Goal: Task Accomplishment & Management: Use online tool/utility

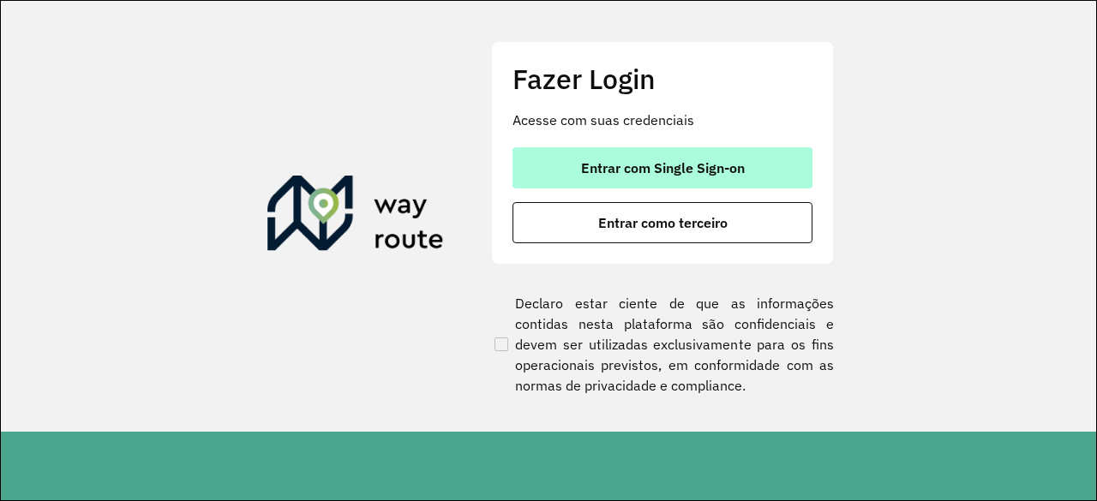
click at [740, 187] on button "Entrar com Single Sign-on" at bounding box center [663, 167] width 300 height 41
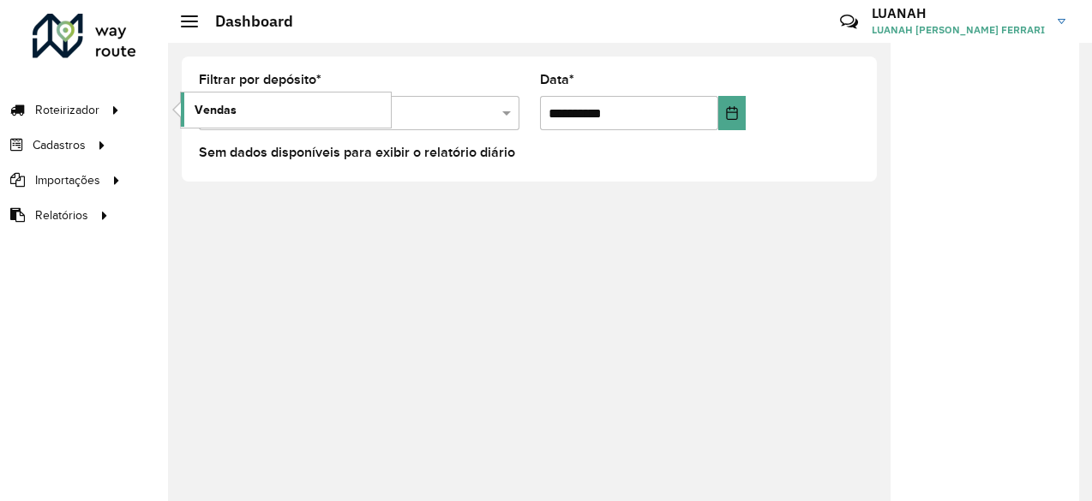
click at [268, 109] on link "Vendas" at bounding box center [286, 110] width 210 height 34
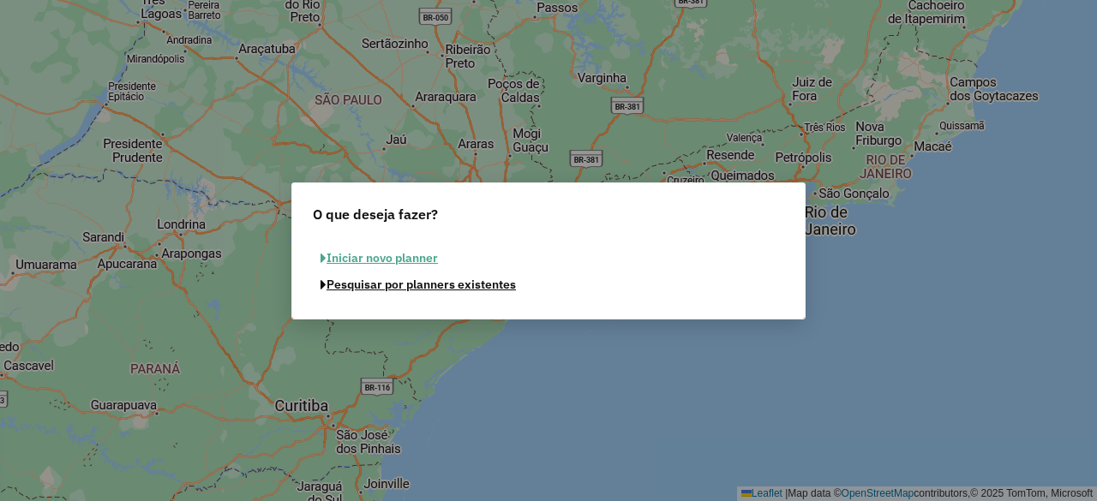
click at [413, 291] on button "Pesquisar por planners existentes" at bounding box center [418, 285] width 211 height 27
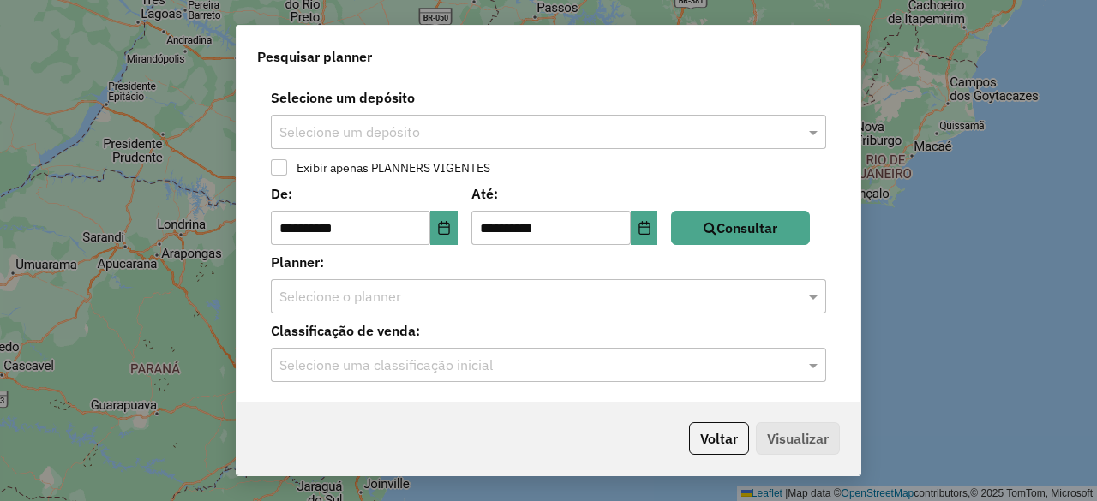
click at [316, 147] on div "Selecione um depósito" at bounding box center [548, 132] width 555 height 34
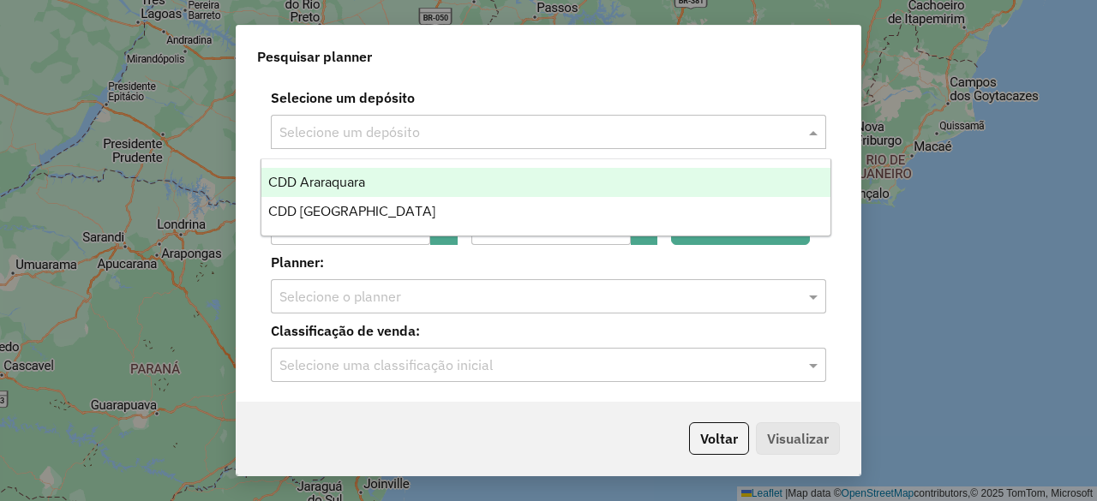
click at [314, 183] on span "CDD Araraquara" at bounding box center [316, 182] width 97 height 15
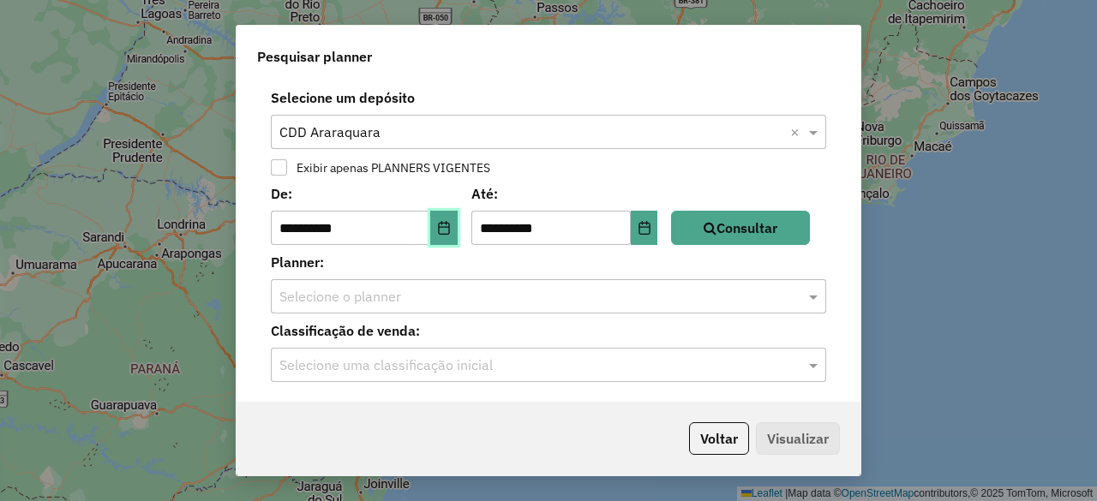
click at [449, 226] on icon "Choose Date" at bounding box center [444, 228] width 14 height 14
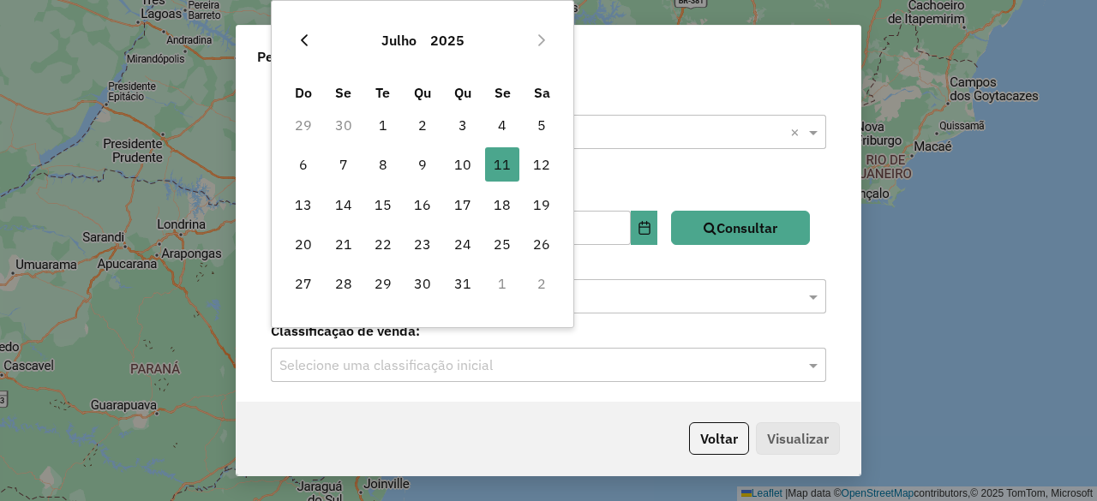
click at [305, 40] on icon "Previous Month" at bounding box center [304, 40] width 14 height 14
click at [311, 124] on span "1" at bounding box center [303, 125] width 34 height 34
type input "**********"
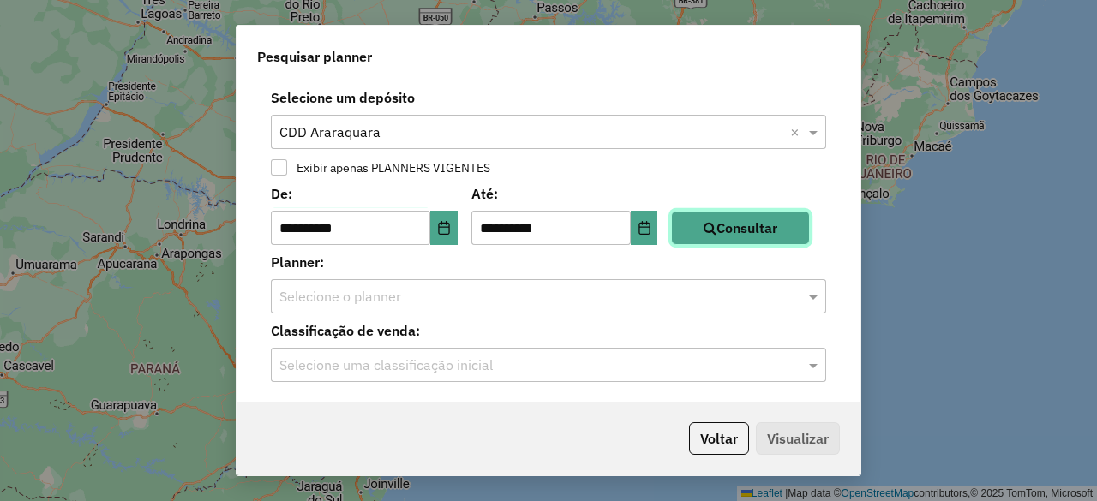
click at [715, 226] on icon "button" at bounding box center [710, 228] width 13 height 14
click at [559, 305] on input "text" at bounding box center [531, 297] width 504 height 21
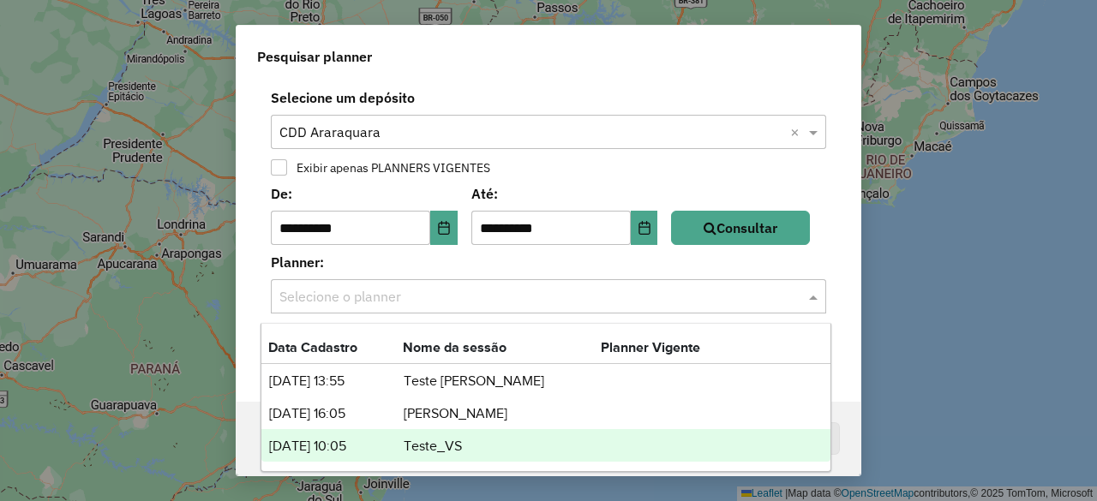
click at [429, 457] on div "17/06/2025 10:05 Teste_VS" at bounding box center [545, 445] width 568 height 33
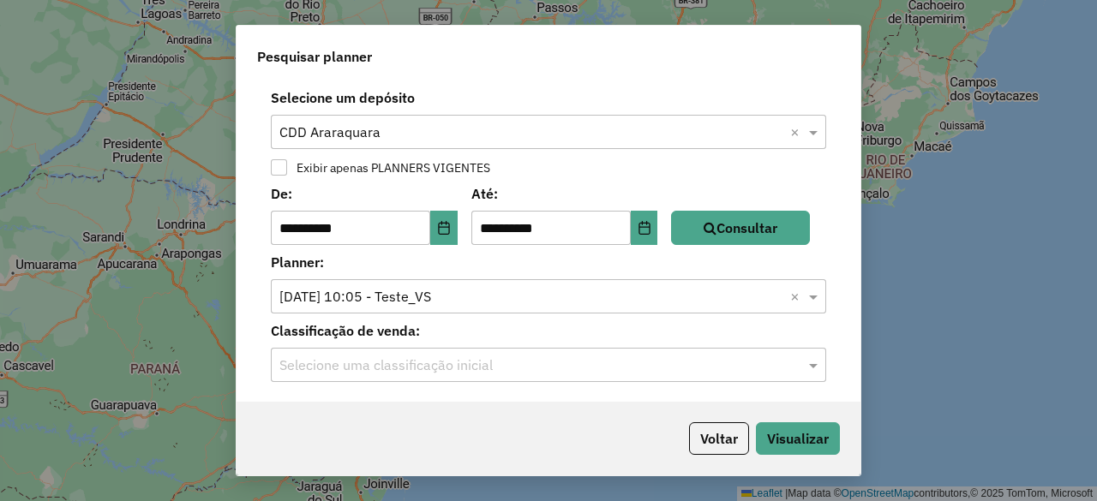
click at [393, 372] on input "text" at bounding box center [531, 366] width 504 height 21
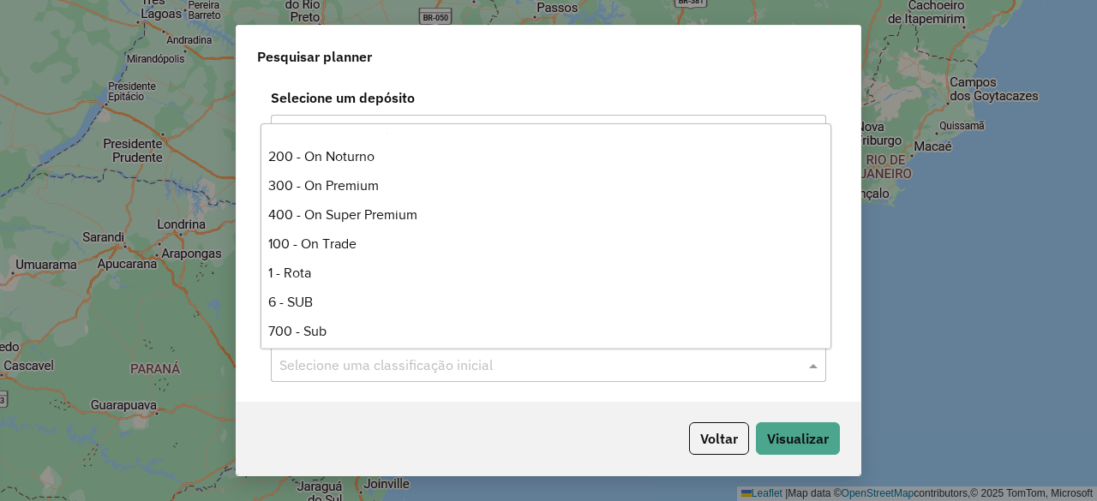
scroll to position [350, 0]
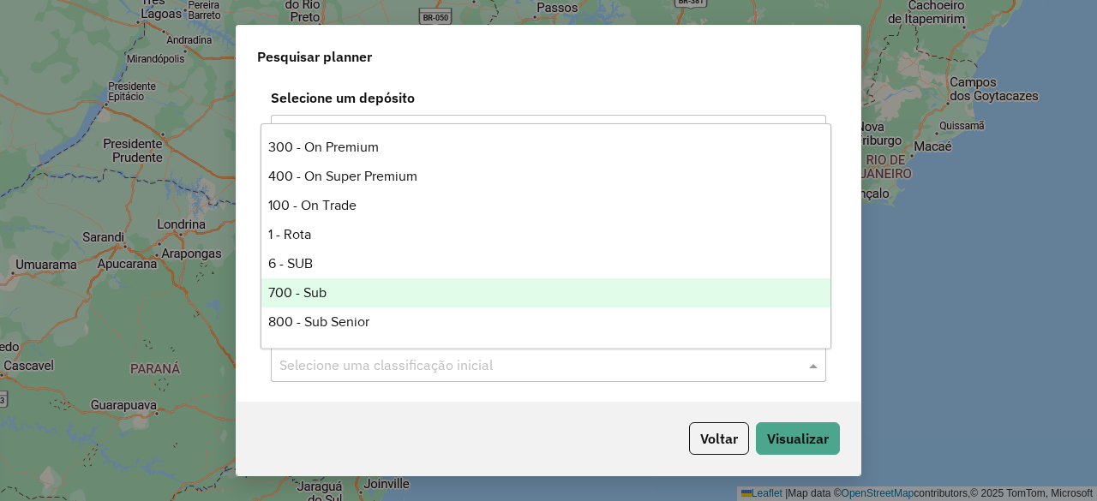
click at [350, 285] on div "700 - Sub" at bounding box center [545, 293] width 568 height 29
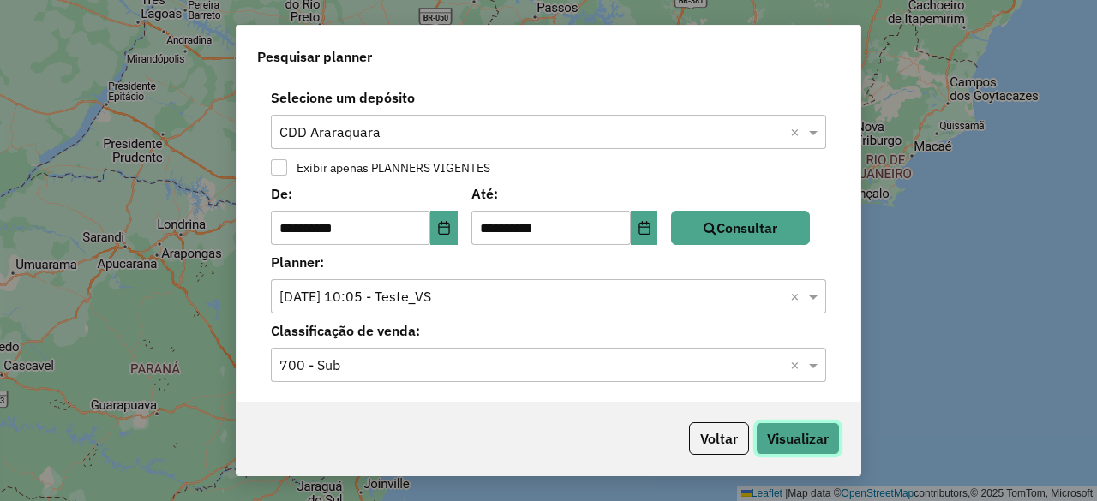
click at [768, 447] on button "Visualizar" at bounding box center [798, 439] width 84 height 33
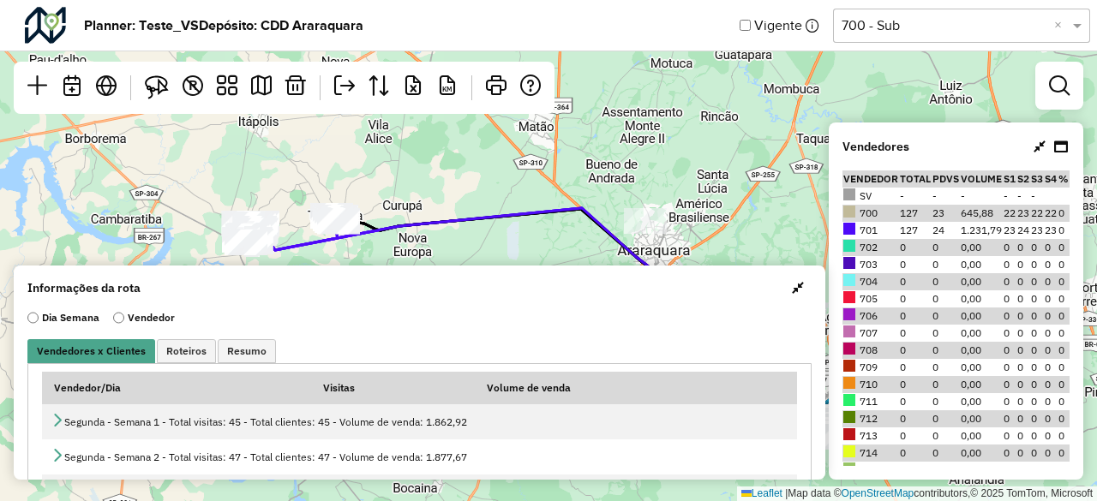
click at [795, 294] on span "button" at bounding box center [798, 288] width 12 height 14
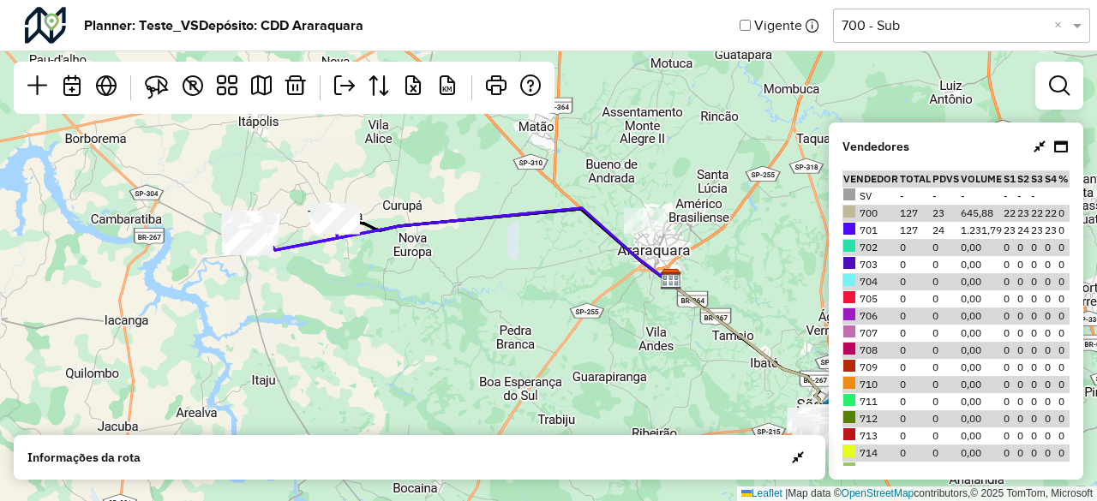
click at [1078, 78] on div at bounding box center [1059, 86] width 48 height 48
click at [1071, 82] on link at bounding box center [1059, 86] width 34 height 34
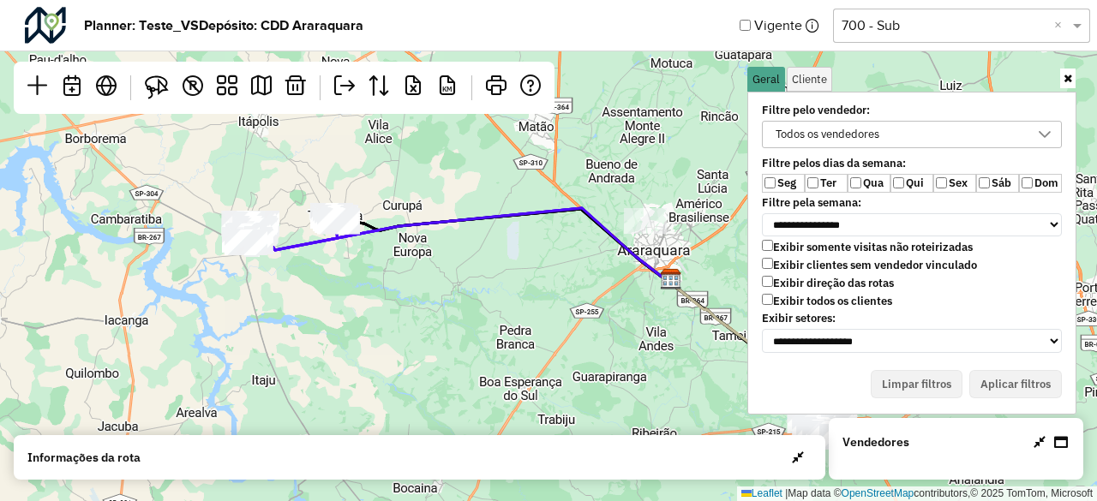
click at [795, 294] on label "Exibir todos os clientes" at bounding box center [827, 301] width 130 height 15
click at [791, 267] on label "Exibir clientes sem vendedor vinculado" at bounding box center [869, 265] width 215 height 15
click at [825, 188] on label "Ter" at bounding box center [826, 183] width 43 height 19
drag, startPoint x: 867, startPoint y: 180, endPoint x: 930, endPoint y: 179, distance: 62.6
click at [868, 180] on label "Qua" at bounding box center [869, 183] width 43 height 19
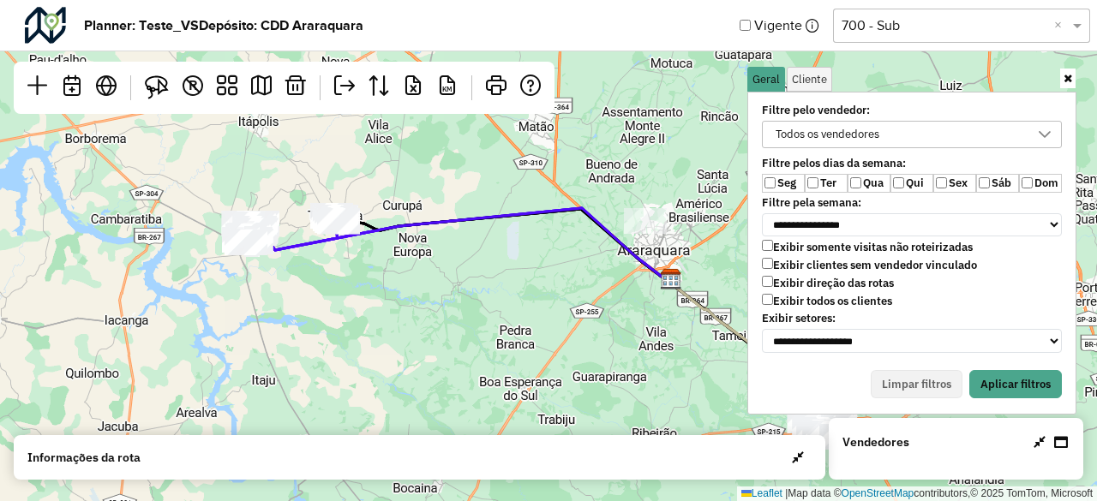
click at [931, 179] on label "Qui" at bounding box center [912, 183] width 43 height 19
click at [947, 181] on label "Sex" at bounding box center [954, 183] width 43 height 19
click at [1017, 386] on button "Aplicar filtros" at bounding box center [1015, 384] width 93 height 29
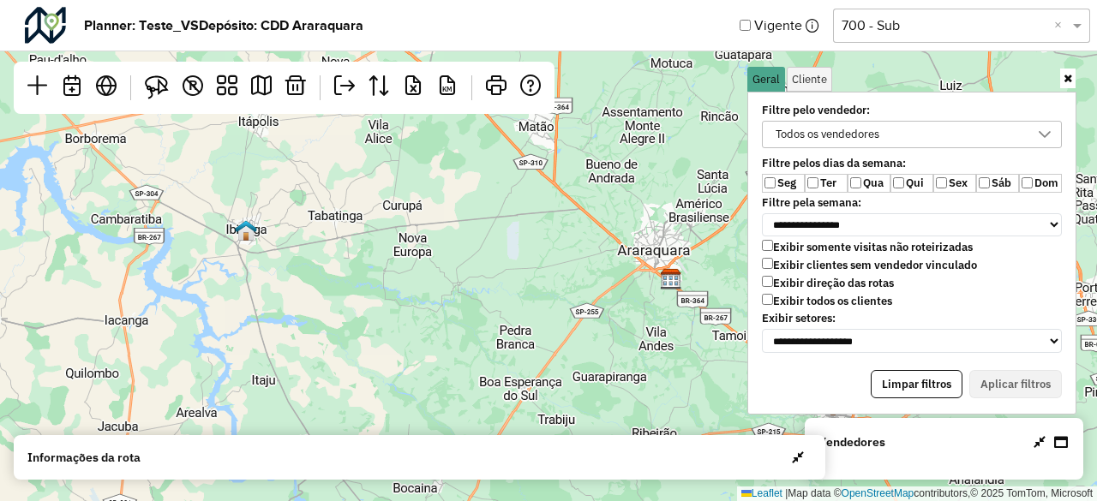
click at [1071, 83] on icon at bounding box center [1068, 78] width 9 height 11
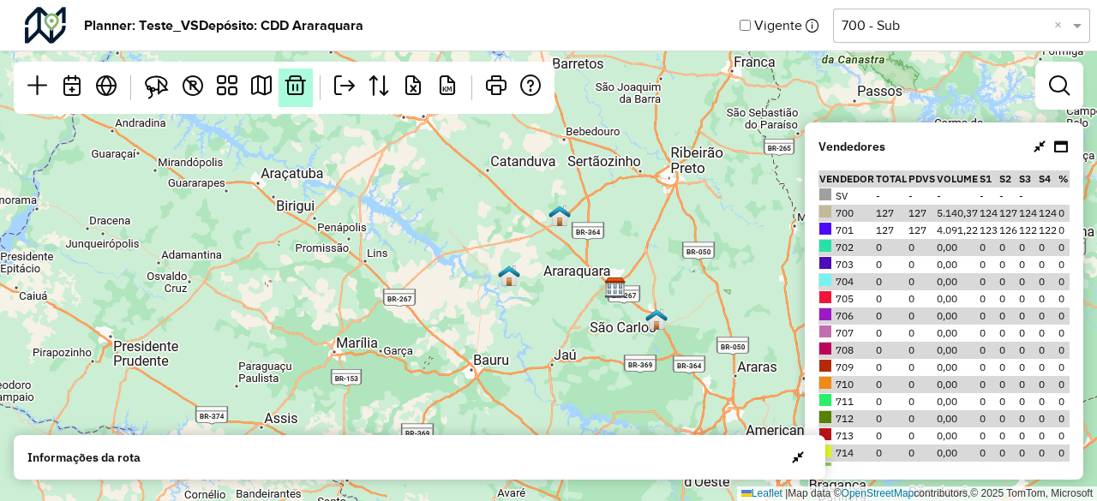
click at [283, 90] on link at bounding box center [296, 88] width 34 height 39
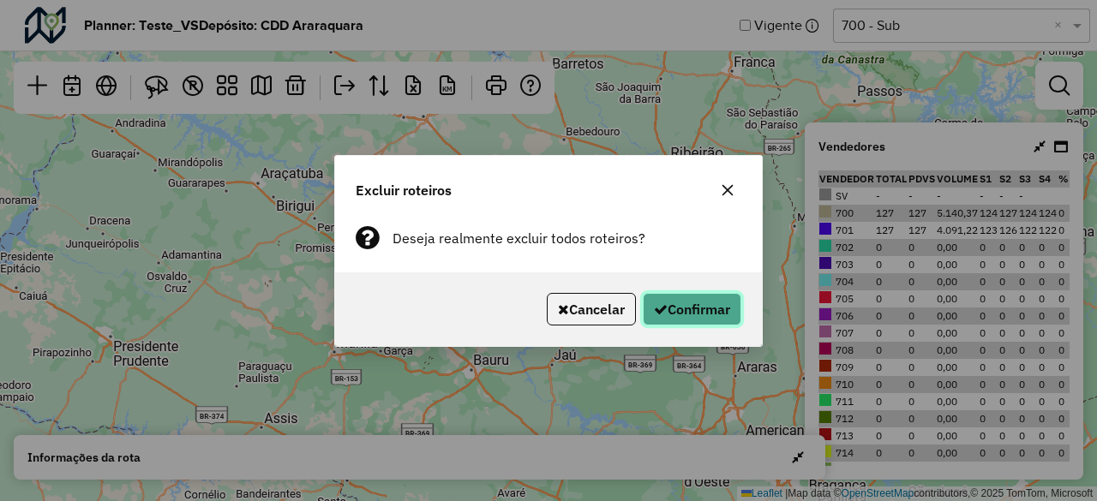
click at [687, 316] on button "Confirmar" at bounding box center [692, 309] width 99 height 33
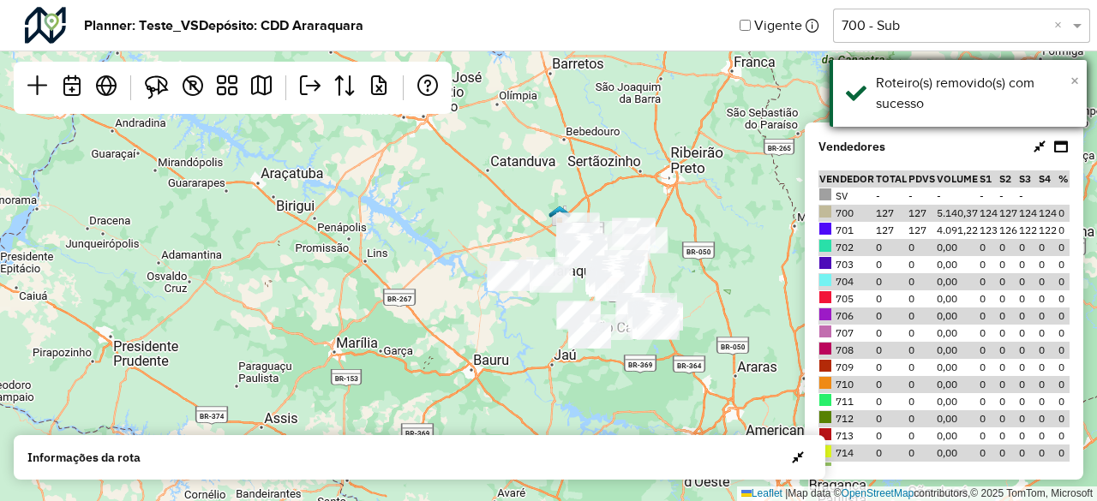
click at [1073, 85] on span "×" at bounding box center [1075, 80] width 9 height 19
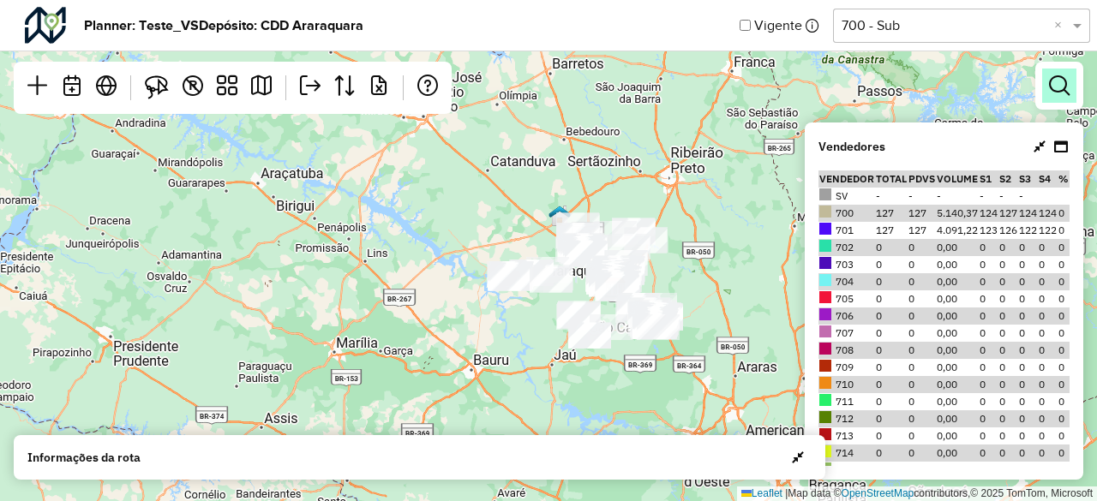
click at [1069, 85] on em at bounding box center [1059, 85] width 21 height 21
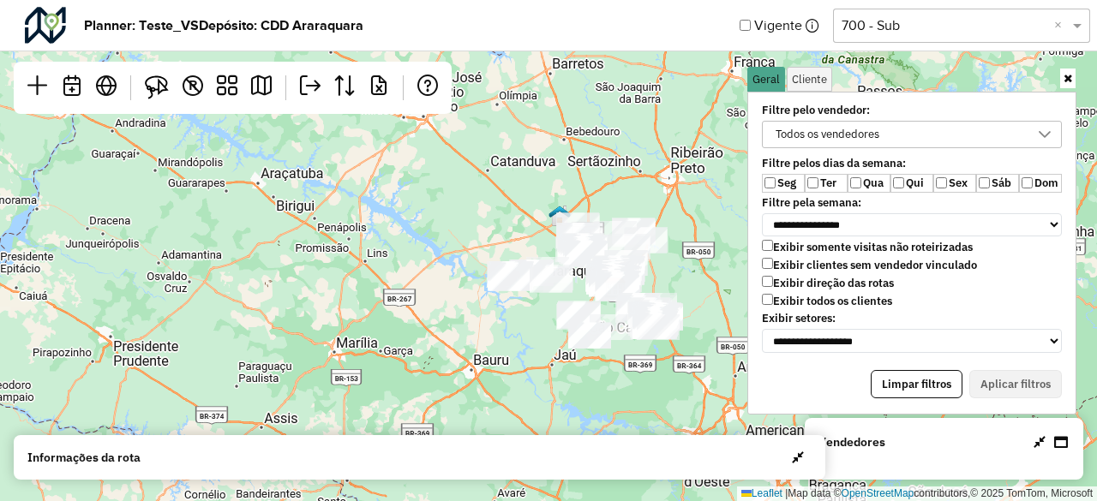
click at [717, 207] on div "Leaflet | Map data © OpenStreetMap contributors,© 2025 TomTom, Microsoft" at bounding box center [548, 250] width 1097 height 501
click at [1066, 83] on icon at bounding box center [1068, 78] width 9 height 11
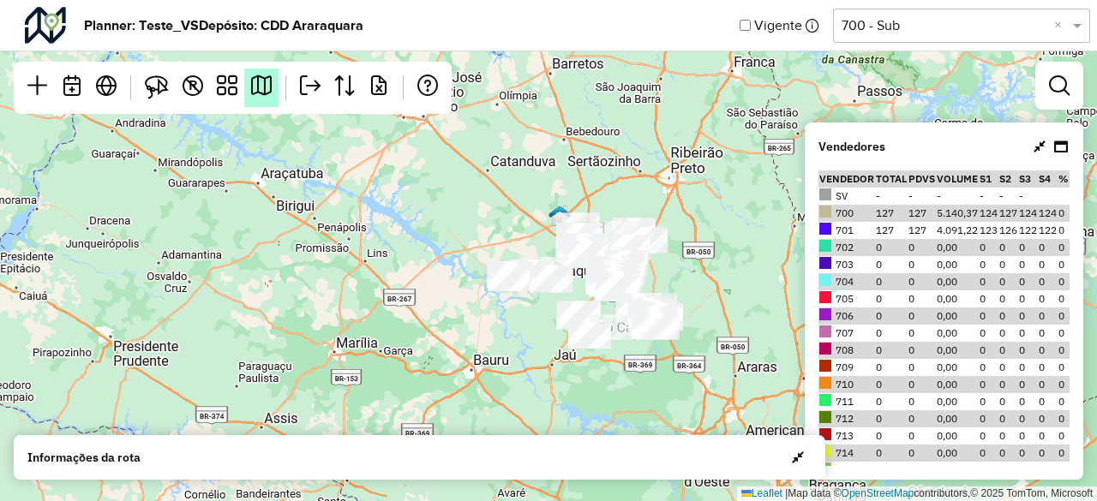
click at [264, 83] on em at bounding box center [261, 85] width 21 height 21
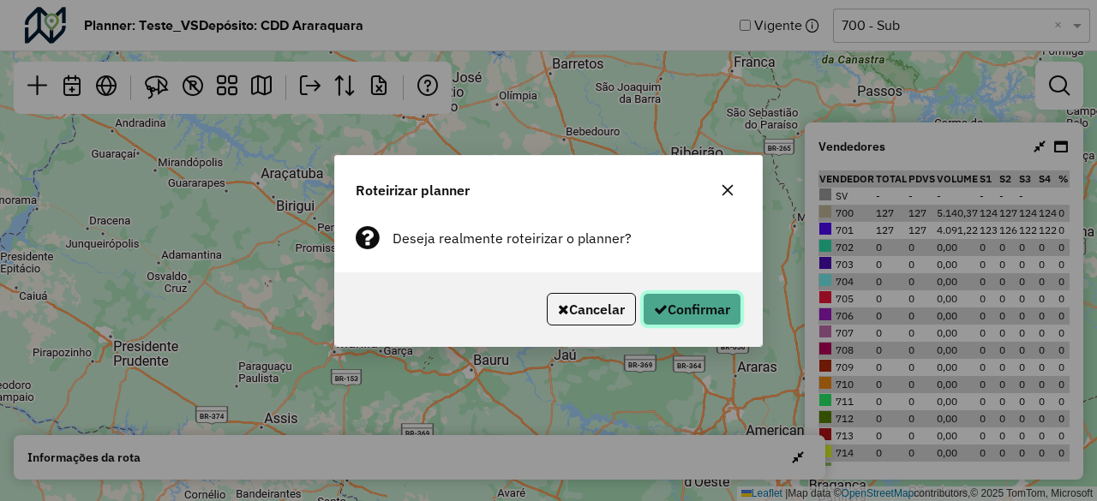
click at [676, 297] on button "Confirmar" at bounding box center [692, 309] width 99 height 33
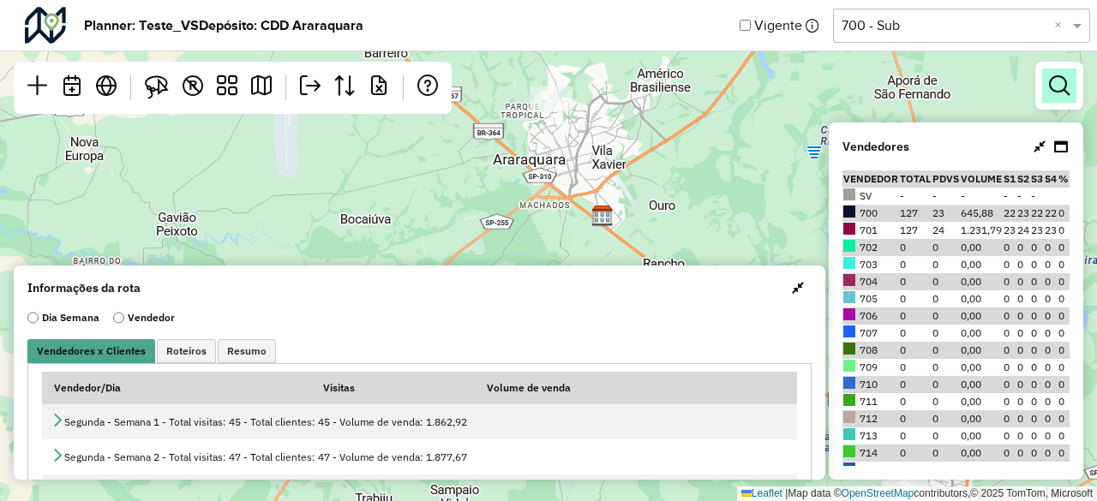
click at [1063, 90] on em at bounding box center [1059, 85] width 21 height 21
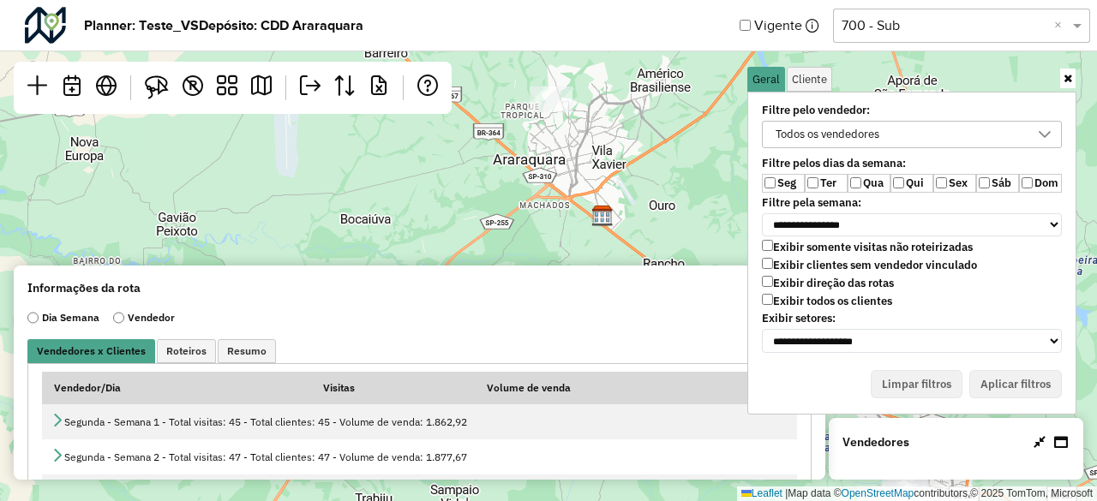
click at [810, 263] on label "Exibir clientes sem vendedor vinculado" at bounding box center [869, 265] width 215 height 15
click at [816, 295] on label "Exibir todos os clientes" at bounding box center [827, 301] width 130 height 15
click at [777, 265] on label "Exibir clientes sem vendedor vinculado" at bounding box center [869, 265] width 215 height 15
click at [819, 188] on label "Ter" at bounding box center [826, 183] width 43 height 19
click at [883, 178] on label "Qua" at bounding box center [869, 183] width 43 height 19
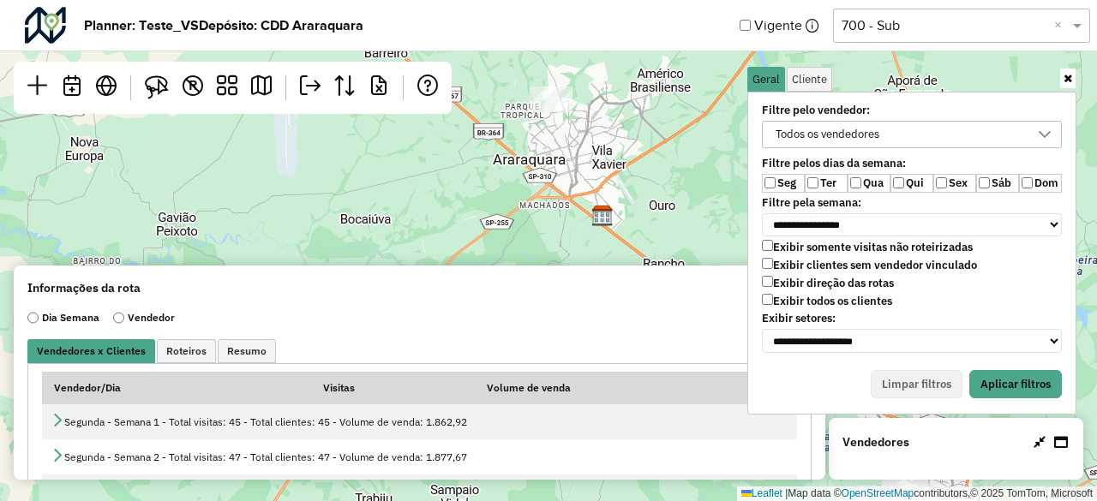
click at [906, 179] on label "Qui" at bounding box center [912, 183] width 43 height 19
click at [1005, 370] on button "Aplicar filtros" at bounding box center [1015, 384] width 93 height 29
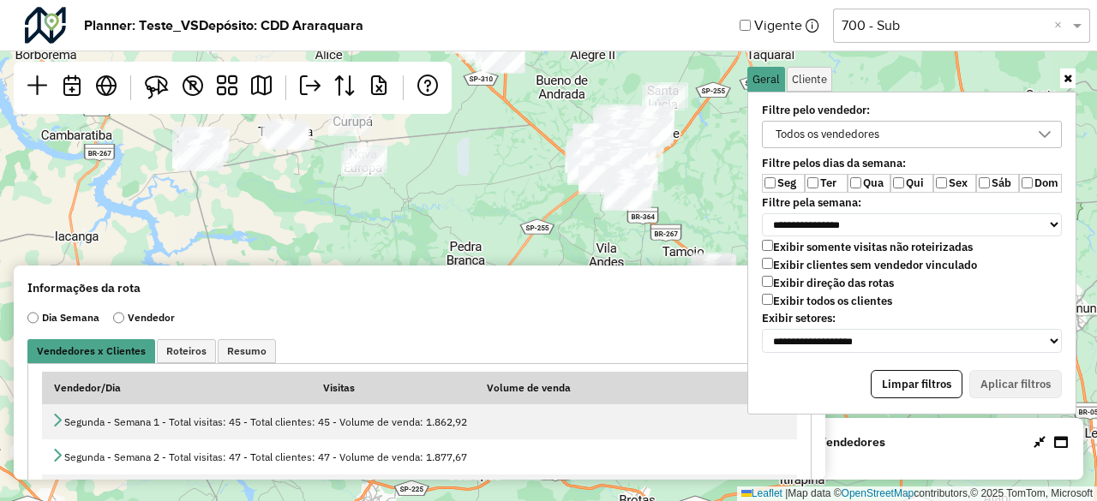
drag, startPoint x: 708, startPoint y: 159, endPoint x: 479, endPoint y: 252, distance: 247.2
click at [479, 252] on div "Leaflet | Map data © OpenStreetMap contributors,© 2025 TomTom, Microsoft" at bounding box center [548, 250] width 1097 height 501
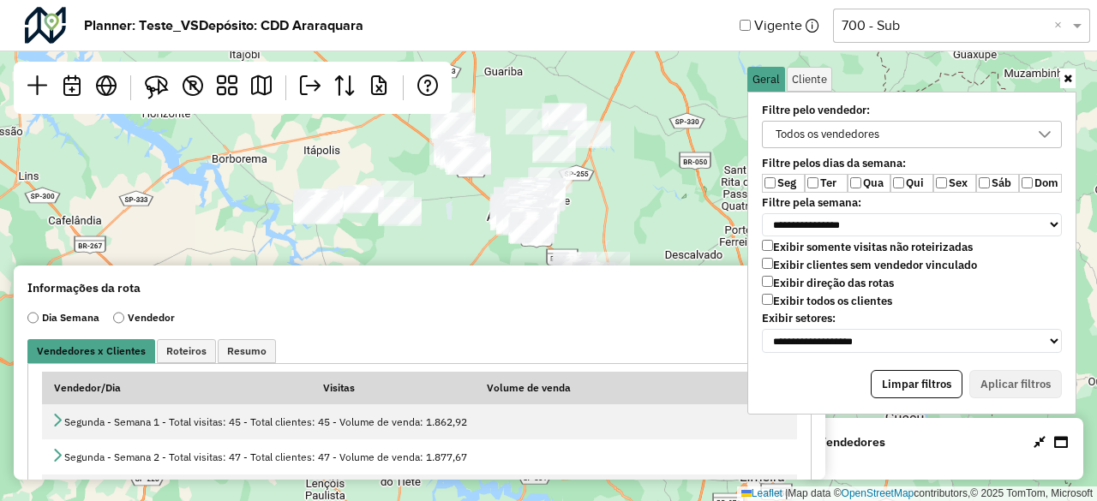
drag, startPoint x: 641, startPoint y: 138, endPoint x: 640, endPoint y: 151, distance: 12.9
click at [640, 151] on div "Leaflet | Map data © OpenStreetMap contributors,© 2025 TomTom, Microsoft" at bounding box center [548, 250] width 1097 height 501
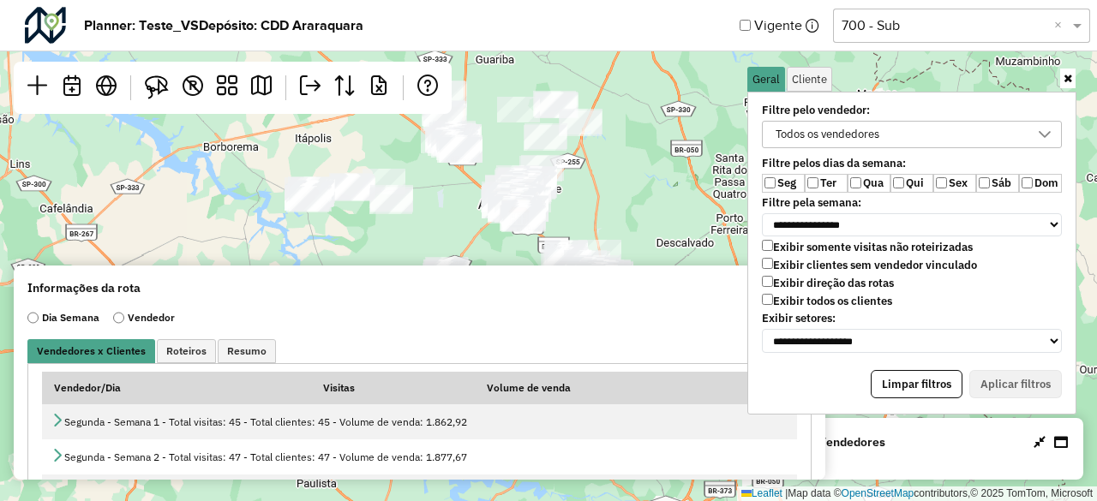
drag, startPoint x: 598, startPoint y: 182, endPoint x: 615, endPoint y: 171, distance: 20.0
click at [615, 171] on div "Leaflet | Map data © OpenStreetMap contributors,© 2025 TomTom, Microsoft" at bounding box center [548, 250] width 1097 height 501
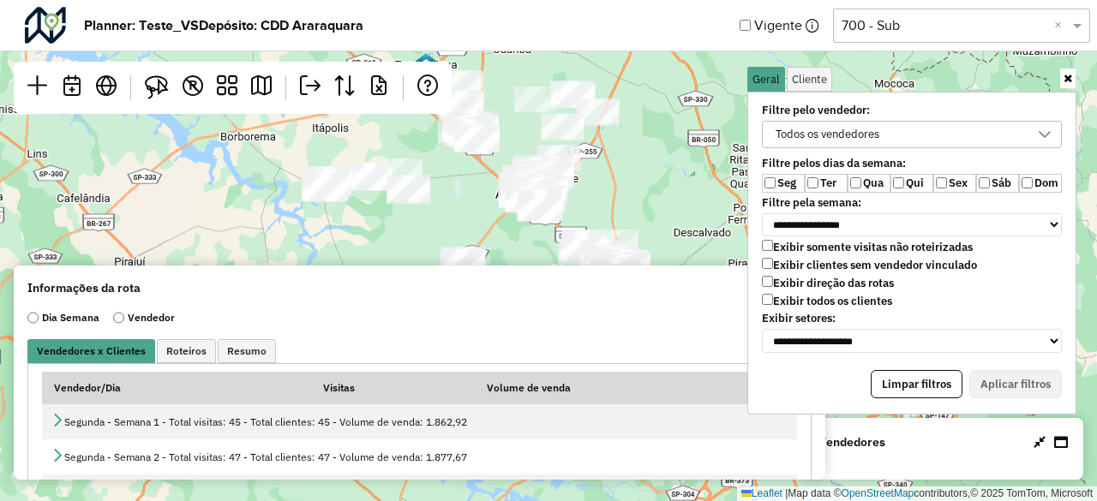
click at [1065, 81] on icon at bounding box center [1068, 78] width 9 height 11
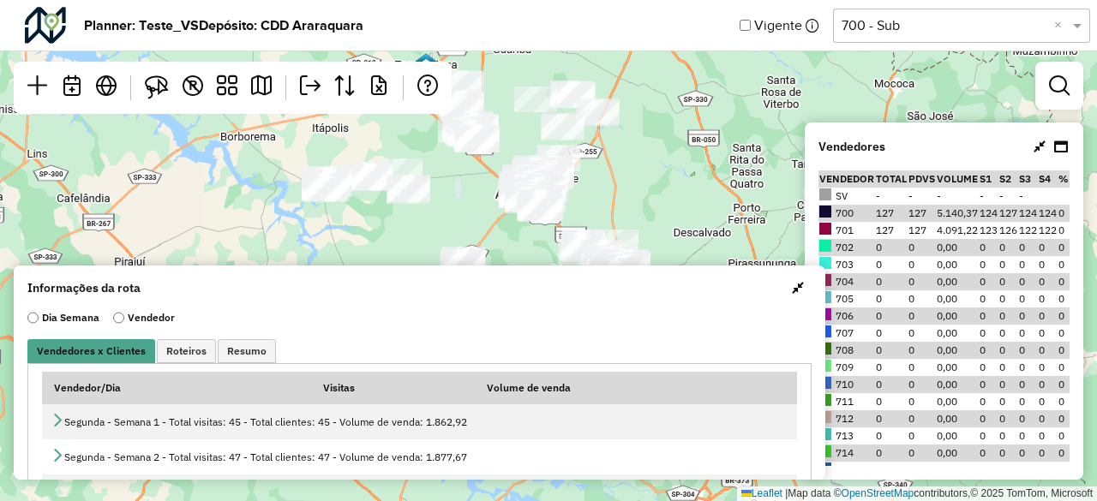
click at [792, 291] on span "button" at bounding box center [798, 288] width 12 height 14
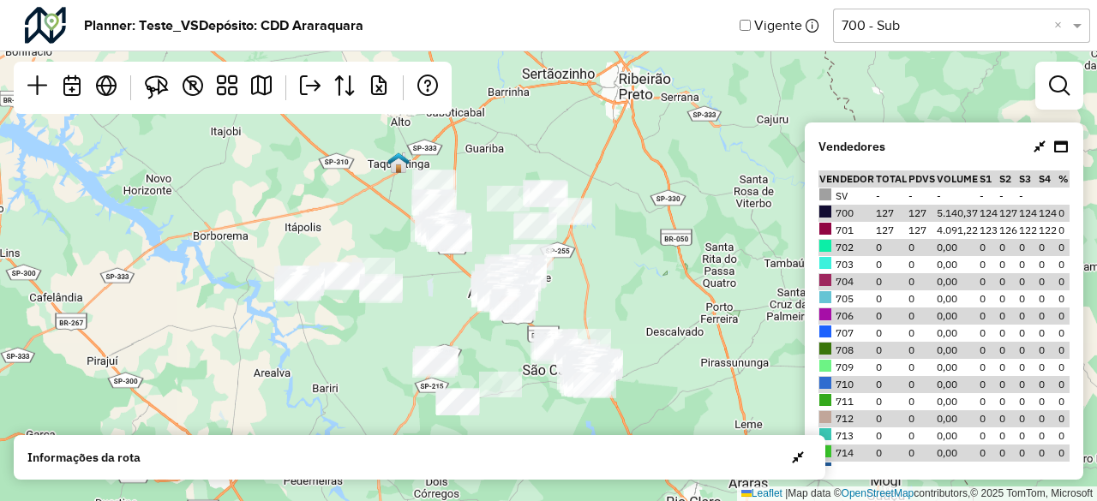
drag, startPoint x: 723, startPoint y: 201, endPoint x: 696, endPoint y: 300, distance: 103.1
click at [696, 300] on div "Leaflet | Map data © OpenStreetMap contributors,© 2025 TomTom, Microsoft" at bounding box center [548, 250] width 1097 height 501
click at [265, 97] on link at bounding box center [261, 88] width 34 height 39
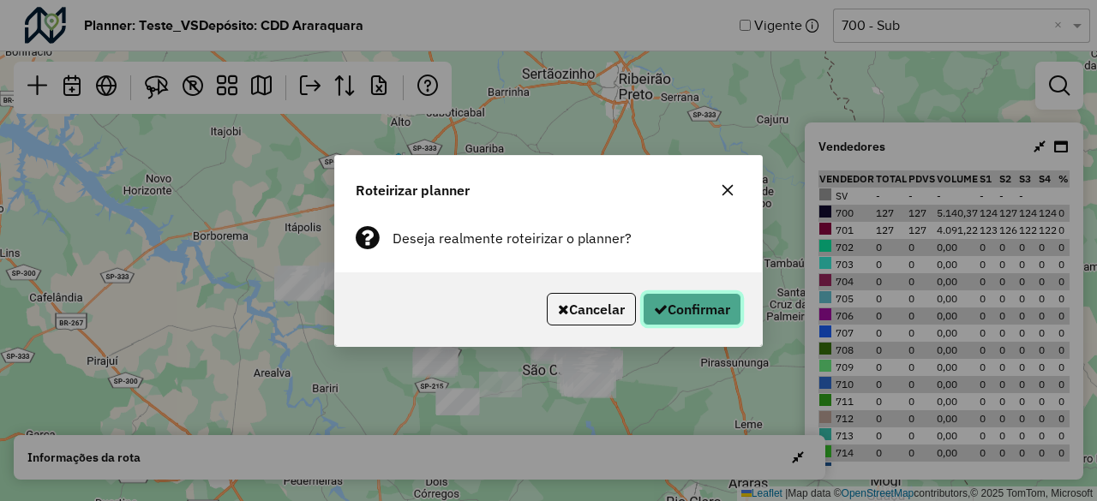
click at [692, 303] on button "Confirmar" at bounding box center [692, 309] width 99 height 33
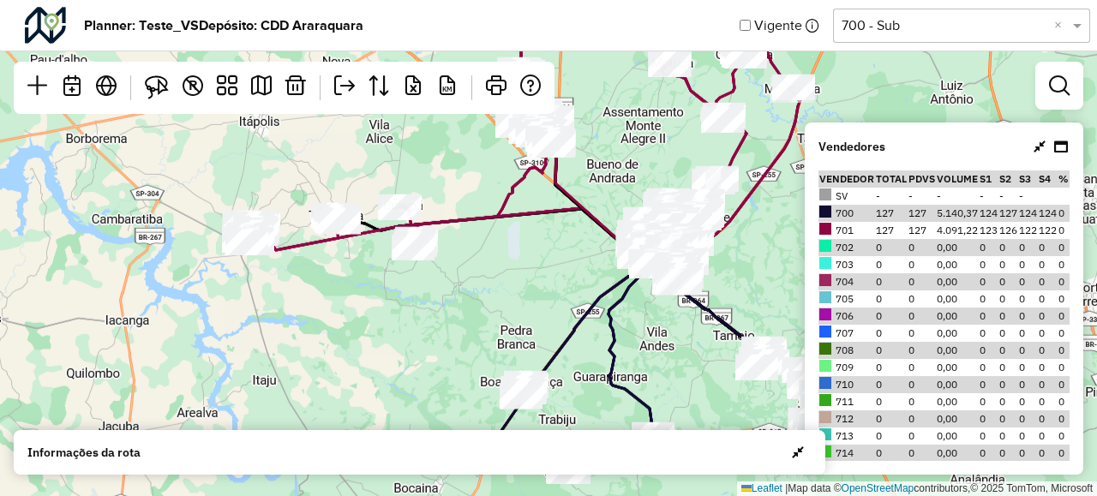
click at [971, 39] on div "Selecione uma opção 700 - Sub ×" at bounding box center [961, 26] width 257 height 34
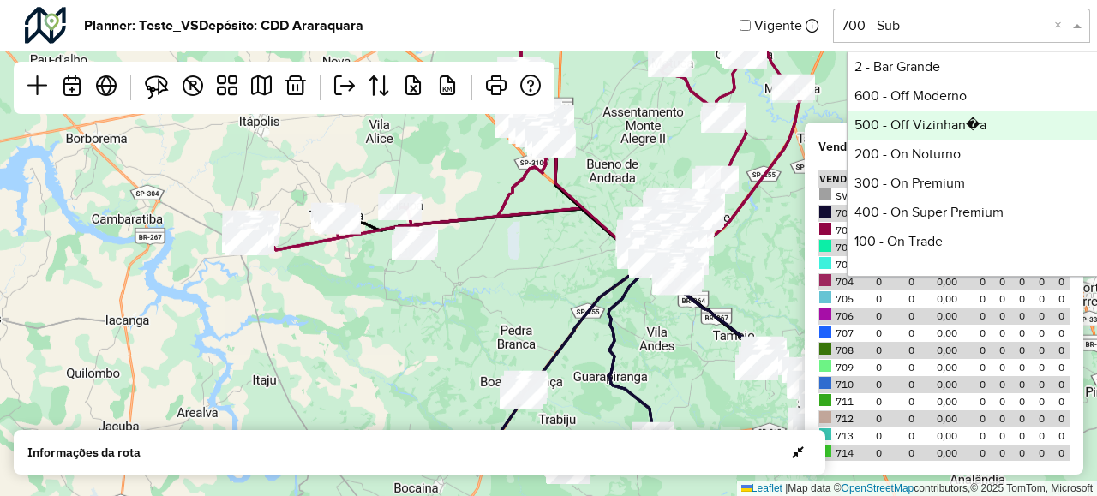
scroll to position [264, 0]
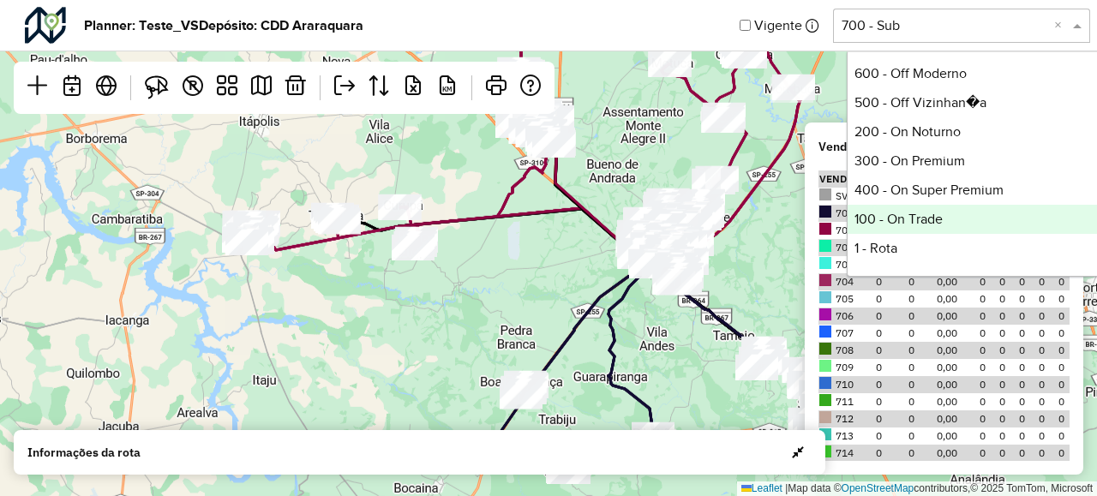
click at [936, 213] on div "100 - On Trade" at bounding box center [975, 219] width 255 height 29
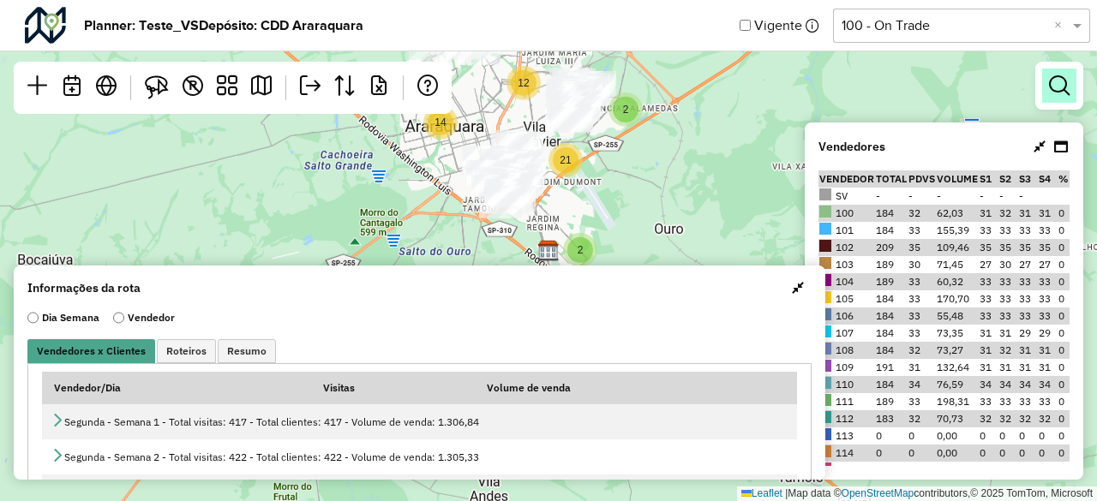
click at [1058, 84] on em at bounding box center [1059, 85] width 21 height 21
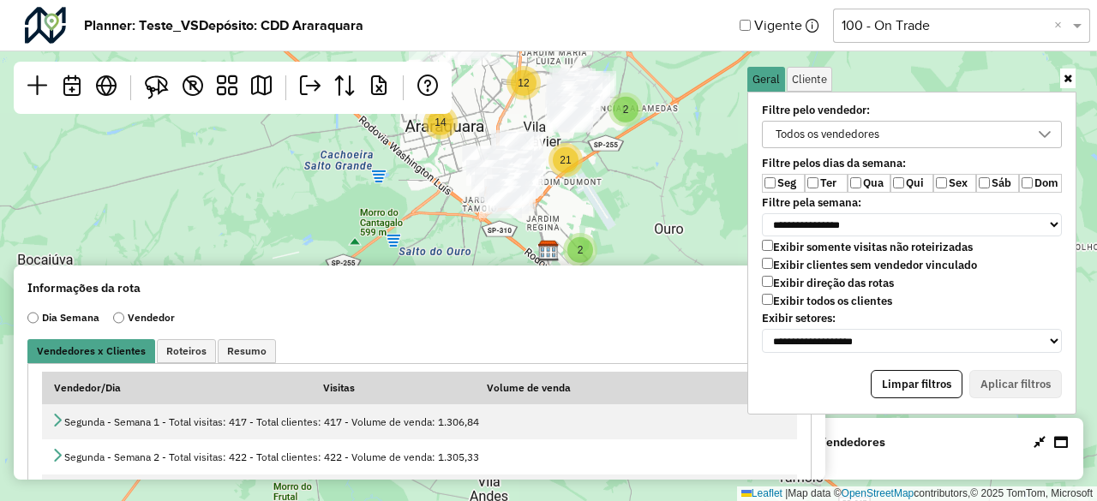
click at [787, 299] on label "Exibir todos os clientes" at bounding box center [827, 301] width 130 height 15
click at [789, 270] on div "Exibir somente visitas não roteirizadas Exibir clientes sem vendedor vinculado …" at bounding box center [912, 276] width 300 height 72
click at [790, 267] on label "Exibir clientes sem vendedor vinculado" at bounding box center [869, 265] width 215 height 15
click at [914, 181] on label "Qui" at bounding box center [912, 183] width 43 height 19
click at [955, 181] on label "Sex" at bounding box center [954, 183] width 43 height 19
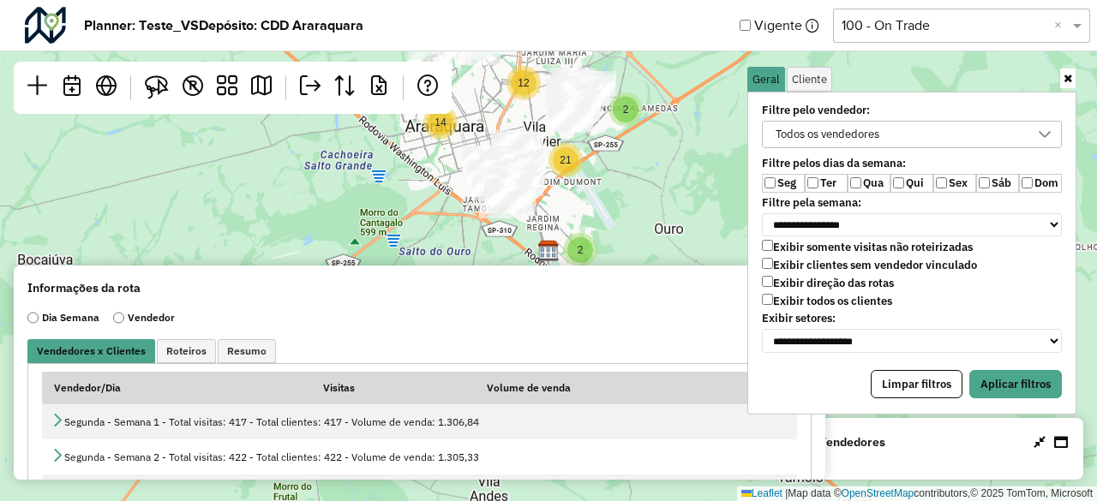
click at [998, 179] on label "Sáb" at bounding box center [997, 183] width 43 height 19
click at [1000, 370] on button "Aplicar filtros" at bounding box center [1015, 384] width 93 height 29
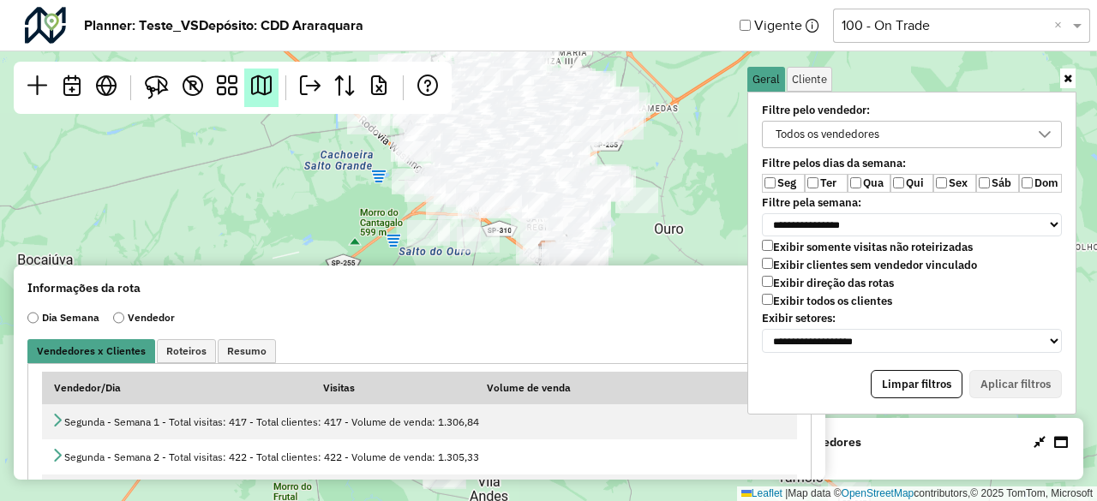
click at [255, 81] on em at bounding box center [261, 85] width 21 height 21
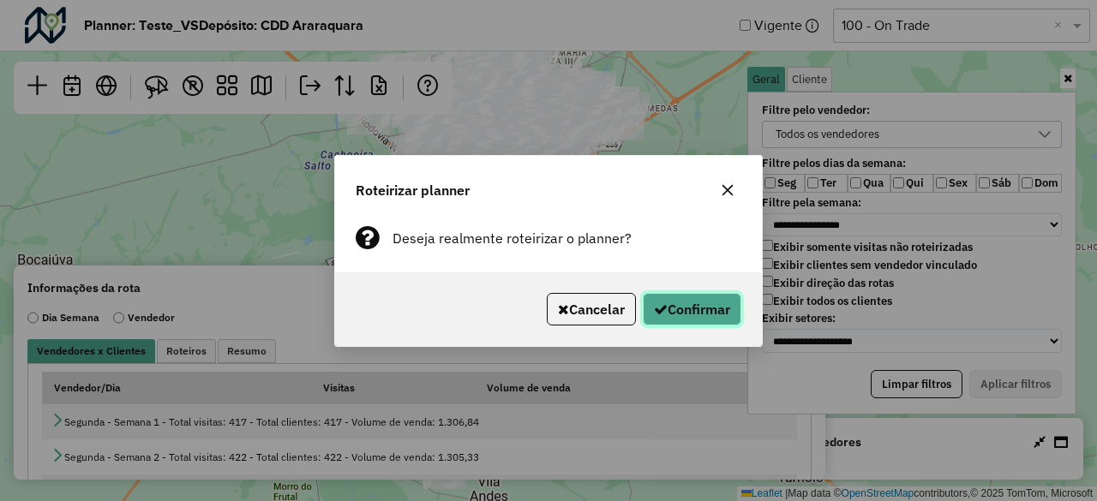
click at [669, 311] on button "Confirmar" at bounding box center [692, 309] width 99 height 33
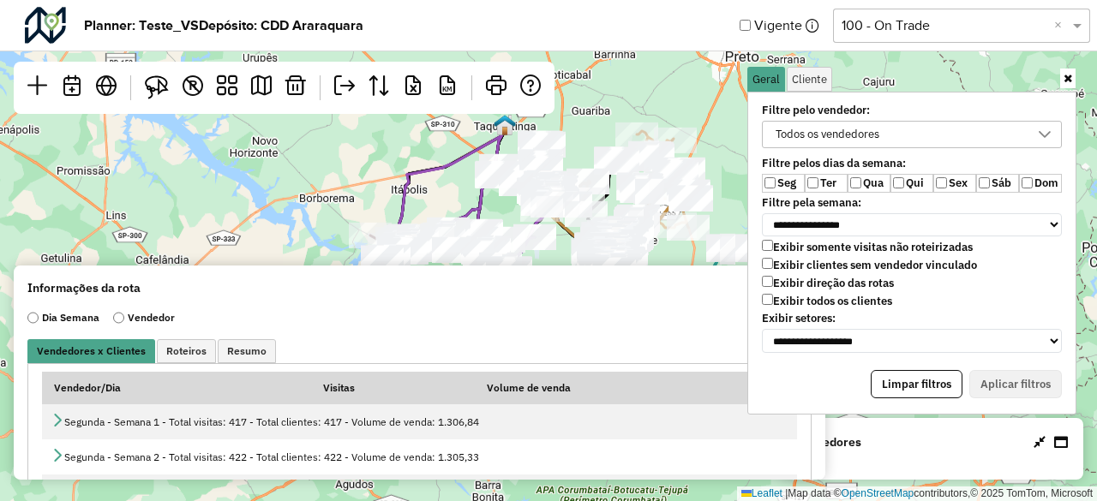
click at [945, 21] on input "text" at bounding box center [945, 25] width 206 height 21
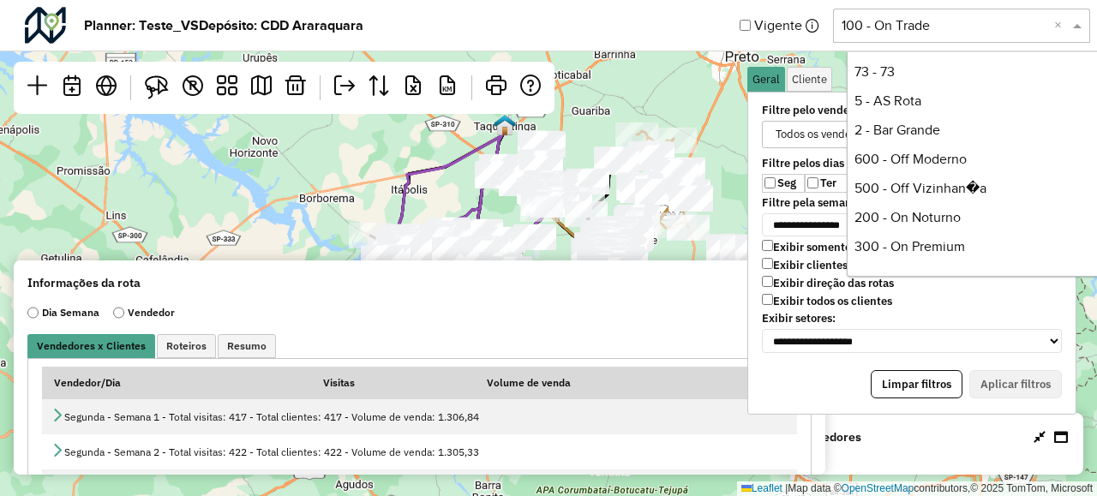
scroll to position [171, 0]
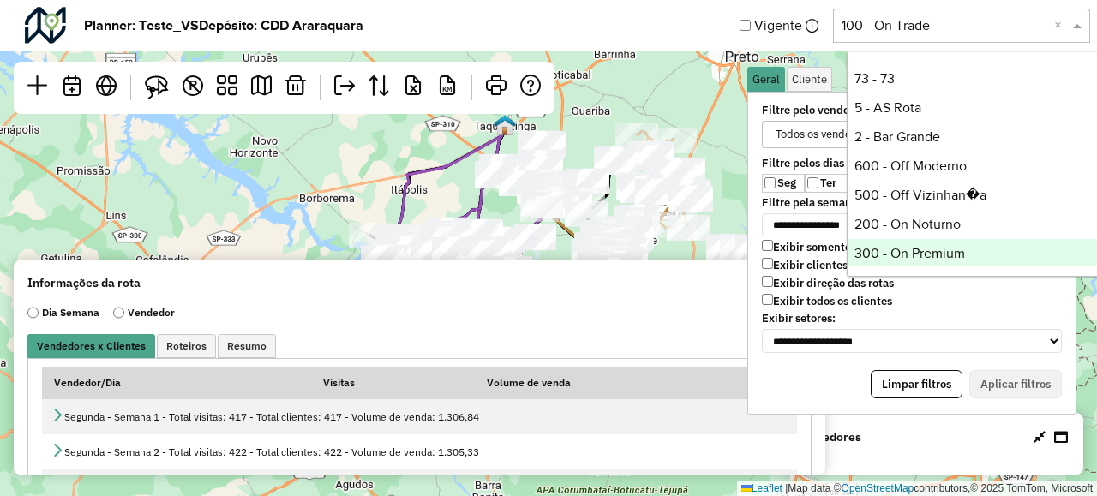
click at [954, 255] on div "300 - On Premium" at bounding box center [975, 253] width 255 height 29
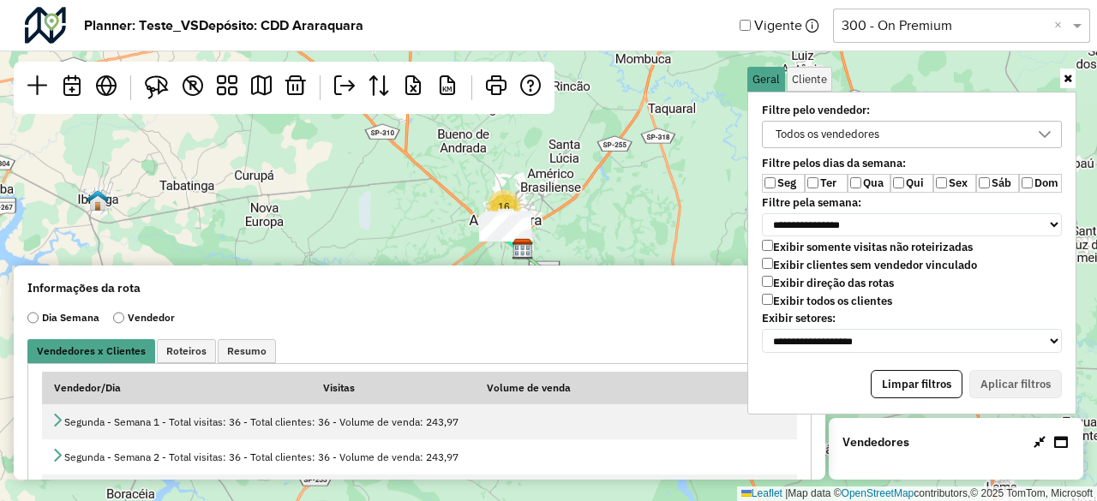
click at [797, 267] on label "Exibir clientes sem vendedor vinculado" at bounding box center [869, 265] width 215 height 15
click at [867, 179] on label "Qua" at bounding box center [869, 183] width 43 height 19
click at [922, 184] on label "Qui" at bounding box center [912, 183] width 43 height 19
click at [1011, 370] on button "Aplicar filtros" at bounding box center [1015, 384] width 93 height 29
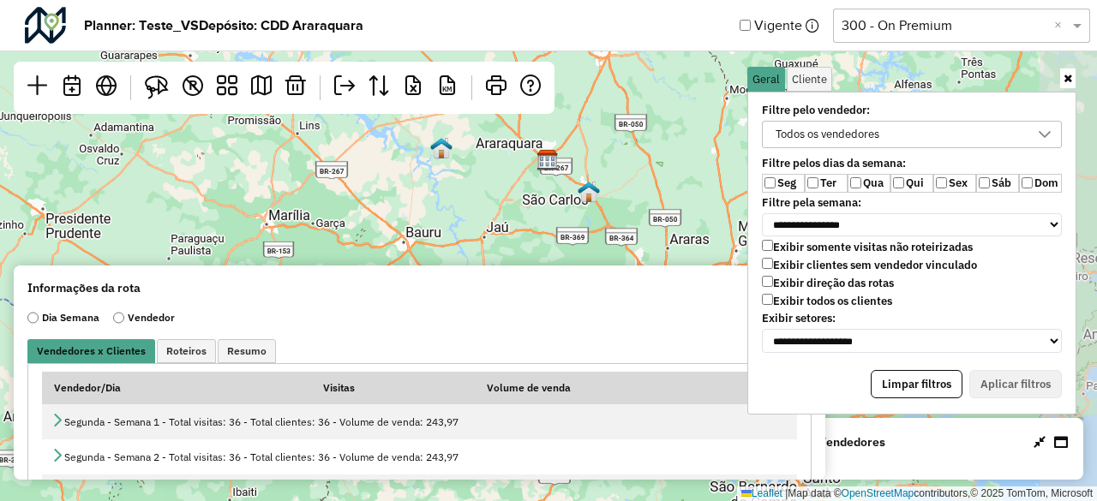
drag, startPoint x: 658, startPoint y: 243, endPoint x: 582, endPoint y: 159, distance: 113.5
click at [582, 159] on div "Leaflet | Map data © OpenStreetMap contributors,© 2025 TomTom, Microsoft" at bounding box center [548, 250] width 1097 height 501
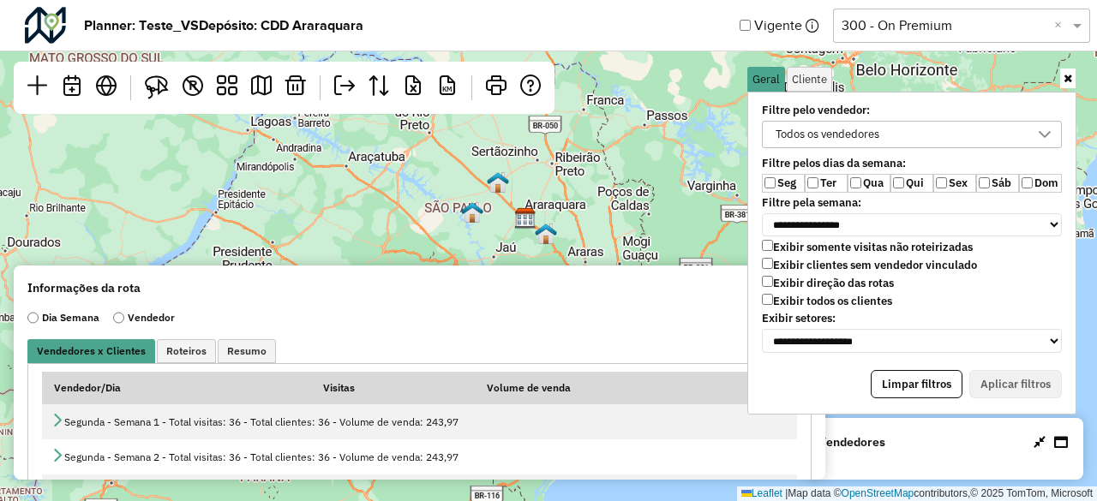
drag, startPoint x: 691, startPoint y: 200, endPoint x: 605, endPoint y: 222, distance: 88.6
click at [605, 222] on div "Leaflet | Map data © OpenStreetMap contributors,© 2025 TomTom, Microsoft" at bounding box center [548, 250] width 1097 height 501
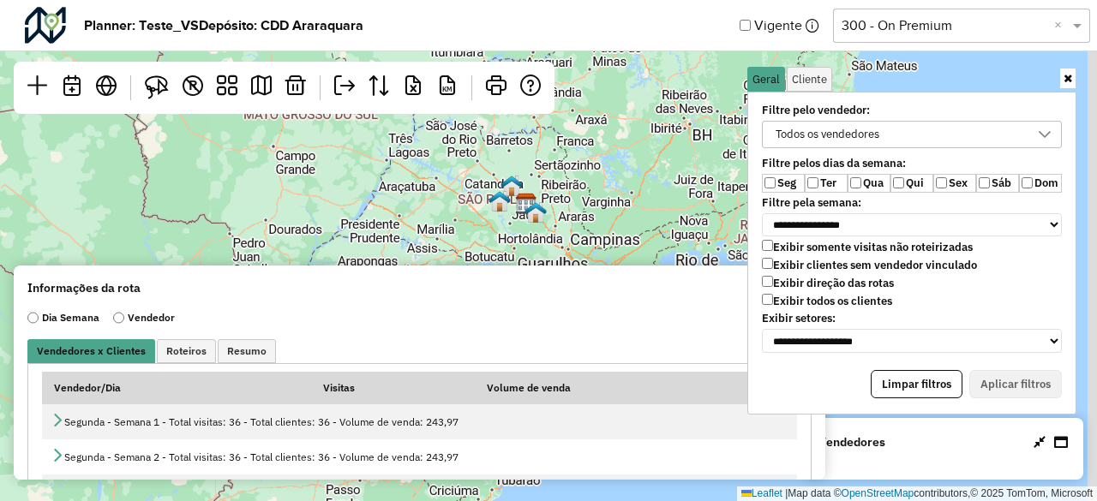
drag, startPoint x: 653, startPoint y: 189, endPoint x: 605, endPoint y: 189, distance: 48.0
click at [605, 189] on div "Leaflet | Map data © OpenStreetMap contributors,© 2025 TomTom, Microsoft" at bounding box center [548, 250] width 1097 height 501
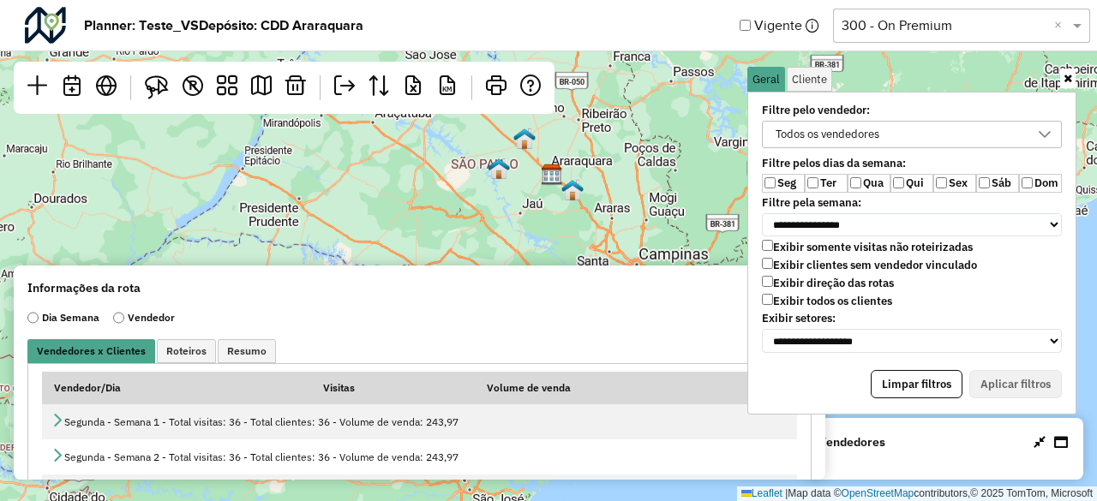
drag, startPoint x: 372, startPoint y: 159, endPoint x: 474, endPoint y: 230, distance: 123.9
click at [474, 230] on div "Leaflet | Map data © OpenStreetMap contributors,© 2025 TomTom, Microsoft" at bounding box center [548, 250] width 1097 height 501
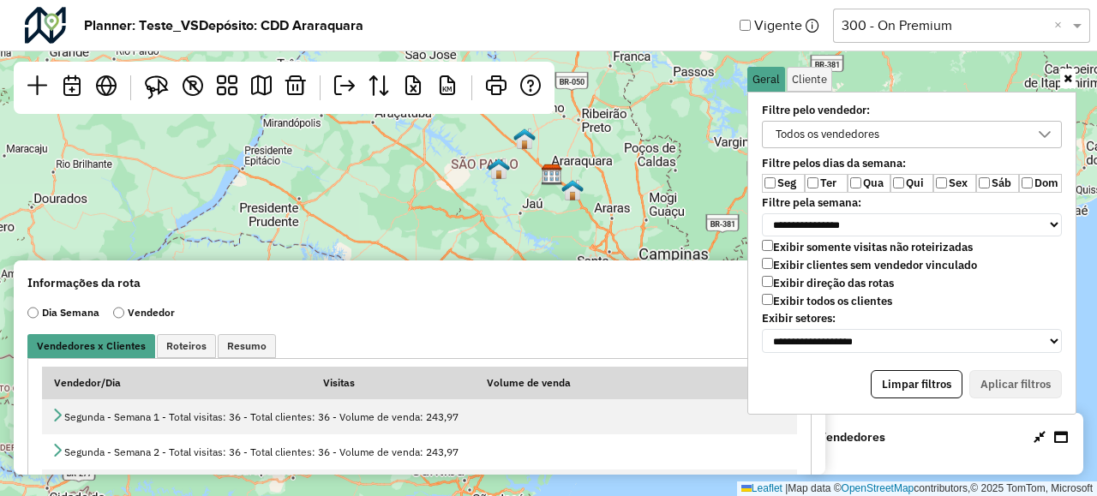
click at [949, 32] on input "text" at bounding box center [945, 25] width 206 height 21
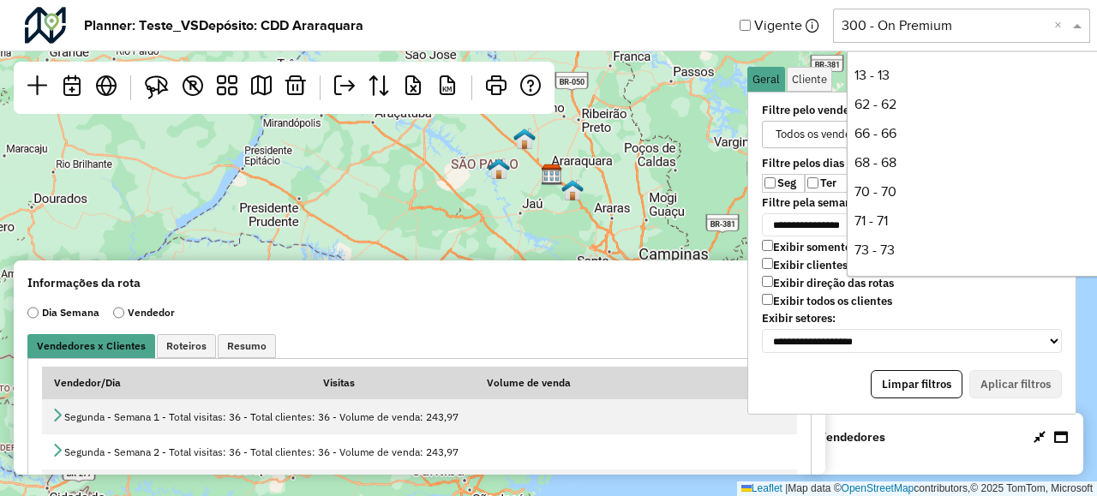
scroll to position [350, 0]
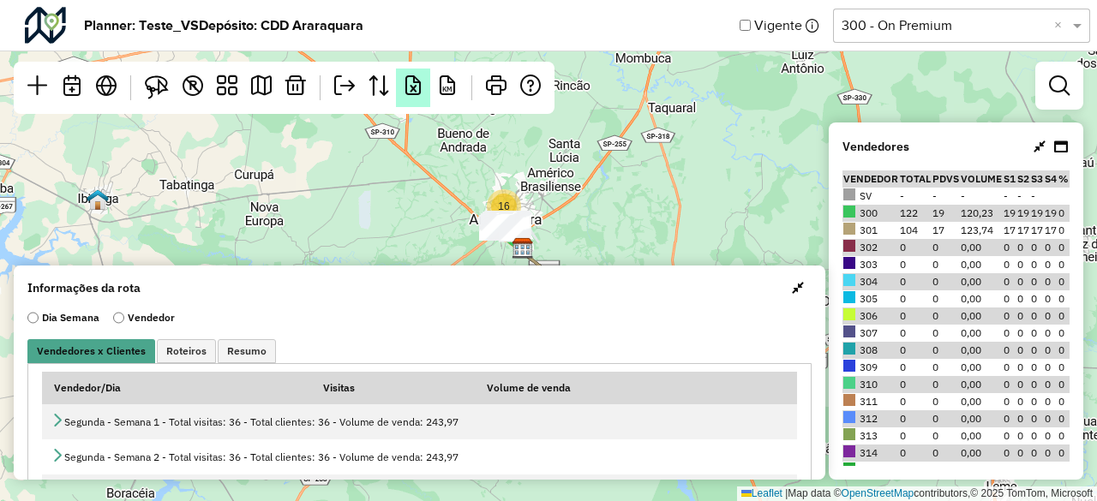
click at [417, 88] on em at bounding box center [413, 85] width 21 height 21
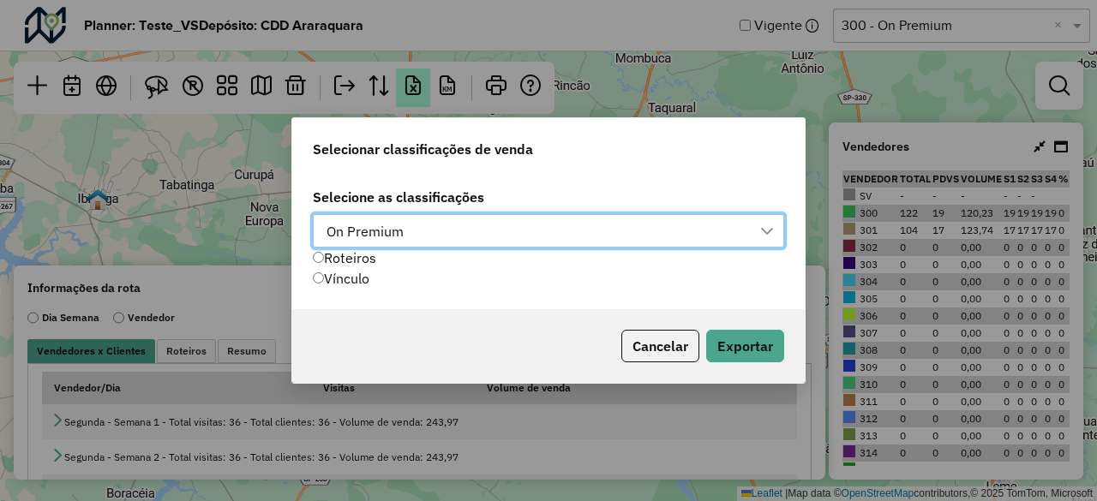
scroll to position [12, 77]
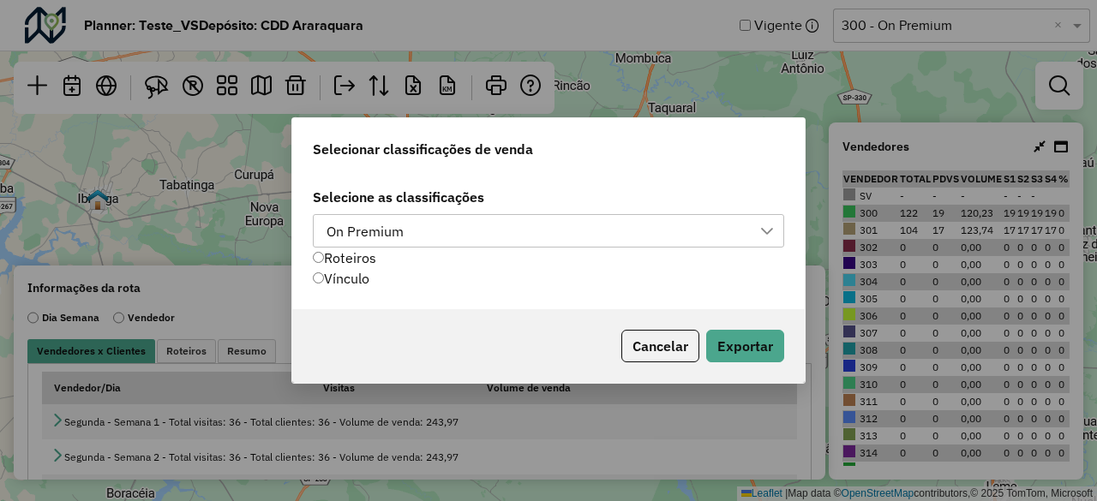
click at [361, 280] on div "Vínculo" at bounding box center [372, 278] width 118 height 21
click at [362, 237] on div "On Premium" at bounding box center [365, 231] width 89 height 33
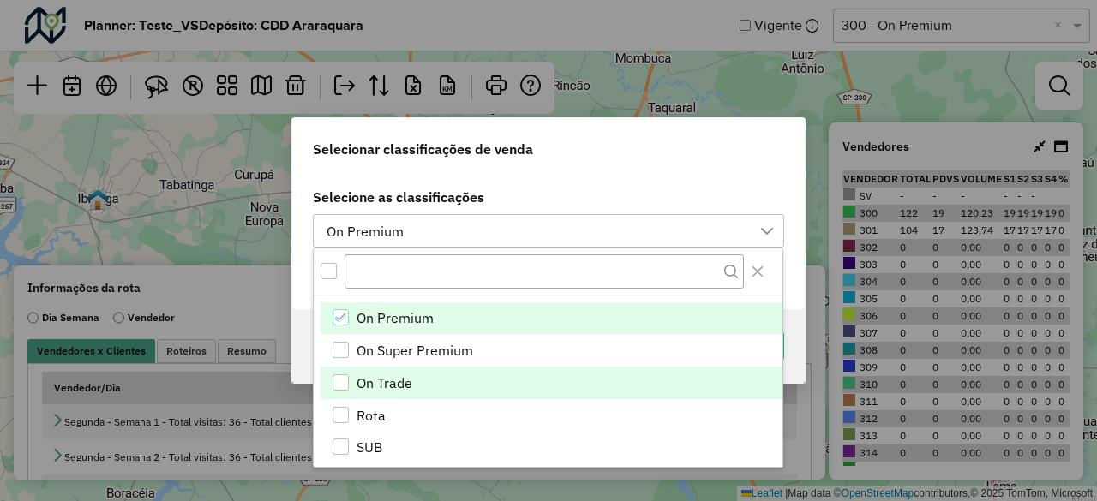
click at [382, 375] on span "On Trade" at bounding box center [385, 383] width 56 height 21
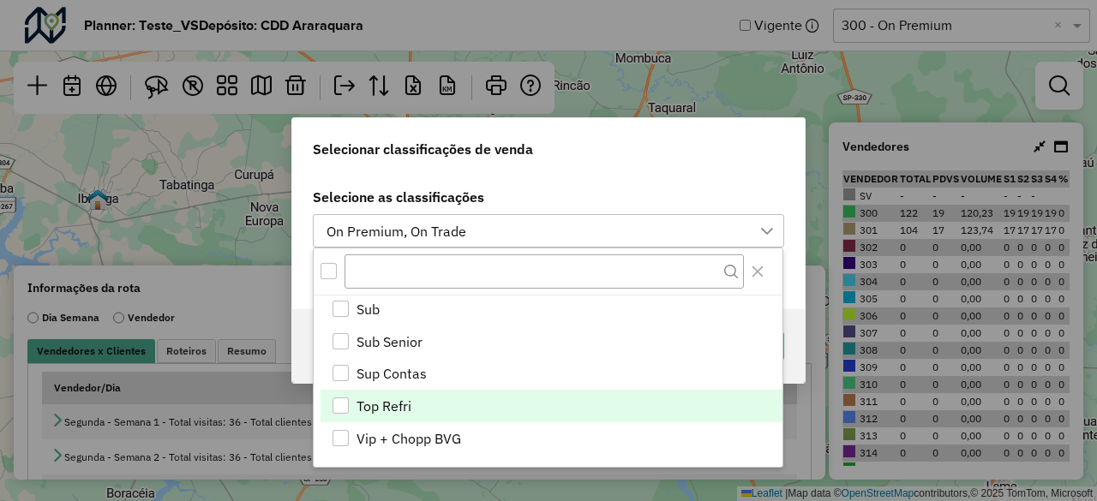
scroll to position [553, 0]
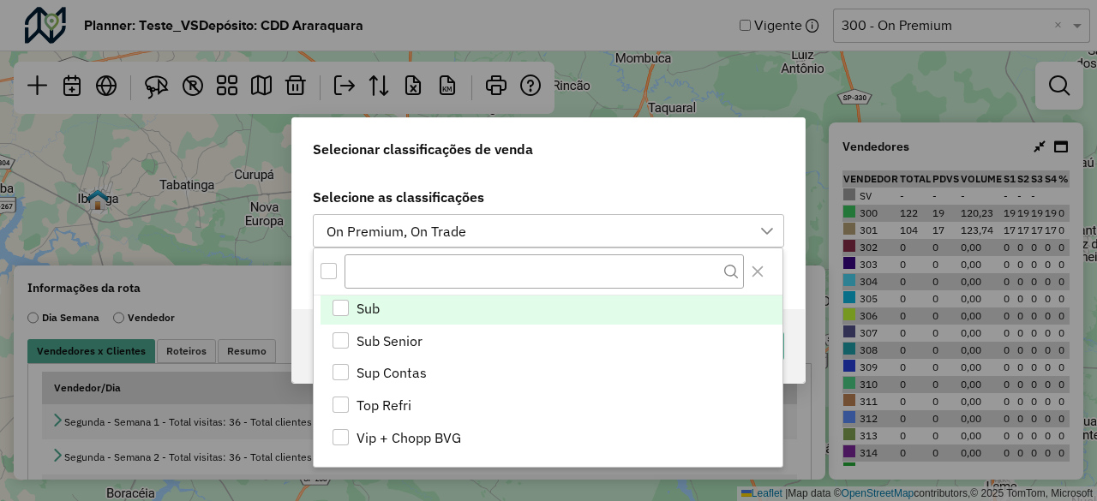
click at [376, 311] on span "Sub" at bounding box center [368, 308] width 23 height 21
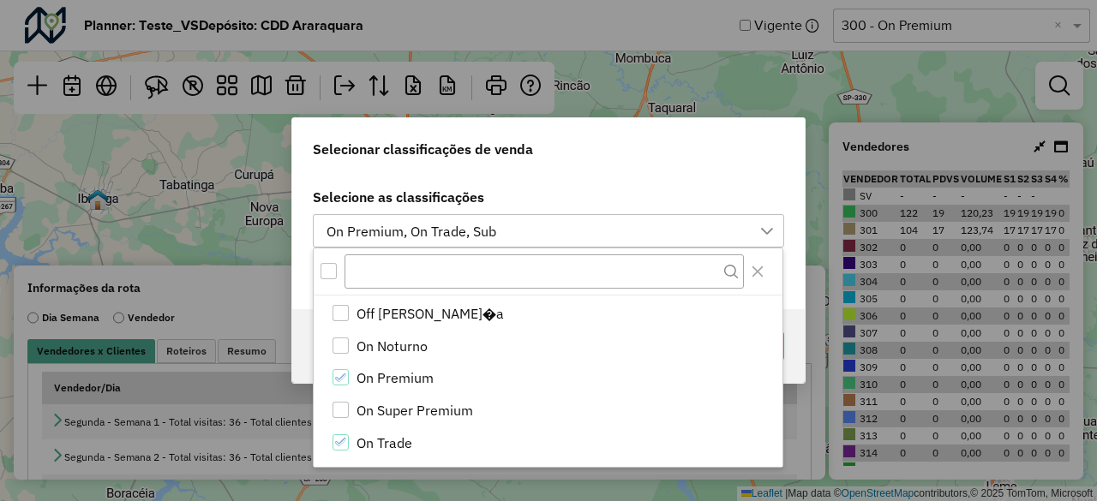
scroll to position [296, 0]
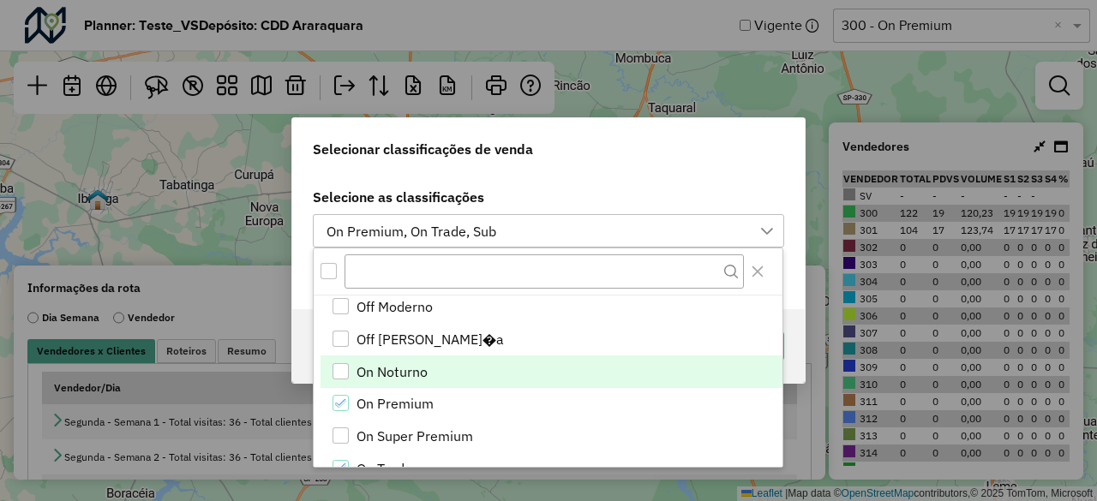
click at [417, 376] on span "On Noturno" at bounding box center [392, 372] width 71 height 21
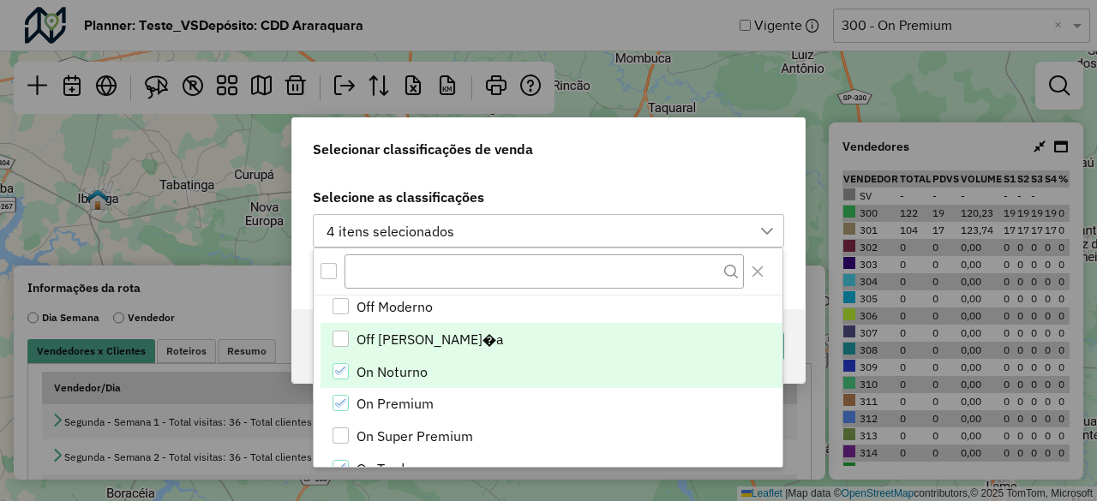
click at [400, 347] on span "Off [PERSON_NAME]�a" at bounding box center [430, 339] width 147 height 21
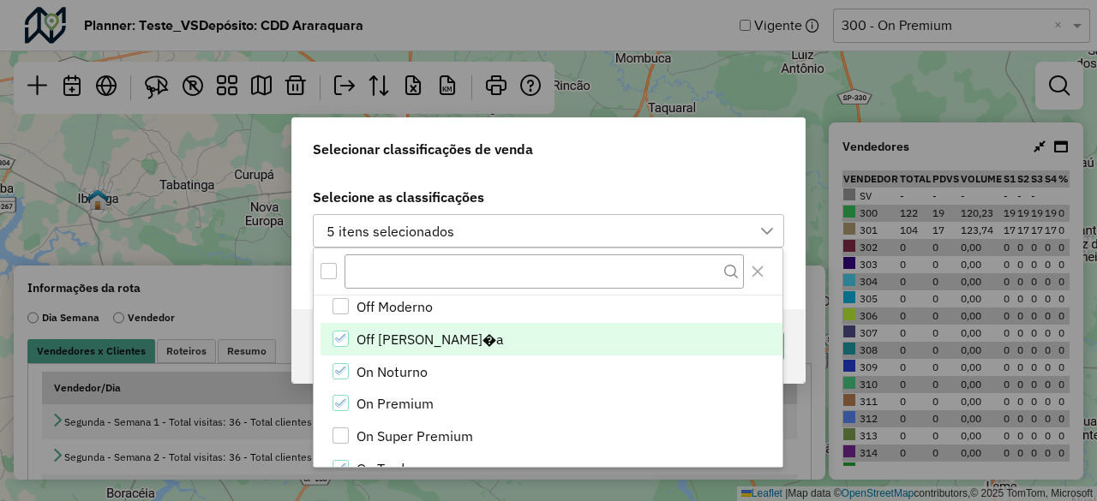
click at [569, 190] on label "Selecione as classificações" at bounding box center [548, 197] width 471 height 21
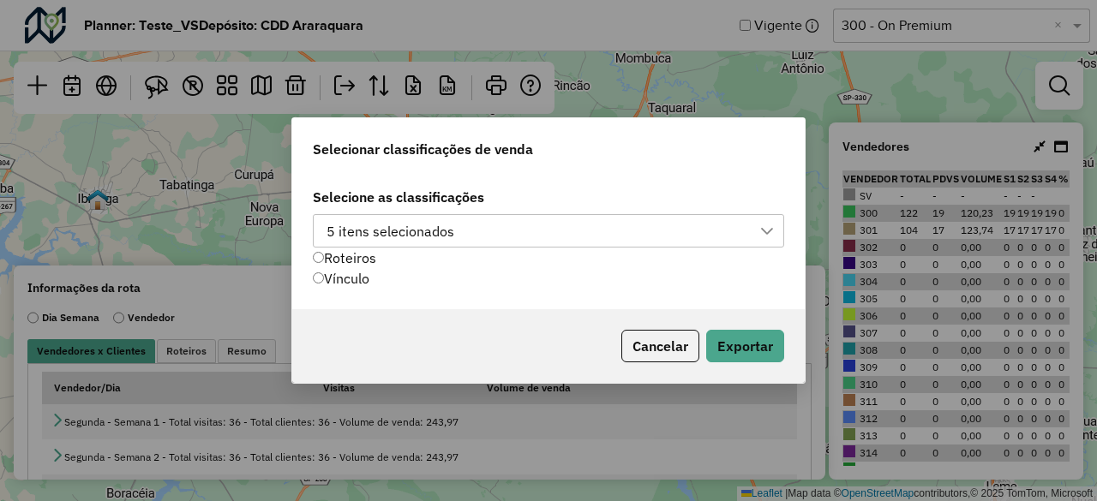
click at [543, 236] on div "5 itens selecionados" at bounding box center [536, 231] width 430 height 33
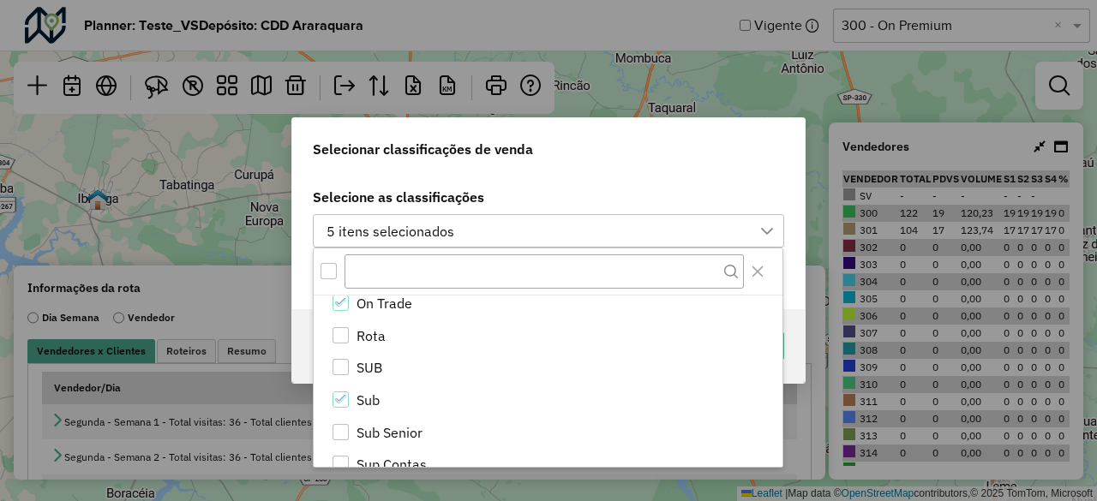
scroll to position [553, 0]
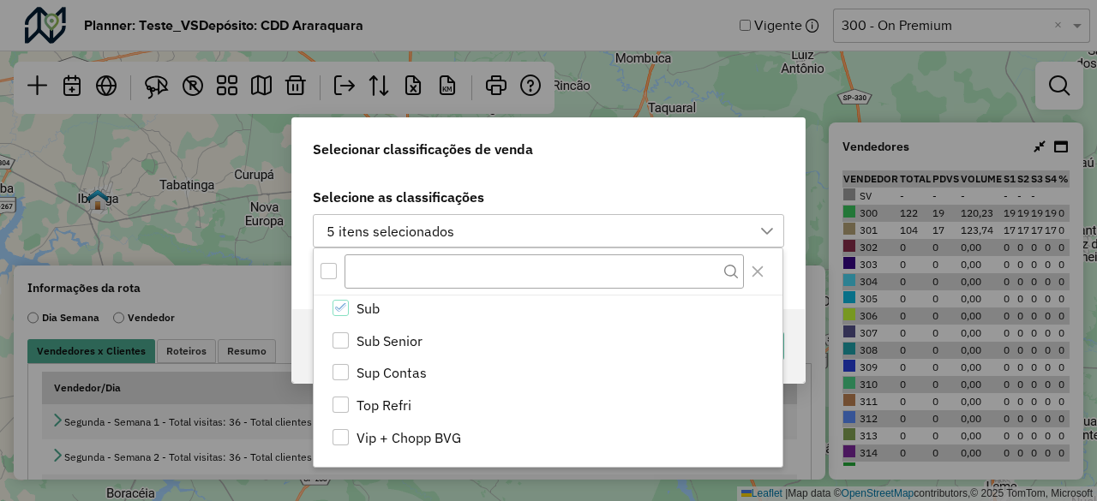
click at [602, 150] on div "Selecionar classificações de venda" at bounding box center [548, 145] width 513 height 55
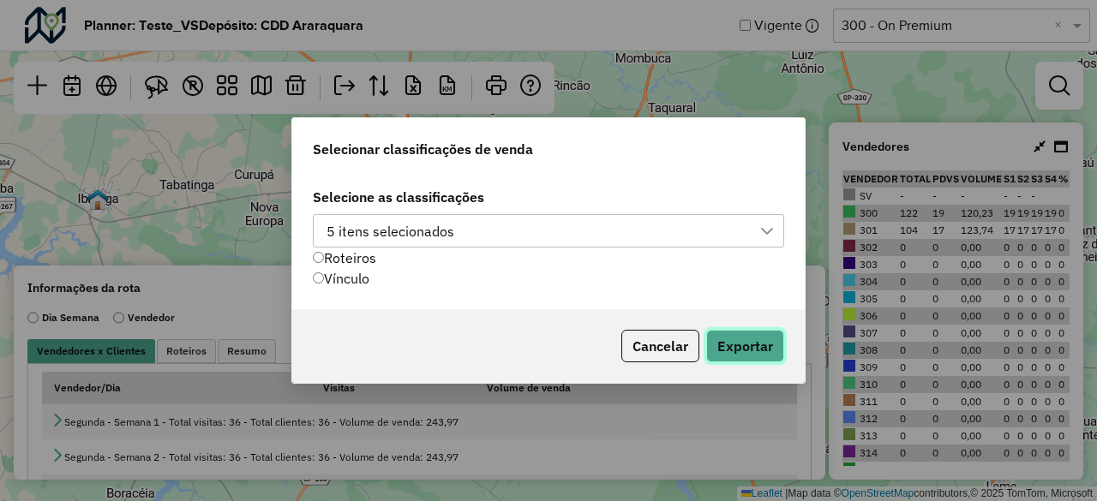
click at [741, 347] on button "Exportar" at bounding box center [745, 346] width 78 height 33
click at [670, 339] on button "Cancelar" at bounding box center [660, 346] width 78 height 33
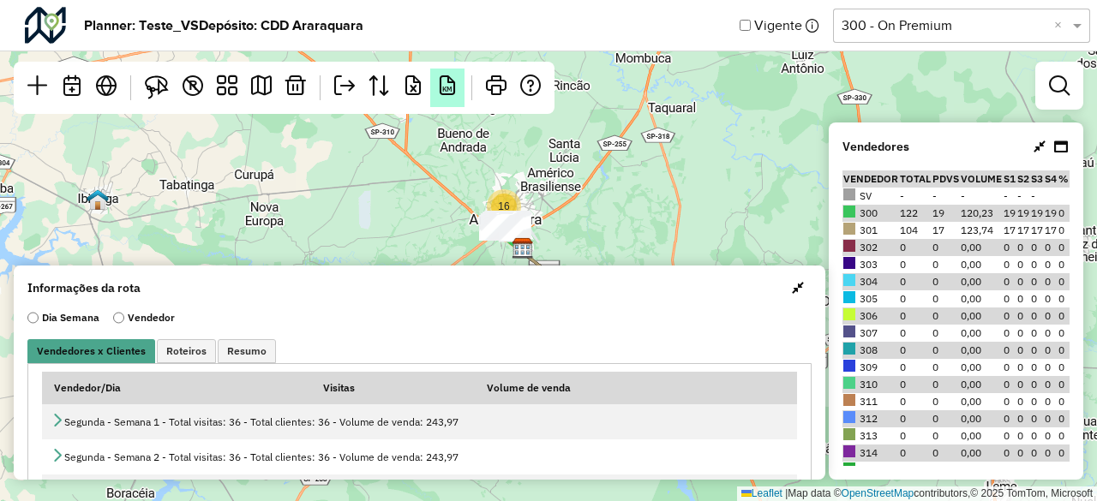
click at [447, 81] on em "KM" at bounding box center [447, 85] width 21 height 21
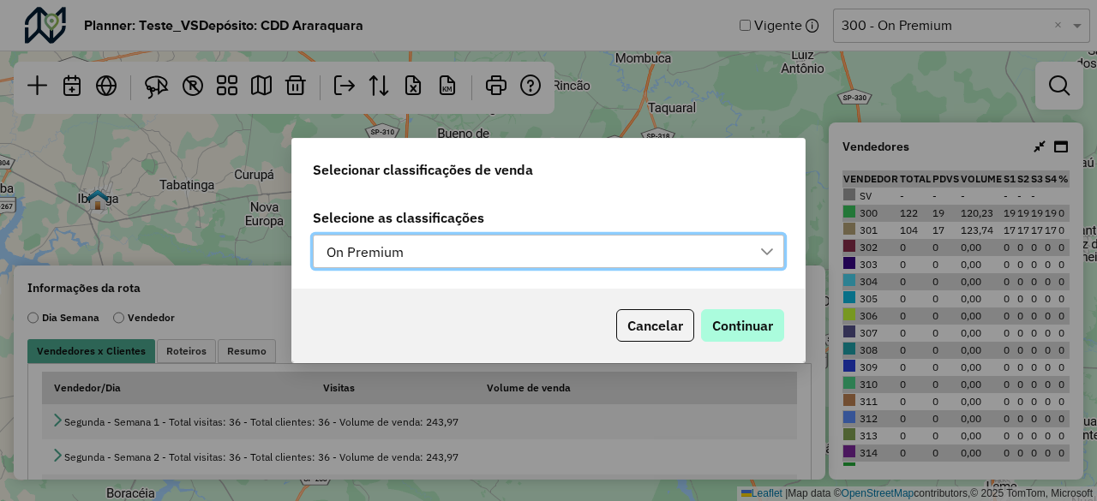
scroll to position [12, 77]
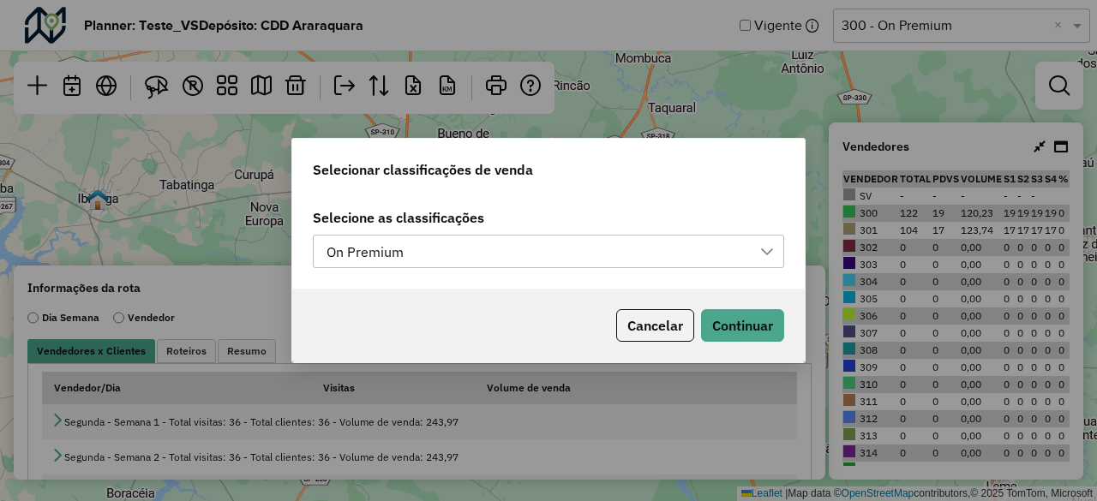
click at [442, 249] on div "On Premium" at bounding box center [536, 252] width 430 height 33
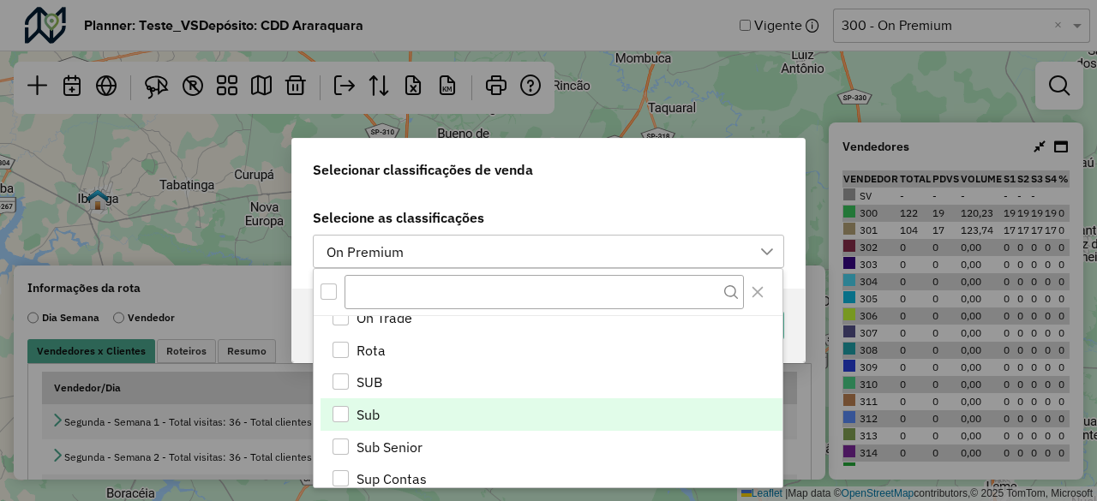
click at [399, 410] on li "Sub" at bounding box center [552, 415] width 462 height 33
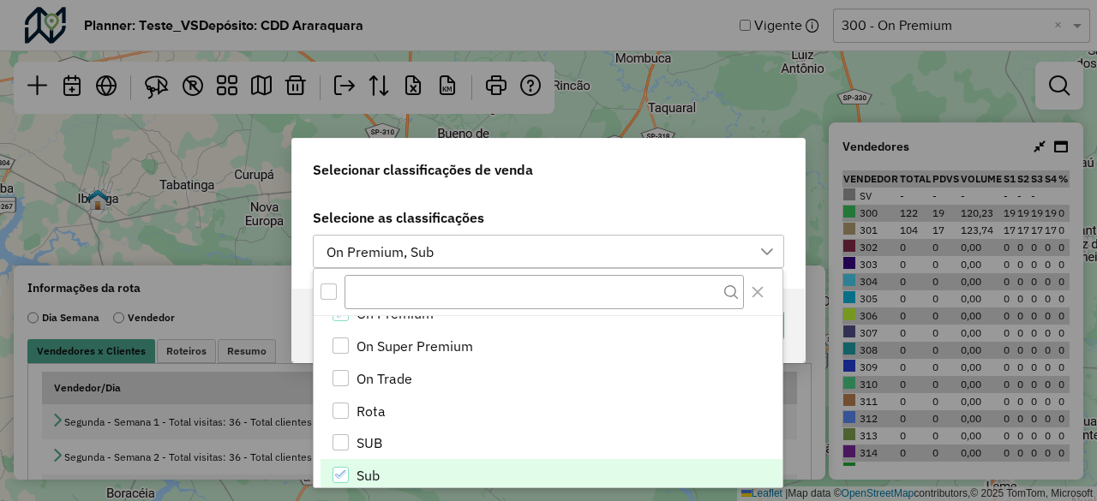
scroll to position [381, 0]
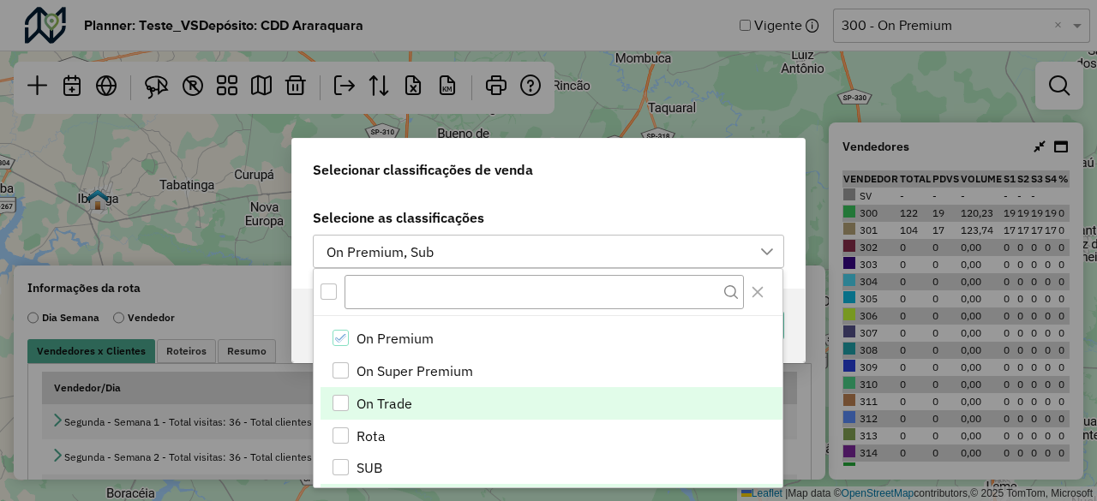
click at [417, 412] on li "On Trade" at bounding box center [552, 403] width 462 height 33
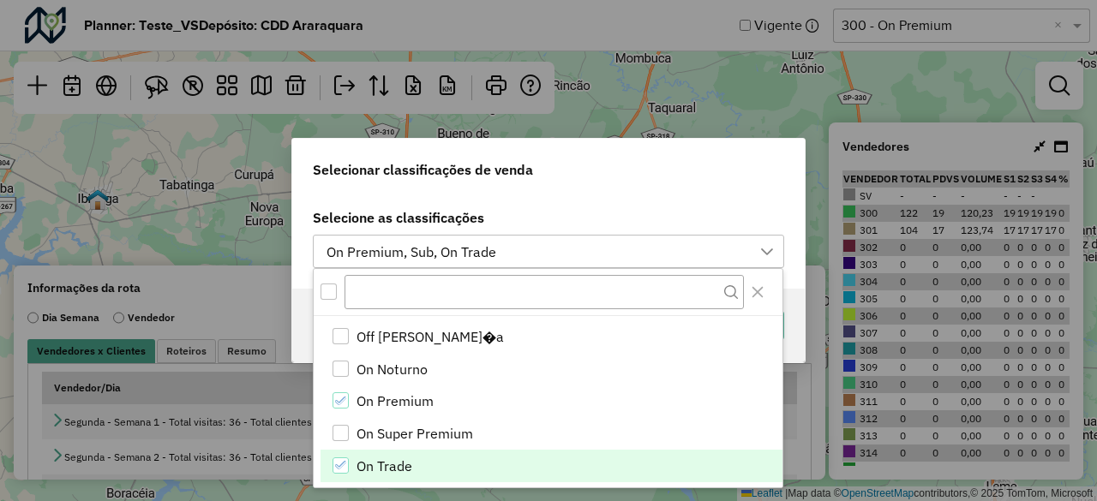
scroll to position [296, 0]
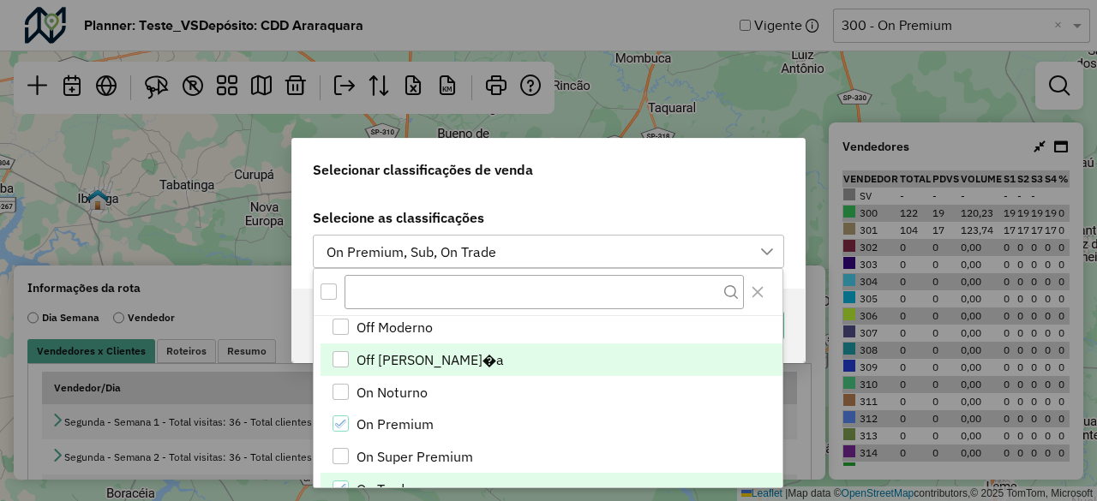
click at [403, 364] on span "Off Vizinhan�a" at bounding box center [430, 360] width 147 height 21
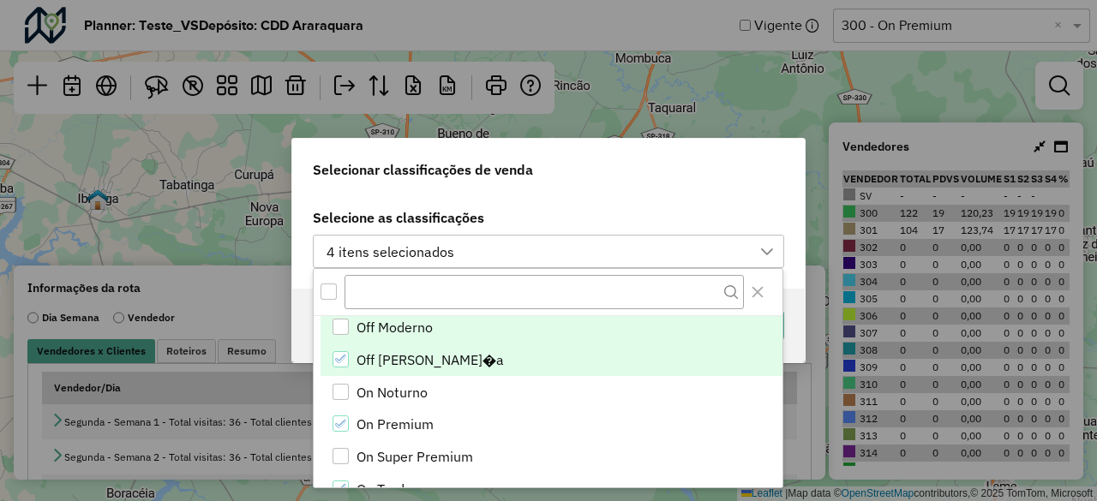
click at [397, 318] on span "Off Moderno" at bounding box center [395, 327] width 76 height 21
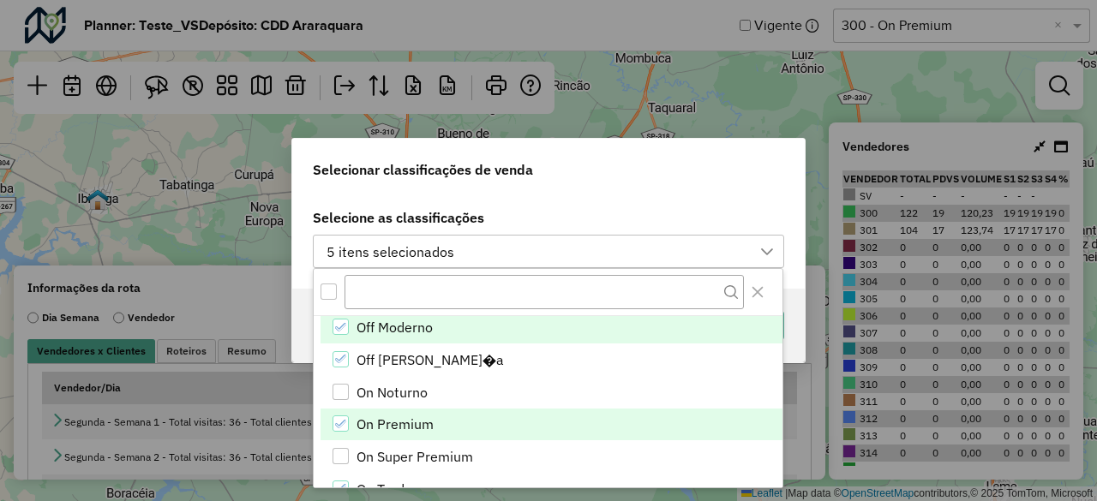
scroll to position [210, 0]
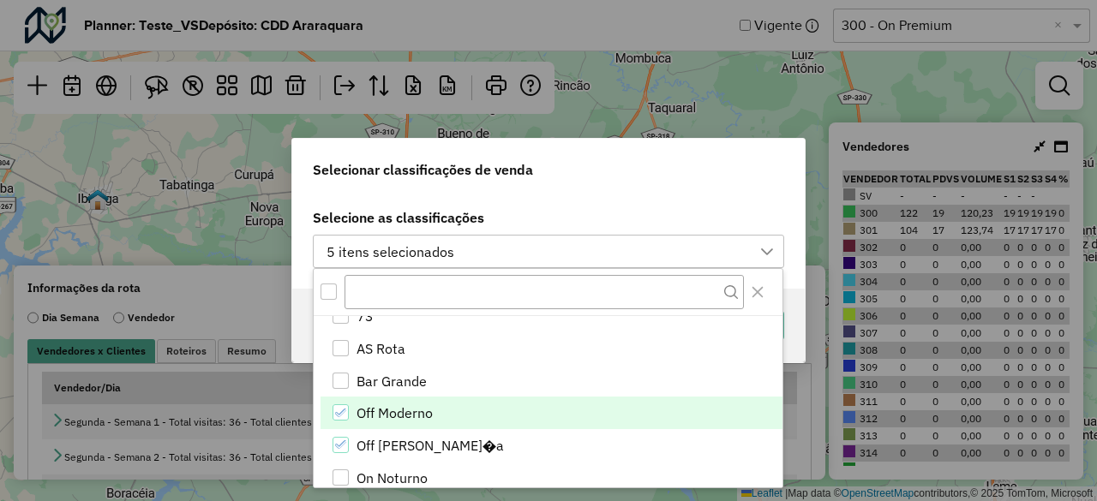
click at [670, 179] on div "Selecionar classificações de venda" at bounding box center [548, 166] width 513 height 55
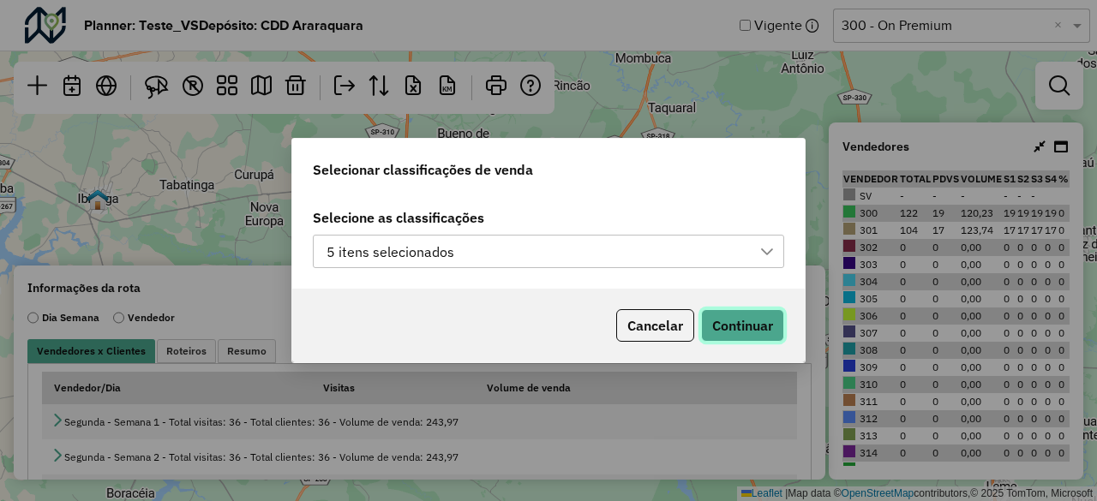
click at [745, 326] on button "Continuar" at bounding box center [742, 325] width 83 height 33
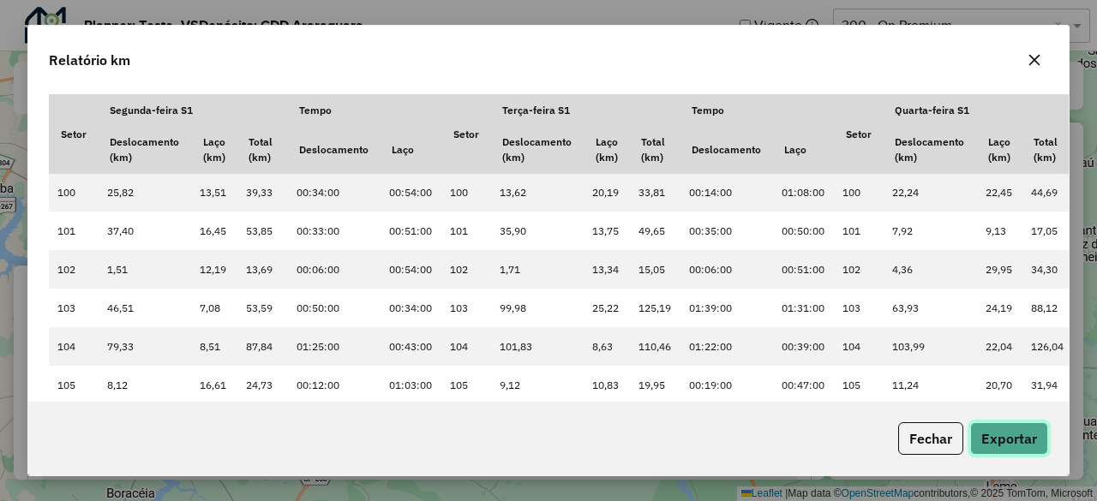
click at [1045, 441] on button "Exportar" at bounding box center [1009, 439] width 78 height 33
click at [1033, 69] on button "button" at bounding box center [1034, 59] width 27 height 27
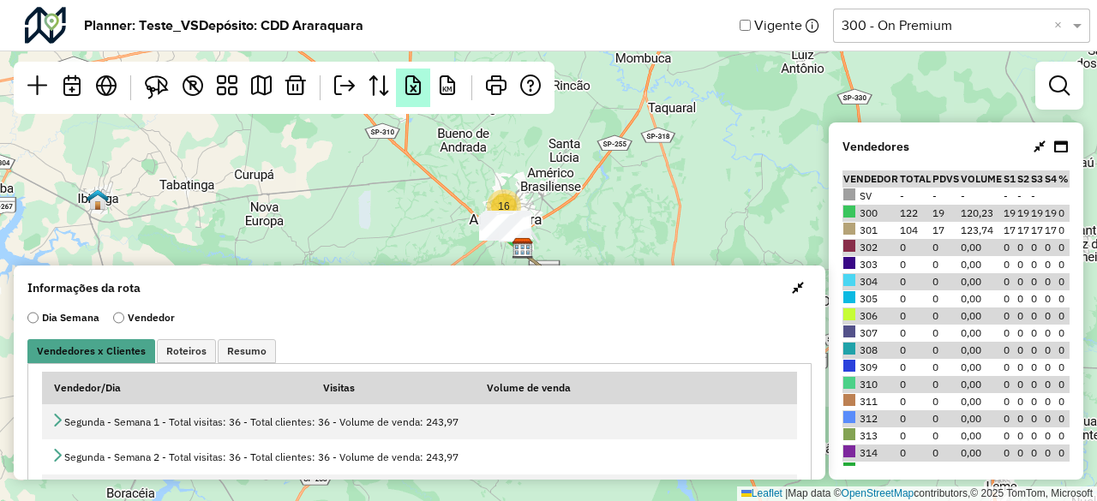
click at [414, 90] on em at bounding box center [413, 85] width 21 height 21
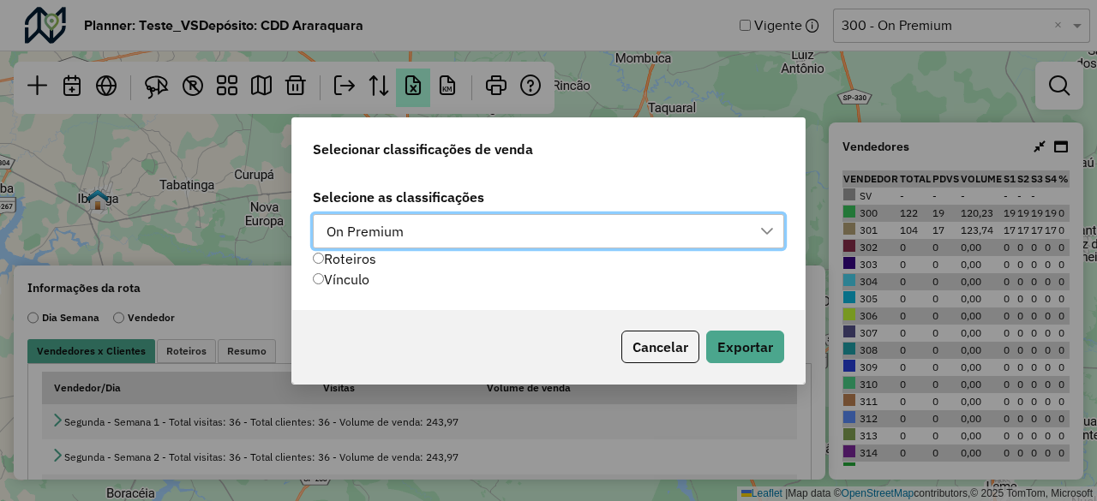
scroll to position [12, 77]
click at [410, 230] on div "On Premium" at bounding box center [536, 231] width 430 height 33
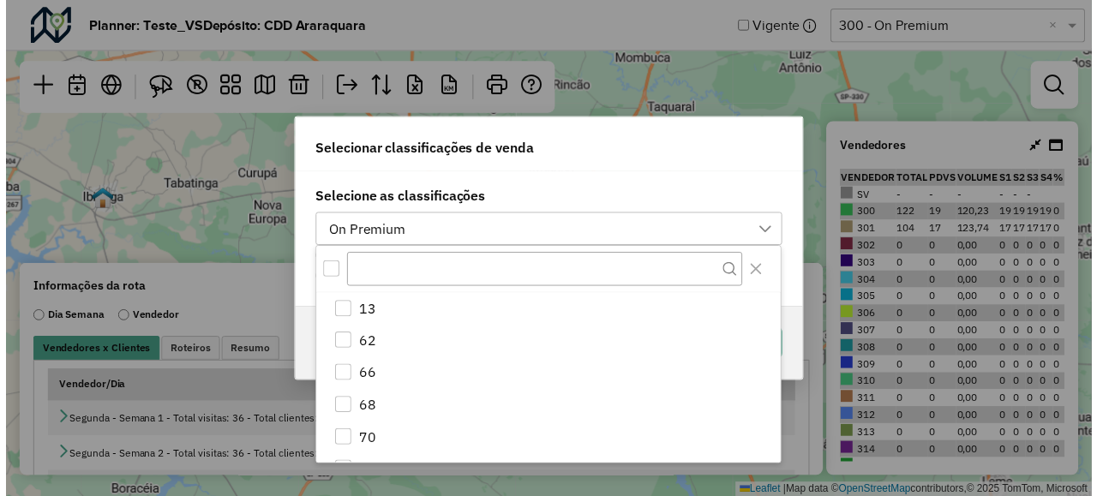
scroll to position [249, 0]
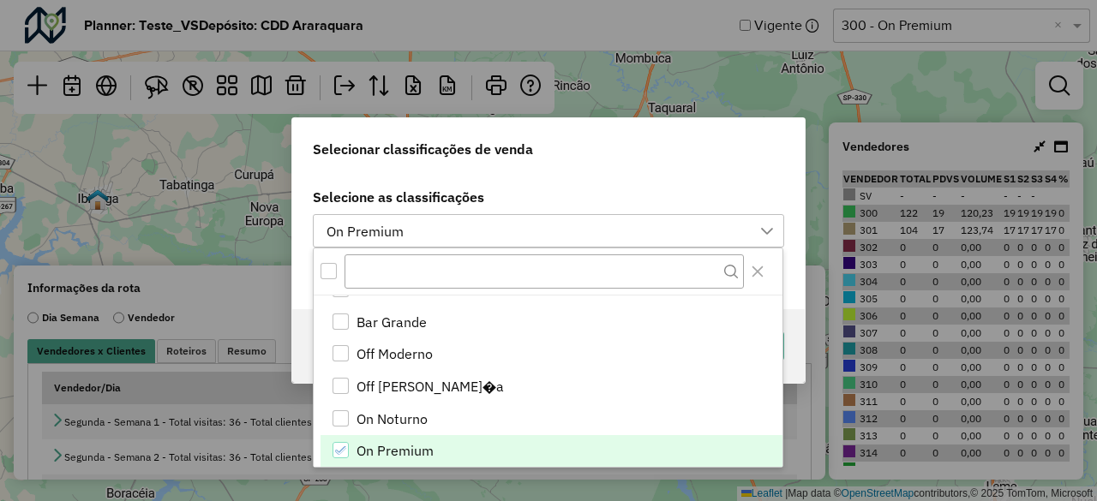
click at [627, 195] on label "Selecione as classificações" at bounding box center [548, 197] width 471 height 21
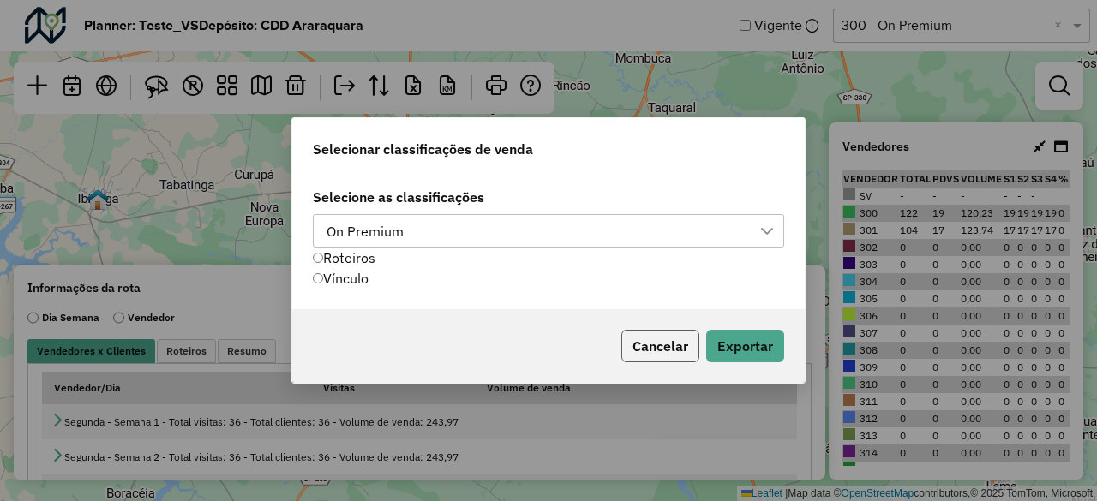
click at [633, 354] on button "Cancelar" at bounding box center [660, 346] width 78 height 33
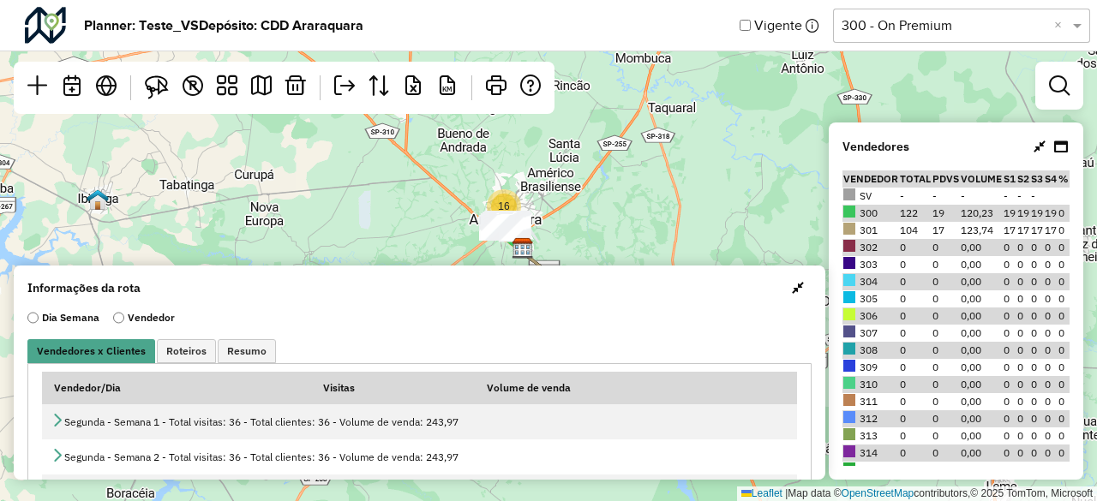
click at [921, 39] on div "Selecione uma opção 300 - On Premium ×" at bounding box center [961, 26] width 257 height 34
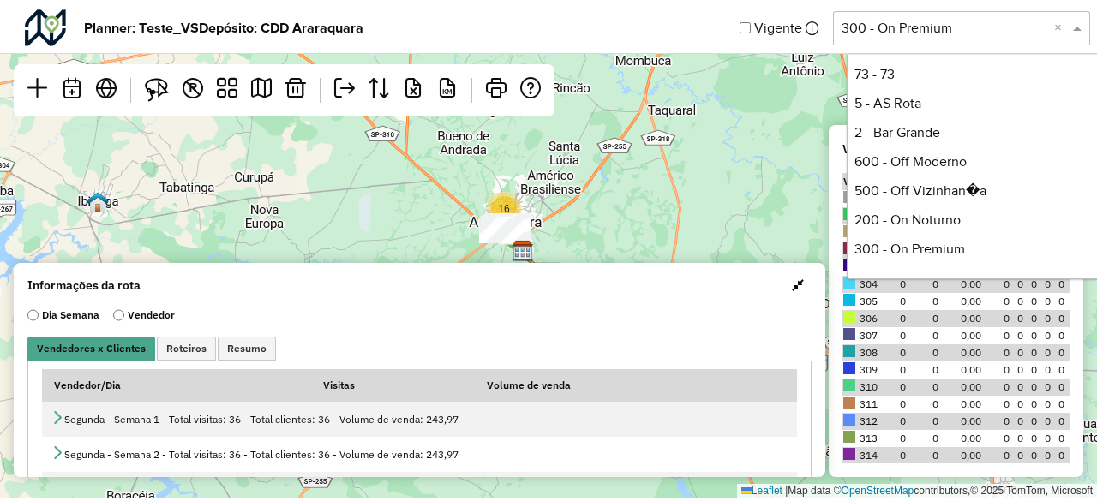
scroll to position [178, 0]
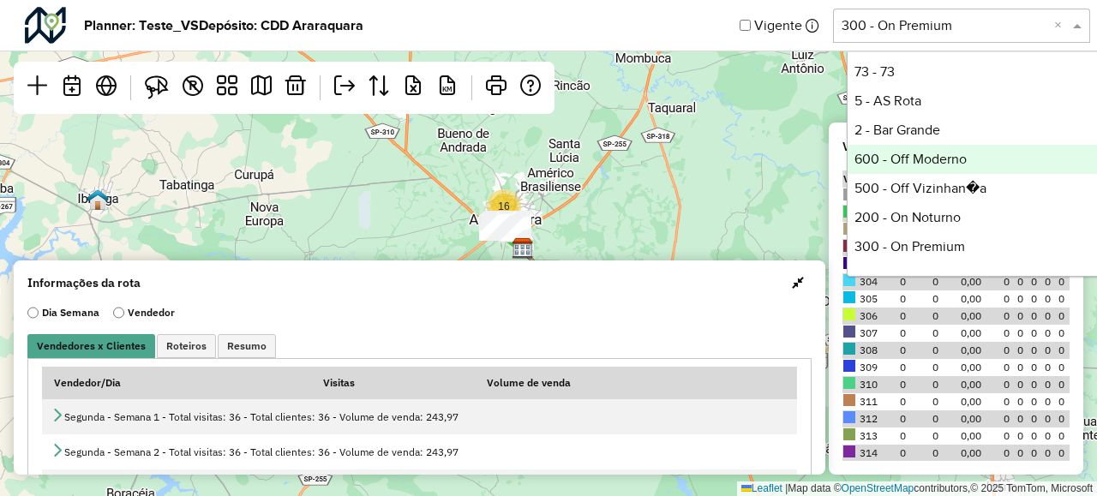
click at [914, 164] on div "600 - Off Moderno" at bounding box center [975, 159] width 255 height 29
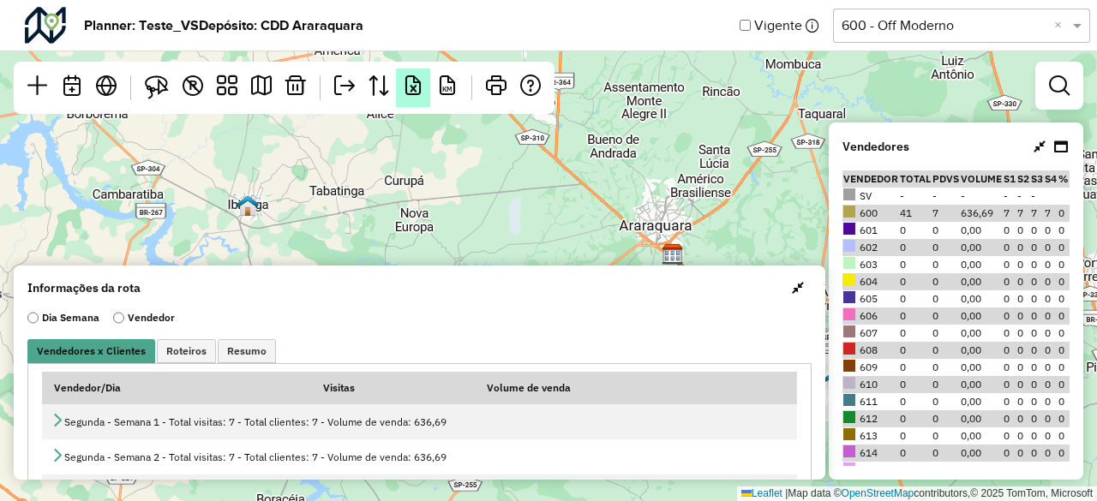
click at [420, 76] on em at bounding box center [413, 85] width 21 height 21
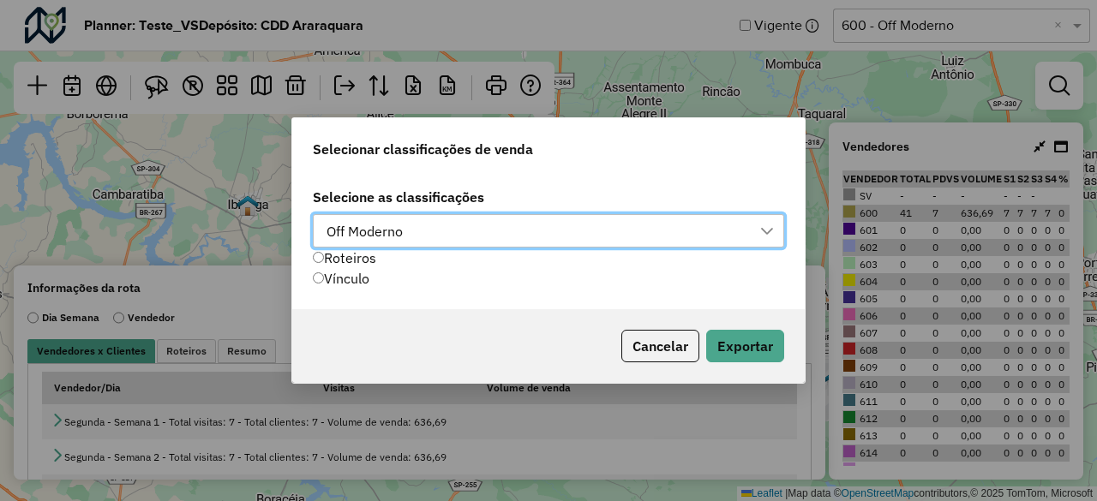
scroll to position [12, 77]
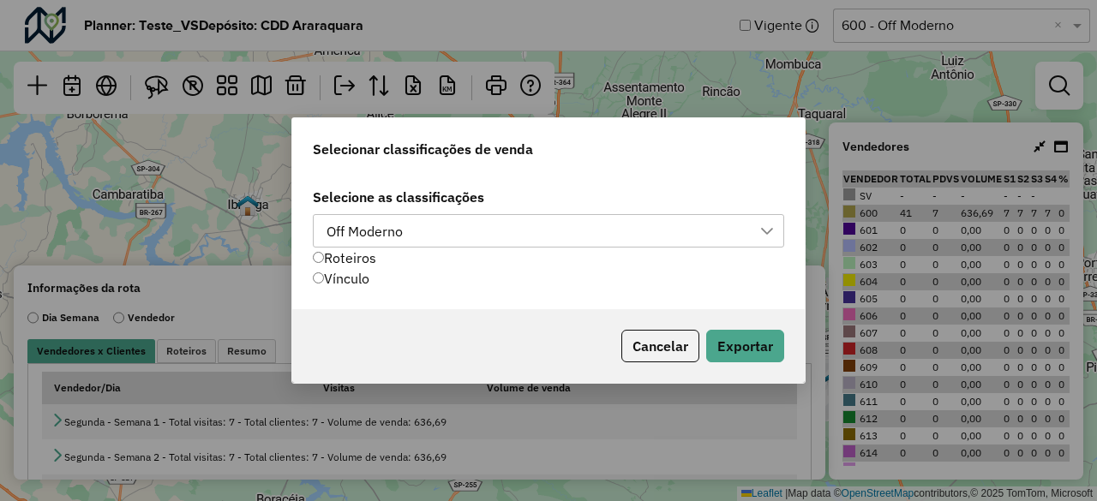
click at [408, 230] on div "Off Moderno" at bounding box center [365, 231] width 88 height 33
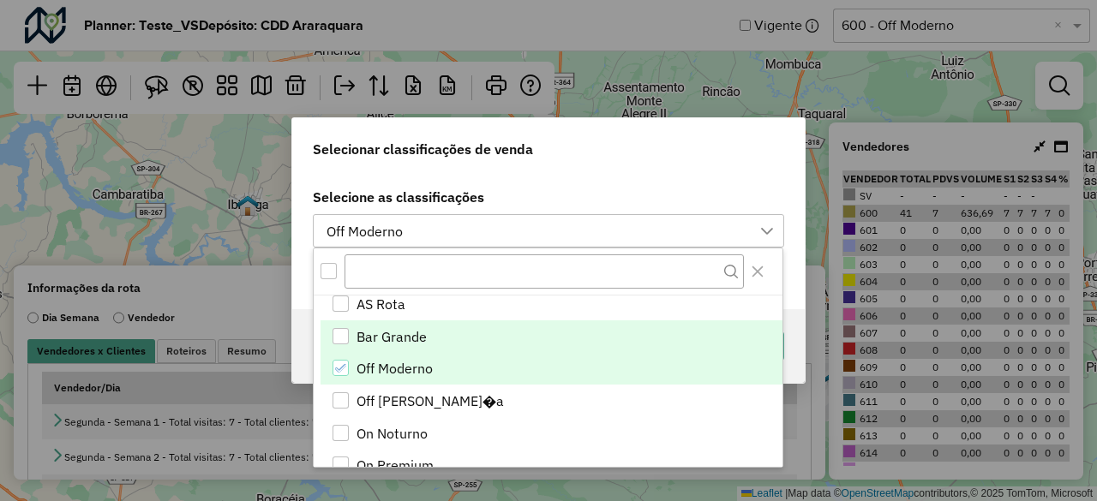
scroll to position [257, 0]
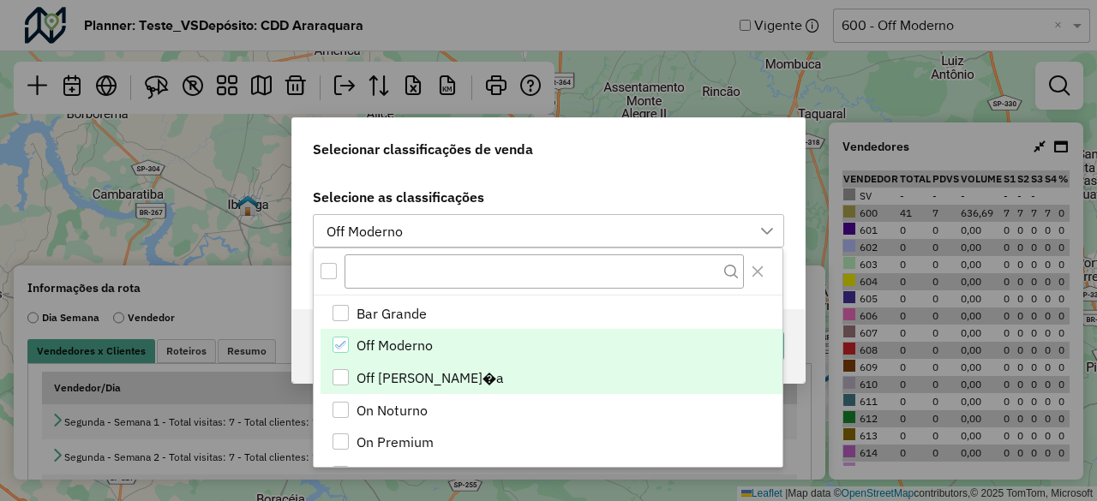
click at [348, 383] on div "Off Vizinhan�a" at bounding box center [341, 377] width 17 height 17
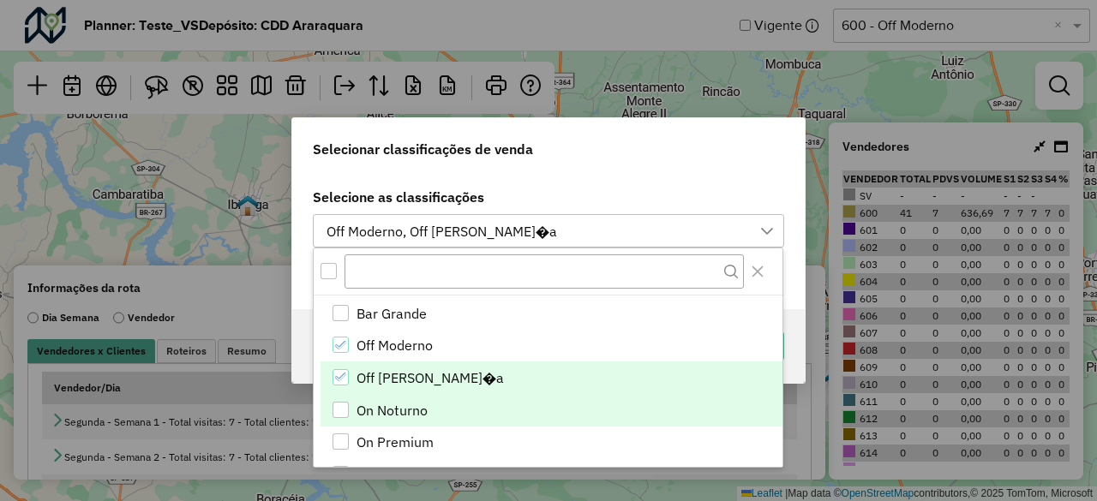
scroll to position [343, 0]
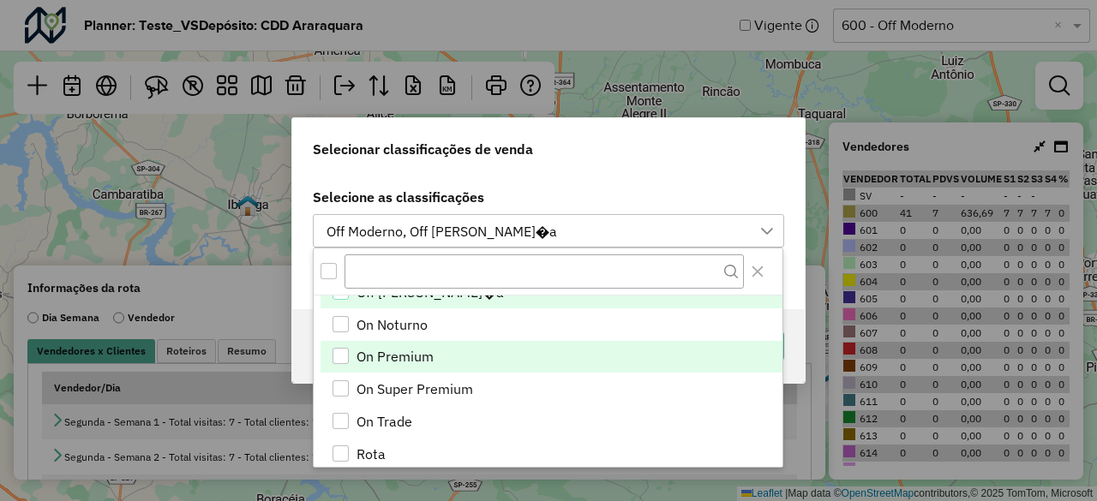
click at [396, 359] on span "On Premium" at bounding box center [395, 356] width 77 height 21
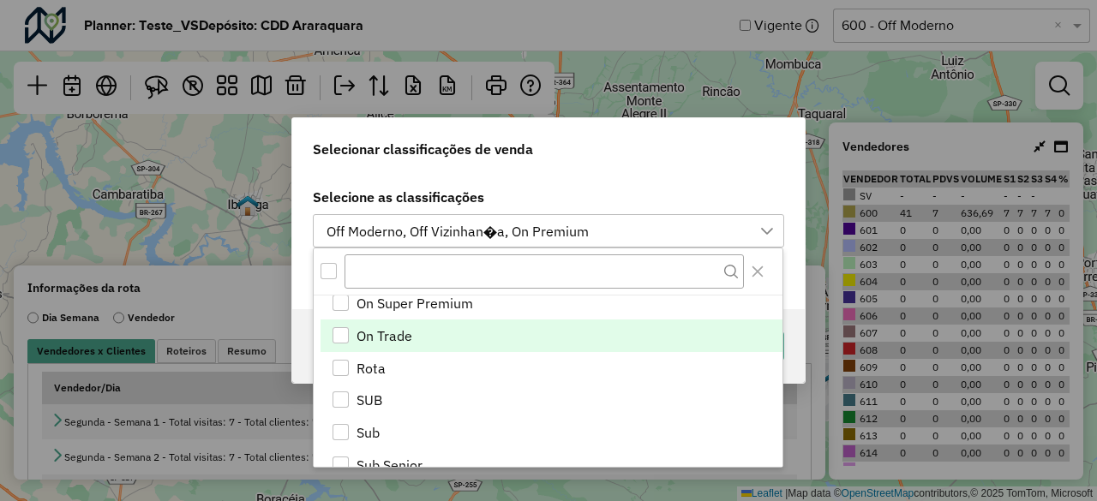
click at [397, 336] on span "On Trade" at bounding box center [385, 336] width 56 height 21
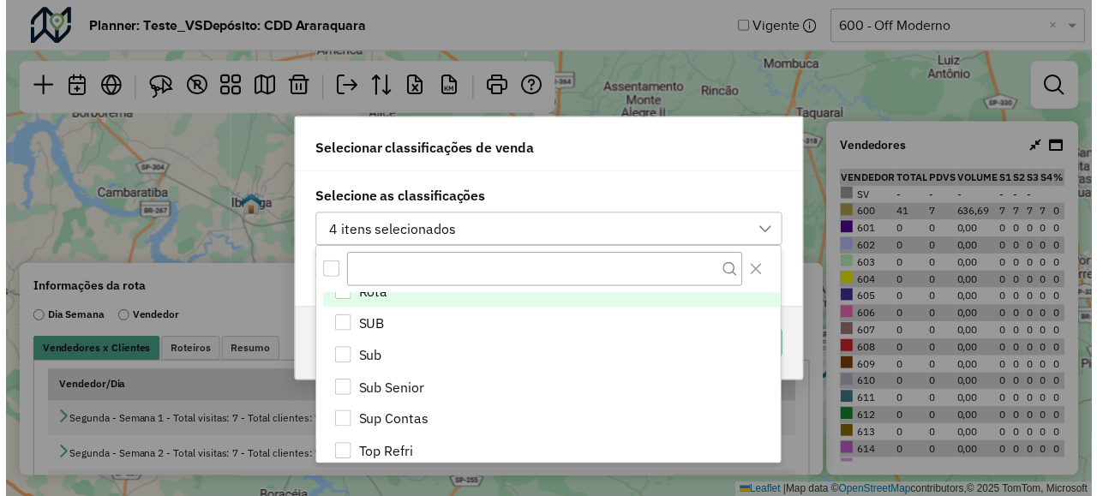
scroll to position [553, 0]
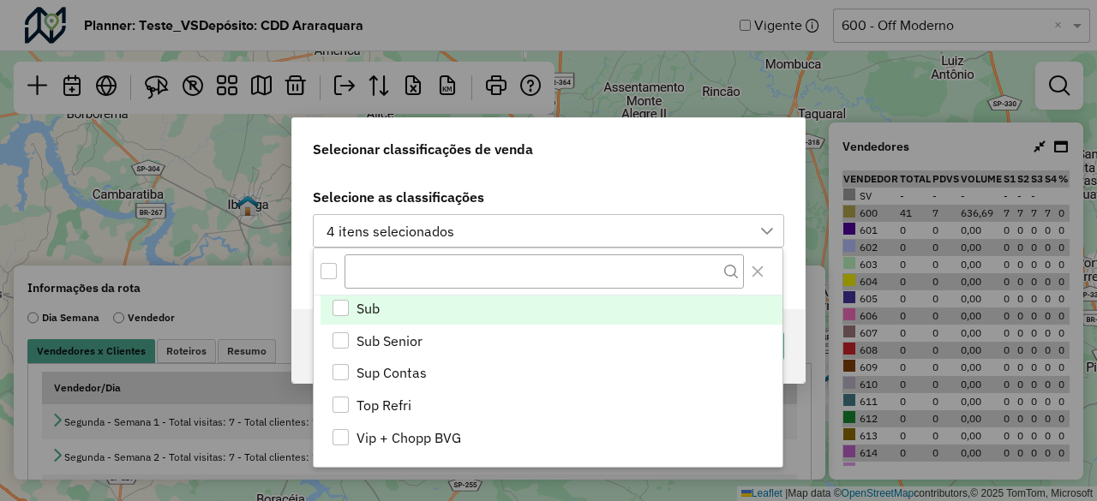
click at [386, 309] on li "Sub" at bounding box center [552, 308] width 462 height 33
click at [619, 165] on div "Selecionar classificações de venda" at bounding box center [548, 145] width 513 height 55
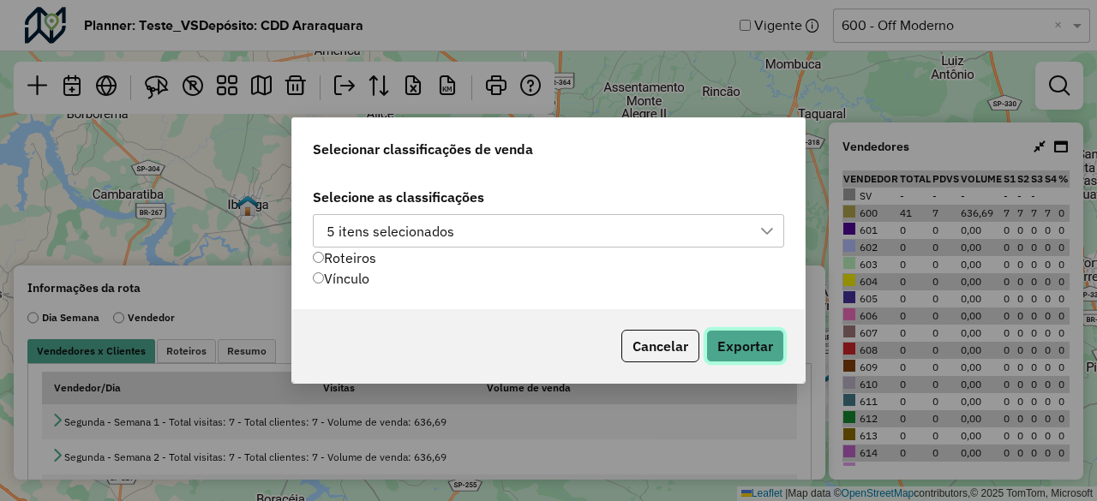
click at [733, 348] on button "Exportar" at bounding box center [745, 346] width 78 height 33
click at [657, 356] on button "Cancelar" at bounding box center [660, 346] width 78 height 33
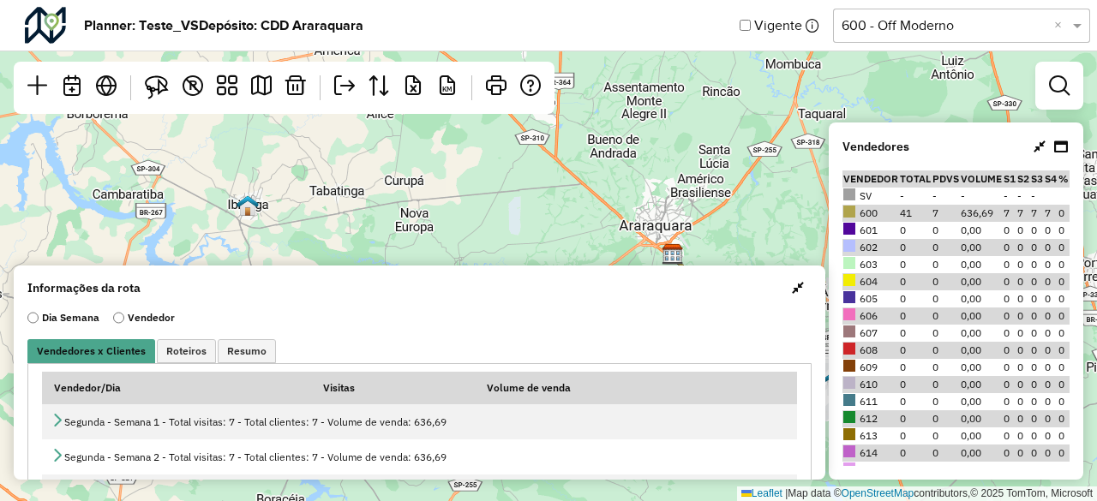
click at [963, 39] on div "Selecione uma opção 600 - Off Moderno ×" at bounding box center [961, 26] width 257 height 34
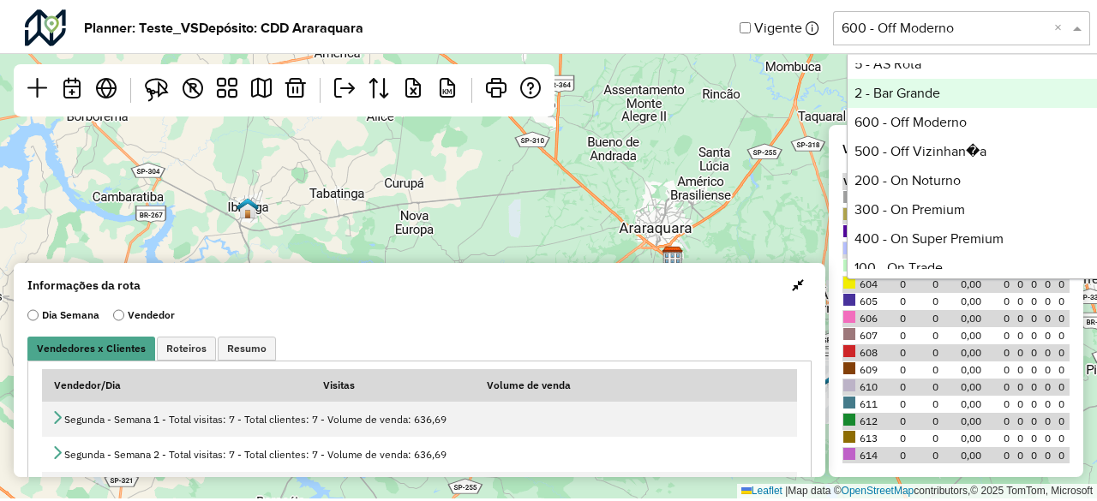
scroll to position [348, 0]
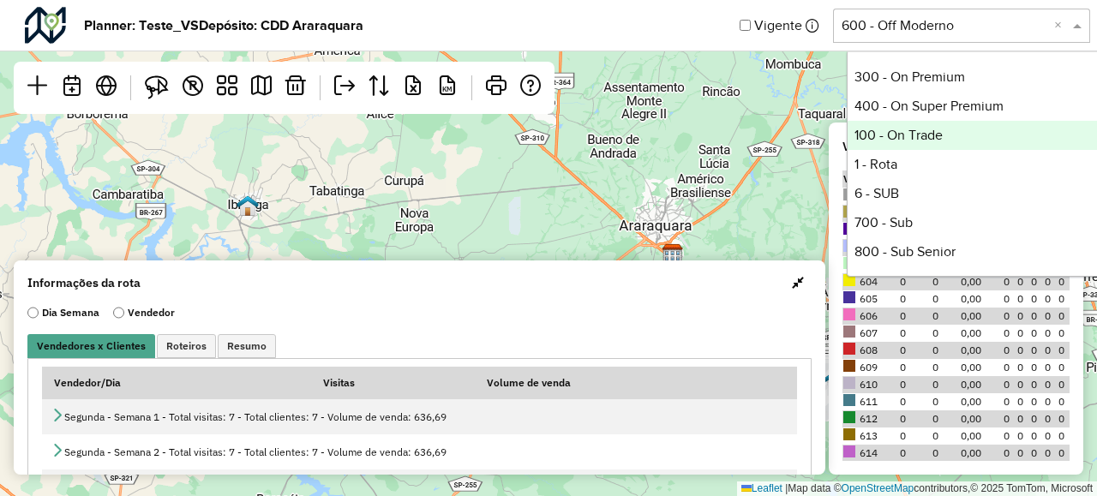
click at [905, 129] on div "100 - On Trade" at bounding box center [975, 135] width 255 height 29
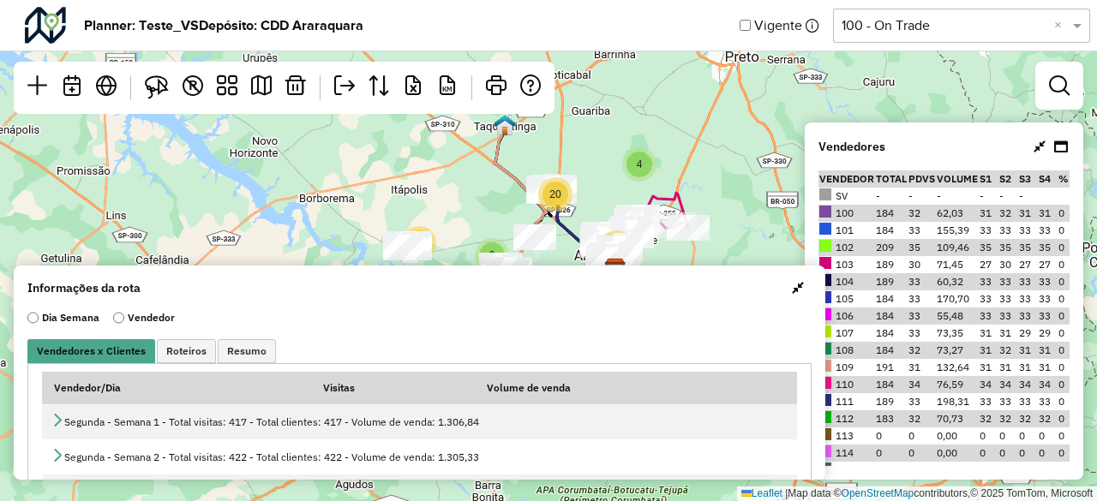
click at [792, 287] on span "button" at bounding box center [798, 288] width 12 height 14
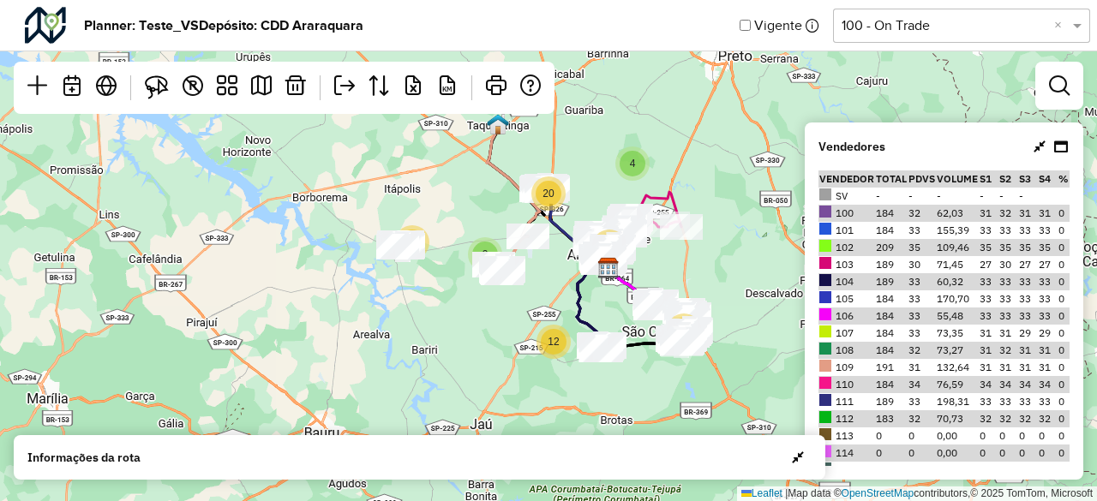
drag, startPoint x: 729, startPoint y: 280, endPoint x: 675, endPoint y: 282, distance: 54.9
click at [675, 282] on div "19 9 4 20 12 80 84 Leaflet | Map data © OpenStreetMap contributors,© 2025 TomTo…" at bounding box center [548, 250] width 1097 height 501
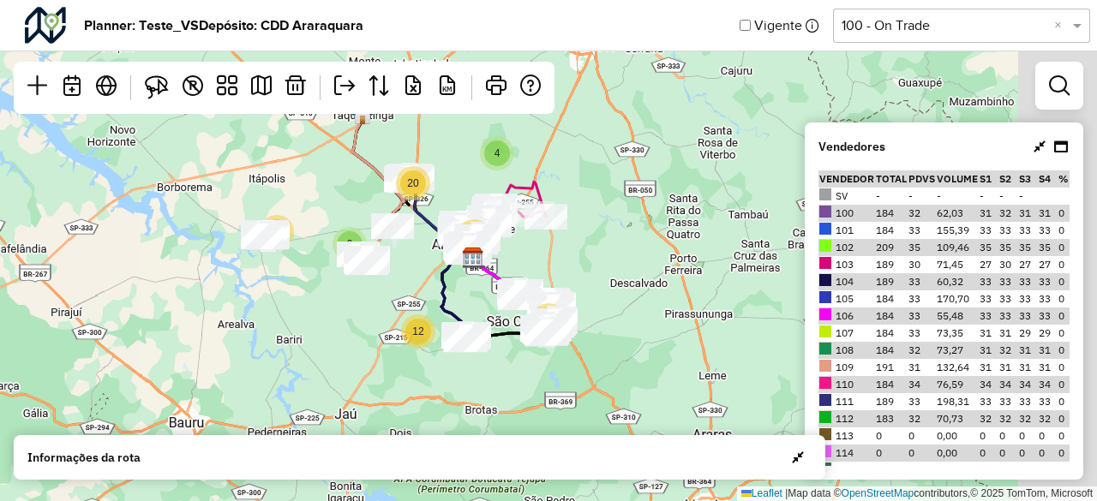
drag, startPoint x: 681, startPoint y: 272, endPoint x: 584, endPoint y: 251, distance: 99.9
click at [582, 255] on div "19 9 4 20 12 80 84 Leaflet | Map data © OpenStreetMap contributors,© 2025 TomTo…" at bounding box center [548, 250] width 1097 height 501
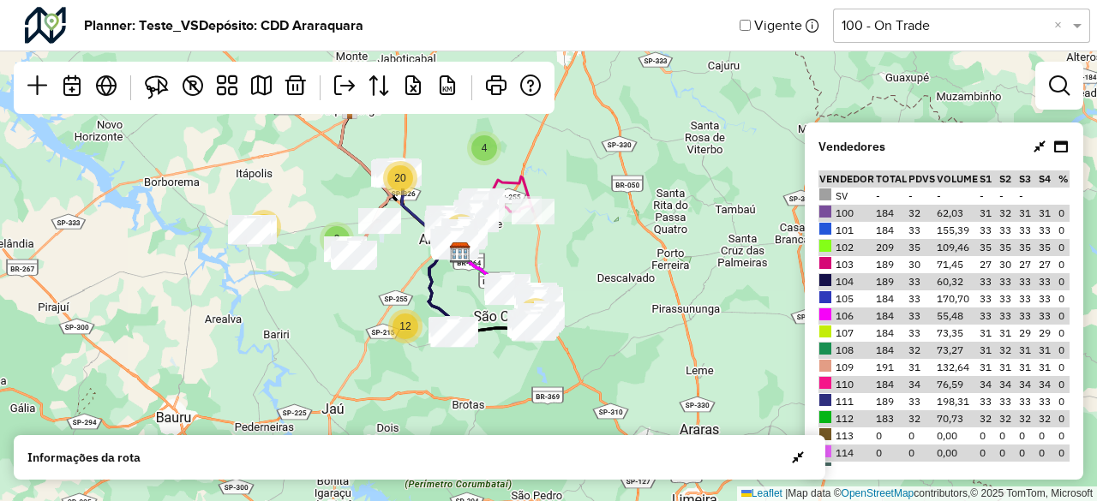
click at [1042, 147] on icon at bounding box center [1040, 147] width 12 height 14
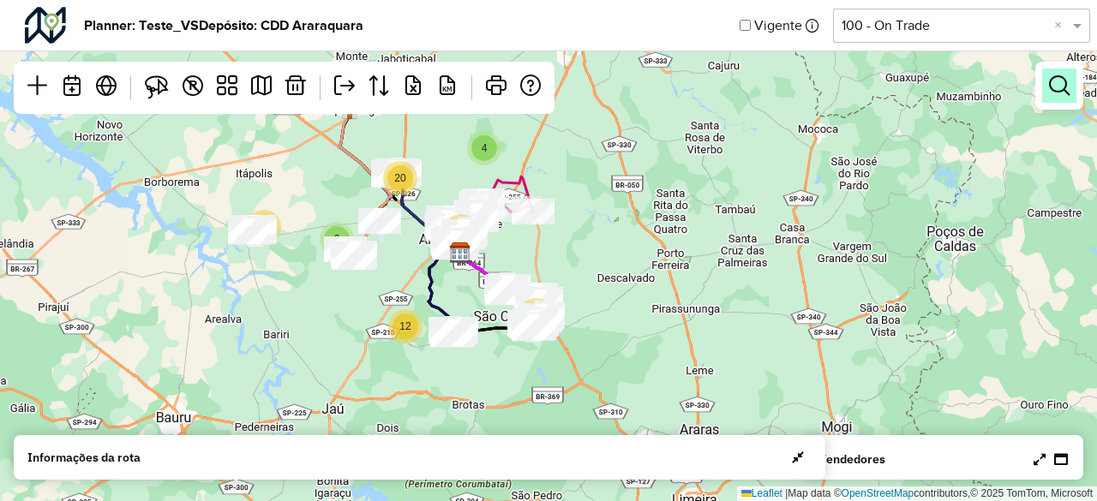
click at [1049, 102] on link at bounding box center [1059, 86] width 34 height 34
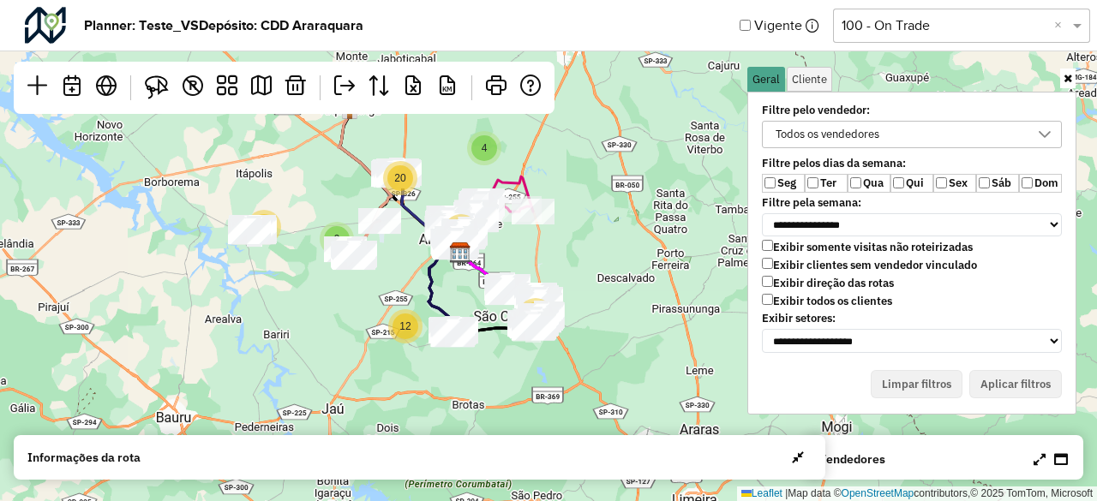
click at [783, 296] on label "Exibir todos os clientes" at bounding box center [827, 301] width 130 height 15
click at [777, 251] on label "Exibir somente visitas não roteirizadas" at bounding box center [867, 247] width 211 height 15
click at [779, 267] on label "Exibir clientes sem vendedor vinculado" at bounding box center [869, 265] width 215 height 15
click at [783, 249] on label "Exibir somente visitas não roteirizadas" at bounding box center [867, 247] width 211 height 15
click at [870, 183] on label "Qua" at bounding box center [869, 183] width 43 height 19
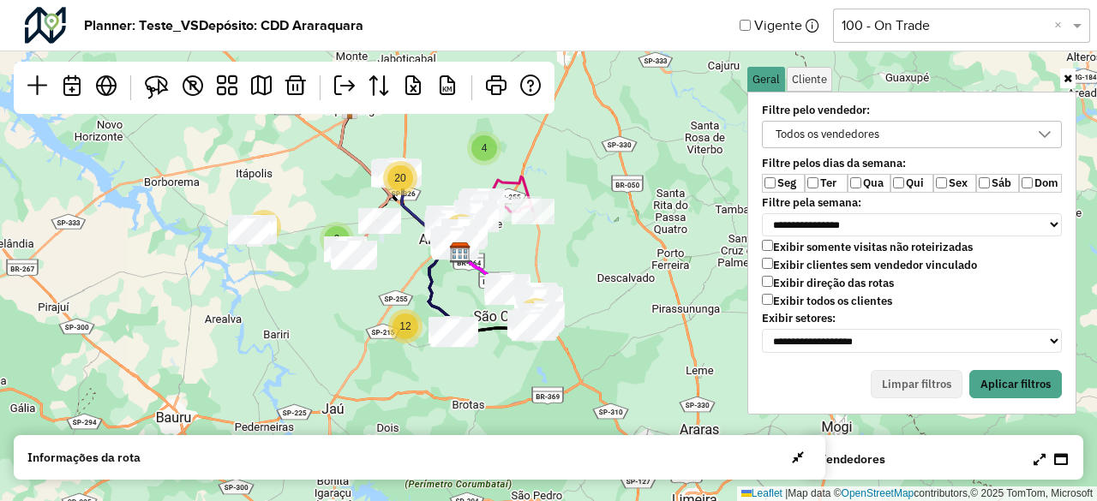
click at [904, 184] on label "Qui" at bounding box center [912, 183] width 43 height 19
click at [987, 370] on button "Aplicar filtros" at bounding box center [1015, 384] width 93 height 29
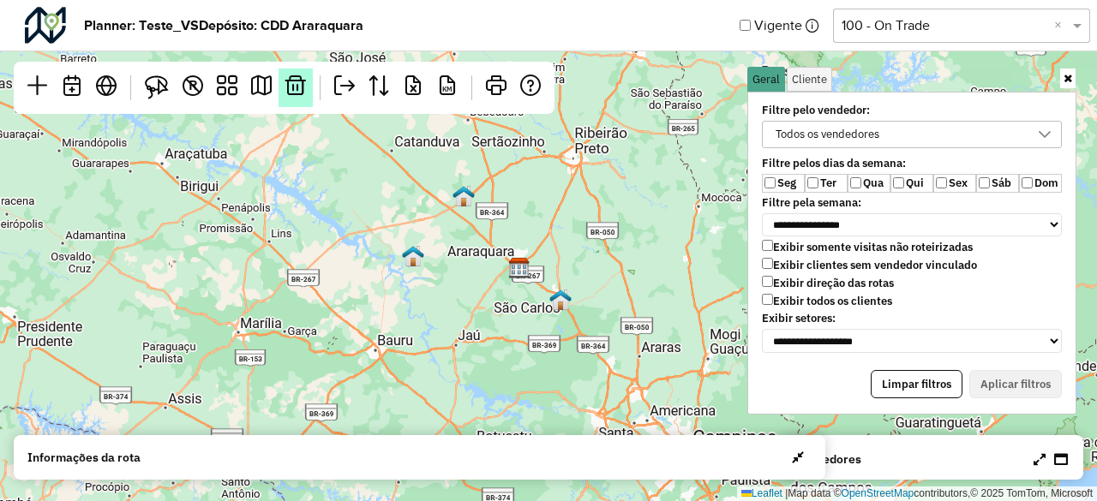
click at [287, 85] on em at bounding box center [295, 85] width 21 height 21
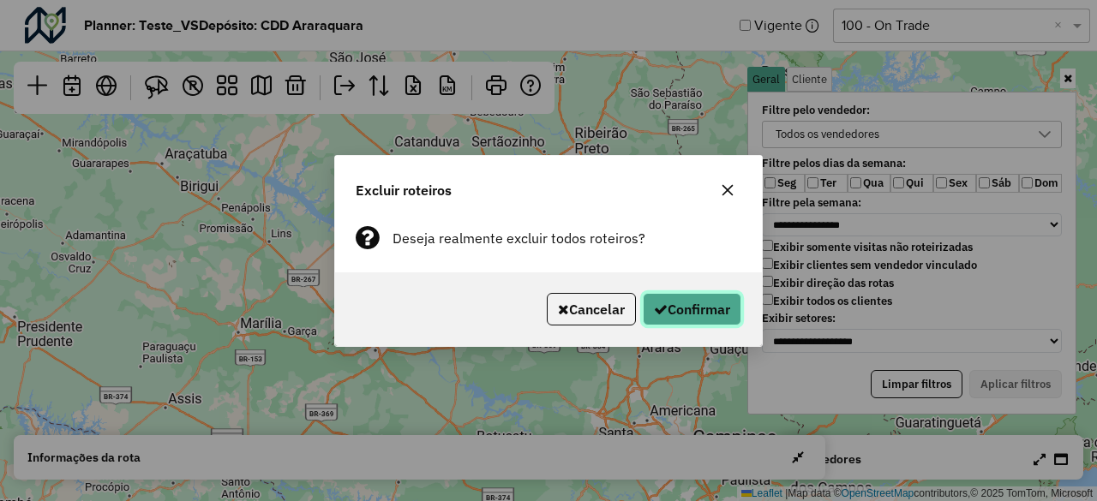
click at [681, 320] on button "Confirmar" at bounding box center [692, 309] width 99 height 33
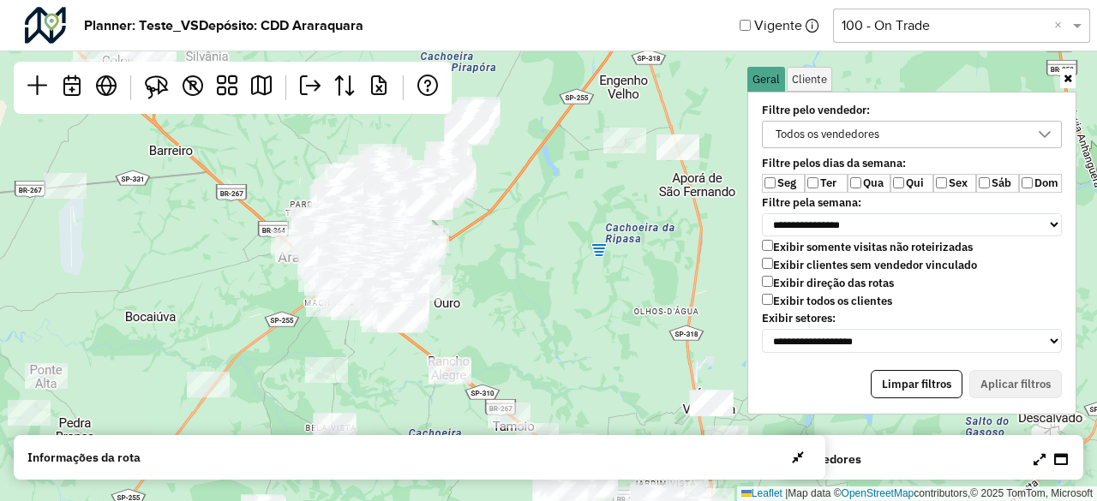
drag, startPoint x: 484, startPoint y: 212, endPoint x: 527, endPoint y: 296, distance: 94.3
click at [527, 296] on div "Leaflet | Map data © OpenStreetMap contributors,© 2025 TomTom, Microsoft" at bounding box center [548, 250] width 1097 height 501
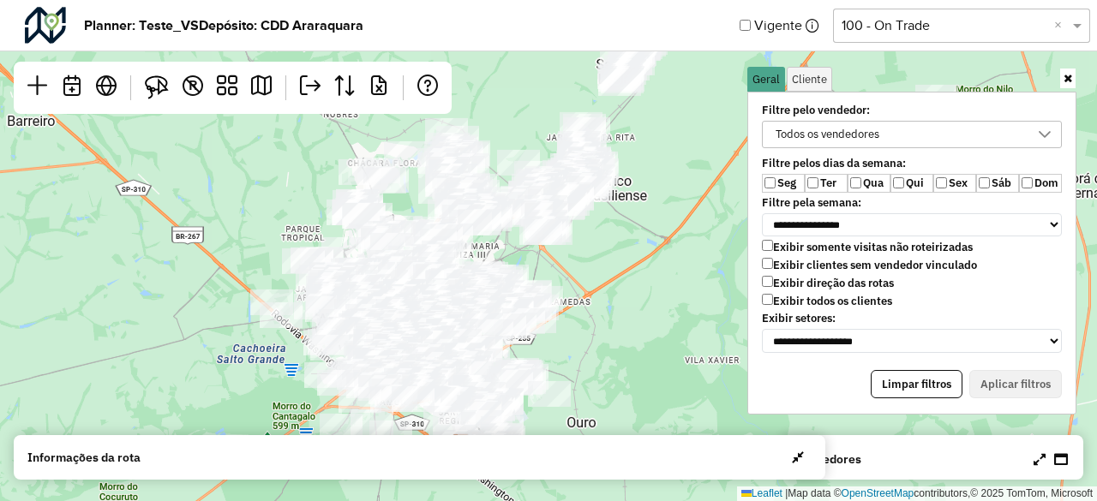
click at [605, 299] on div "Leaflet | Map data © OpenStreetMap contributors,© 2025 TomTom, Microsoft" at bounding box center [548, 250] width 1097 height 501
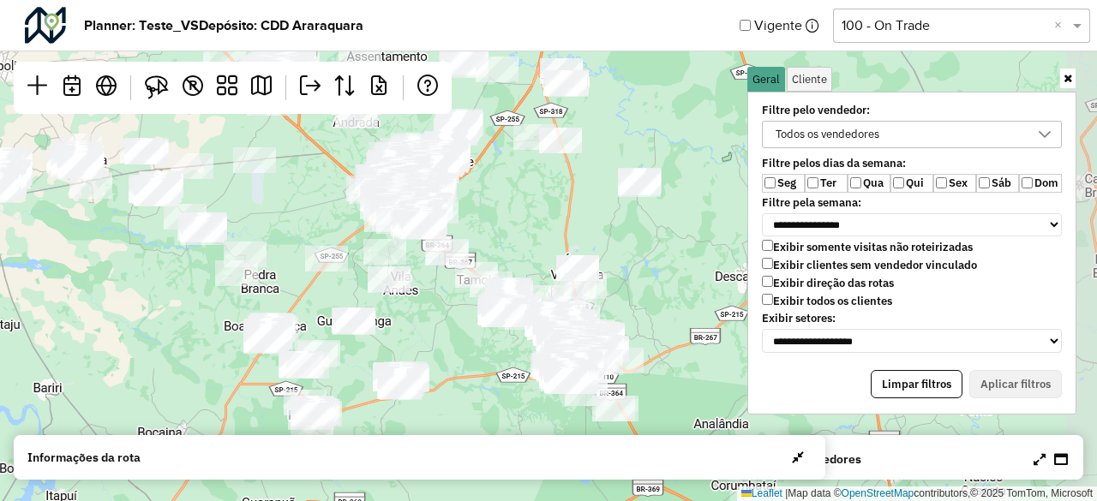
drag, startPoint x: 646, startPoint y: 280, endPoint x: 490, endPoint y: 200, distance: 175.6
click at [490, 200] on div "Leaflet | Map data © OpenStreetMap contributors,© 2025 TomTom, Microsoft" at bounding box center [548, 250] width 1097 height 501
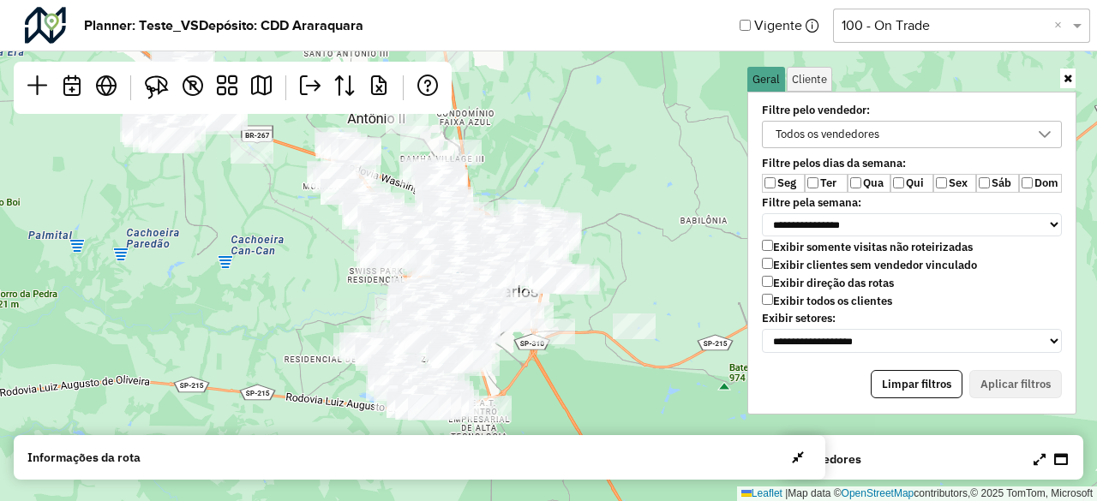
drag, startPoint x: 615, startPoint y: 249, endPoint x: 619, endPoint y: 259, distance: 10.0
click at [619, 259] on div "Leaflet | Map data © OpenStreetMap contributors,© 2025 TomTom, Microsoft" at bounding box center [548, 250] width 1097 height 501
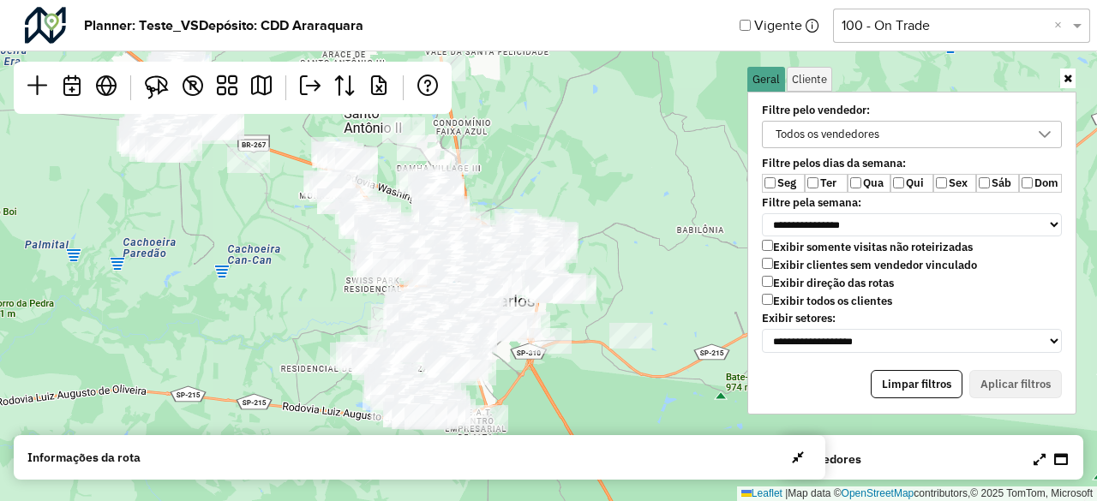
drag, startPoint x: 543, startPoint y: 134, endPoint x: 540, endPoint y: 143, distance: 10.0
click at [540, 143] on div "Leaflet | Map data © OpenStreetMap contributors,© 2025 TomTom, Microsoft" at bounding box center [548, 250] width 1097 height 501
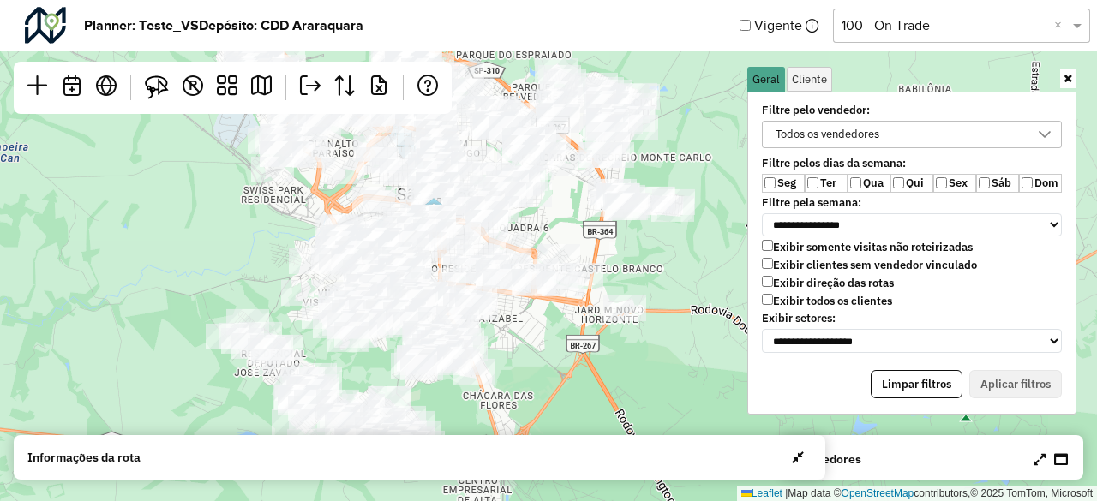
drag, startPoint x: 605, startPoint y: 180, endPoint x: 548, endPoint y: 213, distance: 66.4
click at [549, 213] on div "Leaflet | Map data © OpenStreetMap contributors,© 2025 TomTom, Microsoft" at bounding box center [548, 250] width 1097 height 501
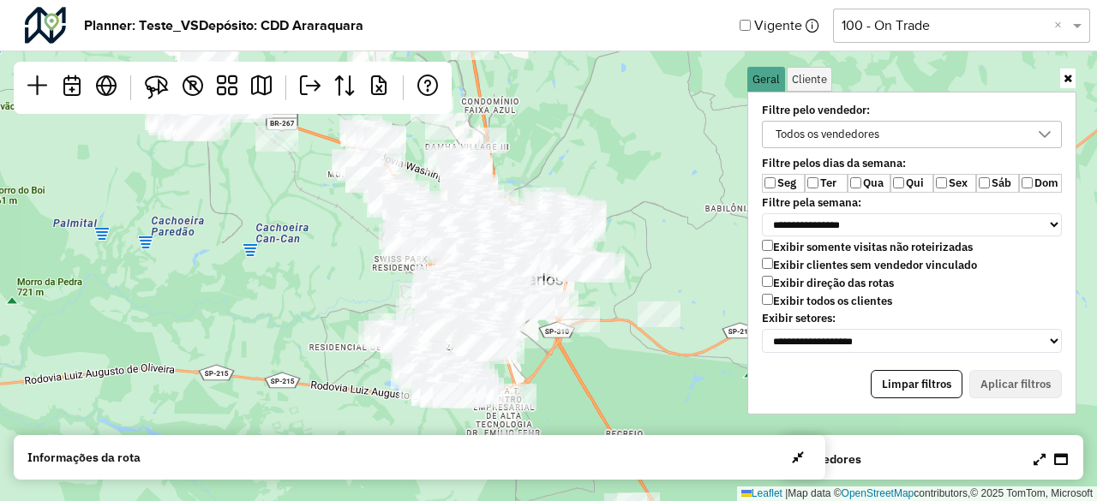
drag, startPoint x: 585, startPoint y: 105, endPoint x: 577, endPoint y: 196, distance: 91.2
click at [577, 196] on div "Leaflet | Map data © OpenStreetMap contributors,© 2025 TomTom, Microsoft" at bounding box center [548, 250] width 1097 height 501
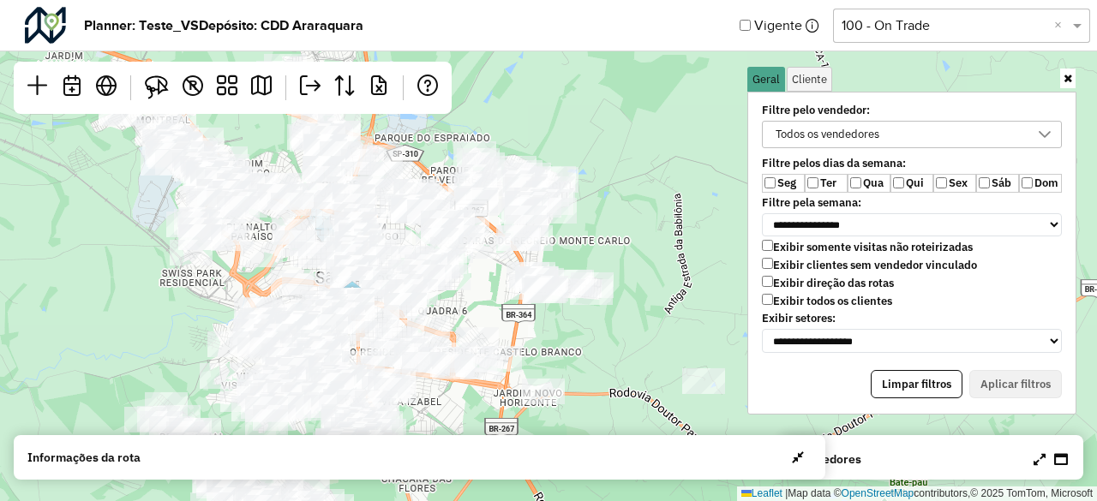
drag, startPoint x: 477, startPoint y: 252, endPoint x: 447, endPoint y: 128, distance: 127.6
click at [447, 128] on div "Leaflet | Map data © OpenStreetMap contributors,© 2025 TomTom, Microsoft" at bounding box center [548, 250] width 1097 height 501
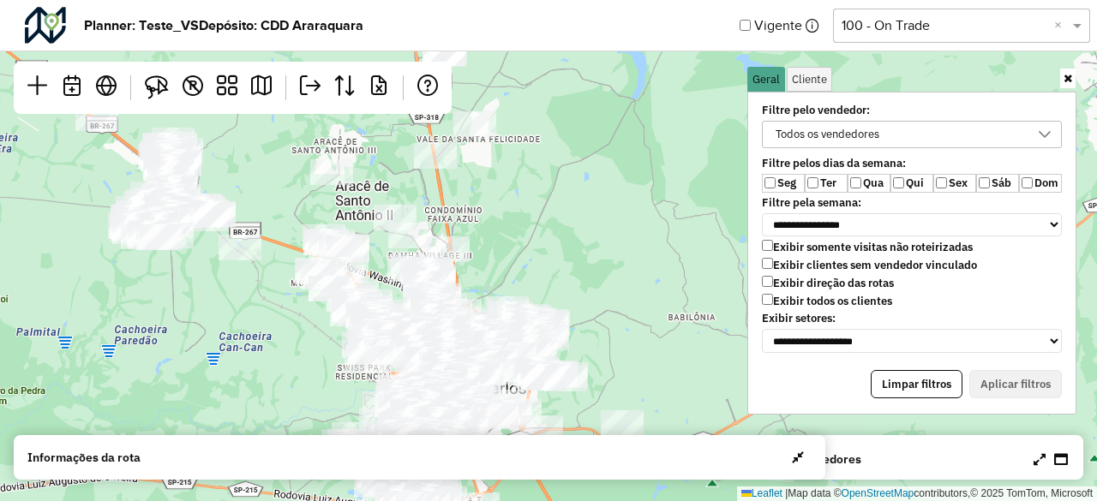
drag, startPoint x: 491, startPoint y: 167, endPoint x: 533, endPoint y: 302, distance: 141.0
click at [533, 302] on div "Leaflet | Map data © OpenStreetMap contributors,© 2025 TomTom, Microsoft" at bounding box center [548, 250] width 1097 height 501
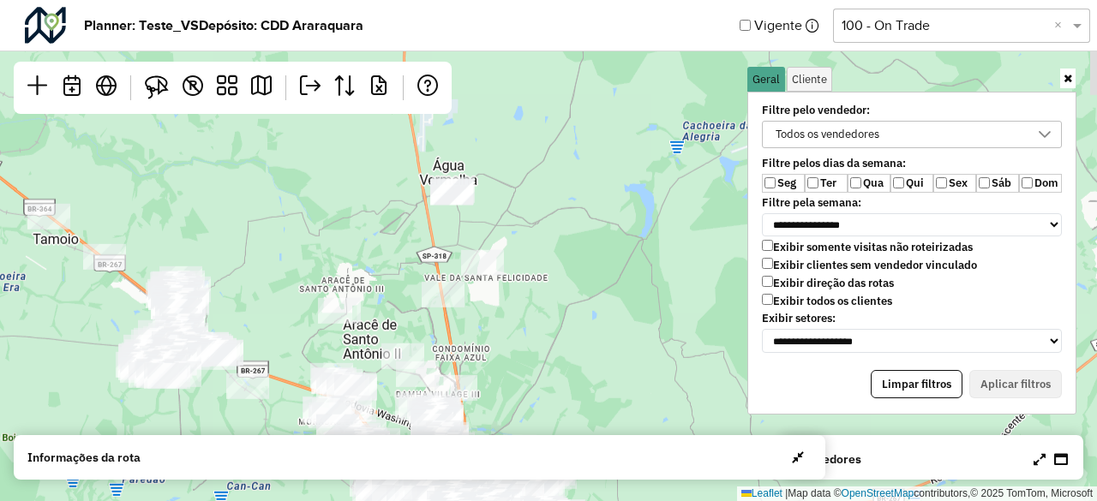
drag, startPoint x: 531, startPoint y: 229, endPoint x: 523, endPoint y: 345, distance: 116.9
click at [523, 345] on div "Leaflet | Map data © OpenStreetMap contributors,© 2025 TomTom, Microsoft" at bounding box center [548, 250] width 1097 height 501
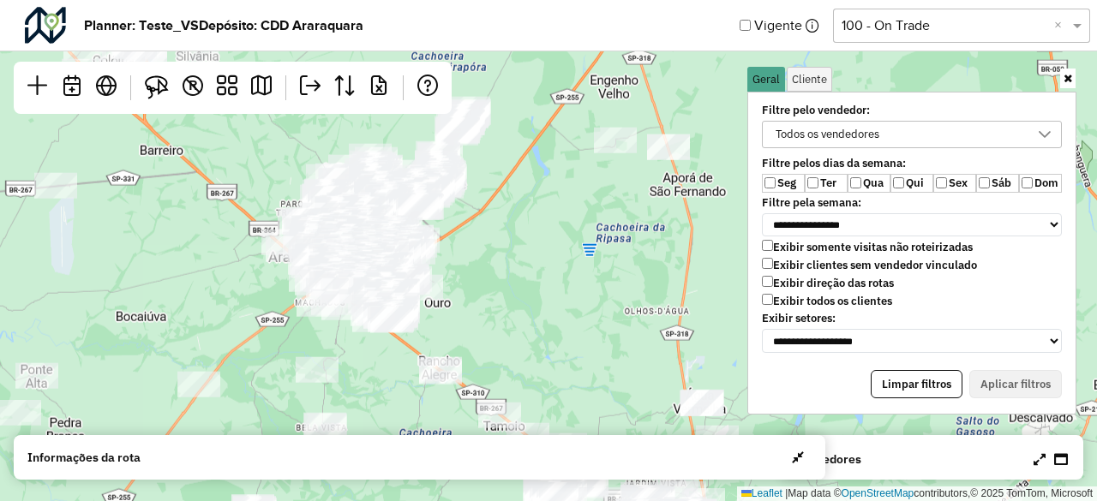
drag, startPoint x: 240, startPoint y: 175, endPoint x: 461, endPoint y: 335, distance: 273.1
click at [461, 335] on div "Leaflet | Map data © OpenStreetMap contributors,© 2025 TomTom, Microsoft" at bounding box center [548, 250] width 1097 height 501
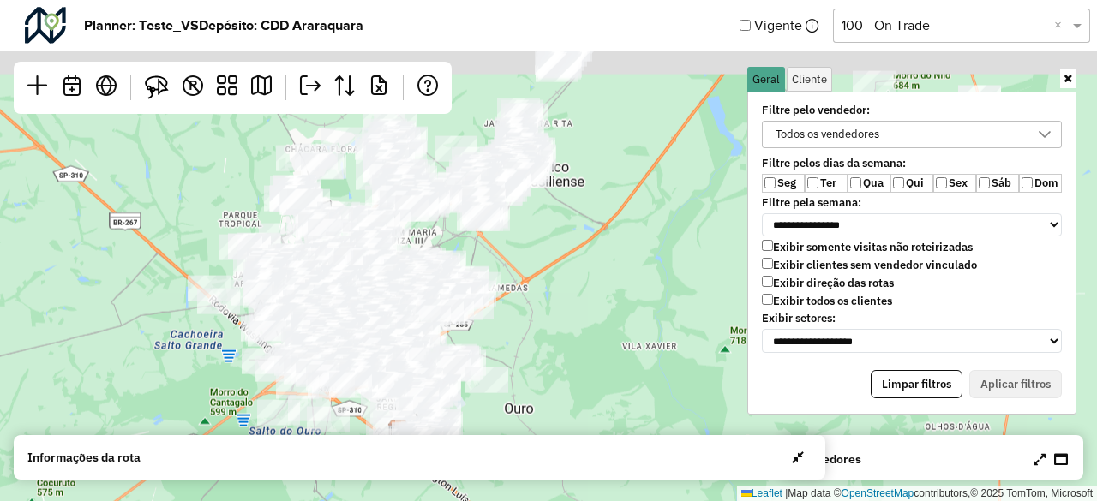
drag, startPoint x: 430, startPoint y: 234, endPoint x: 513, endPoint y: 325, distance: 122.6
click at [513, 325] on div "Leaflet | Map data © OpenStreetMap contributors,© 2025 TomTom, Microsoft" at bounding box center [548, 250] width 1097 height 501
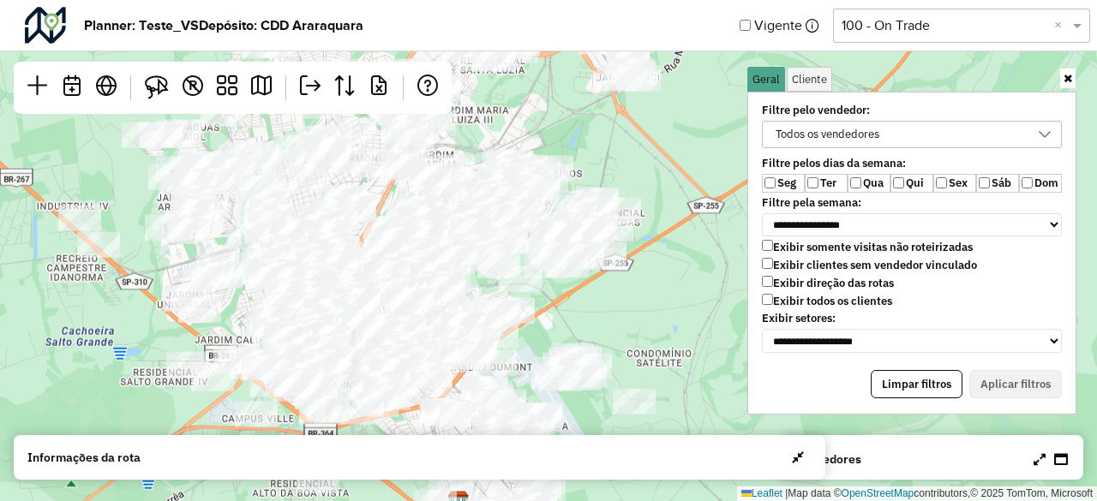
drag, startPoint x: 447, startPoint y: 335, endPoint x: 621, endPoint y: 301, distance: 177.3
click at [621, 301] on div "Leaflet | Map data © OpenStreetMap contributors,© 2025 TomTom, Microsoft" at bounding box center [548, 250] width 1097 height 501
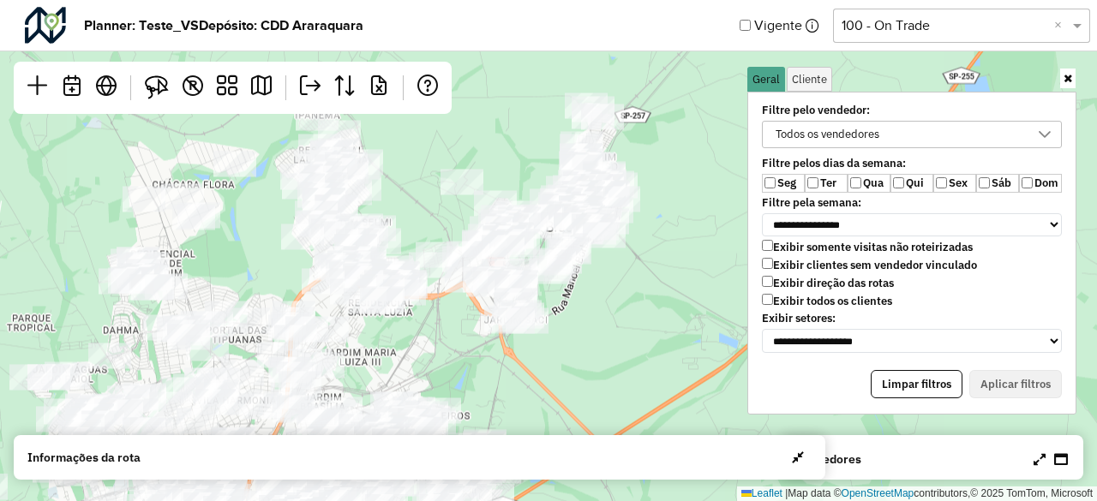
drag, startPoint x: 648, startPoint y: 146, endPoint x: 536, endPoint y: 388, distance: 267.3
click at [536, 388] on div "Leaflet | Map data © OpenStreetMap contributors,© 2025 TomTom, Microsoft" at bounding box center [548, 250] width 1097 height 501
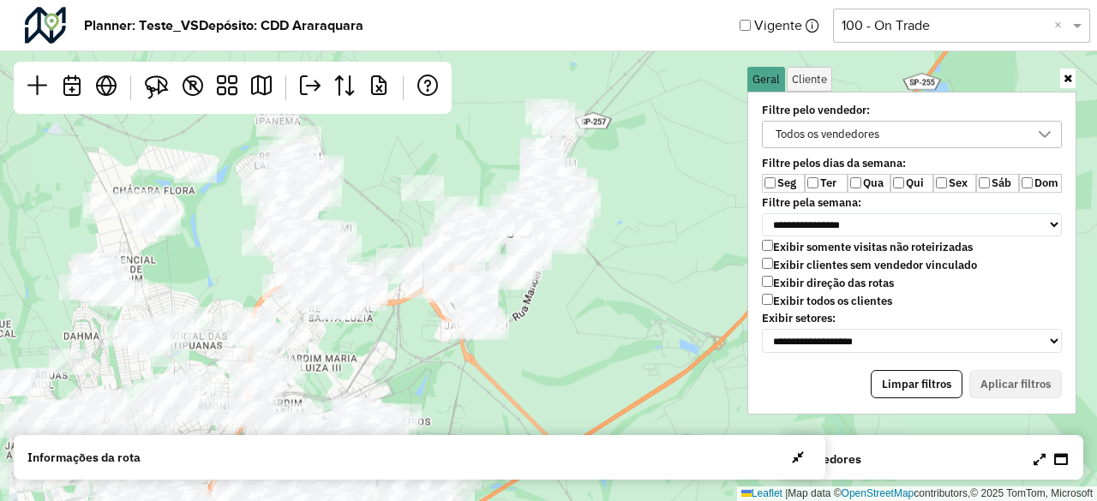
drag, startPoint x: 492, startPoint y: 152, endPoint x: 454, endPoint y: 150, distance: 37.8
click at [454, 150] on div "Leaflet | Map data © OpenStreetMap contributors,© 2025 TomTom, Microsoft" at bounding box center [548, 250] width 1097 height 501
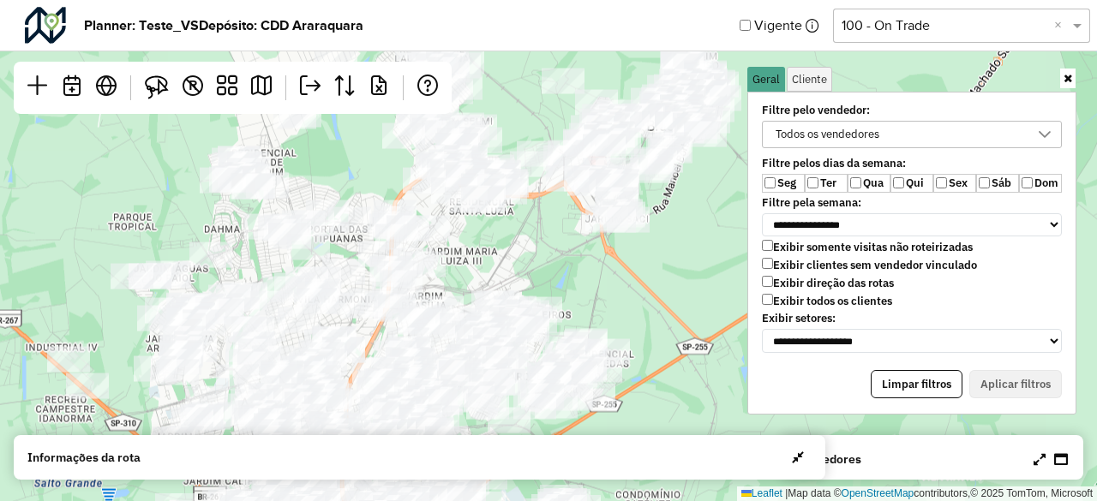
drag, startPoint x: 201, startPoint y: 277, endPoint x: 377, endPoint y: 134, distance: 227.3
click at [377, 134] on div "Leaflet | Map data © OpenStreetMap contributors,© 2025 TomTom, Microsoft" at bounding box center [548, 250] width 1097 height 501
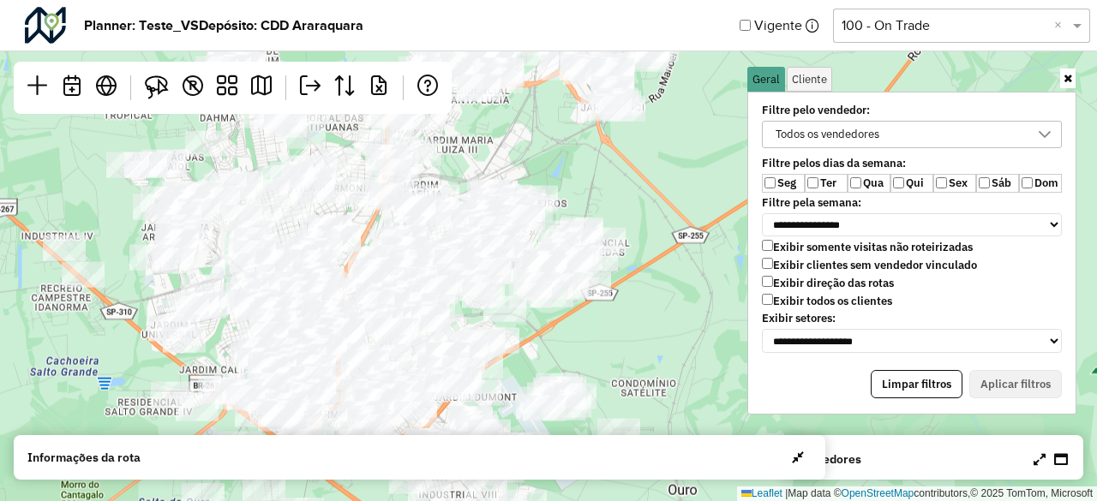
drag, startPoint x: 273, startPoint y: 234, endPoint x: 233, endPoint y: 158, distance: 86.3
click at [233, 158] on div "Leaflet | Map data © OpenStreetMap contributors,© 2025 TomTom, Microsoft" at bounding box center [548, 250] width 1097 height 501
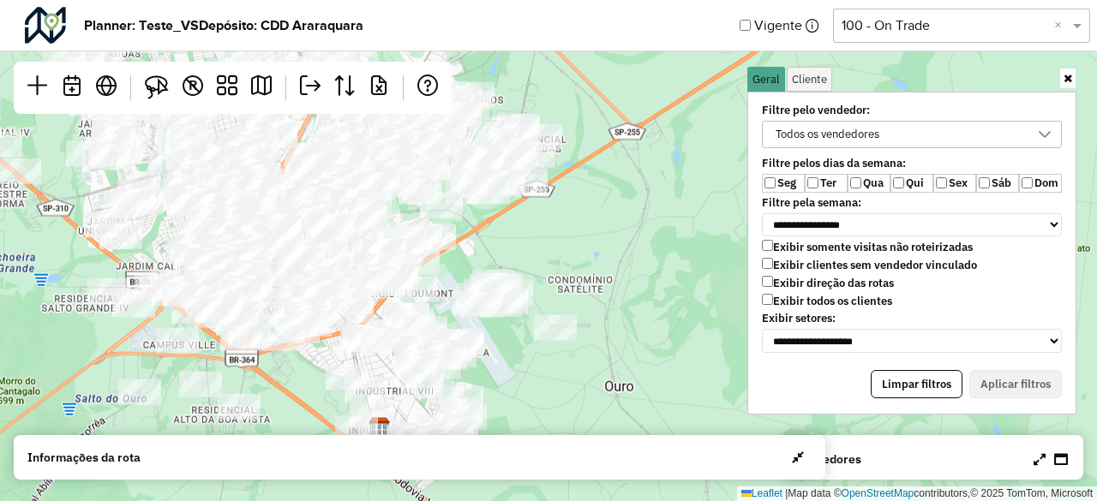
drag, startPoint x: 600, startPoint y: 339, endPoint x: 537, endPoint y: 236, distance: 121.6
click at [537, 236] on div "Leaflet | Map data © OpenStreetMap contributors,© 2025 TomTom, Microsoft" at bounding box center [548, 250] width 1097 height 501
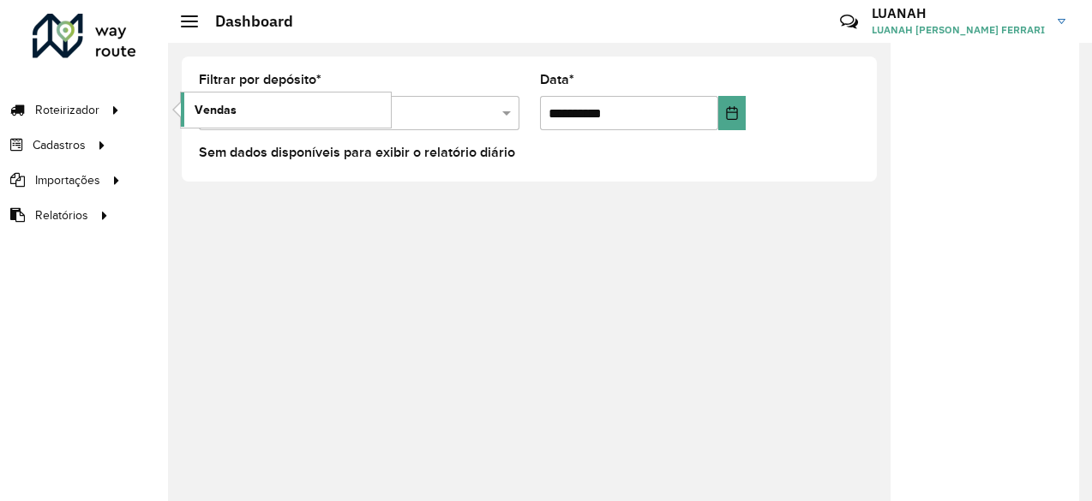
click at [245, 105] on link "Vendas" at bounding box center [286, 110] width 210 height 34
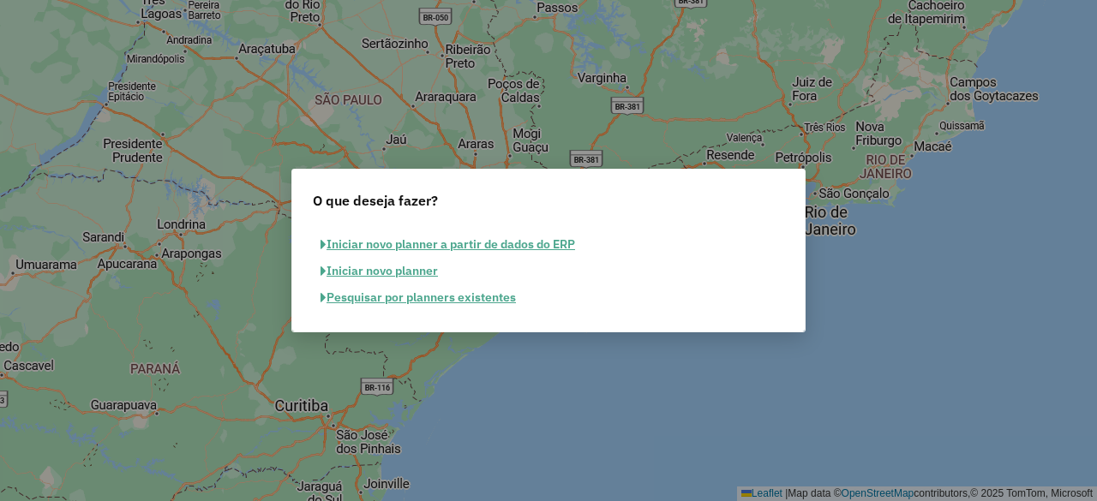
click at [435, 301] on button "Pesquisar por planners existentes" at bounding box center [418, 298] width 211 height 27
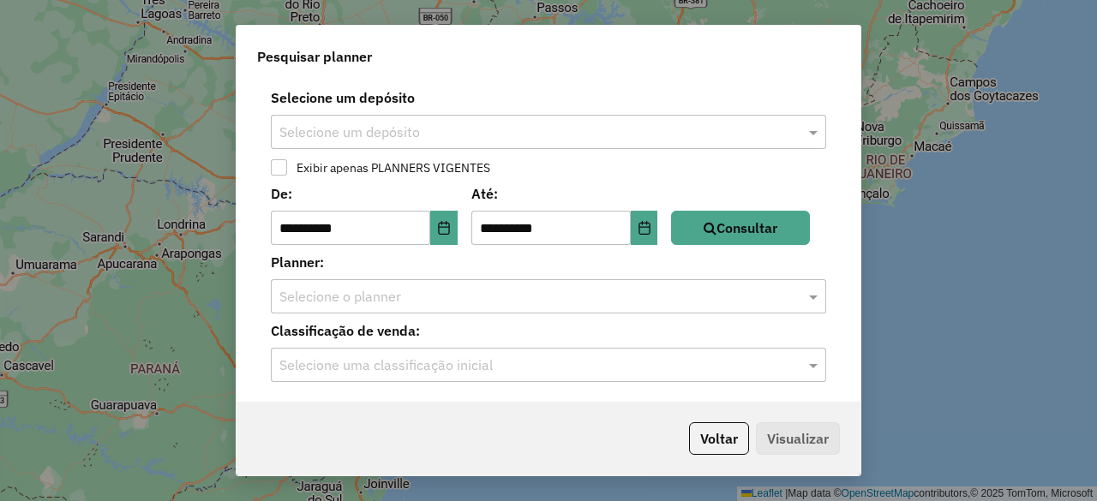
click at [357, 139] on input "text" at bounding box center [531, 133] width 504 height 21
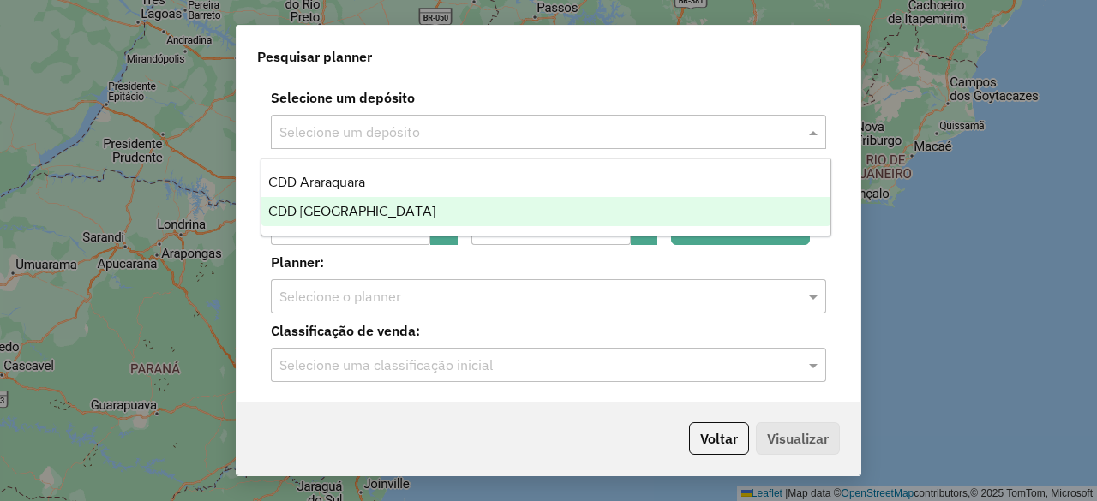
click at [345, 218] on span "CDD [GEOGRAPHIC_DATA]" at bounding box center [351, 211] width 167 height 15
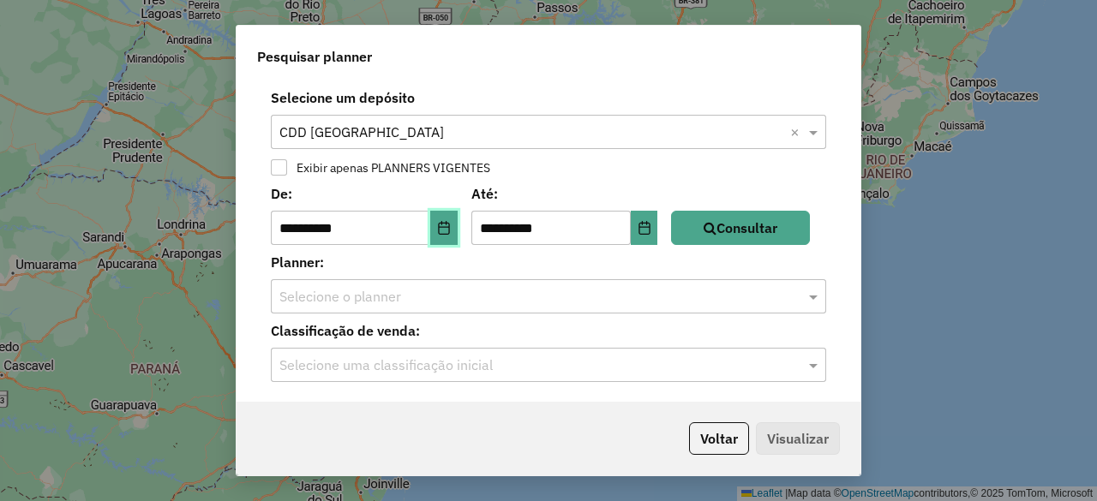
click at [451, 230] on icon "Choose Date" at bounding box center [444, 228] width 14 height 14
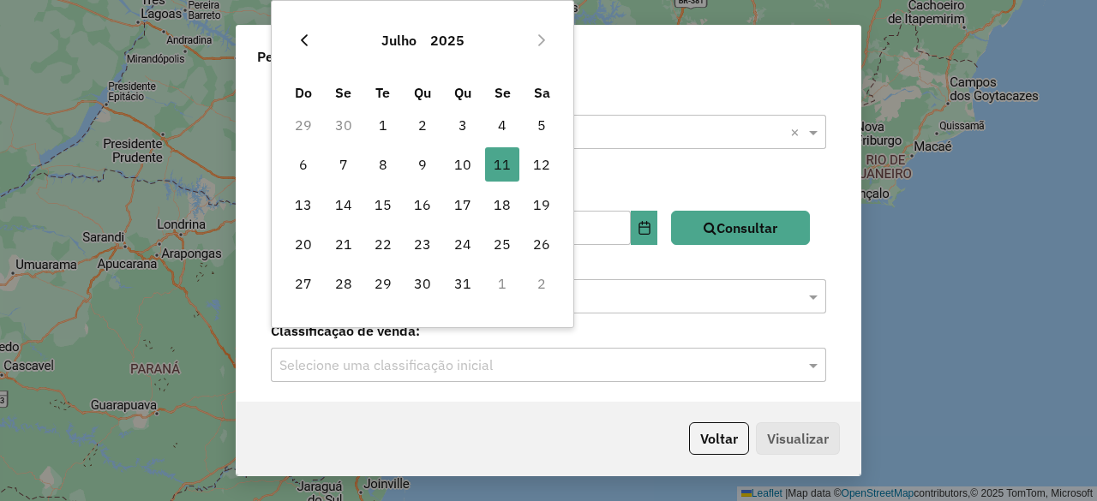
click at [314, 42] on button "Previous Month" at bounding box center [304, 40] width 27 height 27
click at [391, 135] on span "1" at bounding box center [383, 125] width 34 height 34
type input "**********"
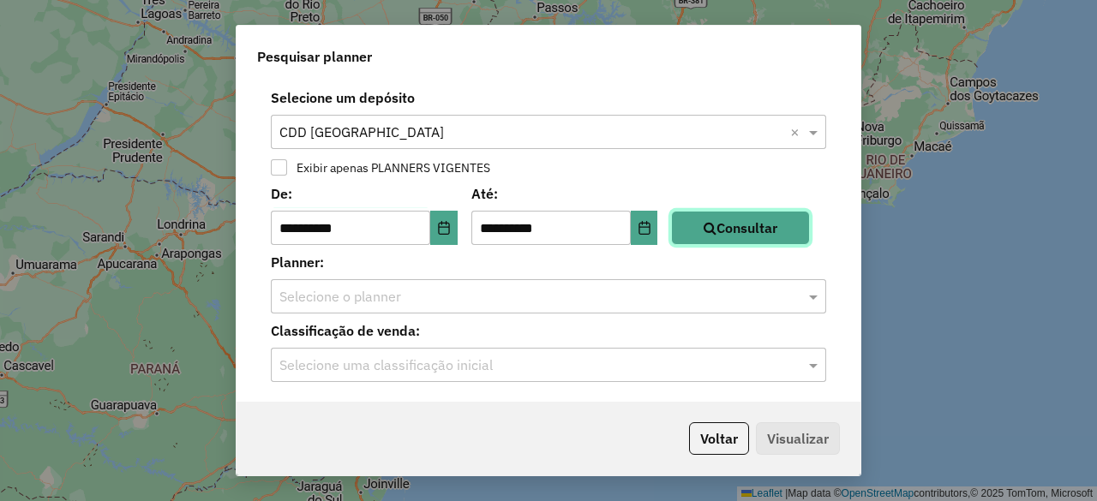
click at [728, 230] on button "Consultar" at bounding box center [740, 228] width 139 height 34
click at [411, 306] on input "text" at bounding box center [531, 297] width 504 height 21
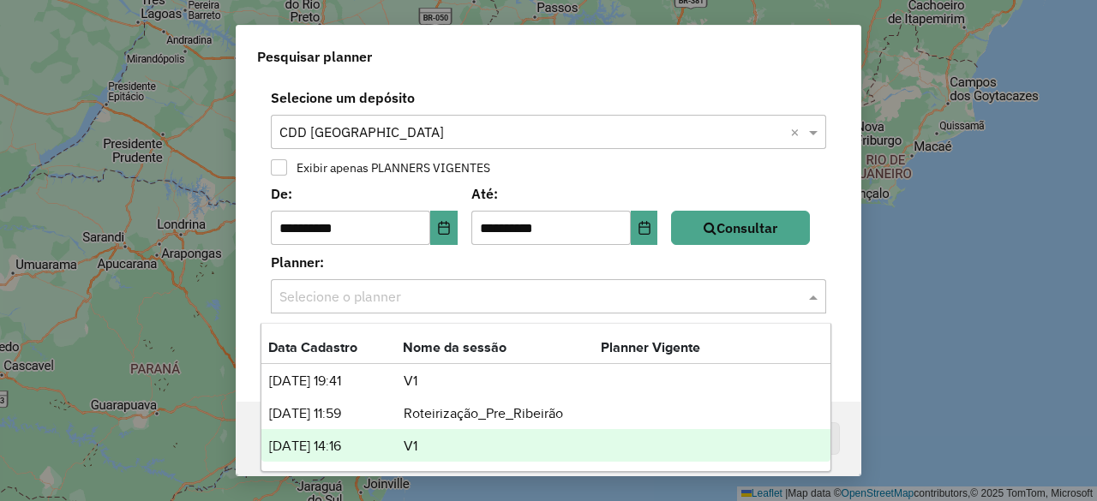
click at [396, 435] on td "24/07/2025 14:16" at bounding box center [335, 446] width 135 height 22
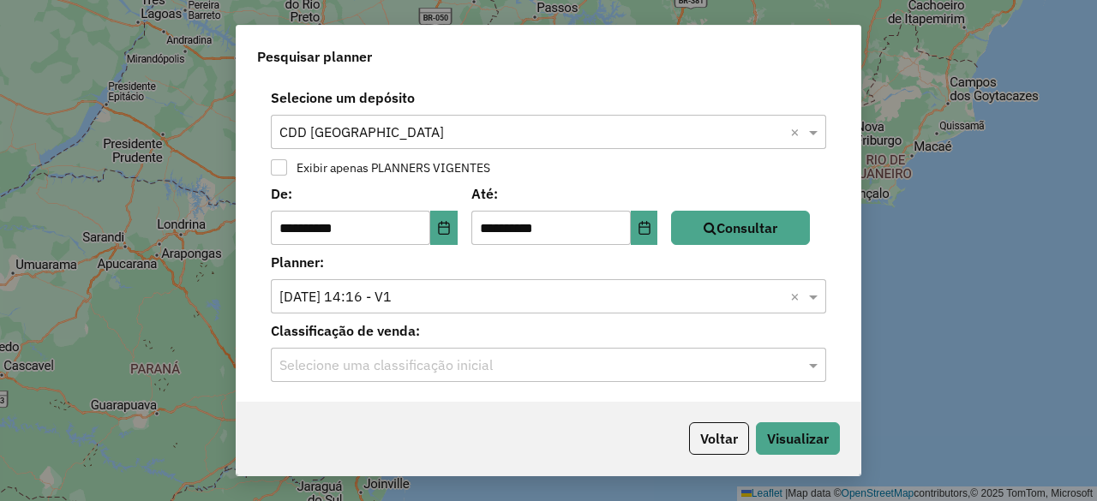
click at [372, 373] on input "text" at bounding box center [531, 366] width 504 height 21
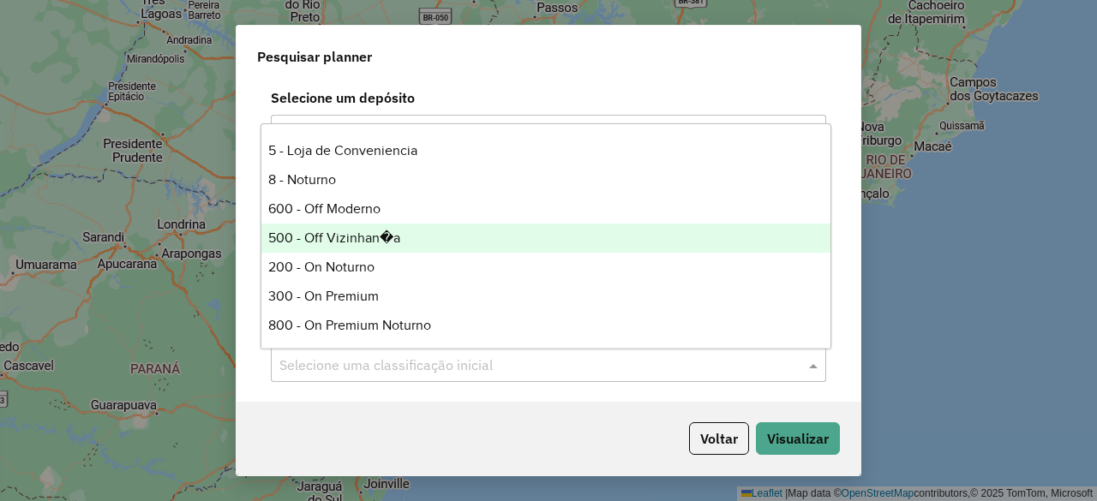
scroll to position [514, 0]
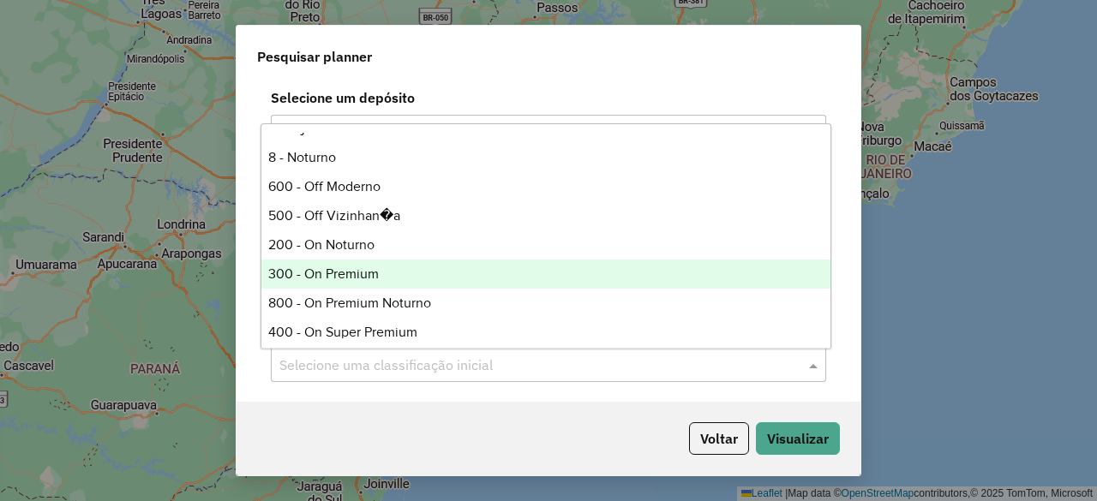
click at [386, 279] on div "300 - On Premium" at bounding box center [545, 274] width 568 height 29
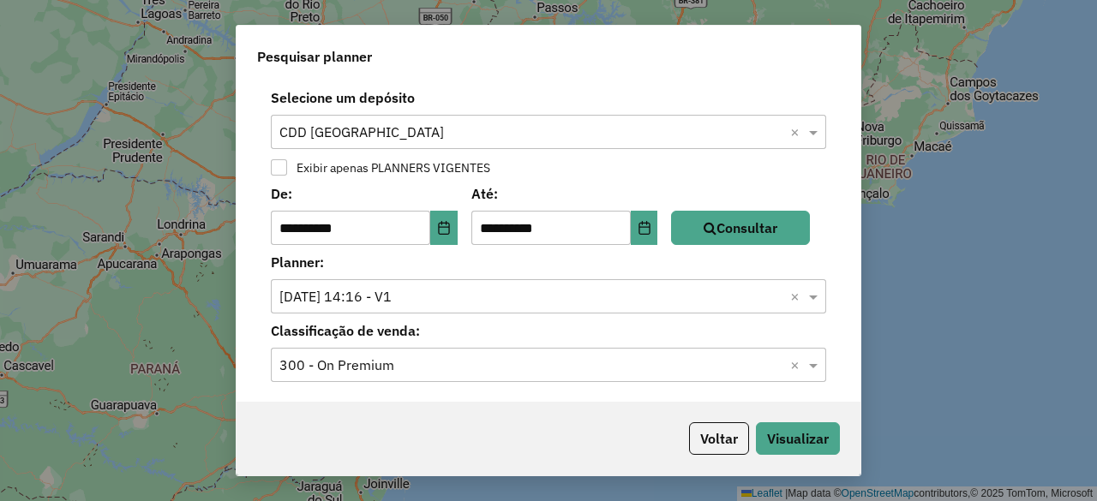
click at [531, 357] on input "text" at bounding box center [531, 366] width 504 height 21
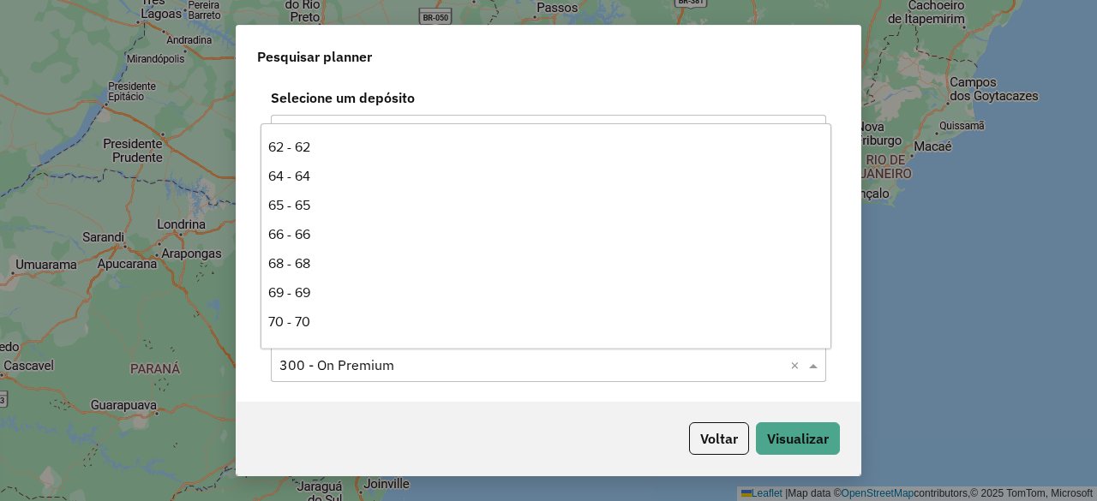
scroll to position [641, 0]
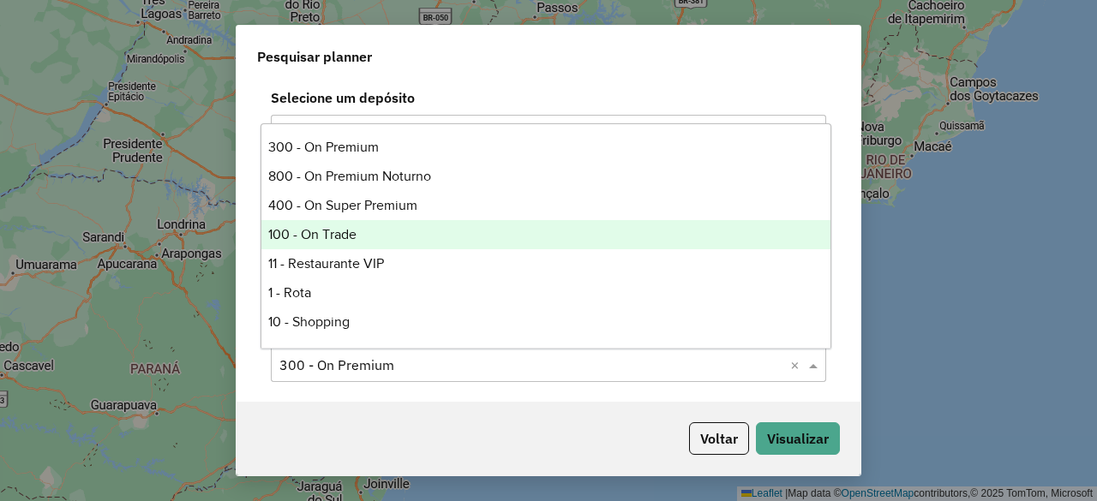
click at [453, 235] on div "100 - On Trade" at bounding box center [545, 234] width 568 height 29
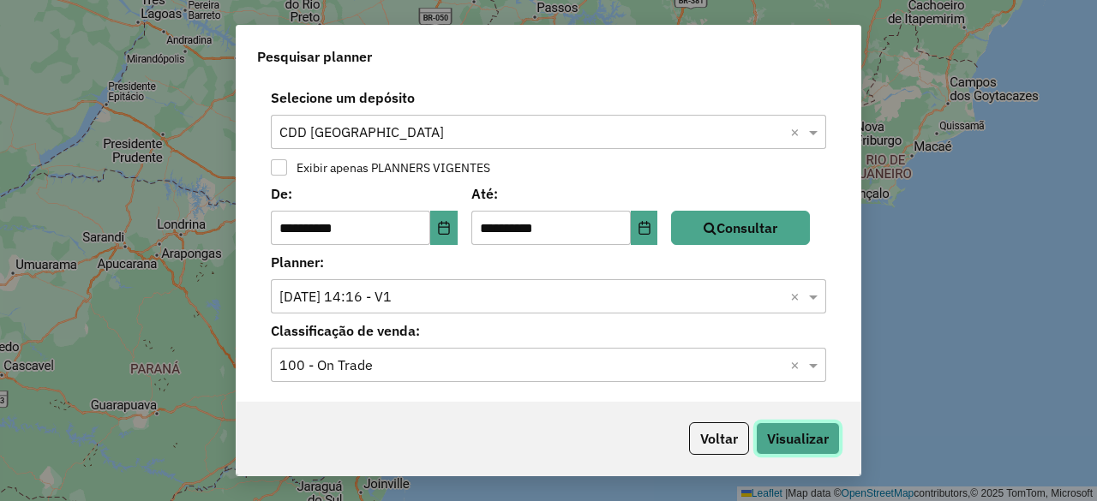
click at [780, 435] on button "Visualizar" at bounding box center [798, 439] width 84 height 33
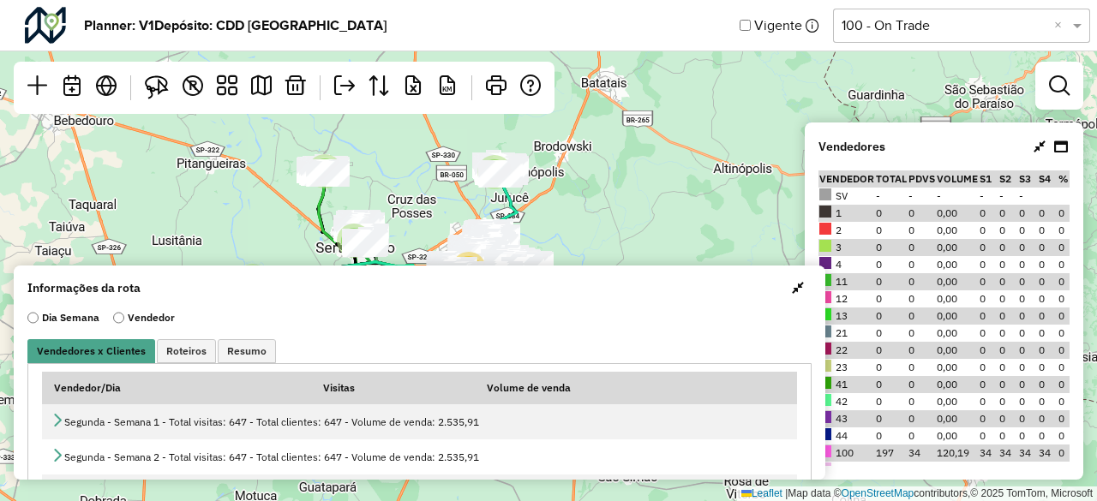
click at [792, 289] on span "button" at bounding box center [798, 288] width 12 height 14
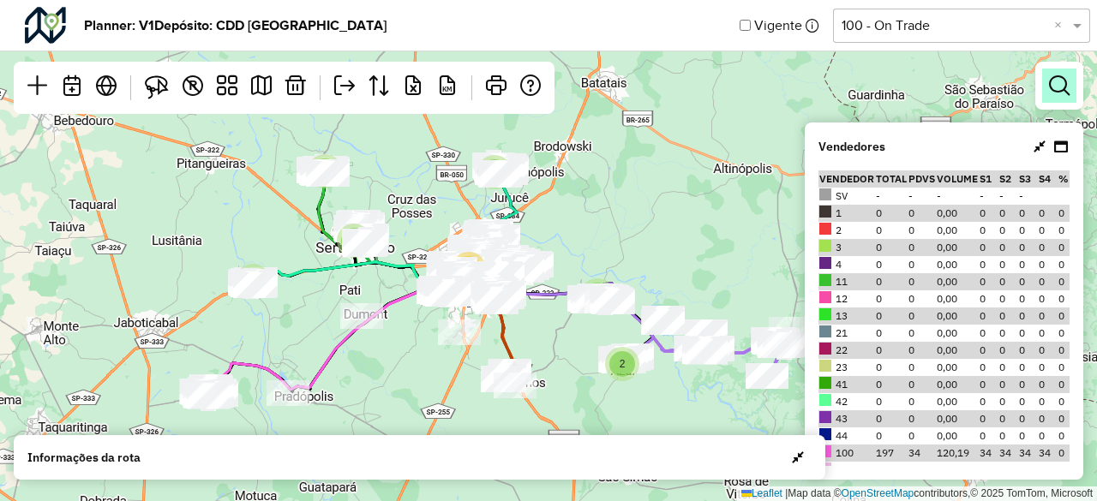
click at [1062, 87] on em at bounding box center [1059, 85] width 21 height 21
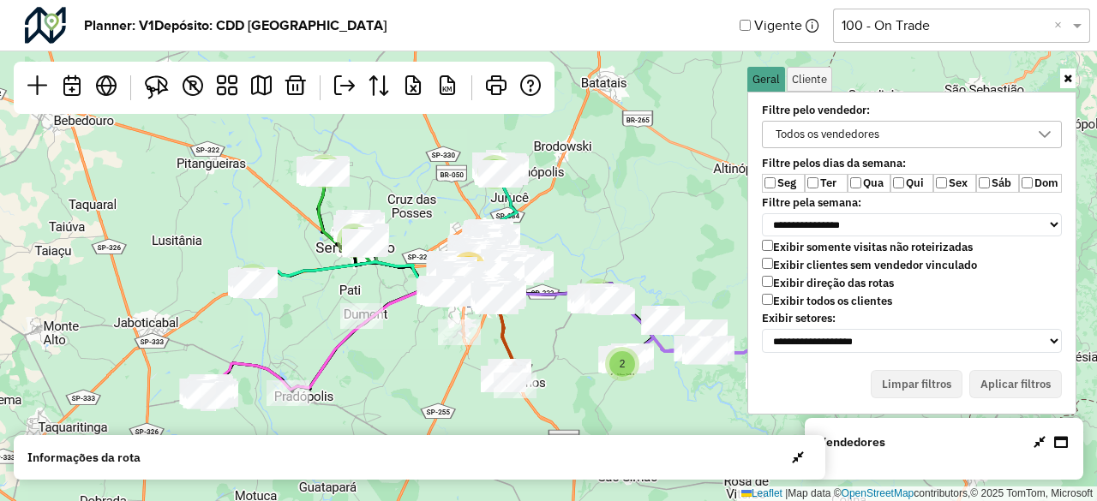
click at [792, 298] on label "Exibir todos os clientes" at bounding box center [827, 301] width 130 height 15
click at [789, 261] on label "Exibir clientes sem vendedor vinculado" at bounding box center [869, 265] width 215 height 15
click at [823, 188] on label "Ter" at bounding box center [826, 183] width 43 height 19
click at [861, 183] on label "Qua" at bounding box center [869, 183] width 43 height 19
click at [973, 186] on label "Sex" at bounding box center [954, 183] width 43 height 19
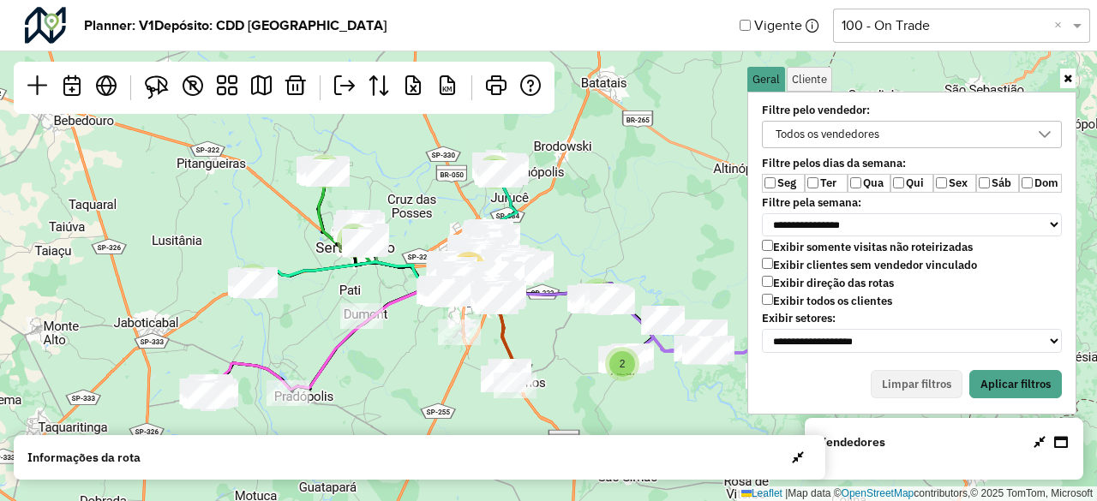
click at [1011, 178] on label "Sáb" at bounding box center [997, 183] width 43 height 19
click at [1005, 385] on button "Aplicar filtros" at bounding box center [1015, 384] width 93 height 29
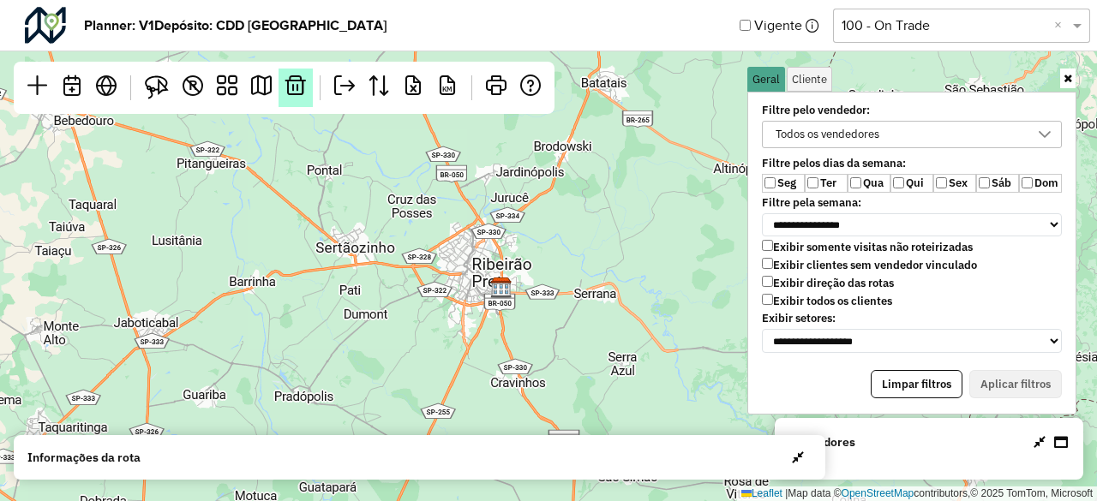
click at [299, 88] on em at bounding box center [295, 85] width 21 height 21
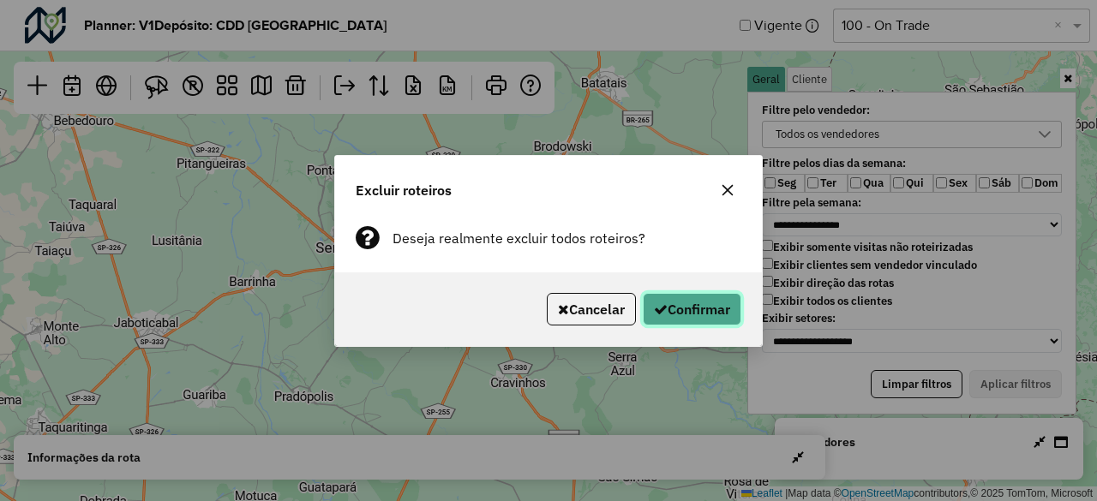
click at [704, 304] on button "Confirmar" at bounding box center [692, 309] width 99 height 33
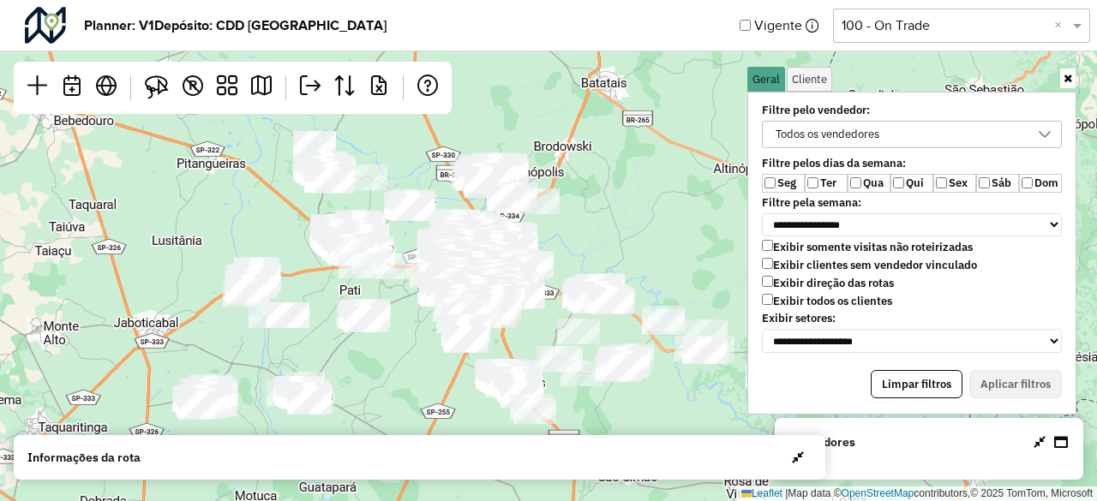
click at [1068, 80] on icon at bounding box center [1068, 78] width 9 height 11
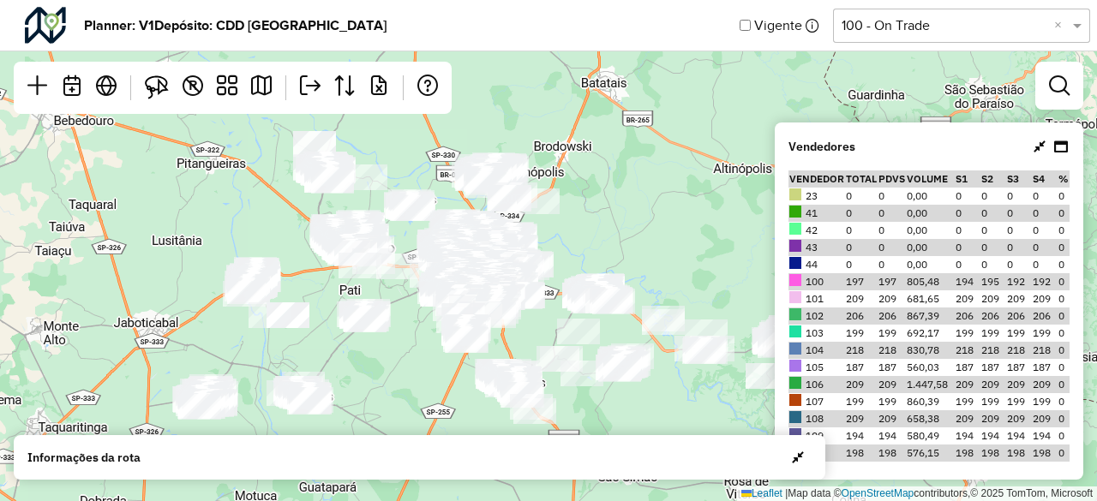
scroll to position [257, 0]
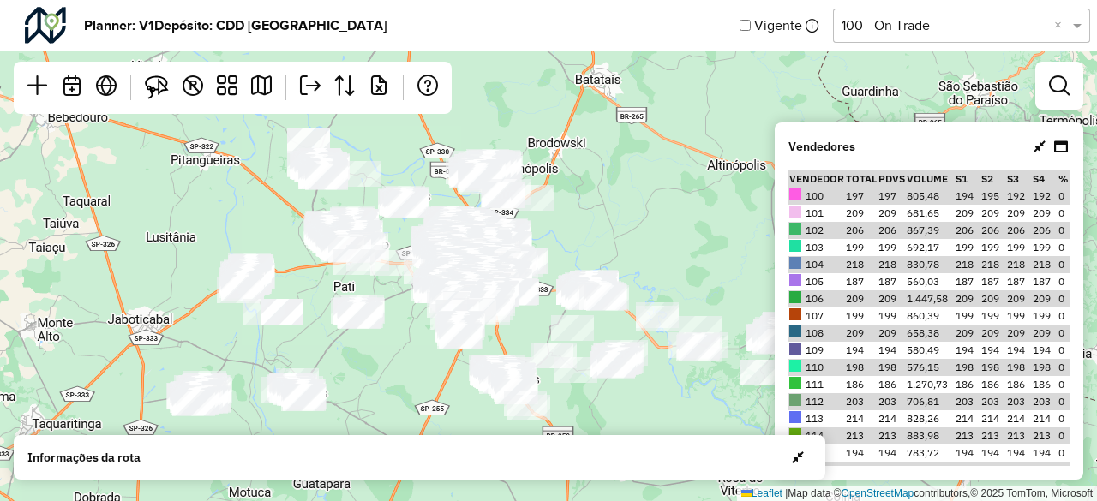
drag, startPoint x: 617, startPoint y: 201, endPoint x: 552, endPoint y: 165, distance: 74.8
click at [552, 165] on div "Leaflet | Map data © OpenStreetMap contributors,© 2025 TomTom, Microsoft" at bounding box center [548, 250] width 1097 height 501
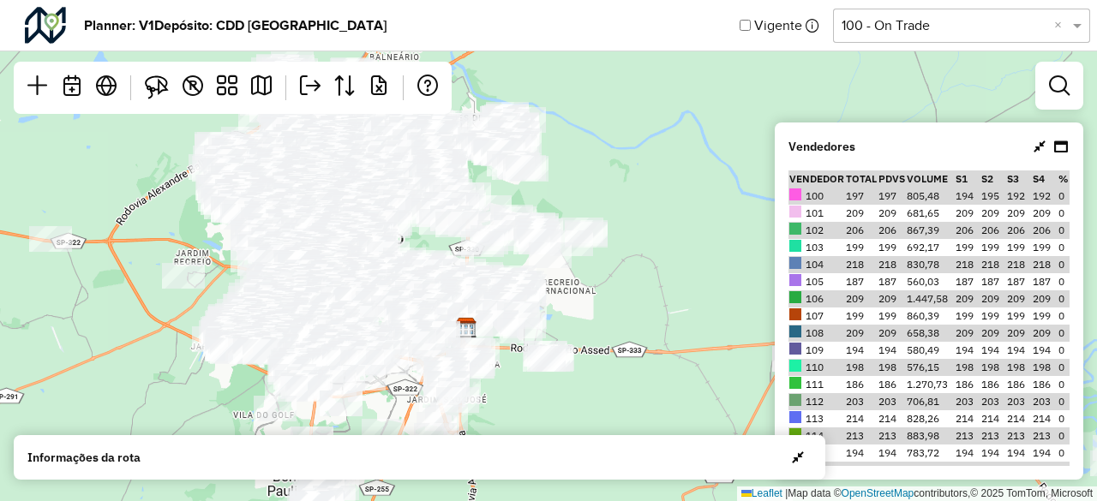
drag, startPoint x: 588, startPoint y: 194, endPoint x: 663, endPoint y: 186, distance: 75.8
click at [670, 182] on div "Leaflet | Map data © OpenStreetMap contributors,© 2025 TomTom, Microsoft" at bounding box center [548, 250] width 1097 height 501
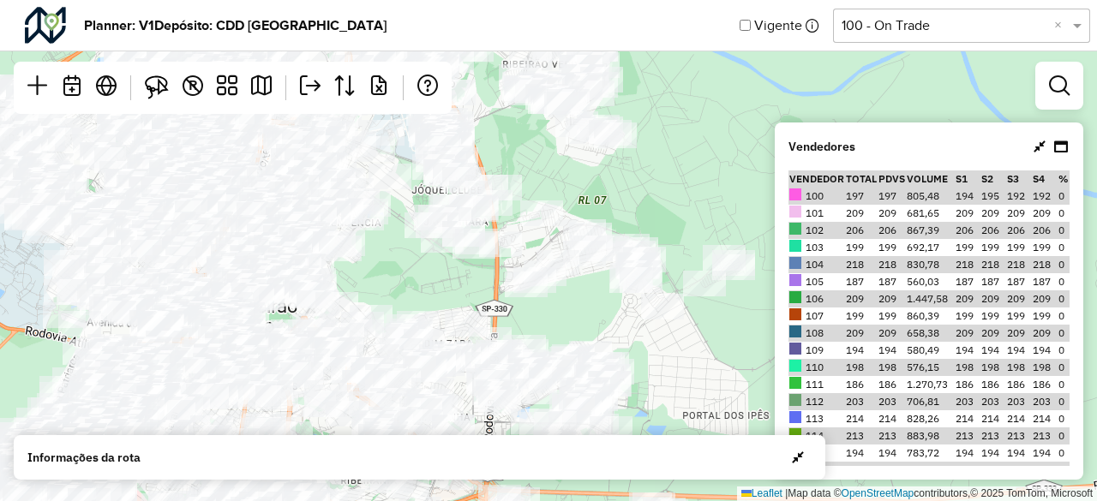
drag, startPoint x: 686, startPoint y: 174, endPoint x: 708, endPoint y: 203, distance: 36.7
click at [708, 203] on div "Leaflet | Map data © OpenStreetMap contributors,© 2025 TomTom, Microsoft" at bounding box center [548, 250] width 1097 height 501
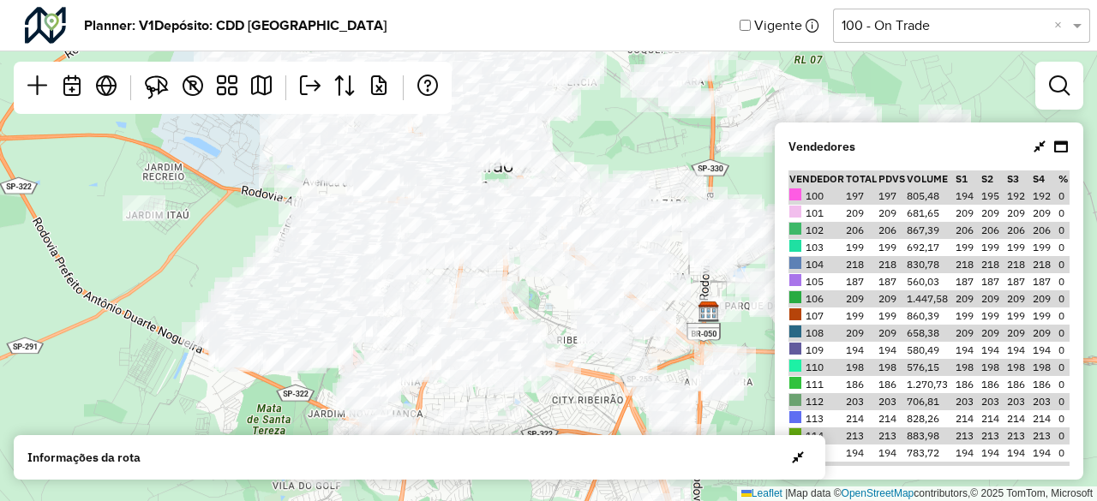
drag, startPoint x: 411, startPoint y: 268, endPoint x: 627, endPoint y: 128, distance: 257.7
click at [627, 128] on div "Leaflet | Map data © OpenStreetMap contributors,© 2025 TomTom, Microsoft" at bounding box center [548, 250] width 1097 height 501
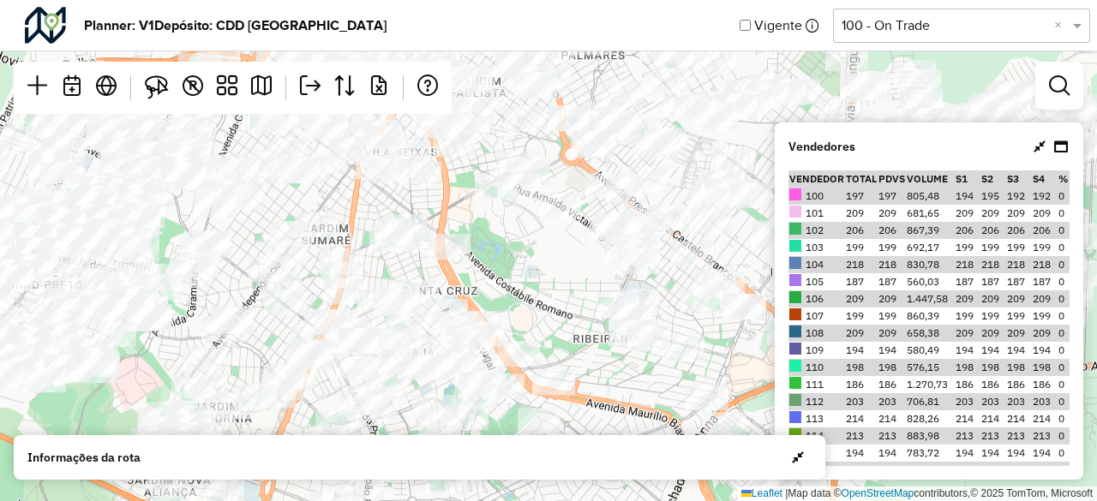
drag, startPoint x: 434, startPoint y: 296, endPoint x: 367, endPoint y: 209, distance: 109.4
click at [367, 209] on div "Leaflet | Map data © OpenStreetMap contributors,© 2025 TomTom, Microsoft" at bounding box center [548, 250] width 1097 height 501
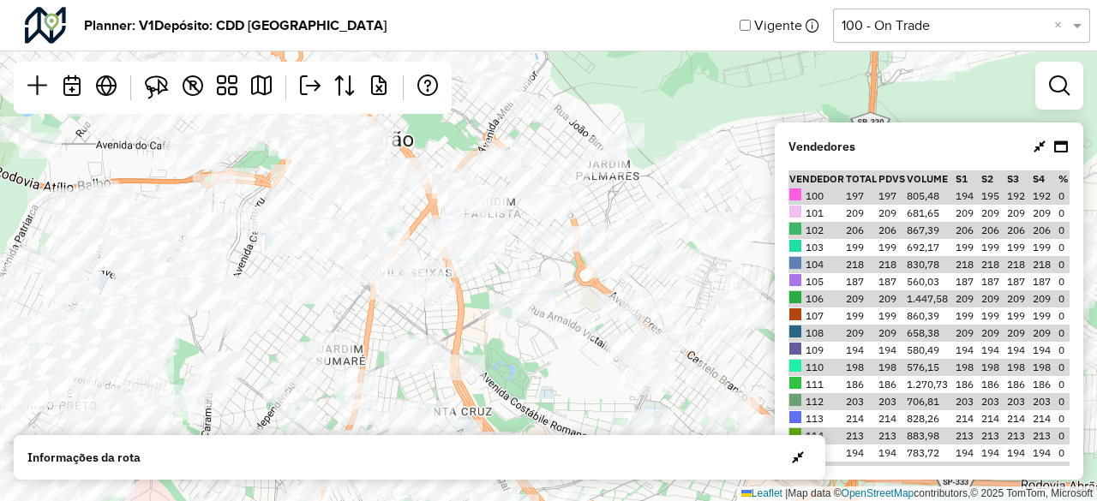
drag, startPoint x: 453, startPoint y: 217, endPoint x: 471, endPoint y: 354, distance: 138.3
click at [471, 354] on div "Leaflet | Map data © OpenStreetMap contributors,© 2025 TomTom, Microsoft" at bounding box center [548, 250] width 1097 height 501
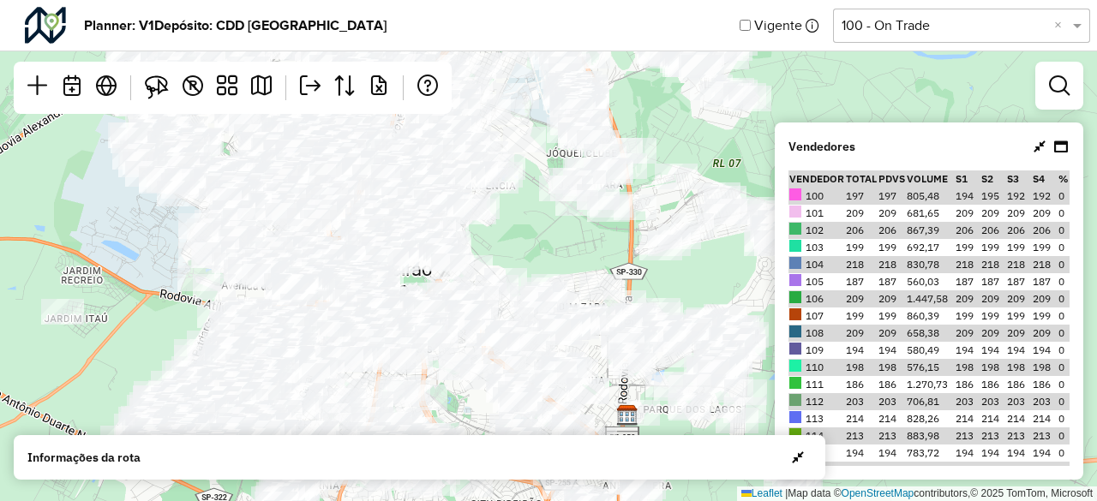
drag, startPoint x: 645, startPoint y: 81, endPoint x: 519, endPoint y: 239, distance: 201.3
click at [519, 239] on div "Leaflet | Map data © OpenStreetMap contributors,© 2025 TomTom, Microsoft" at bounding box center [548, 250] width 1097 height 501
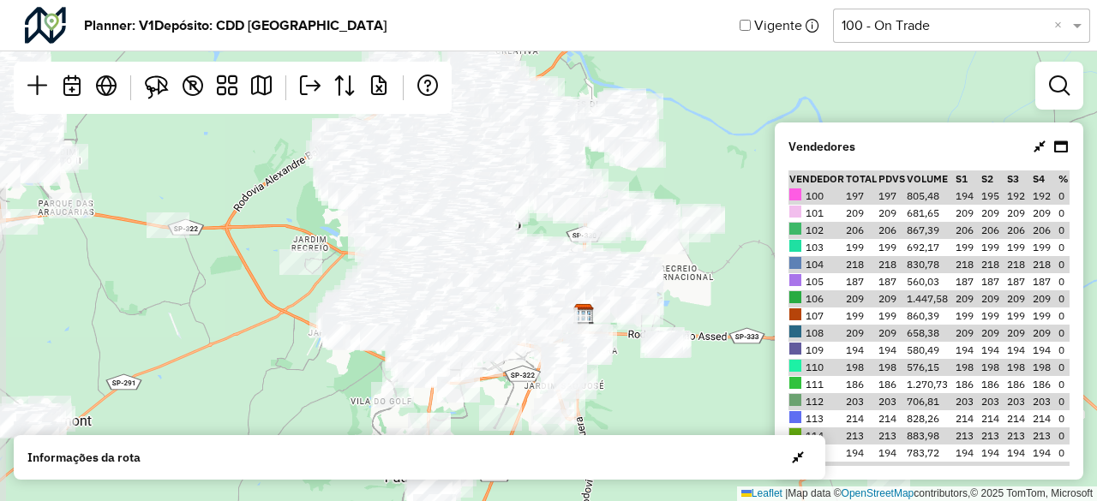
drag, startPoint x: 535, startPoint y: 240, endPoint x: 547, endPoint y: 227, distance: 17.6
click at [547, 231] on div "Leaflet | Map data © OpenStreetMap contributors,© 2025 TomTom, Microsoft" at bounding box center [548, 250] width 1097 height 501
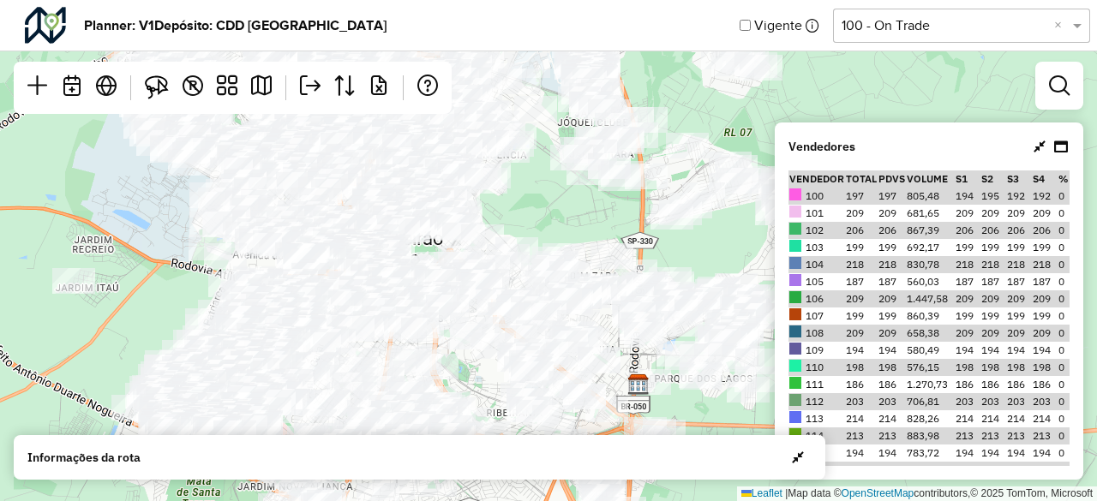
drag, startPoint x: 518, startPoint y: 227, endPoint x: 537, endPoint y: 214, distance: 22.8
click at [537, 214] on div "Leaflet | Map data © OpenStreetMap contributors,© 2025 TomTom, Microsoft" at bounding box center [548, 250] width 1097 height 501
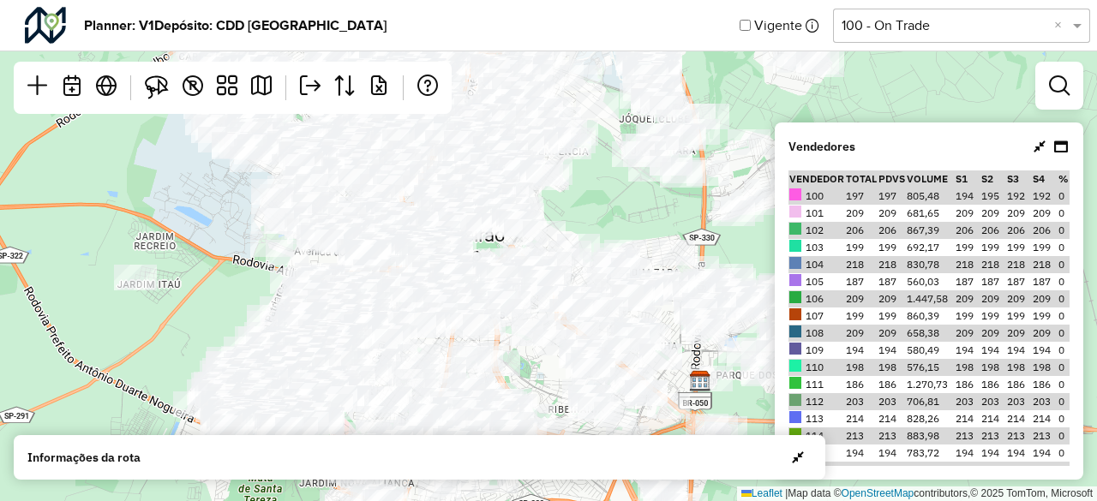
drag, startPoint x: 103, startPoint y: 237, endPoint x: 825, endPoint y: 176, distance: 725.2
click at [173, 228] on div "Leaflet | Map data © OpenStreetMap contributors,© 2025 TomTom, Microsoft" at bounding box center [548, 250] width 1097 height 501
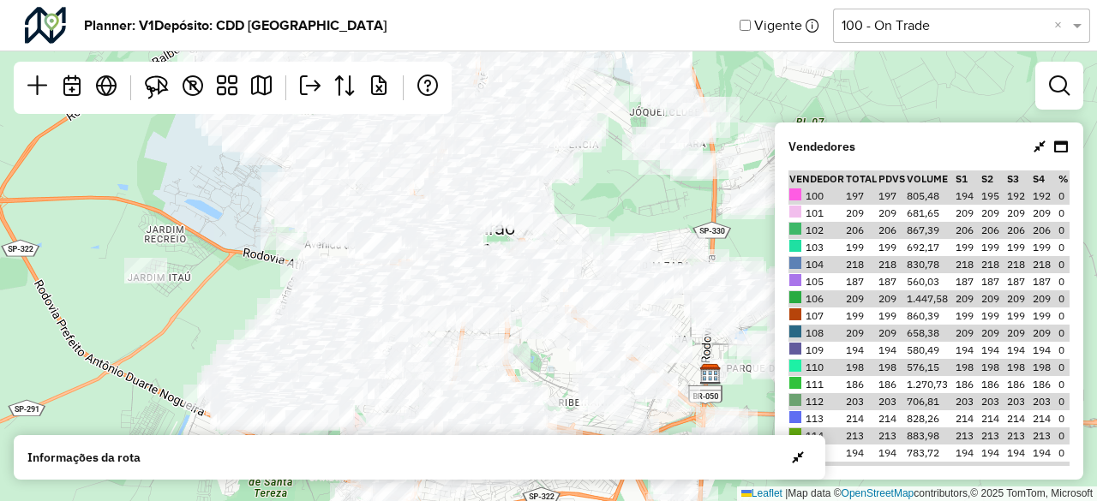
click at [1035, 148] on icon at bounding box center [1040, 147] width 12 height 14
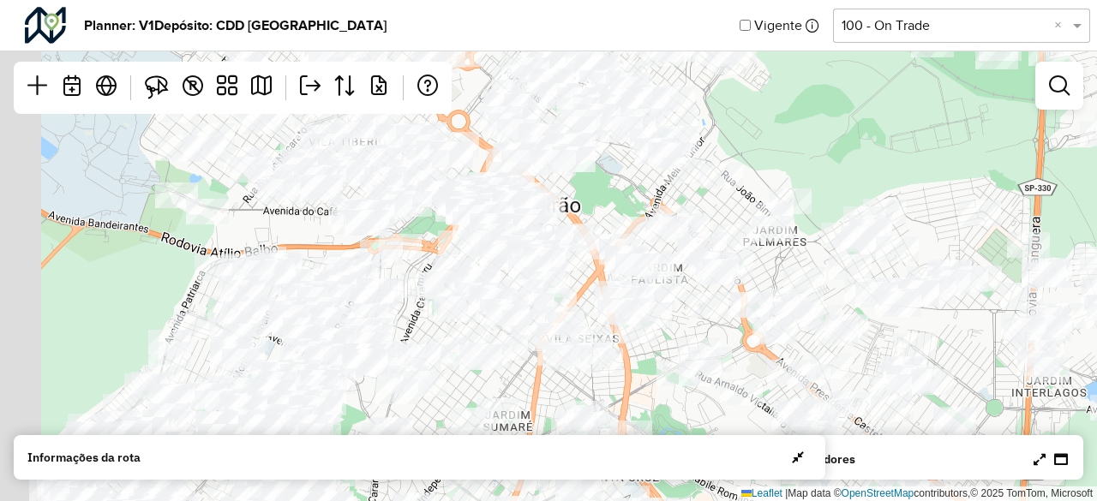
drag, startPoint x: 237, startPoint y: 270, endPoint x: 297, endPoint y: 225, distance: 74.7
click at [345, 208] on div "Leaflet | Map data © OpenStreetMap contributors,© 2025 TomTom, Microsoft" at bounding box center [548, 250] width 1097 height 501
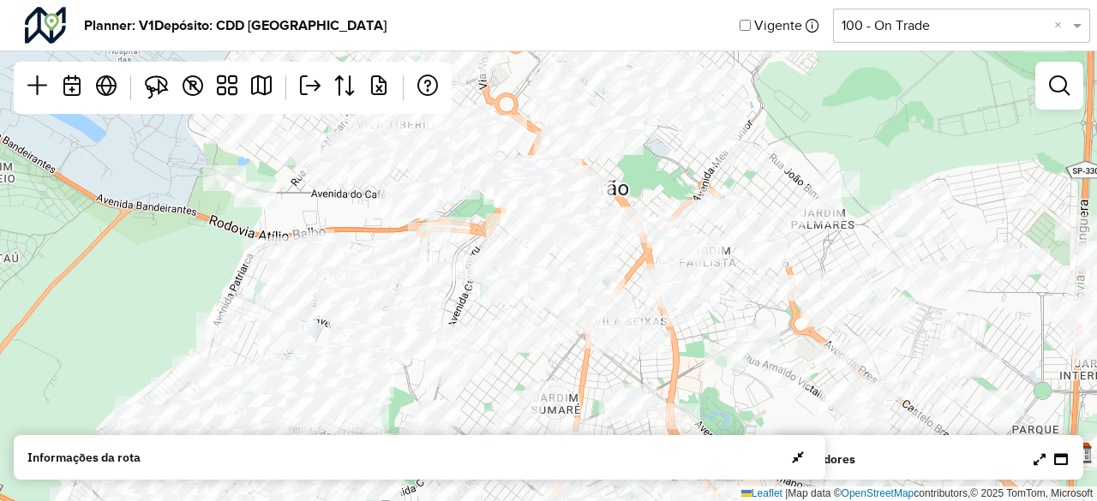
click at [1042, 459] on icon at bounding box center [1040, 460] width 12 height 14
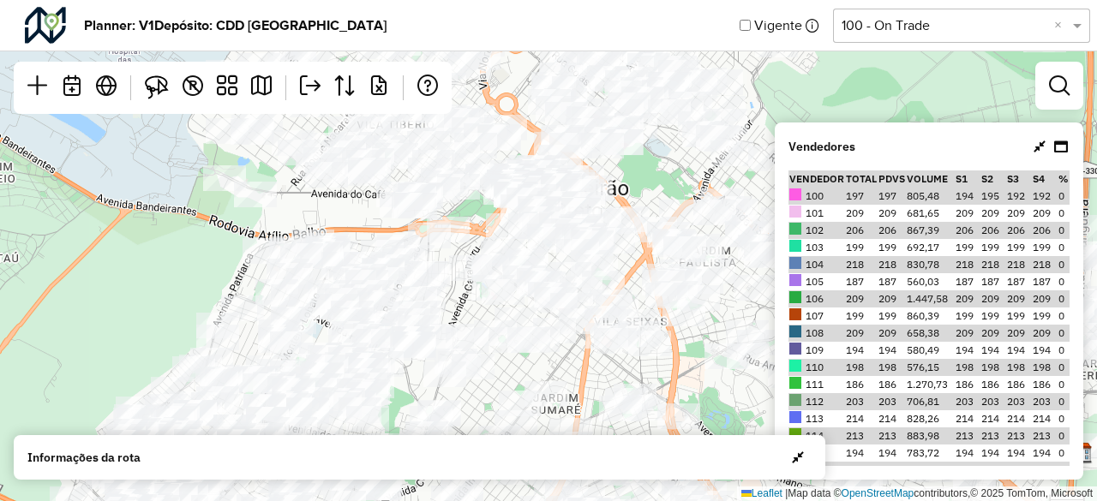
click at [914, 333] on td "658,38" at bounding box center [930, 333] width 49 height 17
click at [909, 348] on td "580,49" at bounding box center [930, 350] width 49 height 17
click at [909, 349] on td "580,49" at bounding box center [930, 350] width 49 height 17
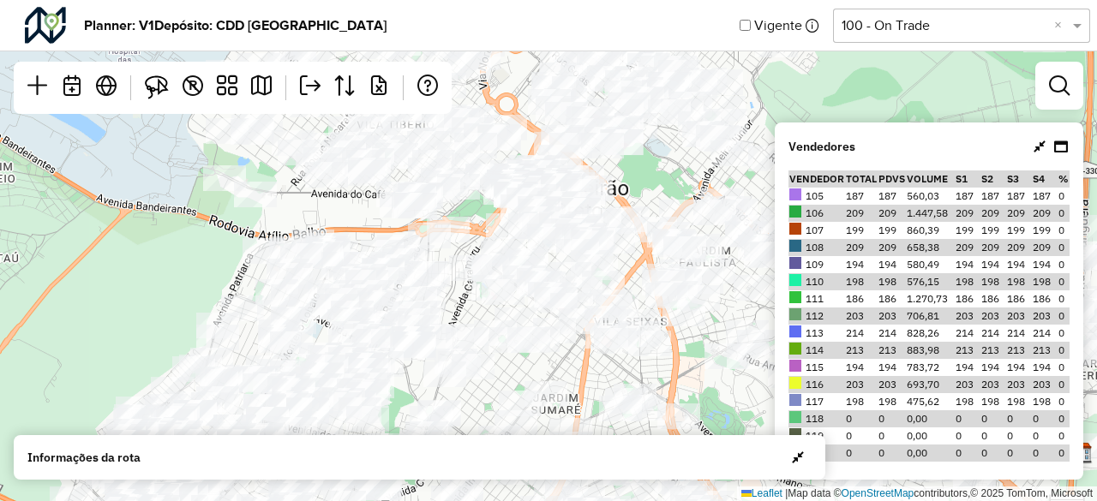
click at [909, 381] on td "693,70" at bounding box center [930, 384] width 49 height 17
click at [909, 397] on td "475,62" at bounding box center [930, 401] width 49 height 17
click at [909, 388] on td "693,70" at bounding box center [930, 384] width 49 height 17
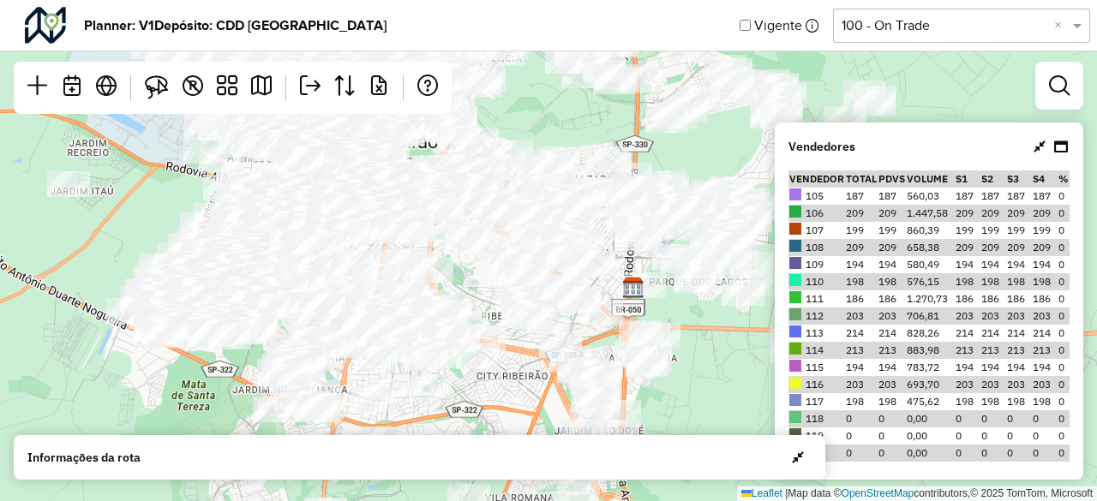
drag, startPoint x: 693, startPoint y: 383, endPoint x: 464, endPoint y: 262, distance: 258.8
click at [464, 262] on div "Leaflet | Map data © OpenStreetMap contributors,© 2025 TomTom, Microsoft" at bounding box center [548, 250] width 1097 height 501
click at [908, 403] on td "475,62" at bounding box center [930, 401] width 49 height 17
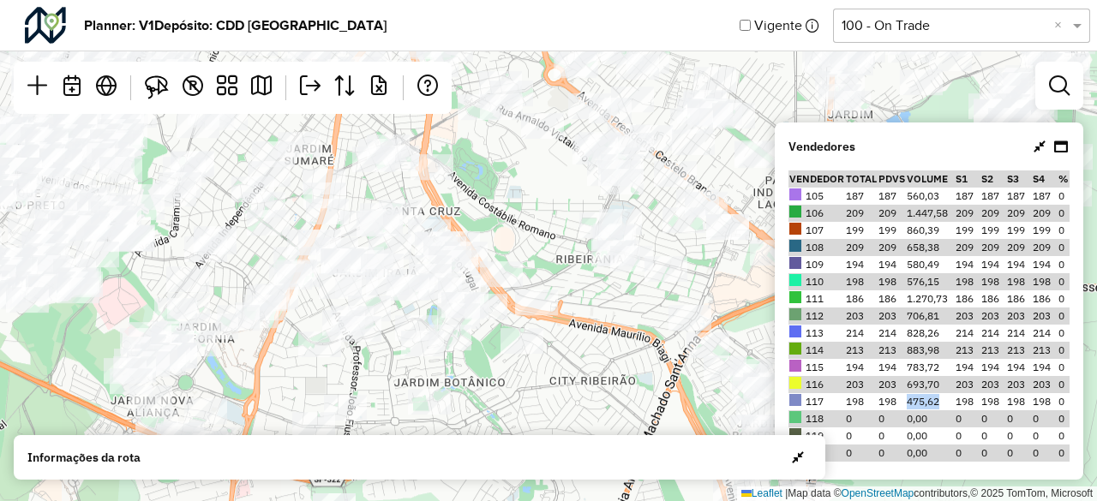
drag, startPoint x: 303, startPoint y: 312, endPoint x: 249, endPoint y: 267, distance: 70.0
click at [249, 267] on div "Leaflet | Map data © OpenStreetMap contributors,© 2025 TomTom, Microsoft" at bounding box center [548, 250] width 1097 height 501
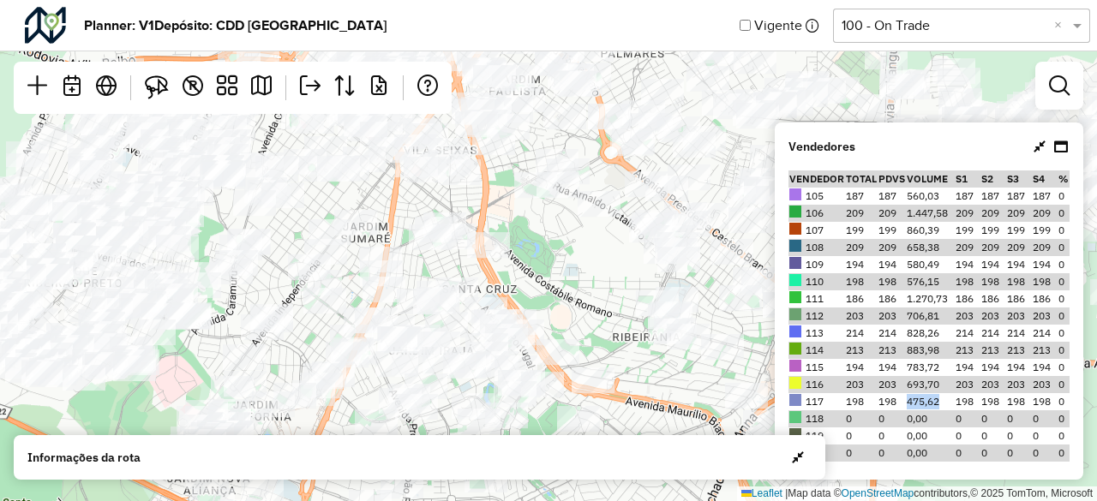
drag, startPoint x: 249, startPoint y: 267, endPoint x: 142, endPoint y: 348, distance: 134.0
click at [147, 352] on div "Leaflet | Map data © OpenStreetMap contributors,© 2025 TomTom, Microsoft" at bounding box center [548, 250] width 1097 height 501
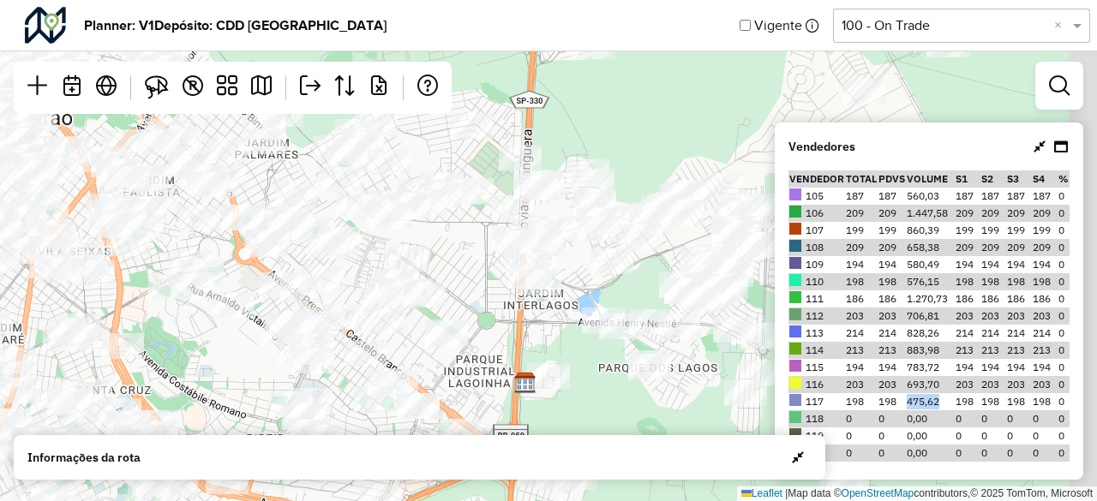
drag, startPoint x: 468, startPoint y: 215, endPoint x: 261, endPoint y: 309, distance: 227.8
click at [261, 309] on div "Leaflet | Map data © OpenStreetMap contributors,© 2025 TomTom, Microsoft" at bounding box center [548, 250] width 1097 height 501
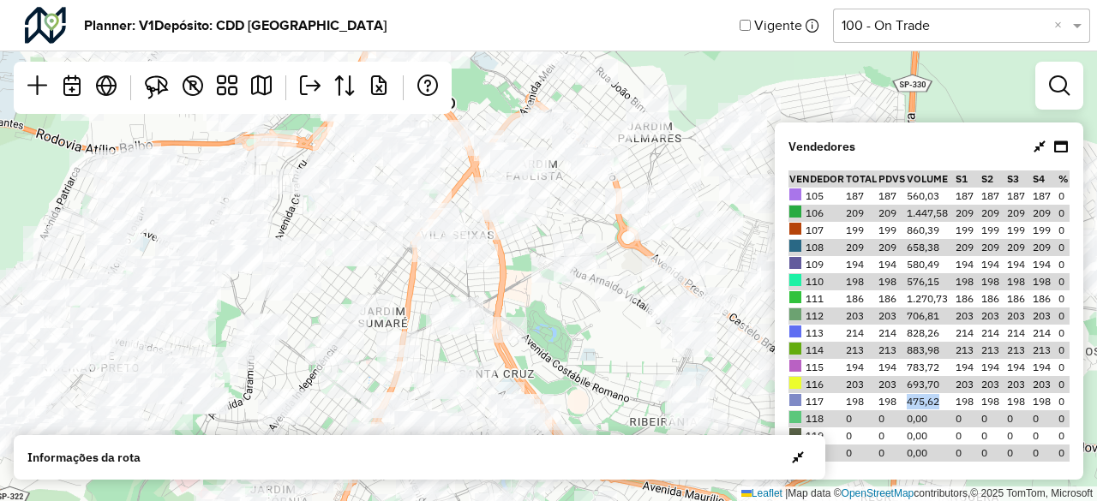
drag, startPoint x: 264, startPoint y: 303, endPoint x: 655, endPoint y: 284, distance: 391.3
click at [655, 284] on div "Leaflet | Map data © OpenStreetMap contributors,© 2025 TomTom, Microsoft" at bounding box center [548, 250] width 1097 height 501
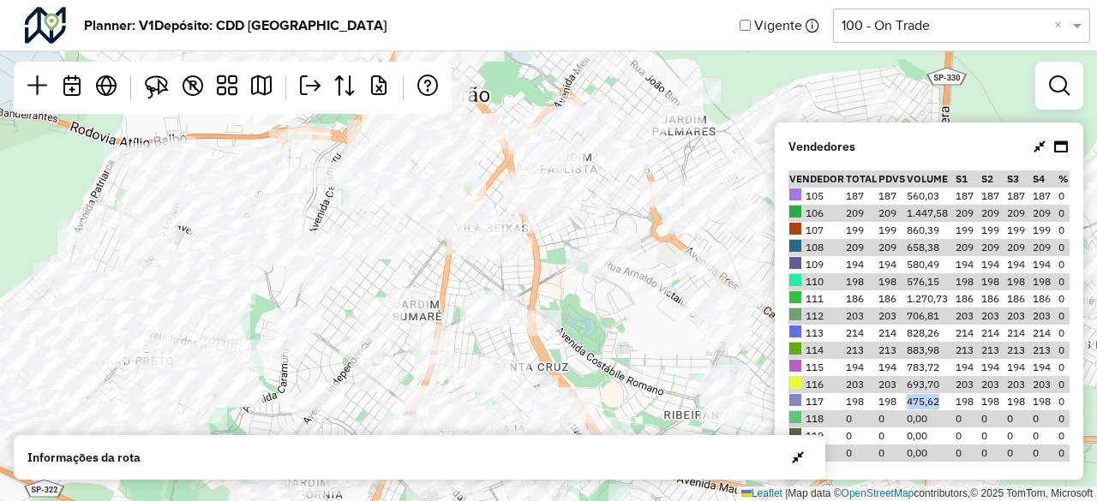
drag, startPoint x: 422, startPoint y: 303, endPoint x: 448, endPoint y: 298, distance: 26.9
click at [448, 298] on div "Leaflet | Map data © OpenStreetMap contributors,© 2025 TomTom, Microsoft" at bounding box center [548, 250] width 1097 height 501
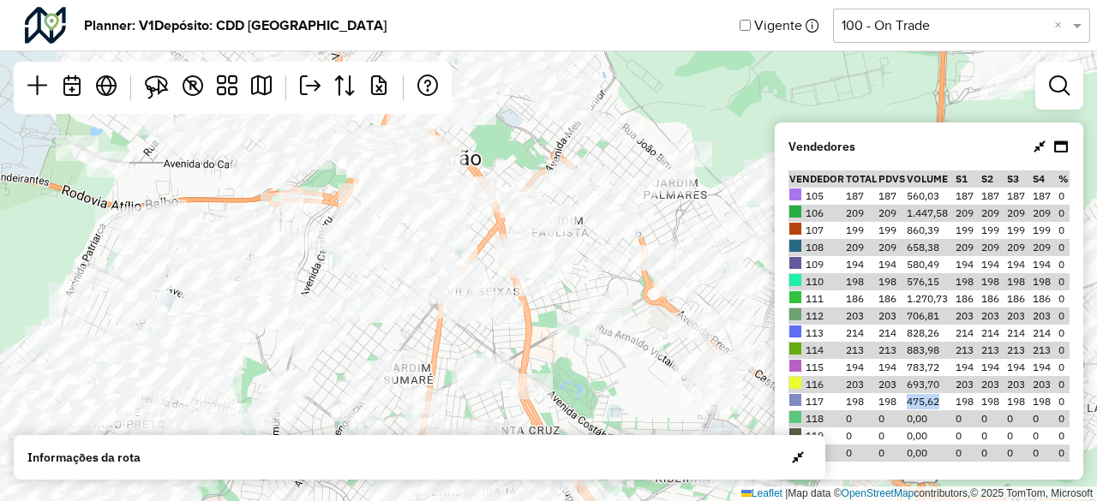
drag, startPoint x: 446, startPoint y: 273, endPoint x: 437, endPoint y: 337, distance: 64.0
click at [437, 337] on div "Leaflet | Map data © OpenStreetMap contributors,© 2025 TomTom, Microsoft" at bounding box center [548, 250] width 1097 height 501
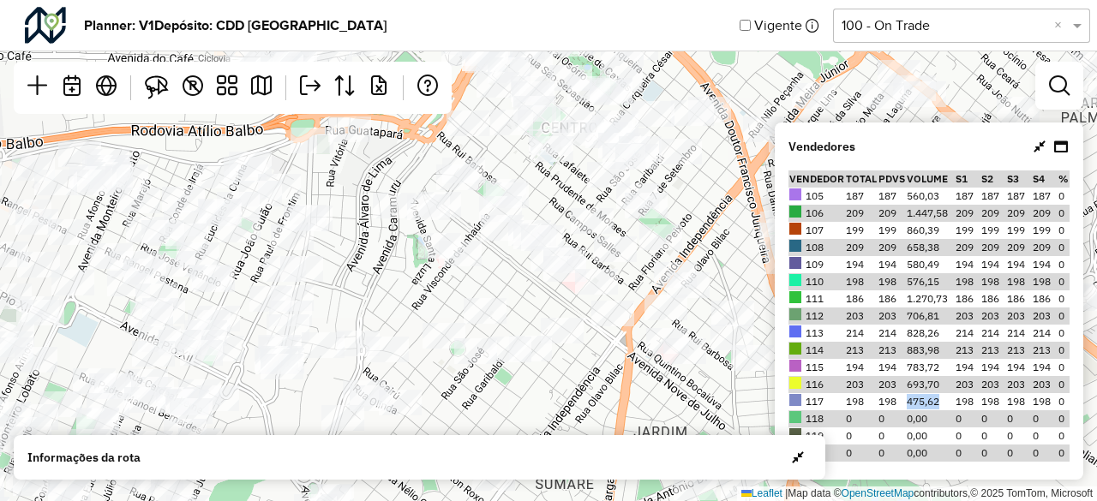
drag, startPoint x: 344, startPoint y: 285, endPoint x: 521, endPoint y: 297, distance: 177.8
click at [521, 297] on div "Leaflet | Map data © OpenStreetMap contributors,© 2025 TomTom, Microsoft" at bounding box center [548, 250] width 1097 height 501
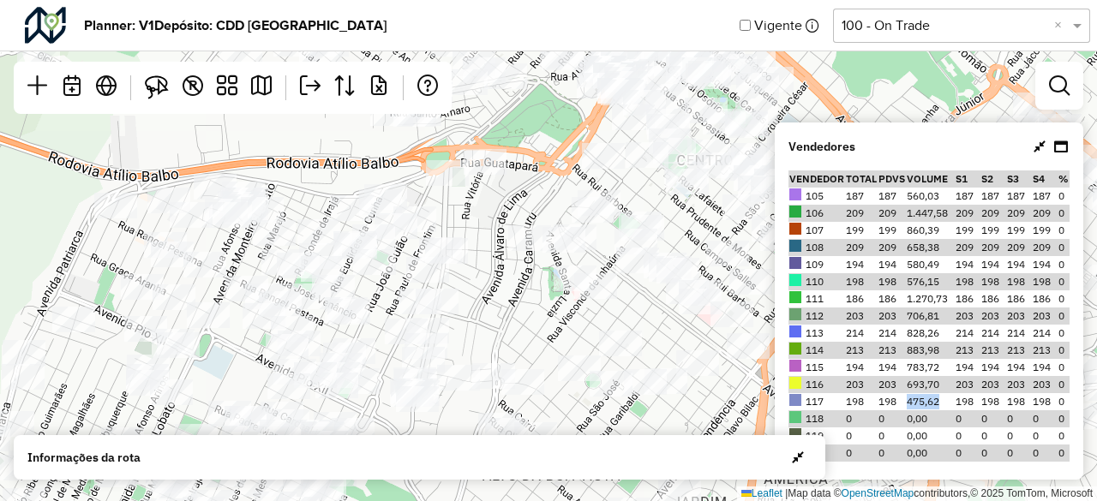
drag, startPoint x: 353, startPoint y: 192, endPoint x: 497, endPoint y: 206, distance: 144.6
click at [472, 219] on div "Leaflet | Map data © OpenStreetMap contributors,© 2025 TomTom, Microsoft" at bounding box center [548, 250] width 1097 height 501
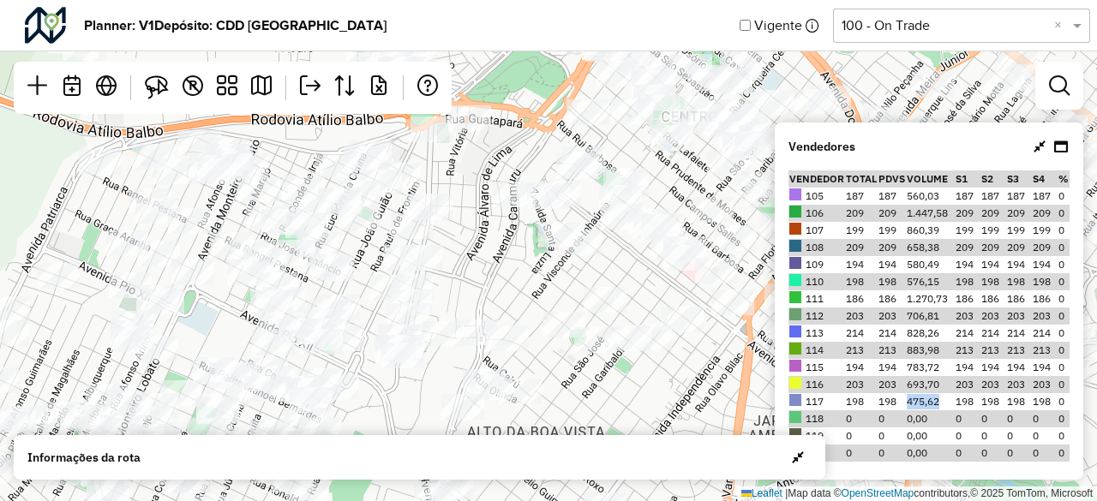
drag, startPoint x: 477, startPoint y: 214, endPoint x: 459, endPoint y: 171, distance: 47.3
click at [459, 171] on div "Leaflet | Map data © OpenStreetMap contributors,© 2025 TomTom, Microsoft" at bounding box center [548, 250] width 1097 height 501
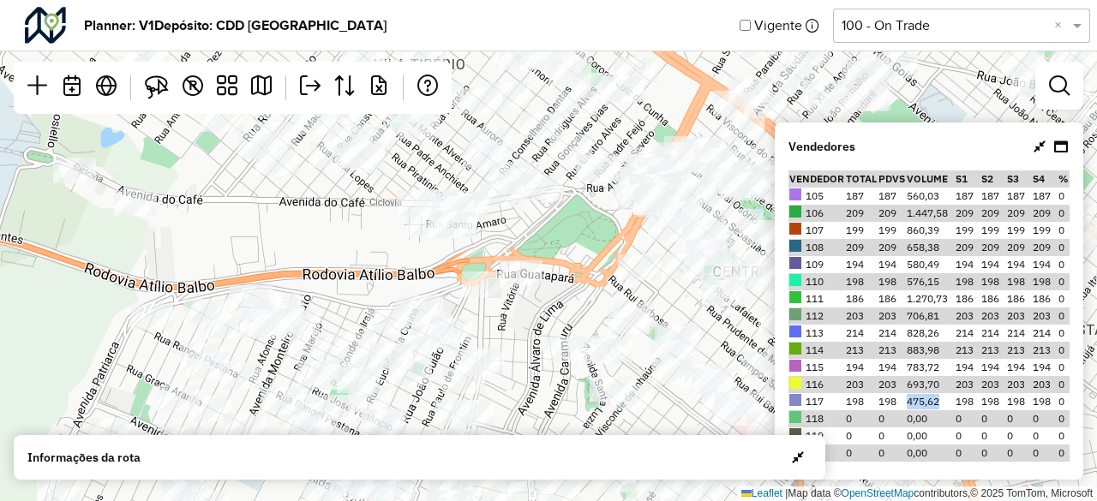
drag, startPoint x: 457, startPoint y: 198, endPoint x: 514, endPoint y: 375, distance: 185.7
click at [514, 375] on div "Leaflet | Map data © OpenStreetMap contributors,© 2025 TomTom, Microsoft" at bounding box center [548, 250] width 1097 height 501
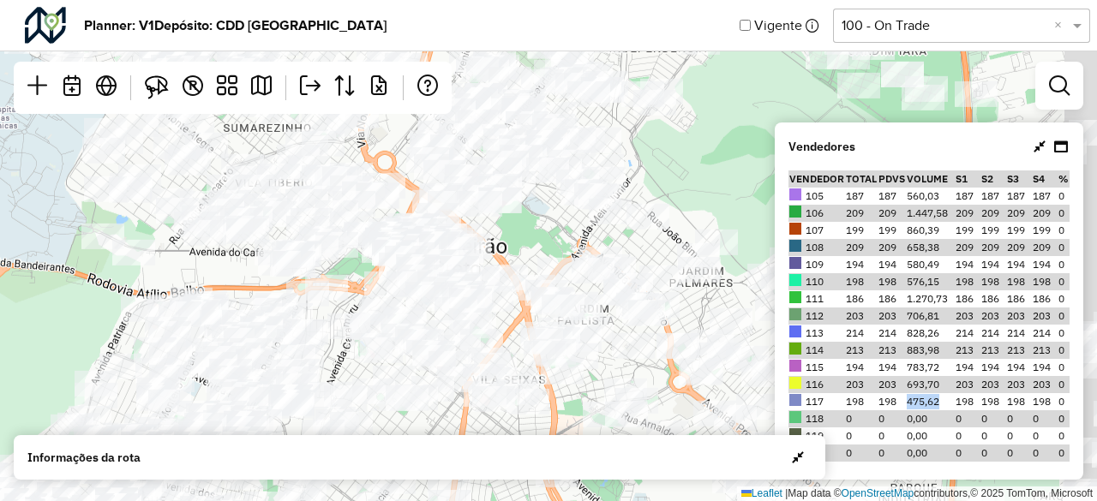
drag, startPoint x: 701, startPoint y: 189, endPoint x: 543, endPoint y: 227, distance: 162.2
click at [543, 227] on div "Leaflet | Map data © OpenStreetMap contributors,© 2025 TomTom, Microsoft" at bounding box center [548, 250] width 1097 height 501
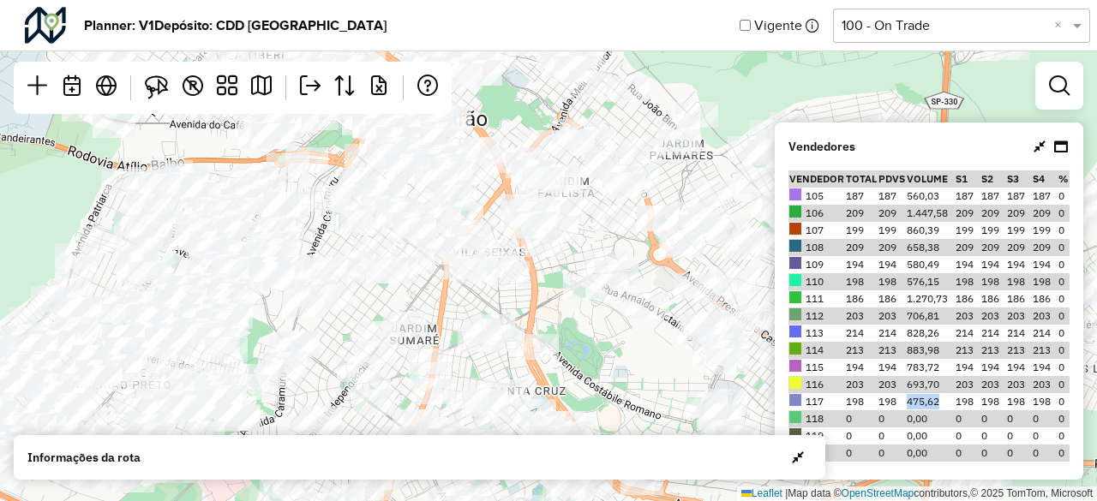
drag, startPoint x: 461, startPoint y: 239, endPoint x: 507, endPoint y: 123, distance: 125.4
click at [507, 123] on div "Leaflet | Map data © OpenStreetMap contributors,© 2025 TomTom, Microsoft" at bounding box center [548, 250] width 1097 height 501
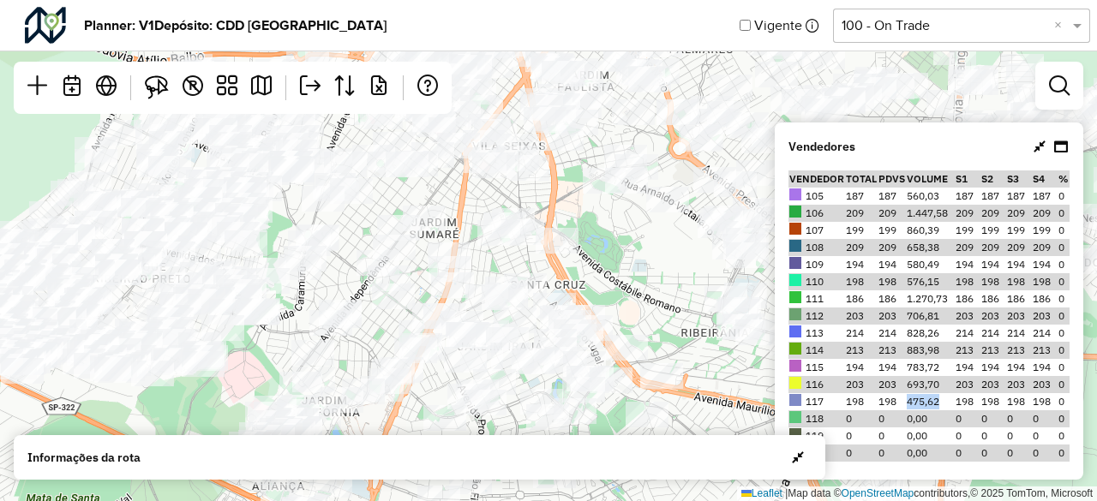
drag, startPoint x: 429, startPoint y: 284, endPoint x: 449, endPoint y: 177, distance: 108.1
click at [449, 177] on div "Leaflet | Map data © OpenStreetMap contributors,© 2025 TomTom, Microsoft" at bounding box center [548, 250] width 1097 height 501
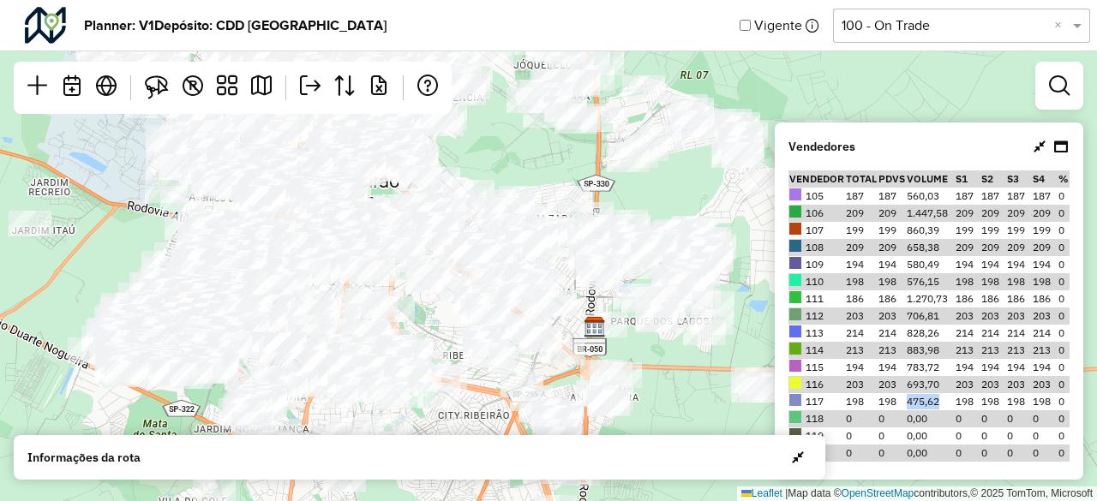
drag, startPoint x: 569, startPoint y: 263, endPoint x: 441, endPoint y: 316, distance: 139.1
click at [441, 316] on div "Leaflet | Map data © OpenStreetMap contributors,© 2025 TomTom, Microsoft" at bounding box center [548, 250] width 1097 height 501
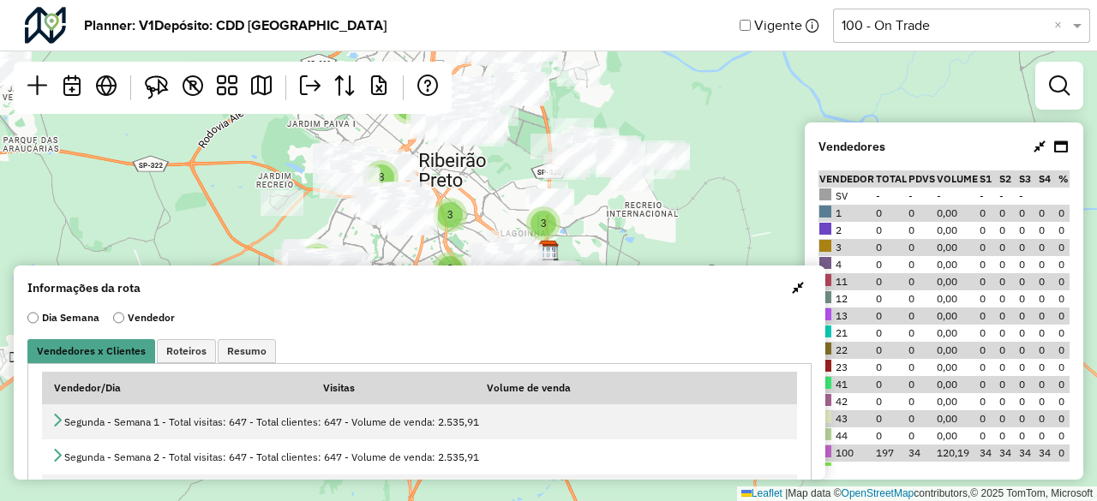
click at [987, 24] on input "text" at bounding box center [945, 25] width 206 height 21
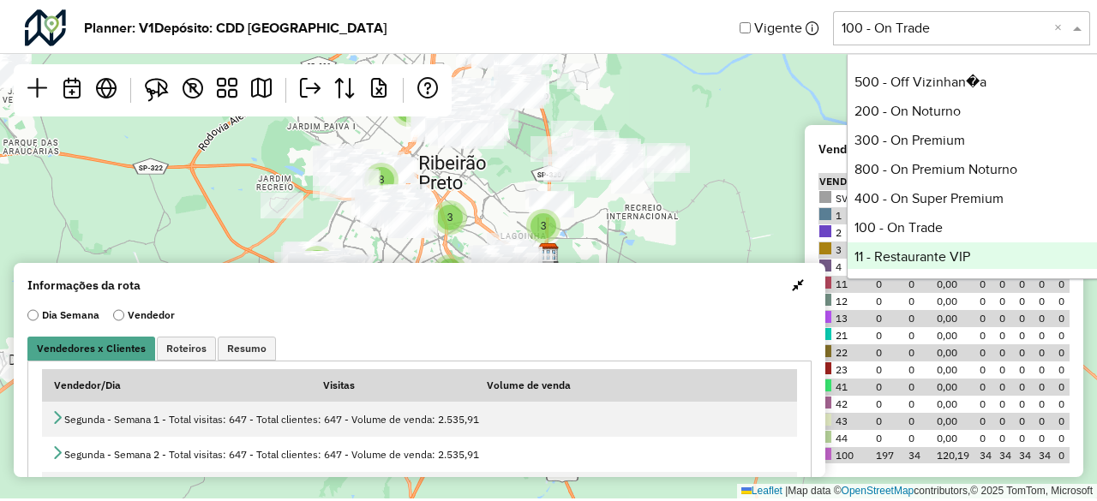
scroll to position [557, 0]
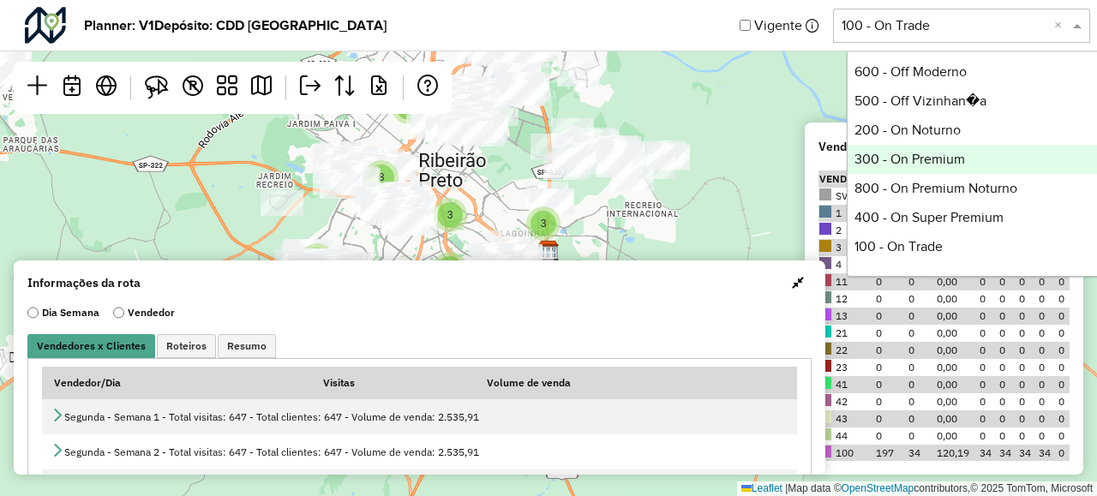
click at [915, 168] on div "300 - On Premium" at bounding box center [975, 159] width 255 height 29
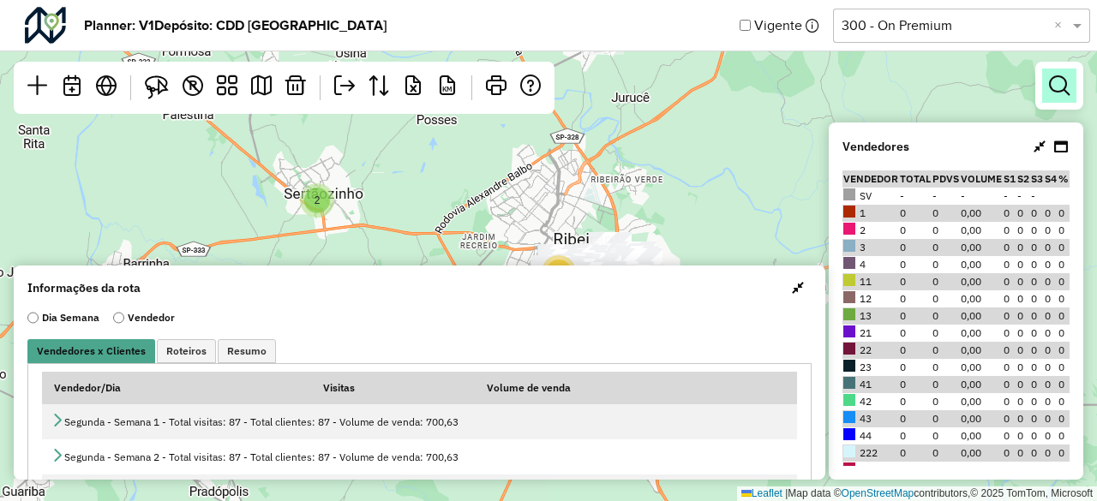
click at [1066, 86] on em at bounding box center [1059, 85] width 21 height 21
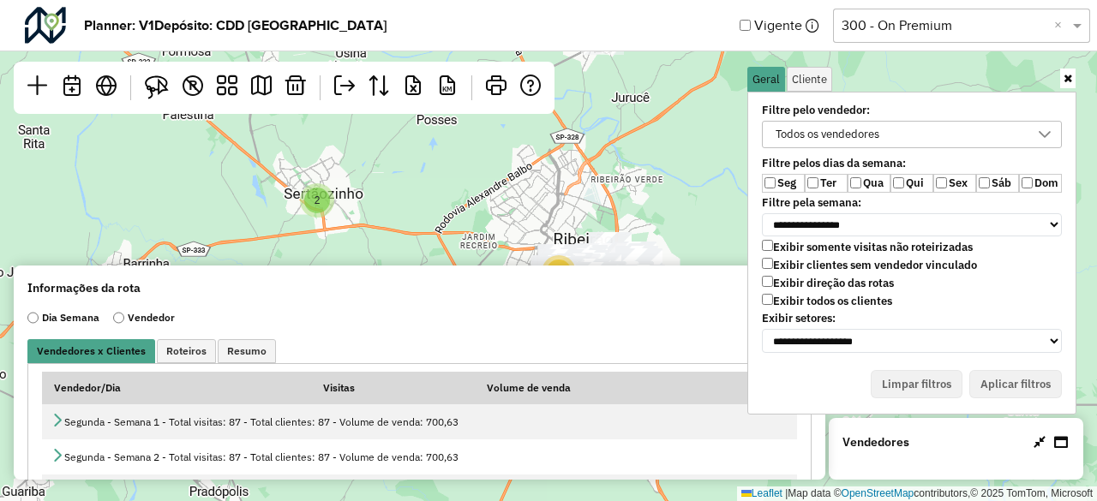
click at [816, 305] on div "Exibir somente visitas não roteirizadas Exibir clientes sem vendedor vinculado …" at bounding box center [912, 276] width 300 height 72
click at [797, 294] on label "Exibir todos os clientes" at bounding box center [827, 301] width 130 height 15
click at [795, 267] on label "Exibir clientes sem vendedor vinculado" at bounding box center [869, 265] width 215 height 15
click at [825, 186] on label "Ter" at bounding box center [826, 183] width 43 height 19
click at [864, 177] on label "Qua" at bounding box center [869, 183] width 43 height 19
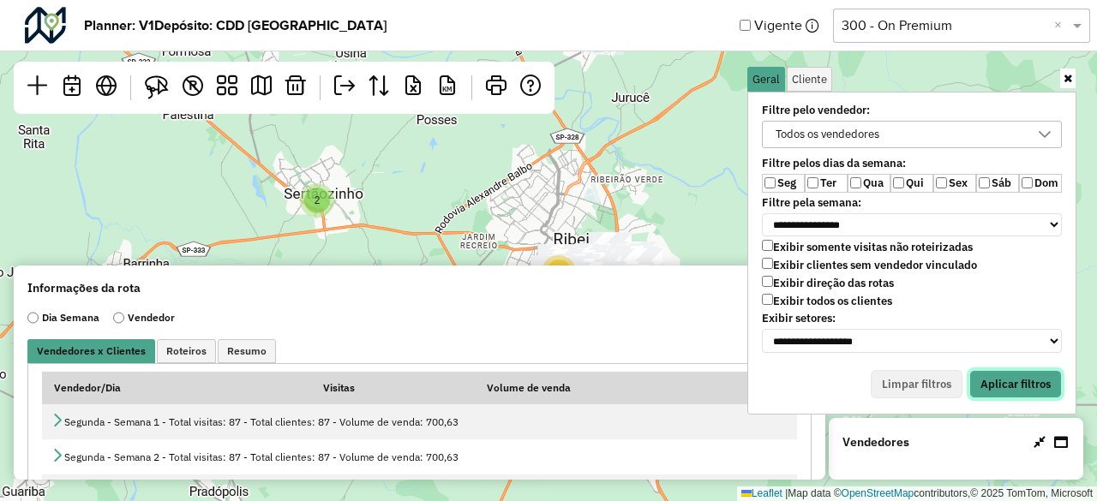
click at [996, 392] on button "Aplicar filtros" at bounding box center [1015, 384] width 93 height 29
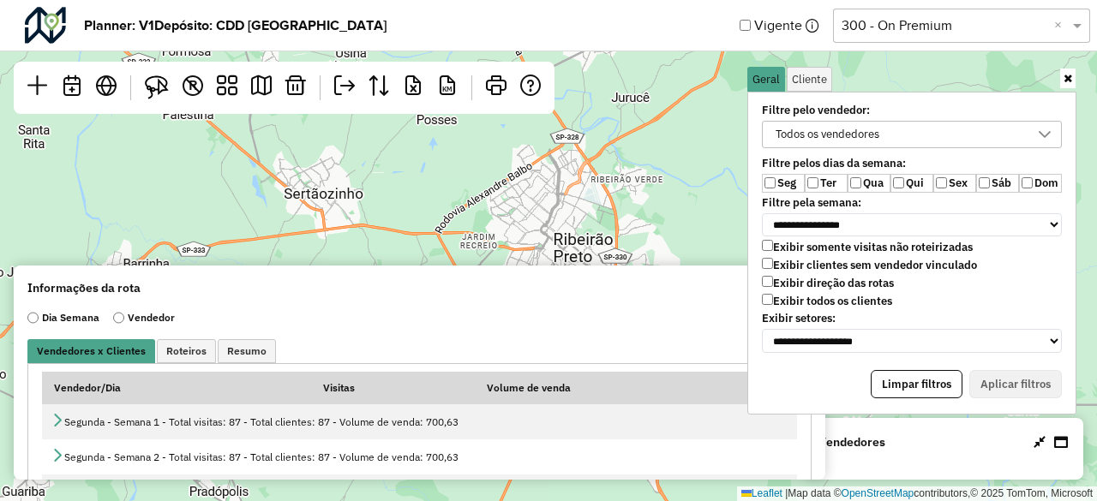
click at [603, 293] on div "Informações da rota" at bounding box center [419, 287] width 784 height 17
click at [1065, 76] on icon at bounding box center [1068, 78] width 9 height 11
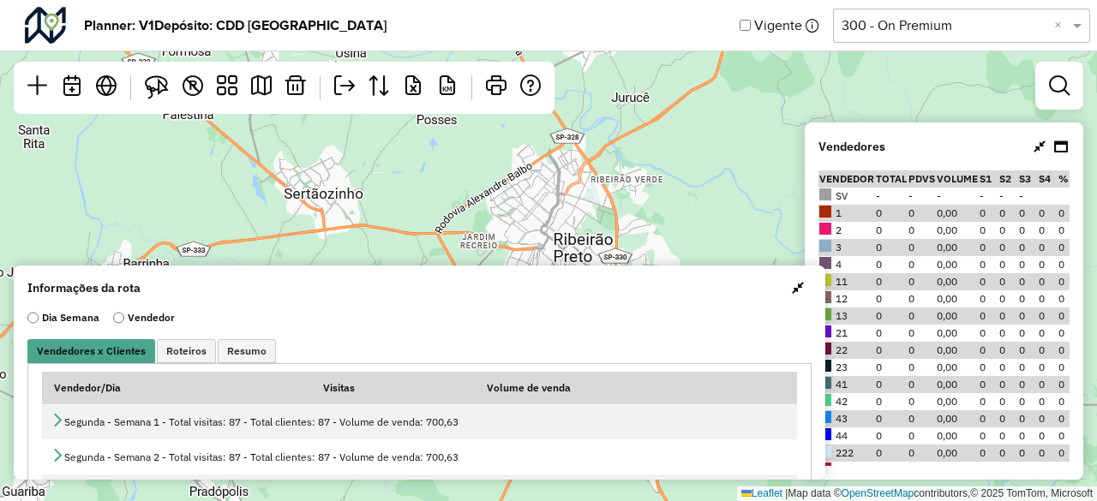
click at [792, 296] on button "button" at bounding box center [797, 287] width 27 height 27
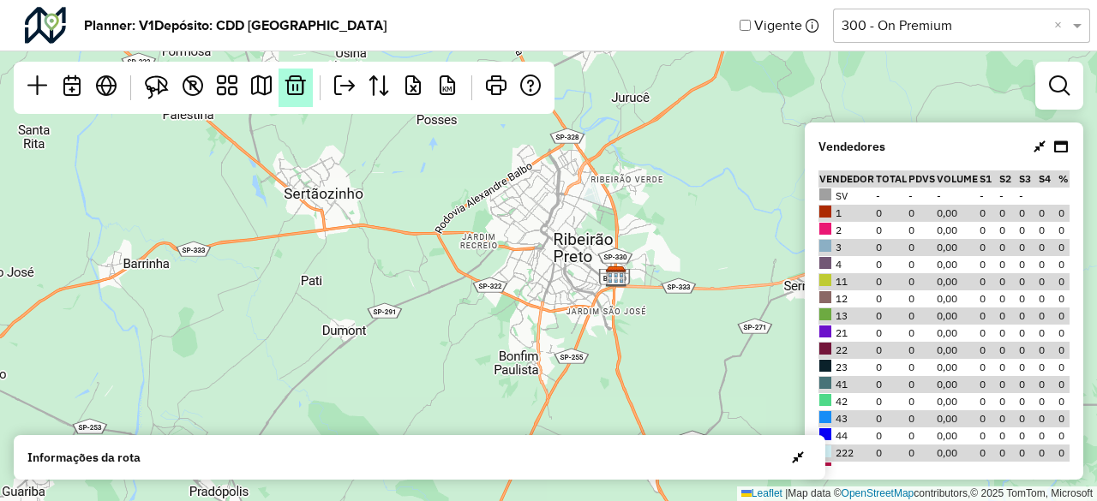
click at [295, 95] on em at bounding box center [295, 85] width 21 height 21
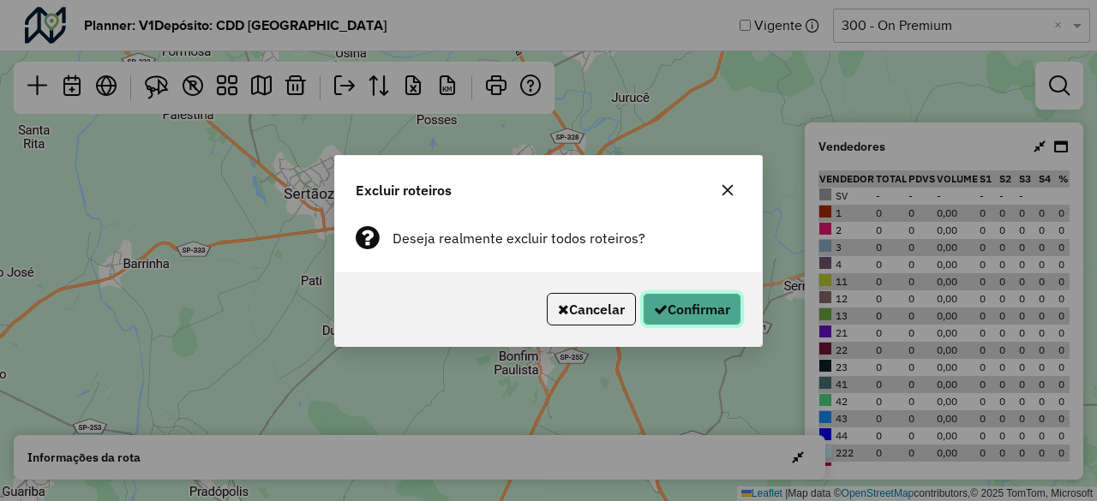
click at [699, 316] on button "Confirmar" at bounding box center [692, 309] width 99 height 33
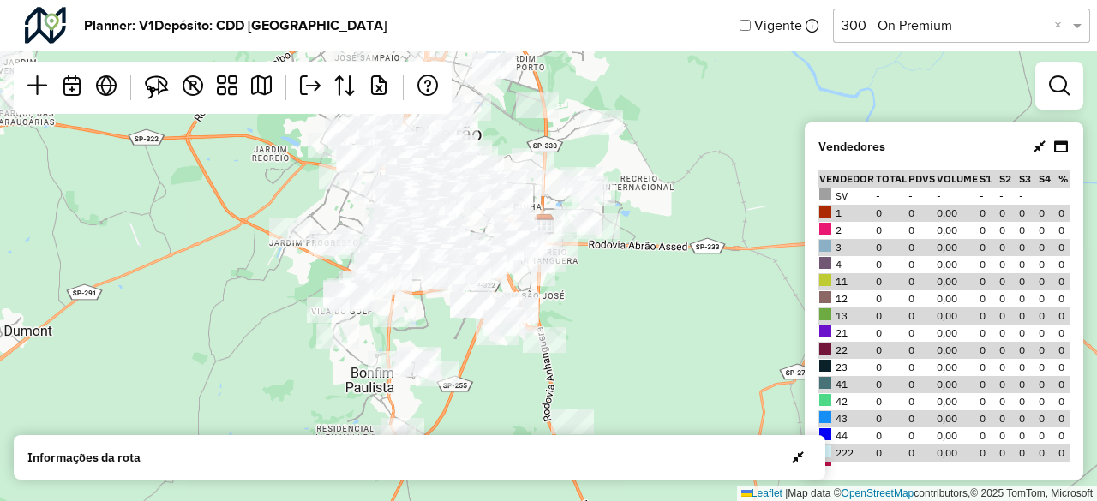
drag, startPoint x: 647, startPoint y: 333, endPoint x: 657, endPoint y: 247, distance: 87.1
click at [657, 247] on div "Leaflet | Map data © OpenStreetMap contributors,© 2025 TomTom, Microsoft" at bounding box center [548, 250] width 1097 height 501
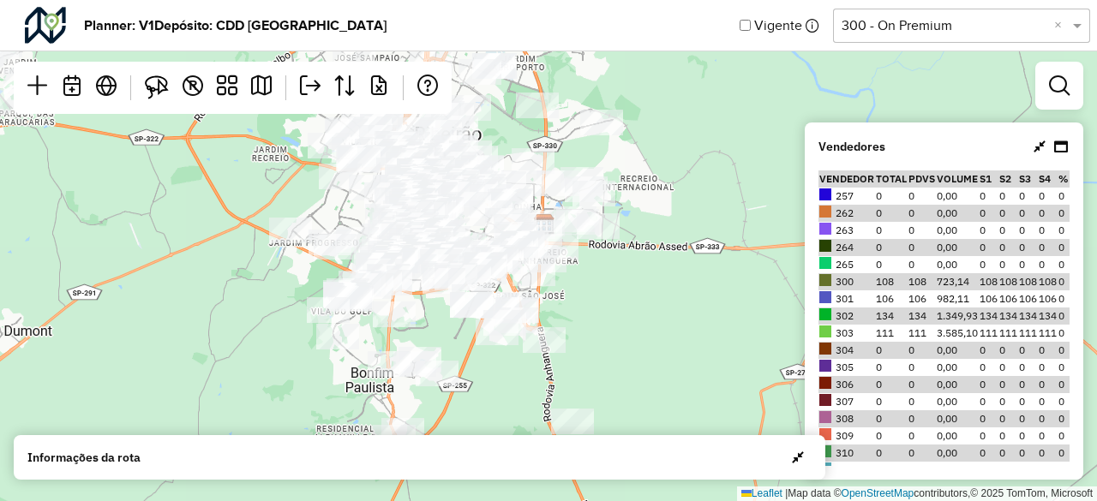
scroll to position [600, 0]
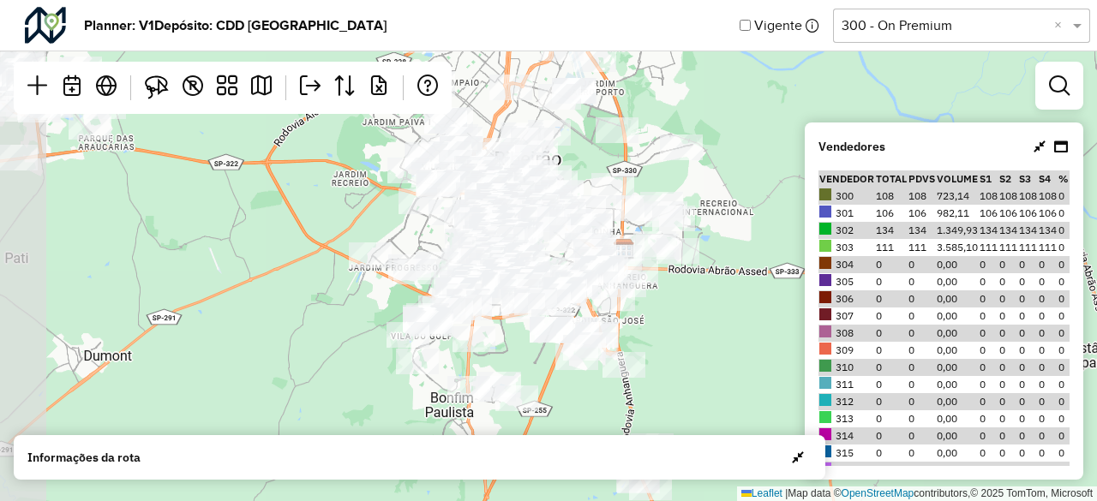
drag, startPoint x: 649, startPoint y: 258, endPoint x: 729, endPoint y: 283, distance: 83.5
click at [729, 283] on div "Leaflet | Map data © OpenStreetMap contributors,© 2025 TomTom, Microsoft" at bounding box center [548, 250] width 1097 height 501
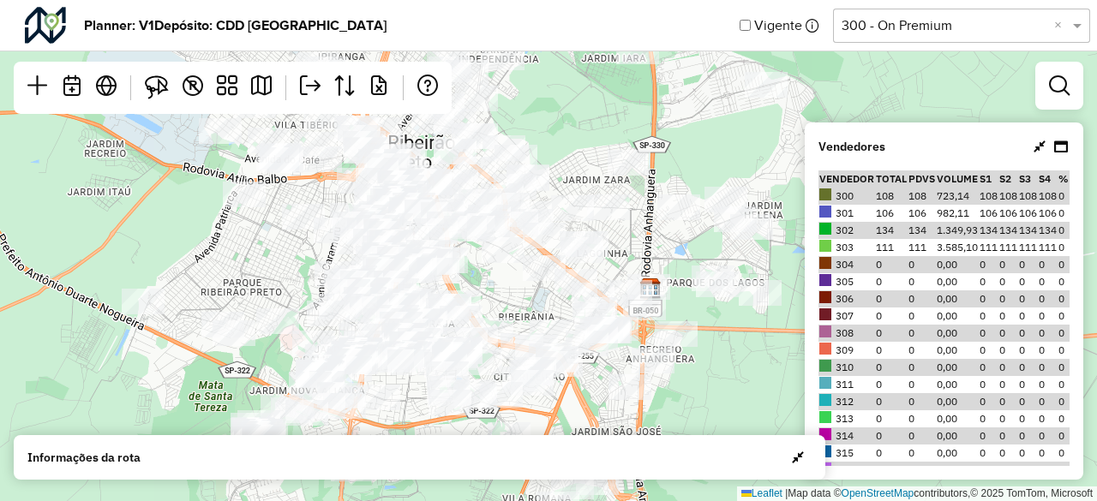
drag, startPoint x: 595, startPoint y: 280, endPoint x: 727, endPoint y: 363, distance: 155.5
click at [727, 363] on div "Leaflet | Map data © OpenStreetMap contributors,© 2025 TomTom, Microsoft" at bounding box center [548, 250] width 1097 height 501
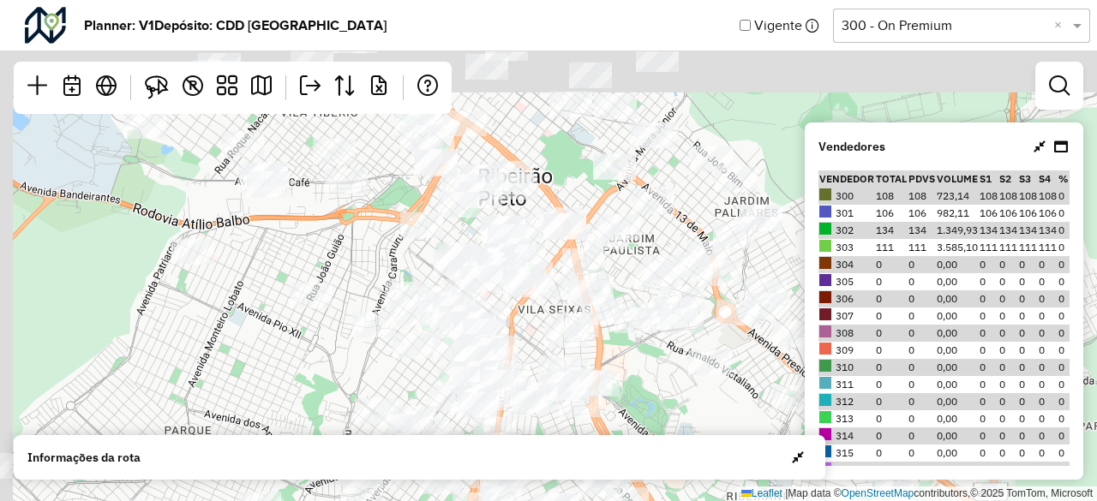
drag, startPoint x: 482, startPoint y: 261, endPoint x: 646, endPoint y: 396, distance: 212.6
click at [646, 396] on div "Leaflet | Map data © OpenStreetMap contributors,© 2025 TomTom, Microsoft" at bounding box center [548, 250] width 1097 height 501
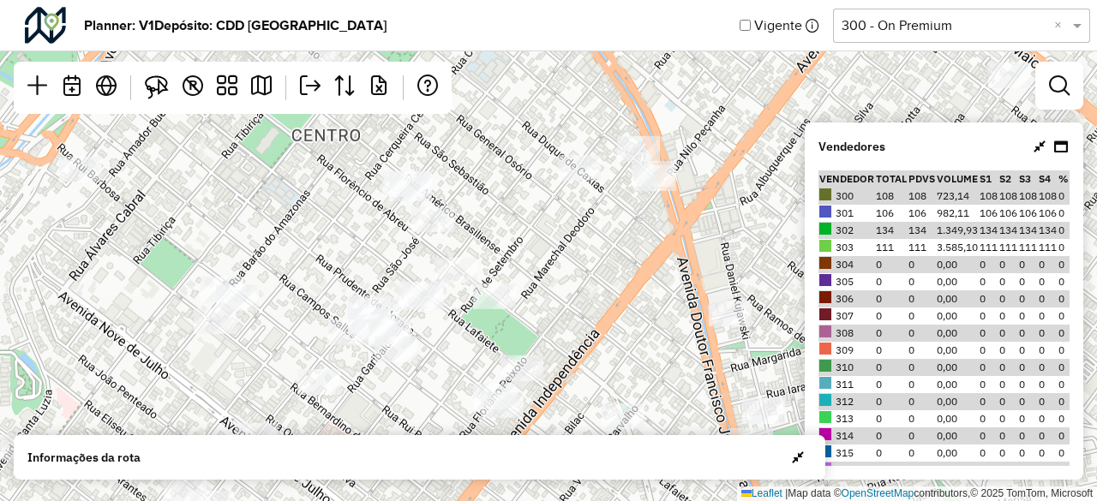
drag, startPoint x: 574, startPoint y: 232, endPoint x: 566, endPoint y: 296, distance: 64.0
click at [566, 296] on div "Leaflet | Map data © OpenStreetMap contributors,© 2025 TomTom, Microsoft" at bounding box center [548, 250] width 1097 height 501
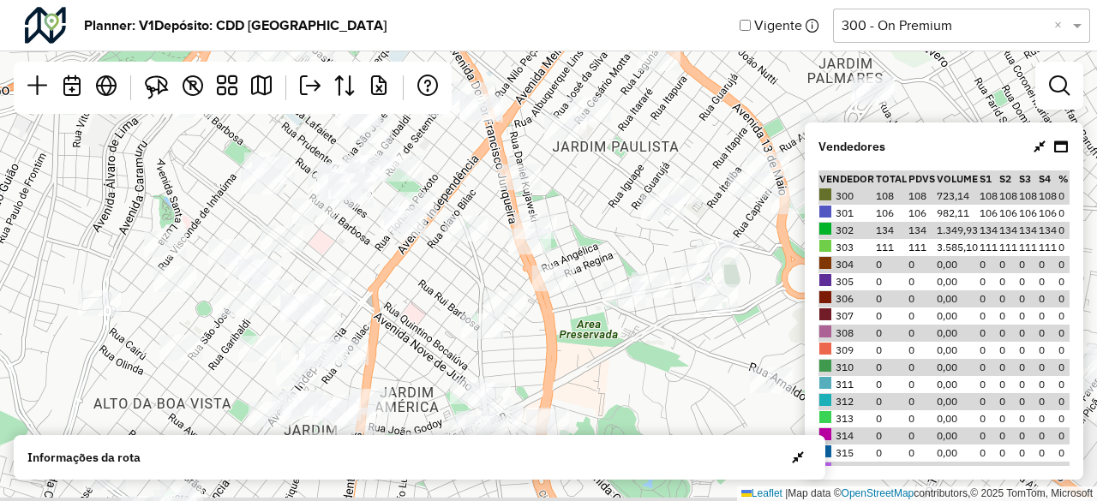
drag, startPoint x: 591, startPoint y: 306, endPoint x: 413, endPoint y: 150, distance: 236.9
click at [411, 145] on div "Leaflet | Map data © OpenStreetMap contributors,© 2025 TomTom, Microsoft" at bounding box center [548, 250] width 1097 height 501
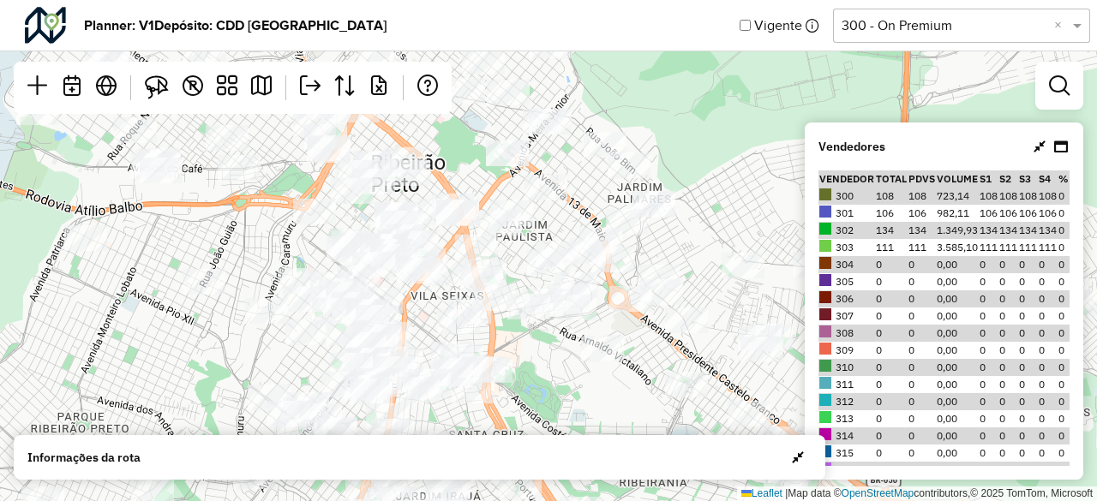
drag, startPoint x: 497, startPoint y: 191, endPoint x: 524, endPoint y: 268, distance: 81.6
click at [524, 268] on div "Leaflet | Map data © OpenStreetMap contributors,© 2025 TomTom, Microsoft" at bounding box center [548, 250] width 1097 height 501
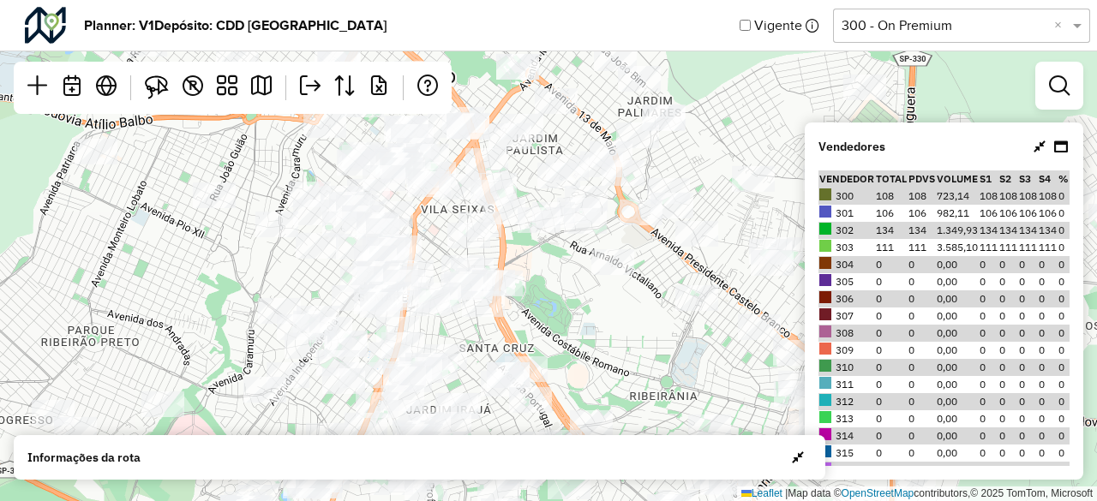
drag, startPoint x: 569, startPoint y: 408, endPoint x: 579, endPoint y: 321, distance: 87.2
click at [579, 321] on div "Leaflet | Map data © OpenStreetMap contributors,© 2025 TomTom, Microsoft" at bounding box center [548, 250] width 1097 height 501
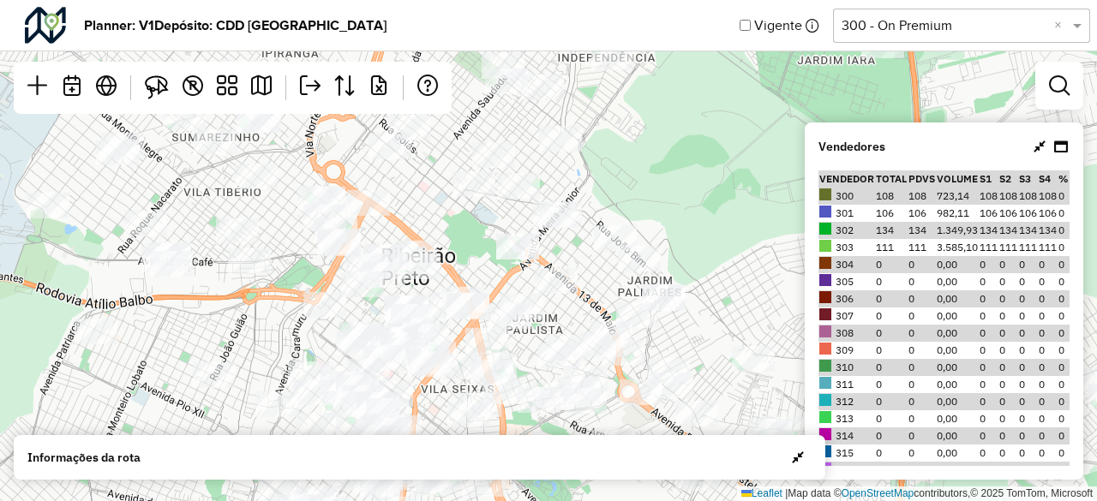
drag, startPoint x: 743, startPoint y: 128, endPoint x: 711, endPoint y: 316, distance: 191.2
click at [737, 318] on div "Leaflet | Map data © OpenStreetMap contributors,© 2025 TomTom, Microsoft" at bounding box center [548, 250] width 1097 height 501
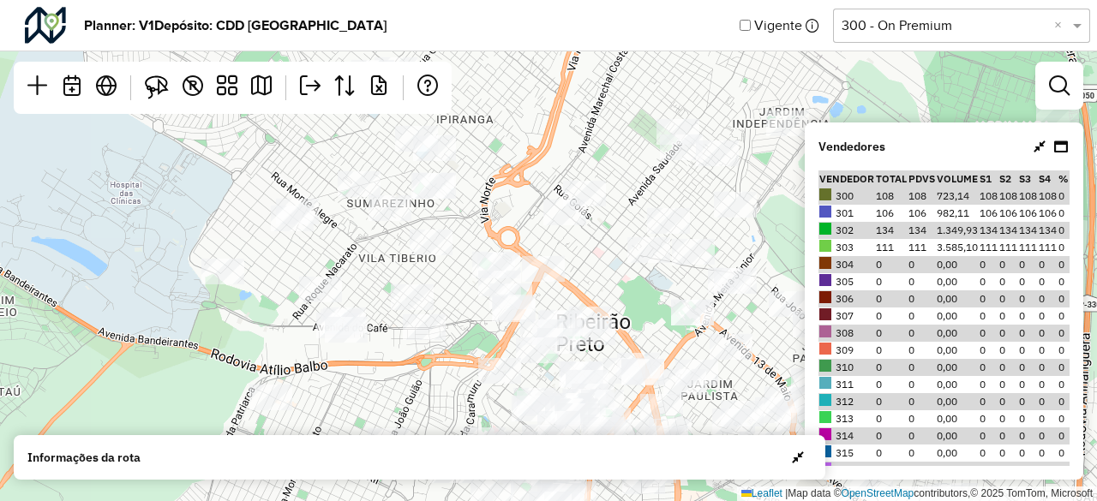
drag, startPoint x: 435, startPoint y: 255, endPoint x: 461, endPoint y: 318, distance: 68.4
click at [461, 318] on div "Leaflet | Map data © OpenStreetMap contributors,© 2025 TomTom, Microsoft" at bounding box center [548, 250] width 1097 height 501
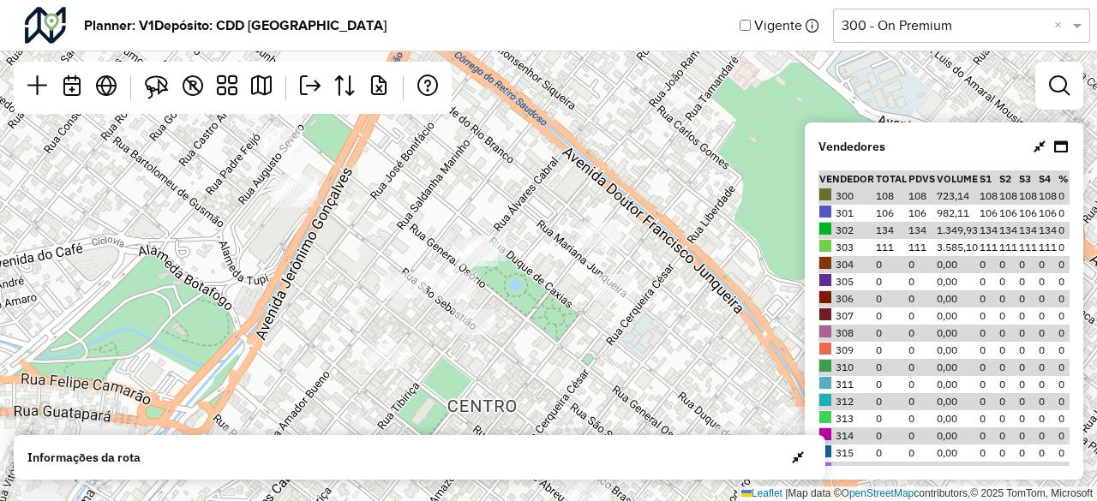
drag, startPoint x: 552, startPoint y: 356, endPoint x: 533, endPoint y: 297, distance: 61.3
click at [533, 298] on div "Leaflet | Map data © OpenStreetMap contributors,© 2025 TomTom, Microsoft" at bounding box center [548, 250] width 1097 height 501
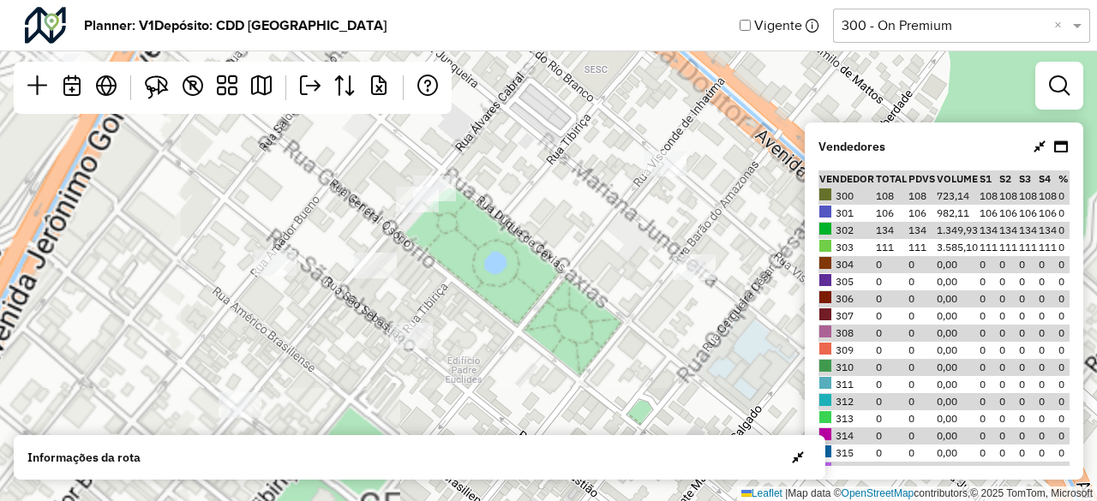
drag, startPoint x: 529, startPoint y: 296, endPoint x: 523, endPoint y: 284, distance: 13.4
click at [523, 284] on div "Leaflet | Map data © OpenStreetMap contributors,© 2025 TomTom, Microsoft" at bounding box center [548, 250] width 1097 height 501
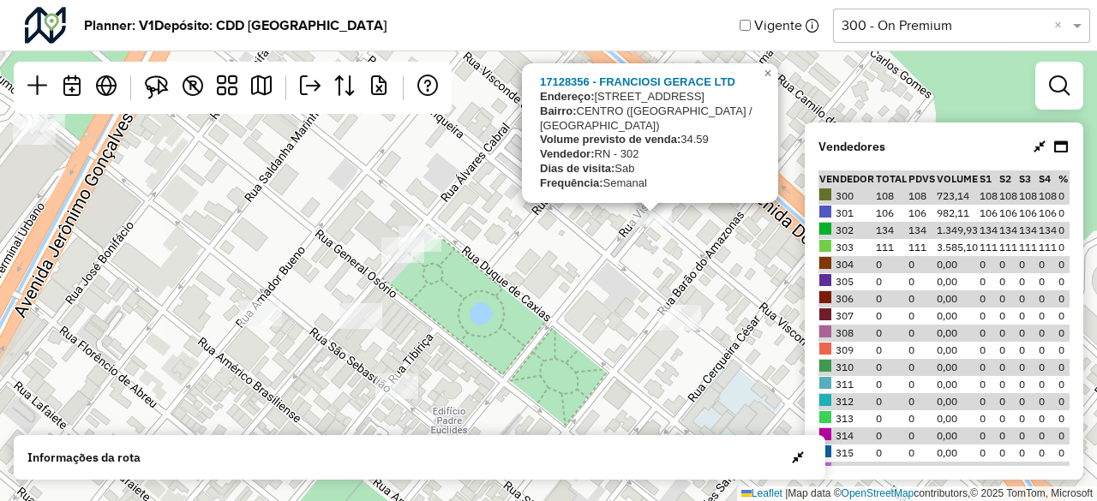
drag, startPoint x: 626, startPoint y: 197, endPoint x: 617, endPoint y: 260, distance: 63.2
click at [617, 260] on div "17128356 - FRANCIOSI GERACE LTD Endereço: [STREET_ADDRESS]) Volume previsto de …" at bounding box center [548, 250] width 1097 height 501
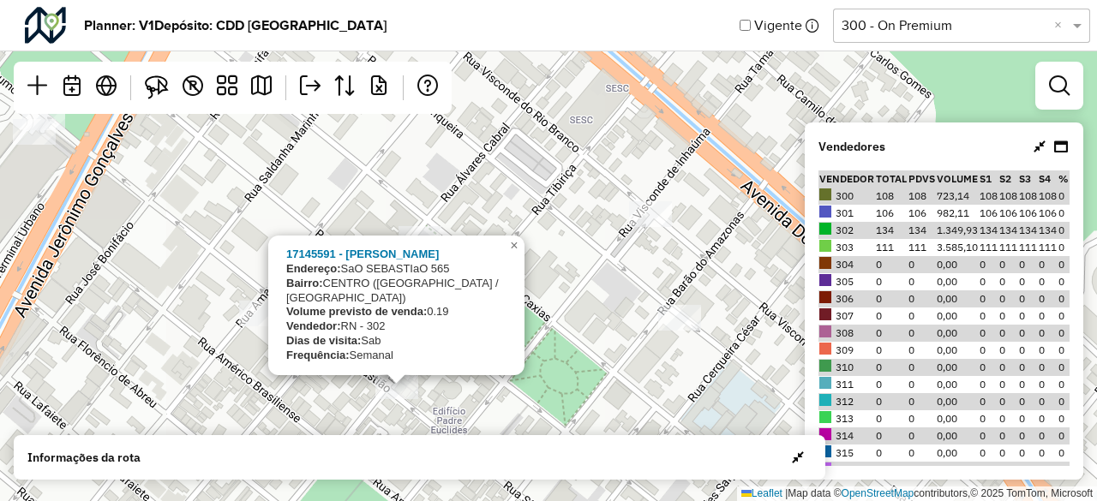
click at [600, 349] on div "17145591 - [PERSON_NAME] Endereço: SaO SEBASTIaO 565 Bairro: [GEOGRAPHIC_DATA] …" at bounding box center [548, 250] width 1097 height 501
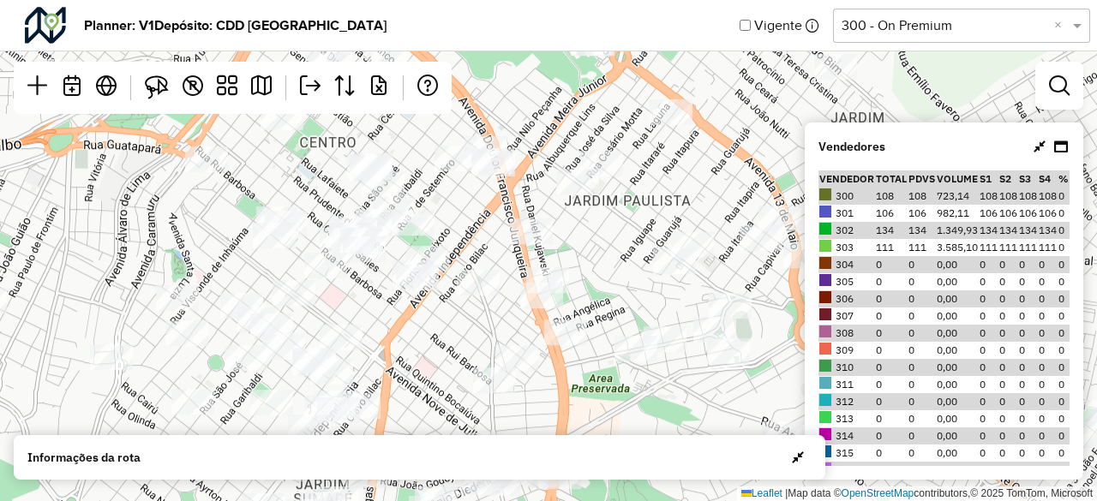
drag, startPoint x: 672, startPoint y: 372, endPoint x: 443, endPoint y: 124, distance: 337.2
click at [443, 124] on div "Leaflet | Map data © OpenStreetMap contributors,© 2025 TomTom, Microsoft" at bounding box center [548, 250] width 1097 height 501
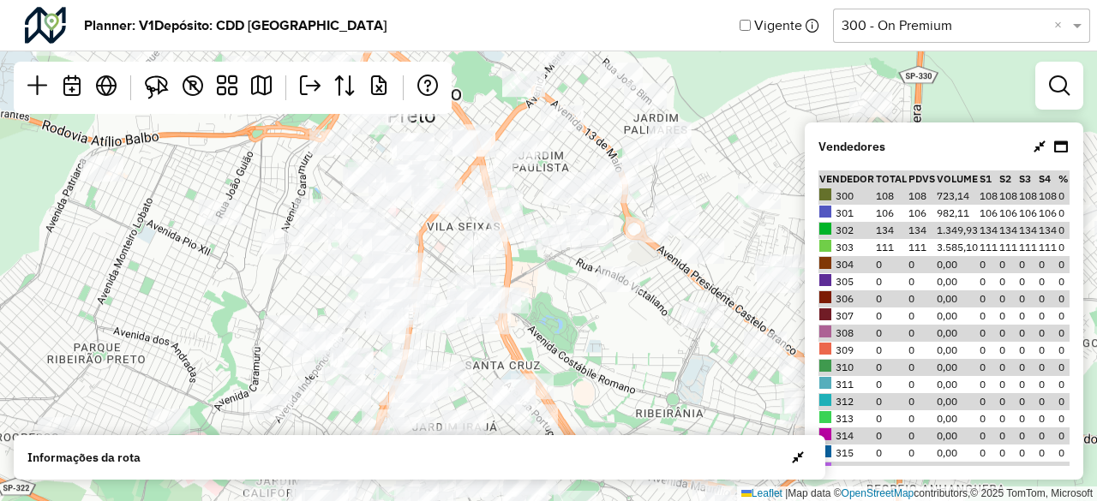
drag, startPoint x: 641, startPoint y: 371, endPoint x: 564, endPoint y: 295, distance: 108.5
click at [564, 295] on div "Leaflet | Map data © OpenStreetMap contributors,© 2025 TomTom, Microsoft" at bounding box center [548, 250] width 1097 height 501
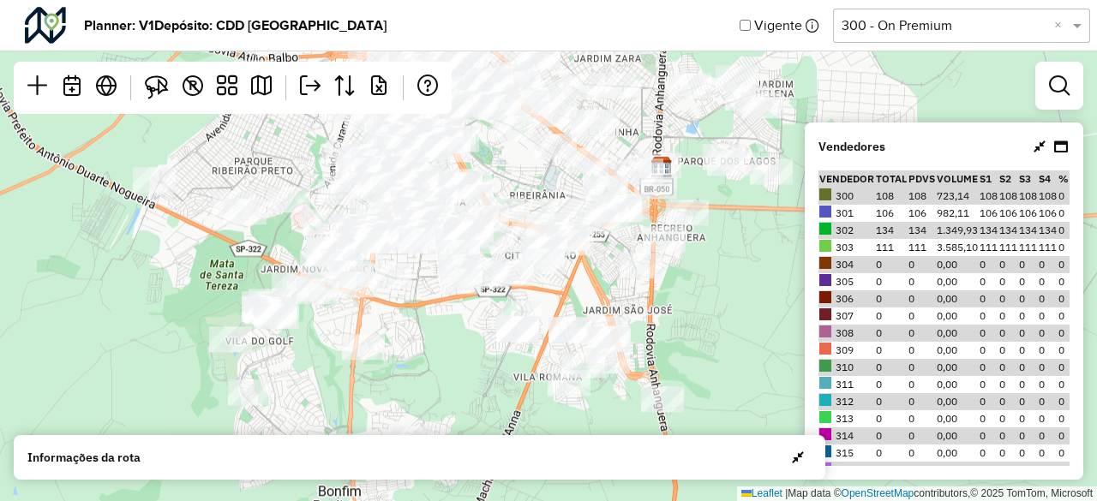
drag, startPoint x: 569, startPoint y: 289, endPoint x: 515, endPoint y: 174, distance: 126.9
click at [515, 174] on div "Leaflet | Map data © OpenStreetMap contributors,© 2025 TomTom, Microsoft" at bounding box center [548, 250] width 1097 height 501
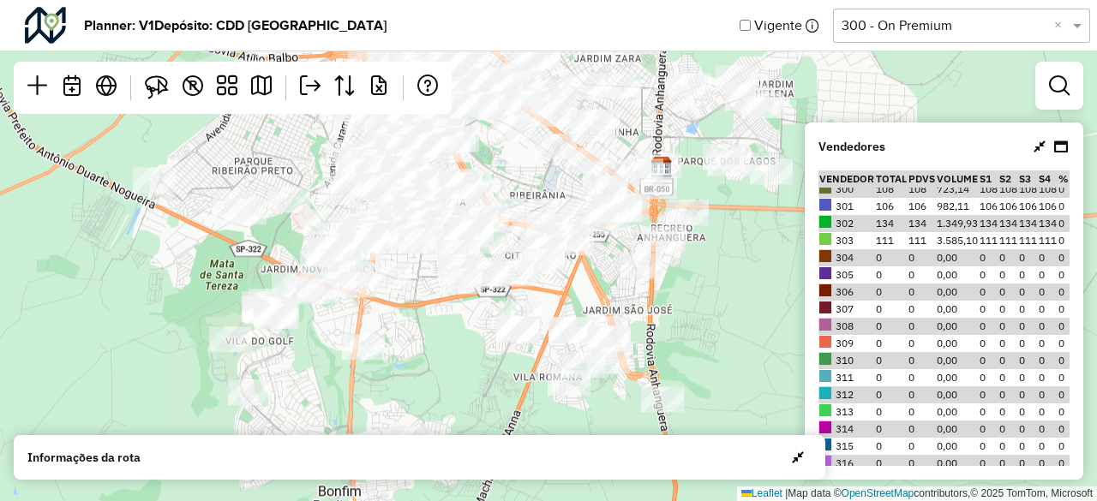
scroll to position [603, 0]
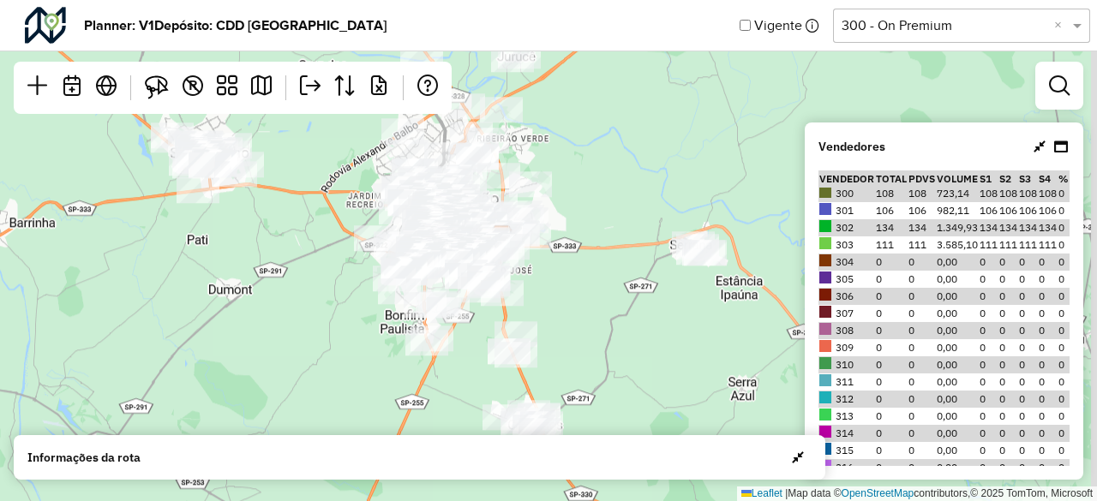
drag, startPoint x: 540, startPoint y: 221, endPoint x: 324, endPoint y: 210, distance: 216.3
click at [324, 210] on div "Leaflet | Map data © OpenStreetMap contributors,© 2025 TomTom, Microsoft" at bounding box center [548, 250] width 1097 height 501
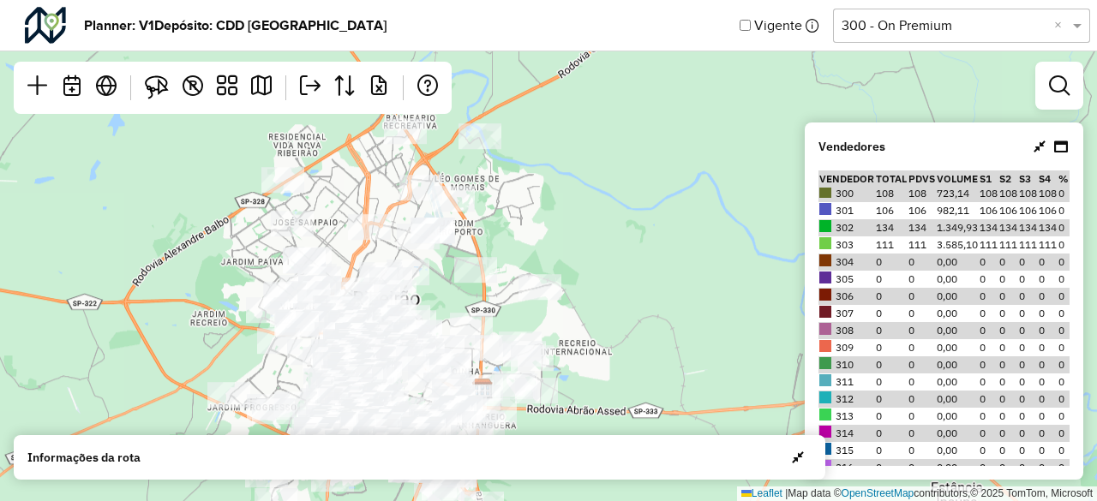
drag, startPoint x: 523, startPoint y: 162, endPoint x: 579, endPoint y: 273, distance: 124.2
click at [579, 273] on div "Leaflet | Map data © OpenStreetMap contributors,© 2025 TomTom, Microsoft" at bounding box center [548, 250] width 1097 height 501
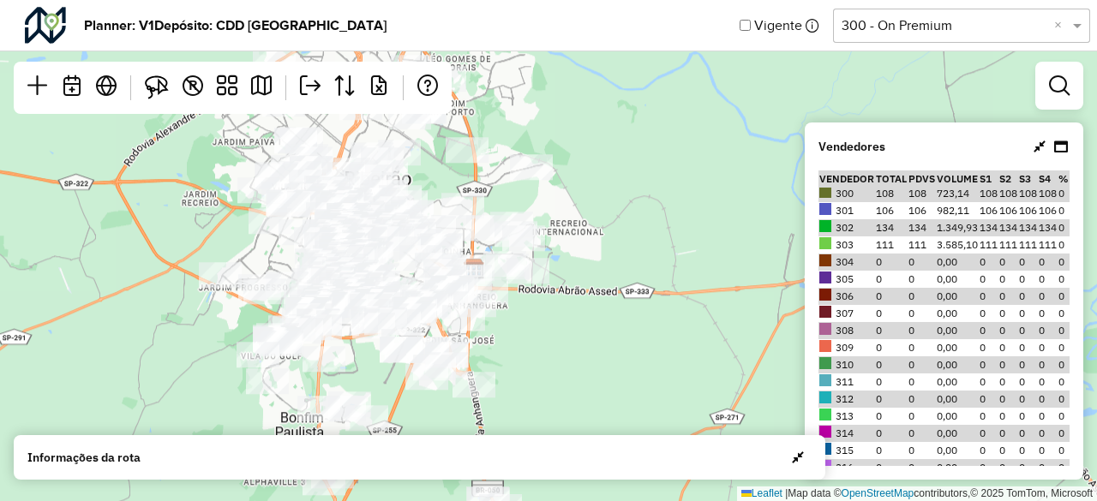
drag, startPoint x: 579, startPoint y: 271, endPoint x: 571, endPoint y: 143, distance: 128.0
click at [571, 143] on div "Leaflet | Map data © OpenStreetMap contributors,© 2025 TomTom, Microsoft" at bounding box center [548, 250] width 1097 height 501
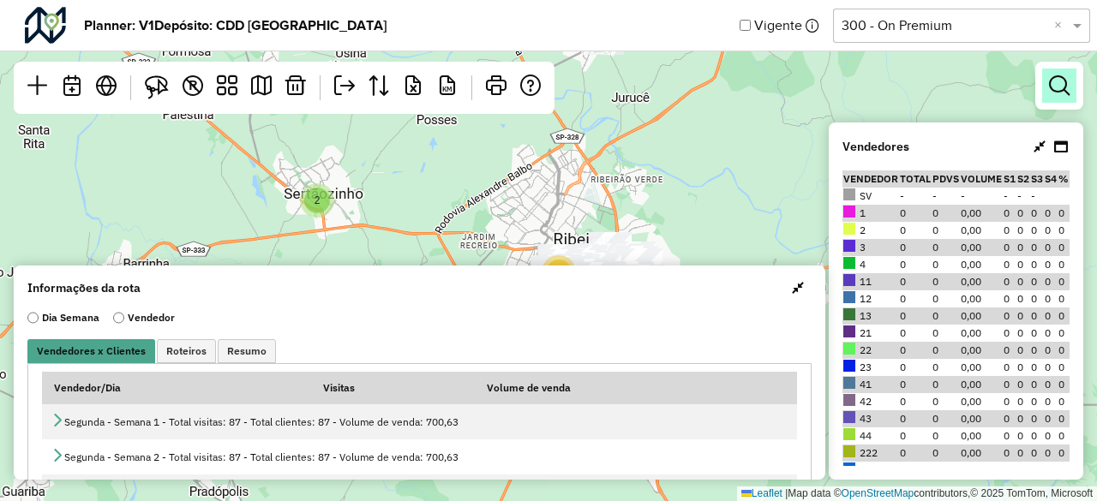
click at [1056, 98] on link at bounding box center [1059, 86] width 34 height 34
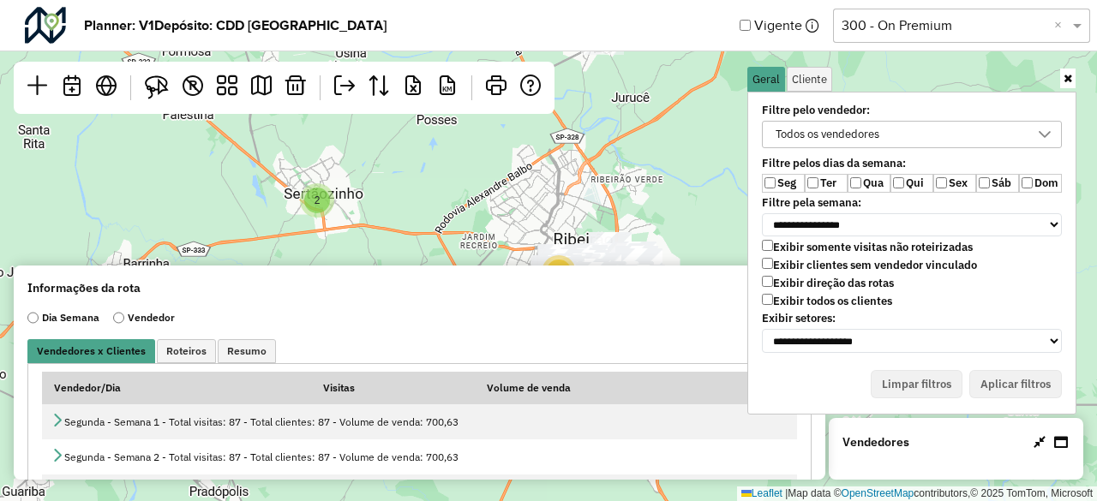
click at [885, 124] on div "Todos os vendedores" at bounding box center [828, 135] width 116 height 26
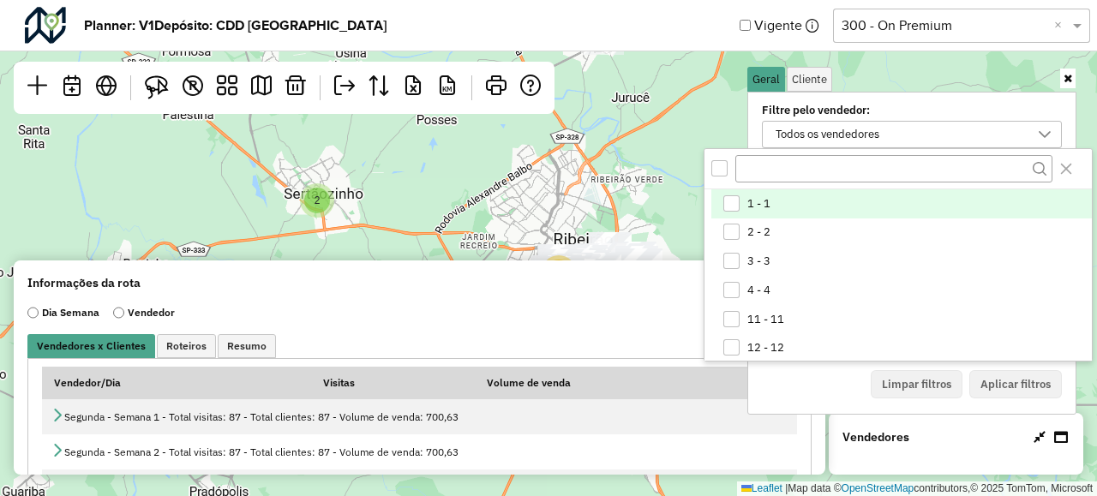
scroll to position [9, 63]
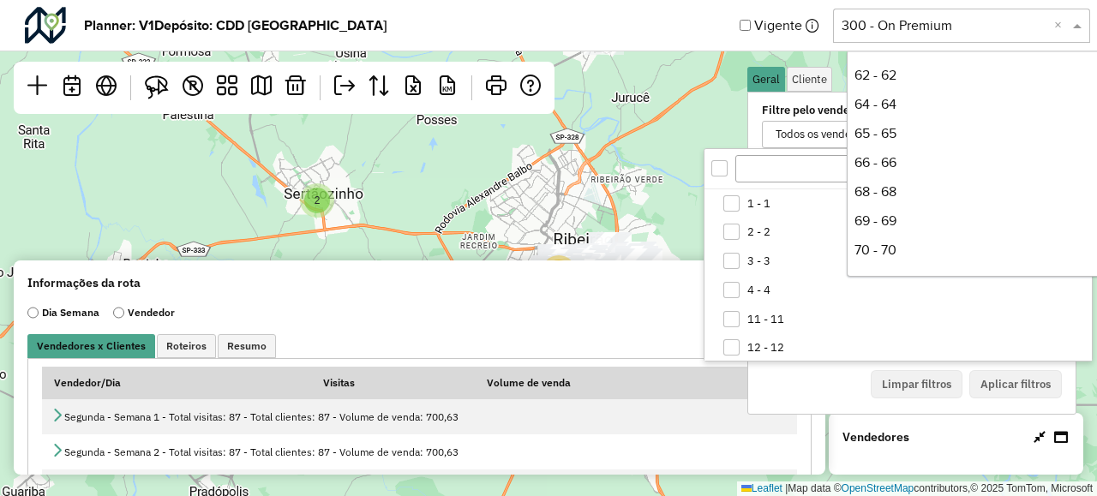
click at [909, 20] on input "text" at bounding box center [945, 25] width 206 height 21
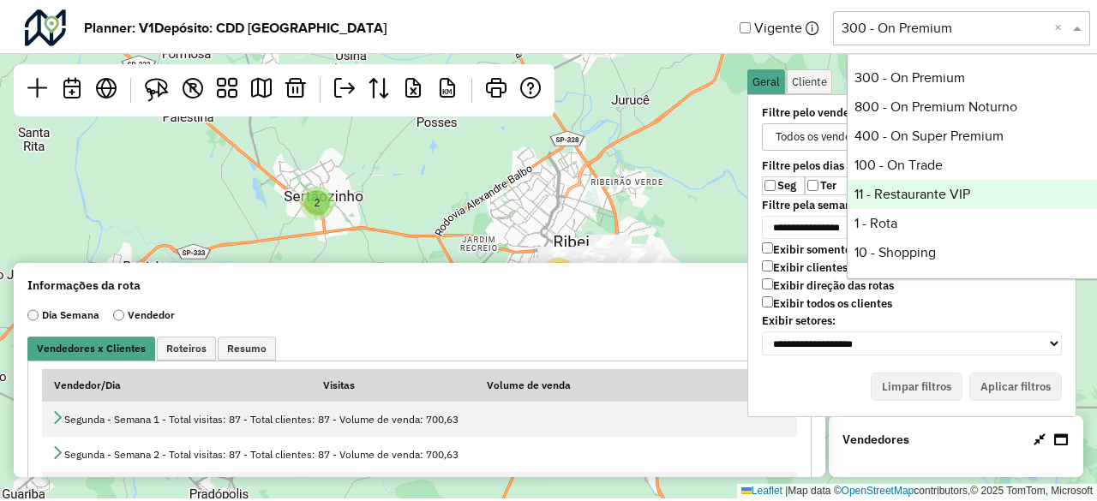
scroll to position [555, 0]
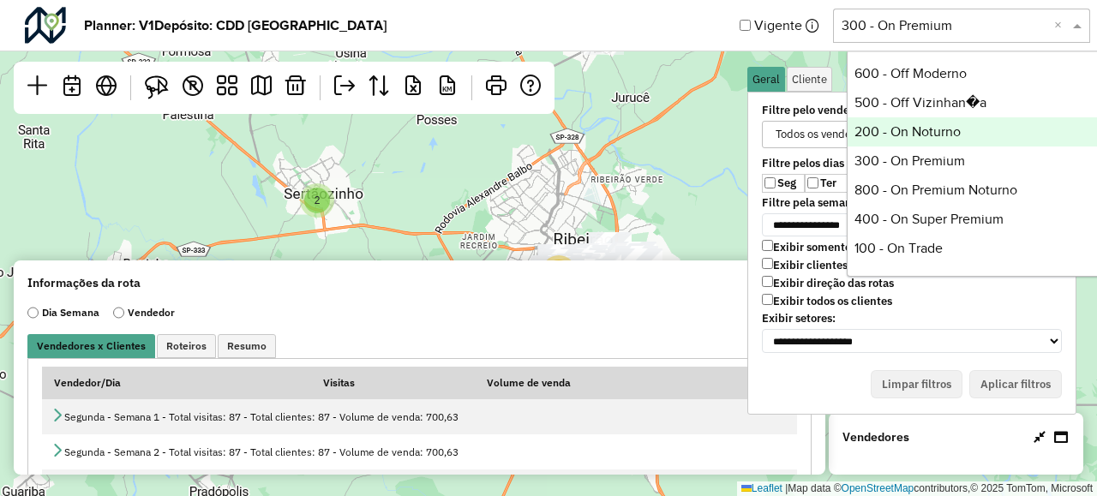
drag, startPoint x: 921, startPoint y: 138, endPoint x: 922, endPoint y: 129, distance: 8.6
click at [921, 134] on div "200 - On Noturno" at bounding box center [975, 131] width 255 height 29
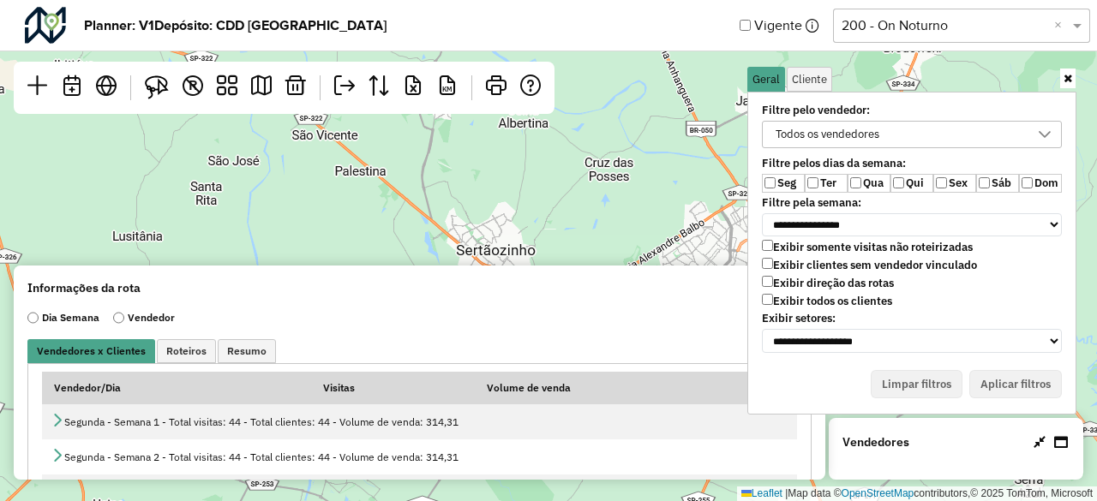
click at [818, 301] on label "Exibir todos os clientes" at bounding box center [827, 301] width 130 height 15
click at [811, 267] on label "Exibir clientes sem vendedor vinculado" at bounding box center [869, 265] width 215 height 15
click at [911, 187] on label "Qui" at bounding box center [912, 183] width 43 height 19
click at [954, 183] on label "Sex" at bounding box center [954, 183] width 43 height 19
click at [991, 181] on label "Sáb" at bounding box center [997, 183] width 43 height 19
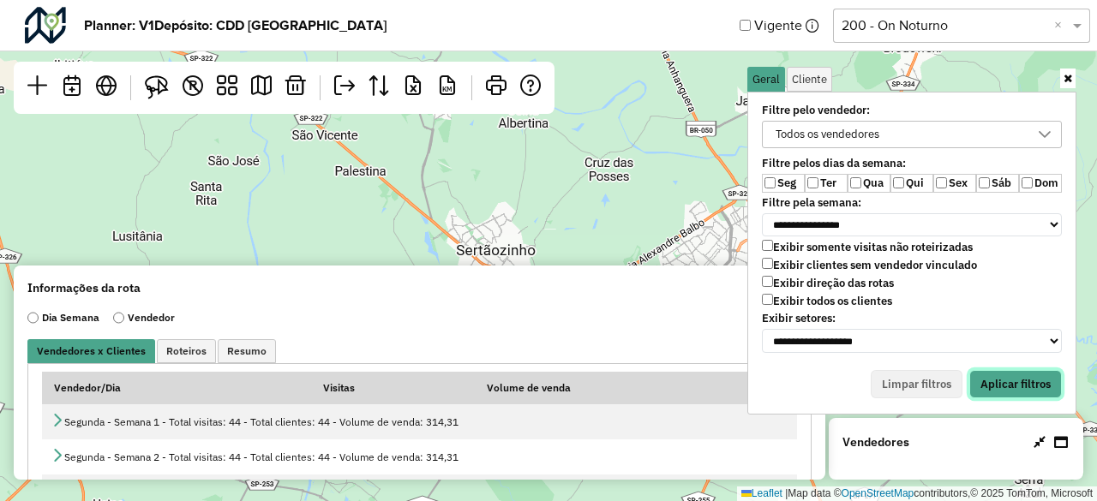
click at [1011, 377] on button "Aplicar filtros" at bounding box center [1015, 384] width 93 height 29
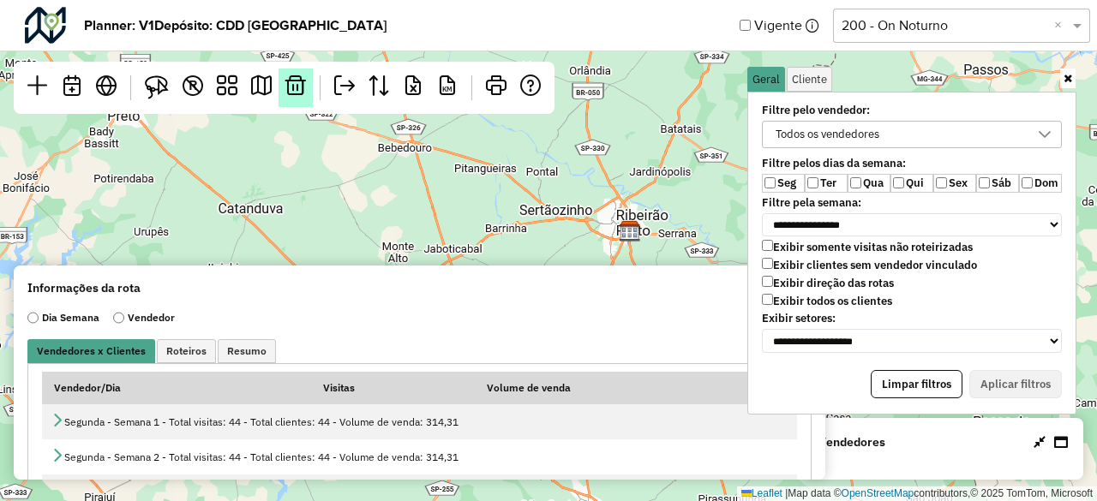
click at [294, 74] on link at bounding box center [296, 88] width 34 height 39
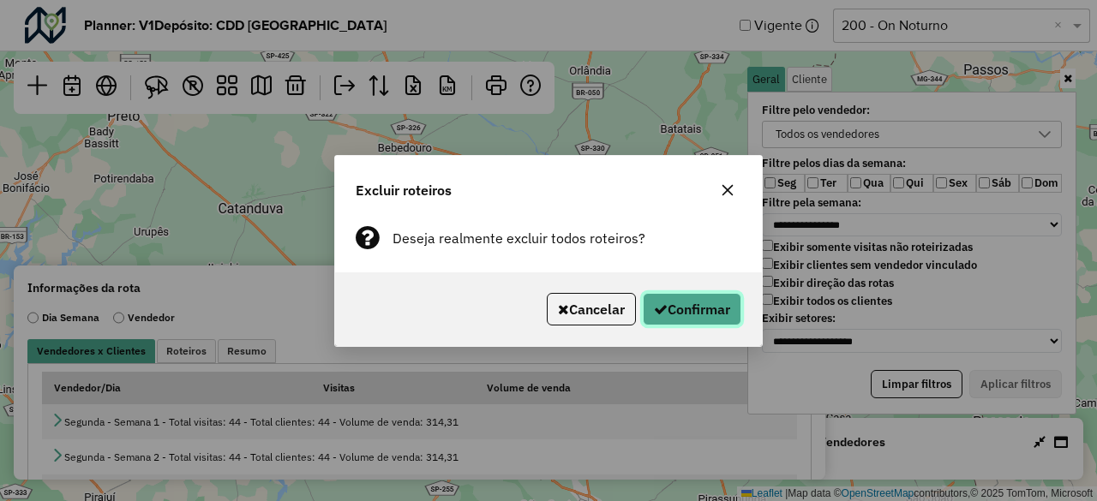
click at [694, 316] on button "Confirmar" at bounding box center [692, 309] width 99 height 33
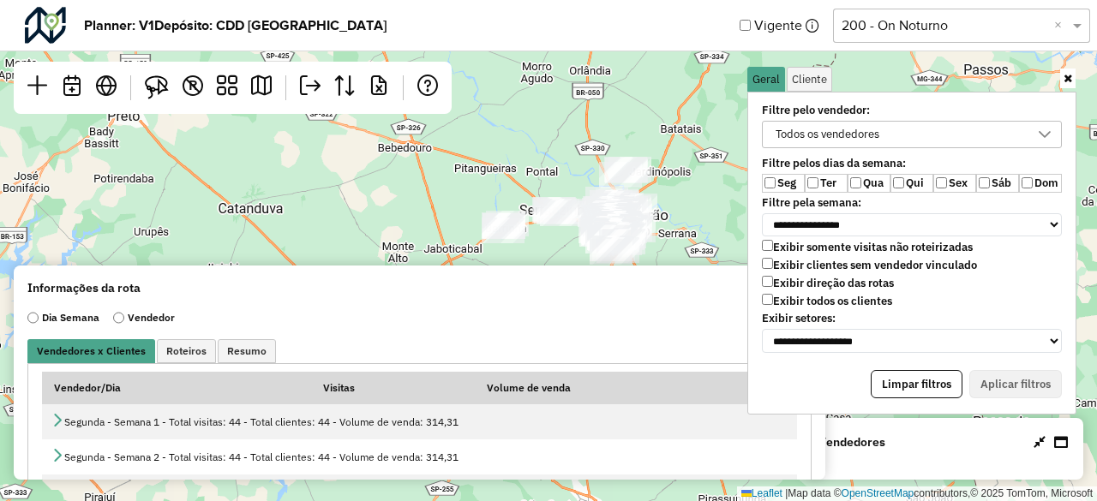
click at [1065, 80] on icon at bounding box center [1068, 78] width 9 height 11
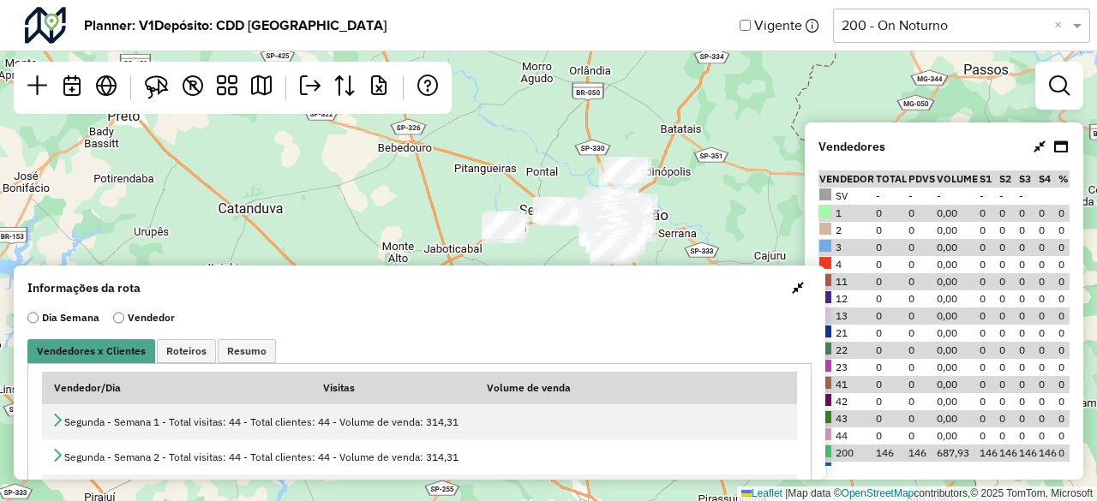
click at [795, 291] on span "button" at bounding box center [798, 288] width 12 height 14
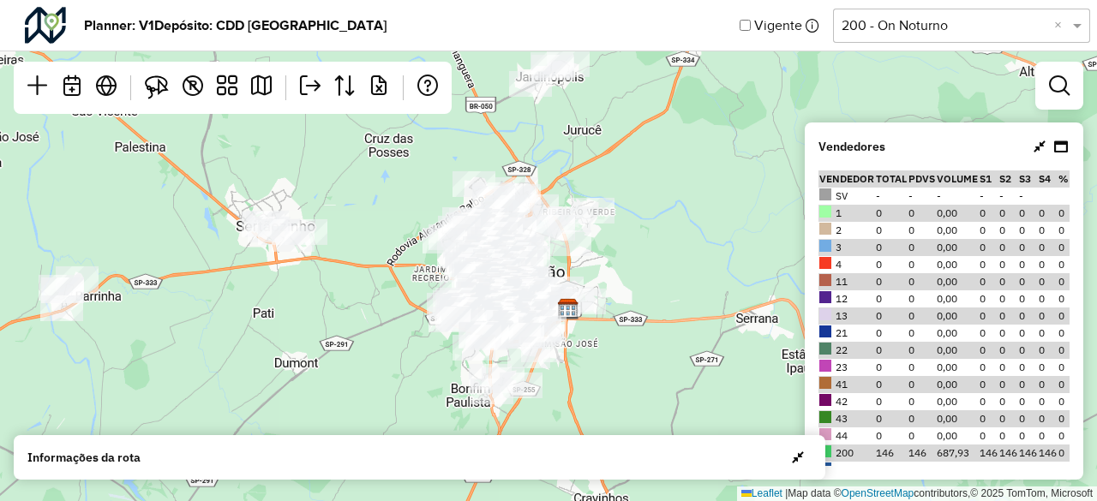
drag, startPoint x: 624, startPoint y: 164, endPoint x: 672, endPoint y: 315, distance: 158.3
click at [672, 315] on div "Leaflet | Map data © OpenStreetMap contributors,© 2025 TomTom, Microsoft" at bounding box center [548, 250] width 1097 height 501
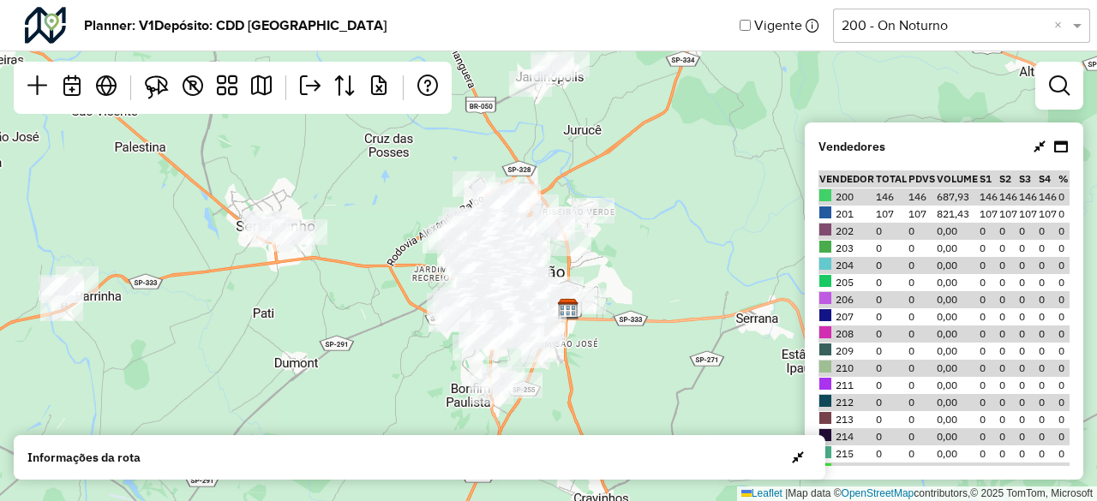
scroll to position [257, 0]
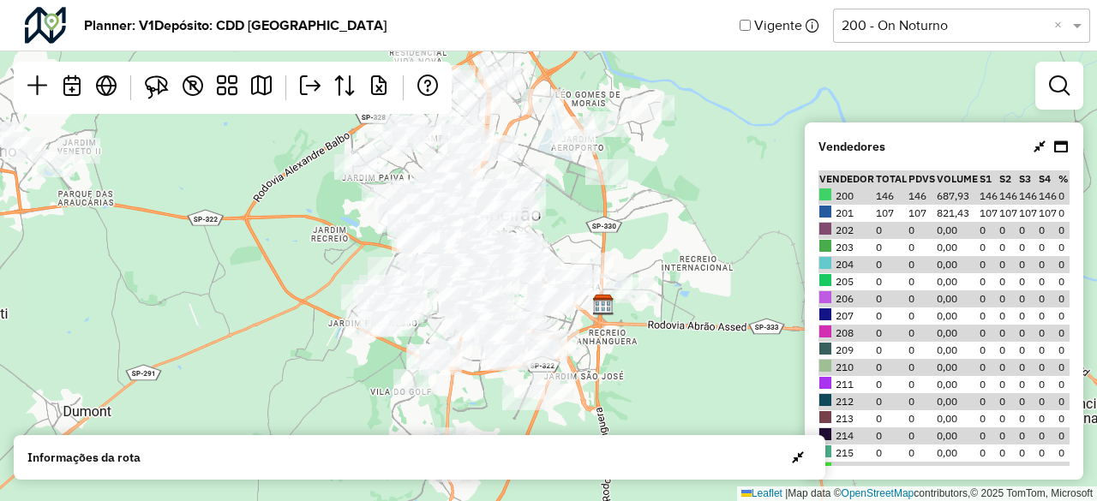
drag, startPoint x: 663, startPoint y: 316, endPoint x: 672, endPoint y: 243, distance: 73.4
click at [672, 243] on div "Leaflet | Map data © OpenStreetMap contributors,© 2025 TomTom, Microsoft" at bounding box center [548, 250] width 1097 height 501
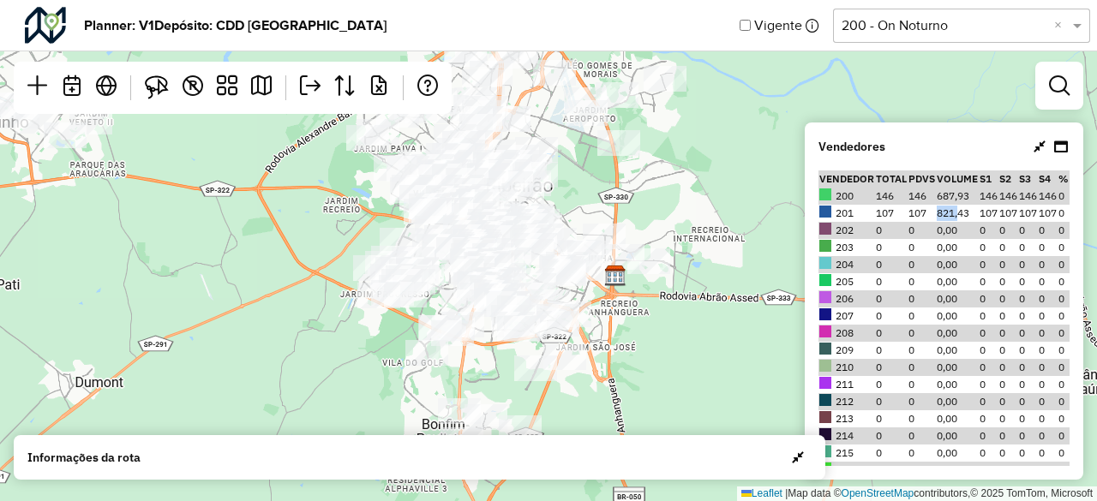
drag, startPoint x: 927, startPoint y: 214, endPoint x: 951, endPoint y: 214, distance: 24.9
click at [951, 214] on tr "201 107 107 821,43 107 107 107 107 0" at bounding box center [944, 213] width 251 height 17
click at [876, 214] on td "107" at bounding box center [891, 213] width 33 height 17
click at [876, 200] on td "146" at bounding box center [891, 196] width 33 height 17
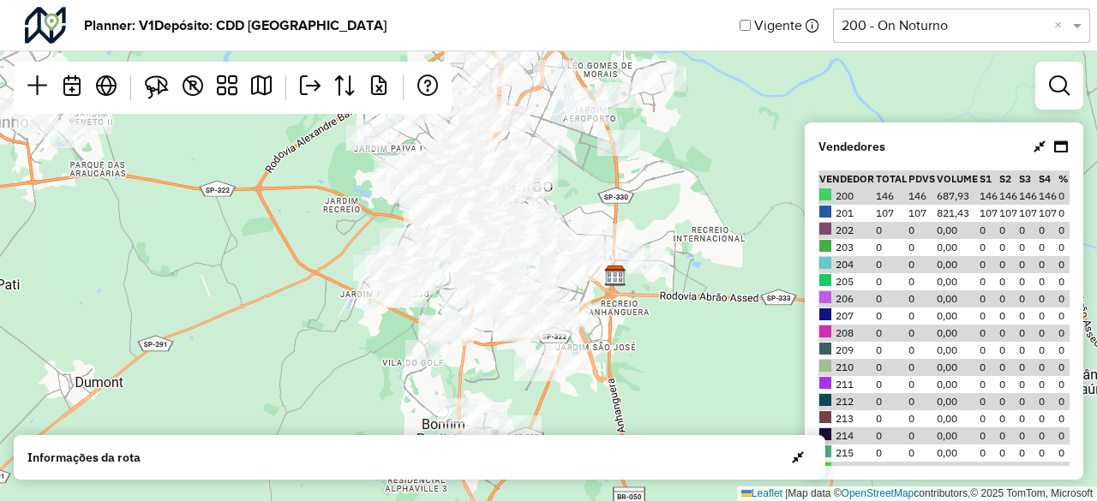
click at [876, 200] on td "146" at bounding box center [891, 196] width 33 height 17
drag, startPoint x: 851, startPoint y: 216, endPoint x: 830, endPoint y: 217, distance: 21.4
click at [830, 217] on td "201" at bounding box center [847, 213] width 57 height 17
drag, startPoint x: 844, startPoint y: 200, endPoint x: 827, endPoint y: 200, distance: 17.1
click at [827, 200] on td "200" at bounding box center [847, 196] width 57 height 17
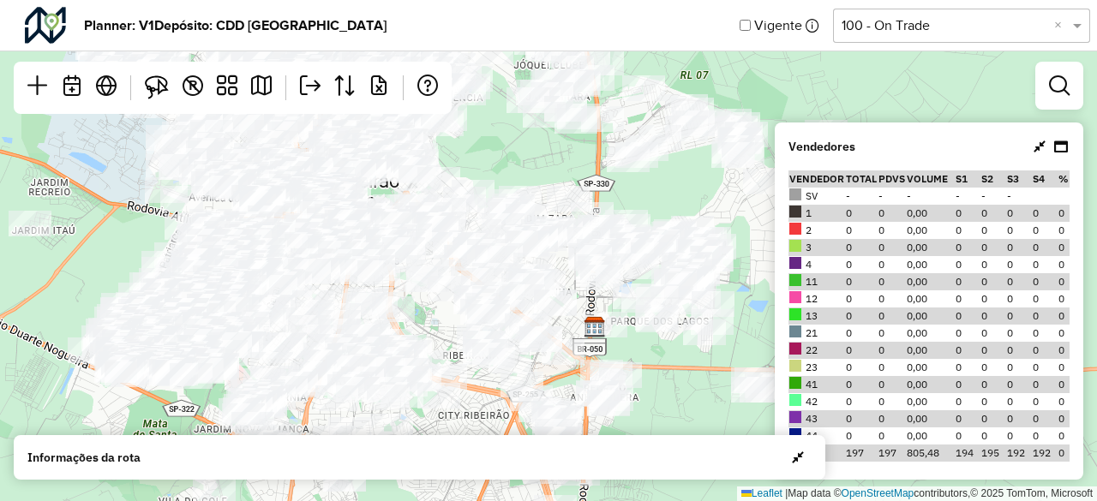
scroll to position [343, 0]
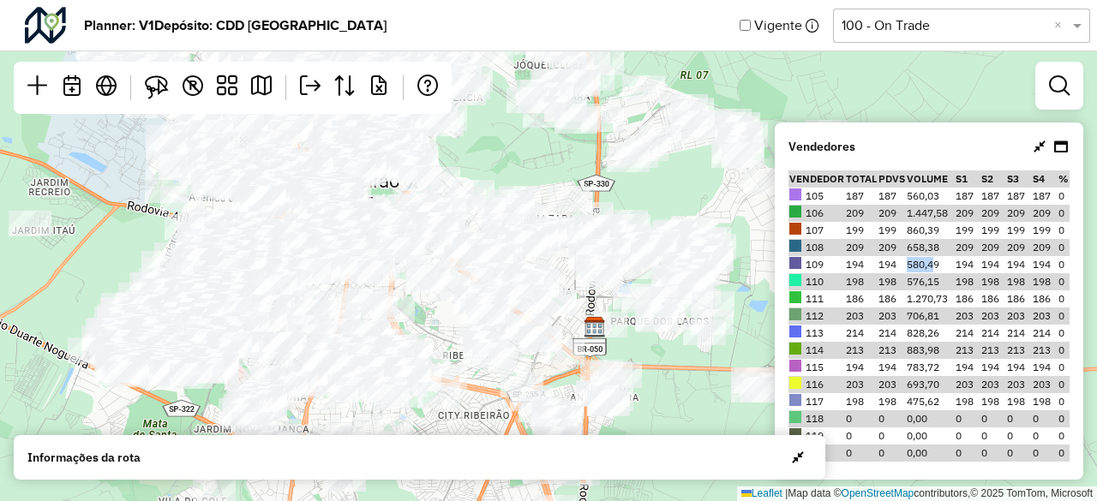
drag, startPoint x: 897, startPoint y: 266, endPoint x: 926, endPoint y: 262, distance: 28.5
click at [926, 262] on td "580,49" at bounding box center [930, 264] width 49 height 17
drag, startPoint x: 897, startPoint y: 250, endPoint x: 928, endPoint y: 250, distance: 31.7
click at [928, 250] on td "658,38" at bounding box center [930, 247] width 49 height 17
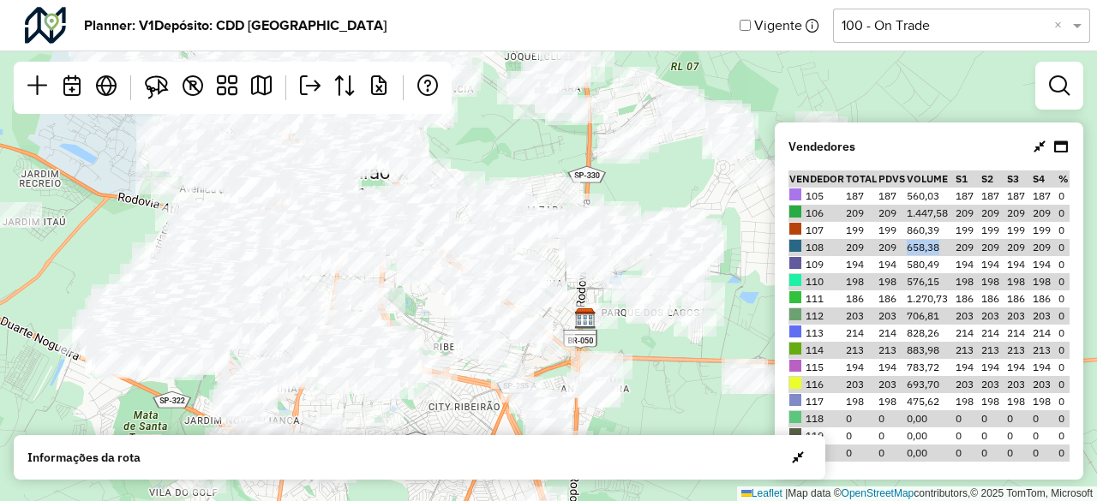
drag, startPoint x: 483, startPoint y: 147, endPoint x: 474, endPoint y: 138, distance: 12.7
click at [474, 138] on div "Leaflet | Map data © OpenStreetMap contributors,© 2025 TomTom, Microsoft" at bounding box center [548, 250] width 1097 height 501
drag, startPoint x: 929, startPoint y: 265, endPoint x: 900, endPoint y: 261, distance: 29.3
click at [906, 261] on td "580,49" at bounding box center [930, 264] width 49 height 17
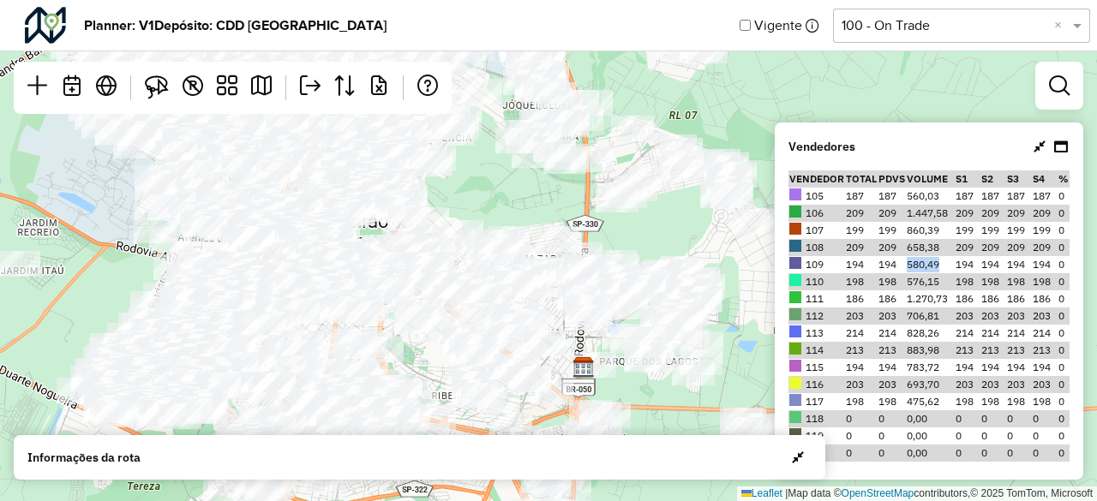
drag, startPoint x: 654, startPoint y: 369, endPoint x: 652, endPoint y: 419, distance: 49.7
click at [652, 419] on div "Leaflet | Map data © OpenStreetMap contributors,© 2025 TomTom, Microsoft" at bounding box center [548, 250] width 1097 height 501
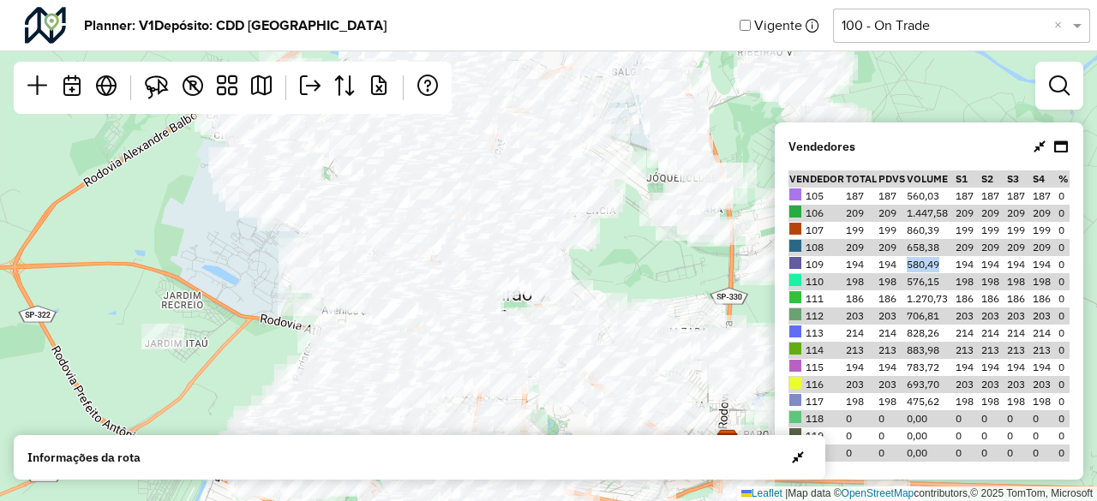
drag, startPoint x: 495, startPoint y: 192, endPoint x: 639, endPoint y: 265, distance: 161.4
click at [639, 265] on div "Leaflet | Map data © OpenStreetMap contributors,© 2025 TomTom, Microsoft" at bounding box center [548, 250] width 1097 height 501
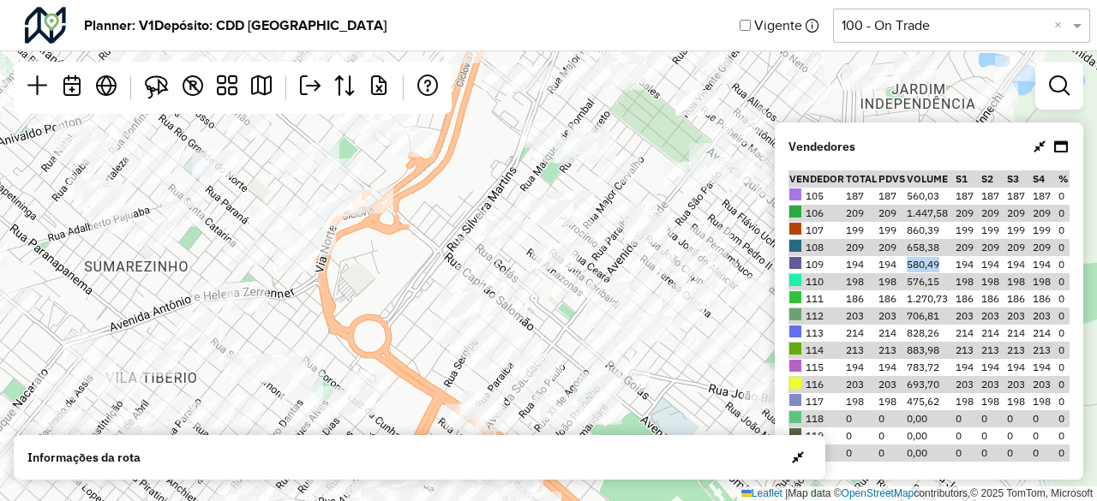
drag, startPoint x: 348, startPoint y: 269, endPoint x: 416, endPoint y: 246, distance: 71.6
click at [416, 246] on div "Leaflet | Map data © OpenStreetMap contributors,© 2025 TomTom, Microsoft" at bounding box center [548, 250] width 1097 height 501
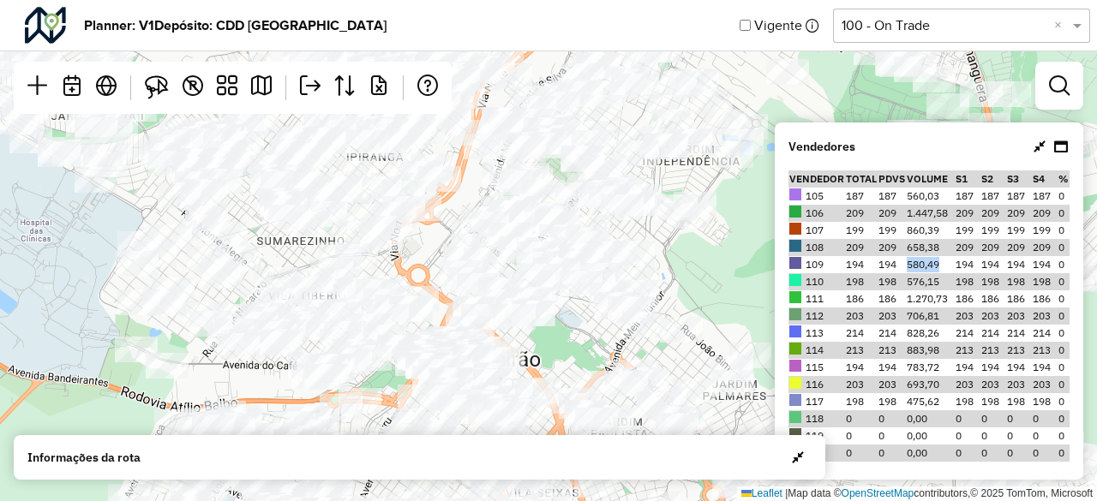
drag, startPoint x: 374, startPoint y: 277, endPoint x: 398, endPoint y: 261, distance: 28.5
click at [398, 261] on div "Leaflet | Map data © OpenStreetMap contributors,© 2025 TomTom, Microsoft" at bounding box center [548, 250] width 1097 height 501
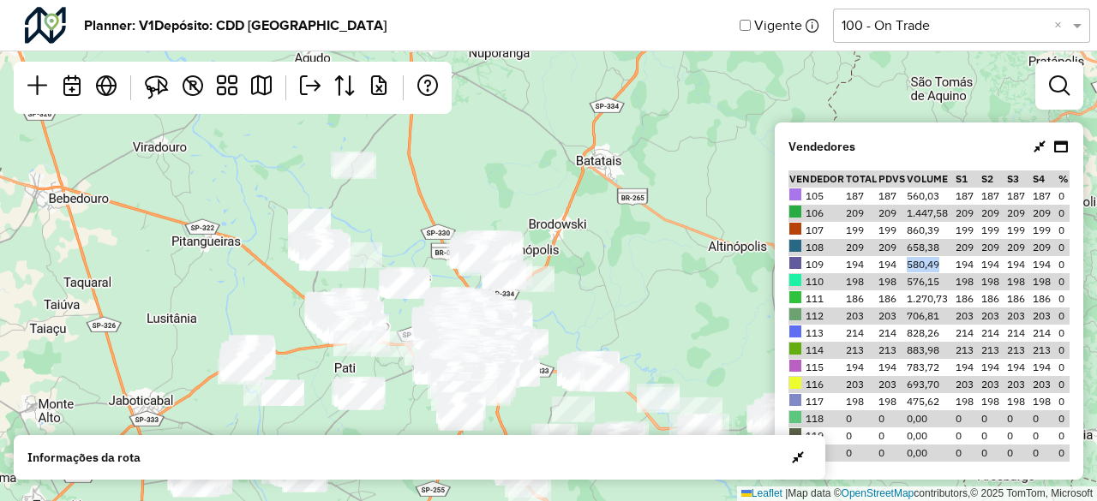
drag, startPoint x: 725, startPoint y: 162, endPoint x: 560, endPoint y: 294, distance: 211.6
click at [565, 299] on div "Leaflet | Map data © OpenStreetMap contributors,© 2025 TomTom, Microsoft" at bounding box center [548, 250] width 1097 height 501
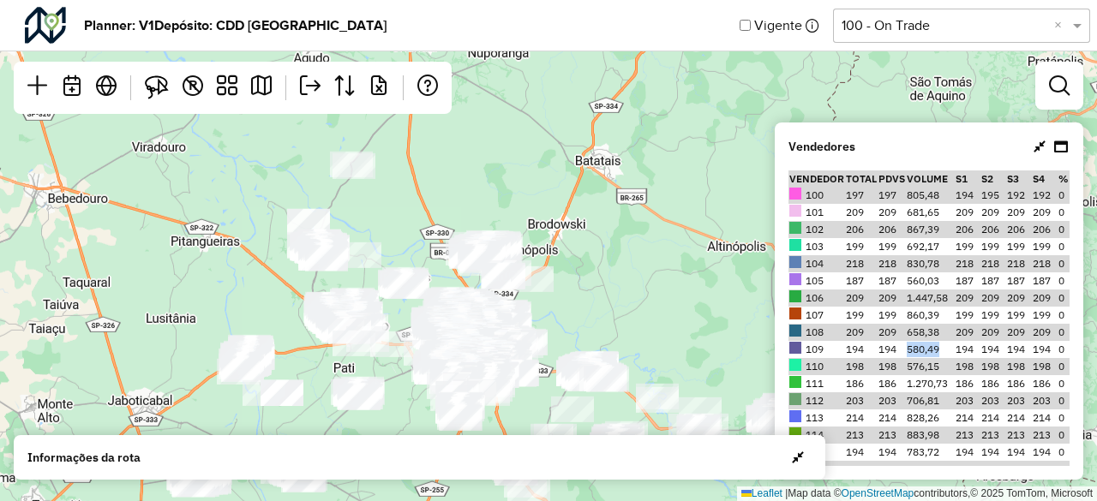
scroll to position [257, 0]
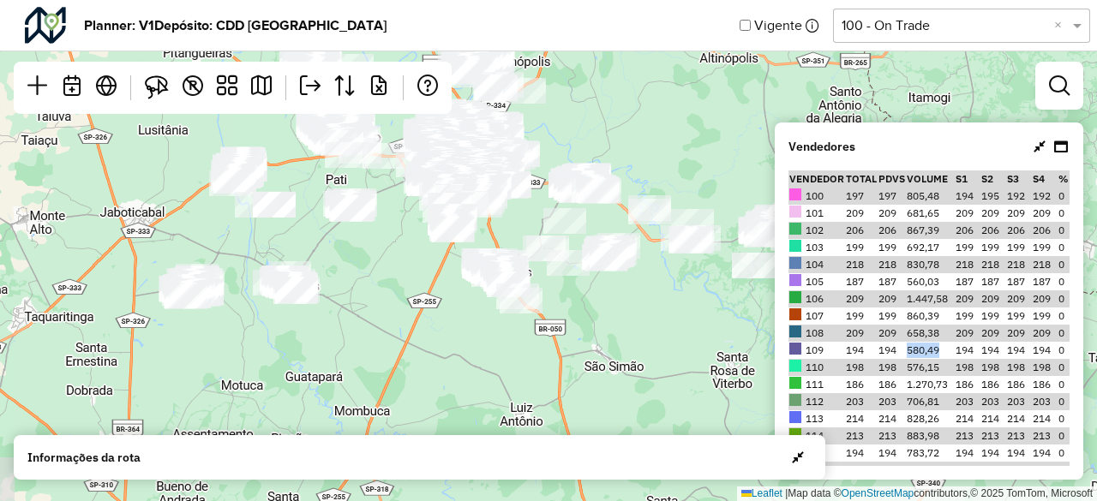
drag, startPoint x: 649, startPoint y: 315, endPoint x: 643, endPoint y: 125, distance: 189.5
click at [643, 125] on div "Leaflet | Map data © OpenStreetMap contributors,© 2025 TomTom, Microsoft" at bounding box center [548, 250] width 1097 height 501
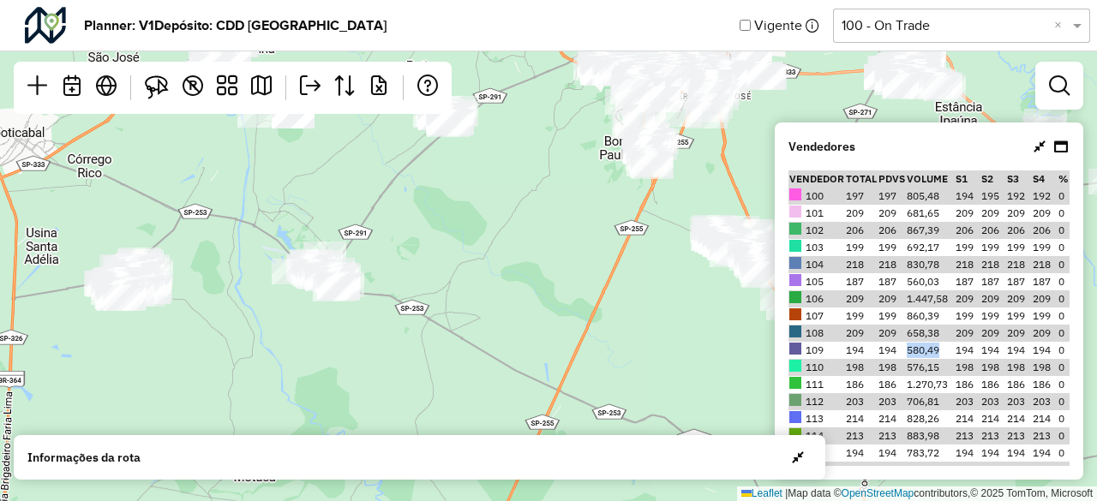
drag, startPoint x: 495, startPoint y: 337, endPoint x: 564, endPoint y: 333, distance: 68.7
click at [564, 333] on div "Leaflet | Map data © OpenStreetMap contributors,© 2025 TomTom, Microsoft" at bounding box center [548, 250] width 1097 height 501
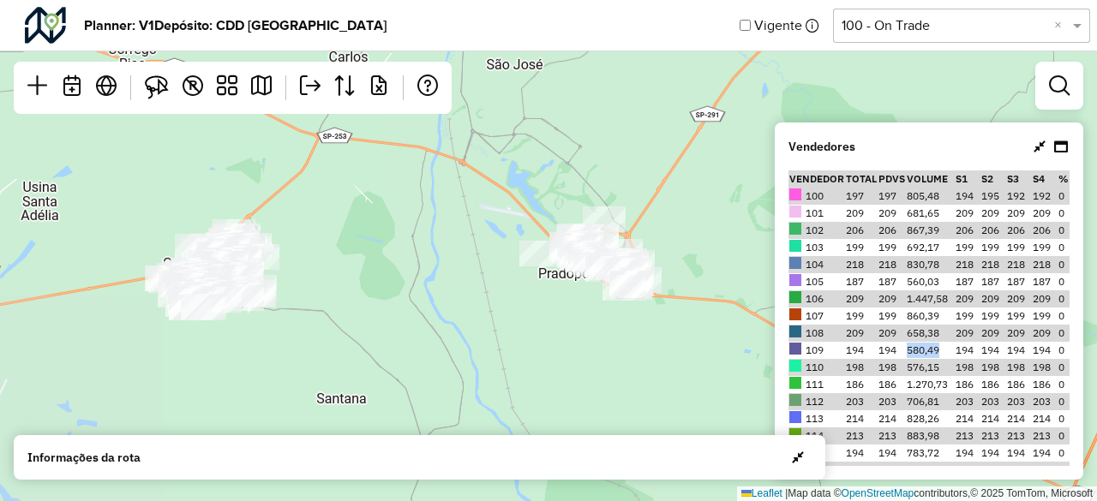
drag, startPoint x: 293, startPoint y: 335, endPoint x: 519, endPoint y: 396, distance: 234.3
click at [519, 396] on div "Leaflet | Map data © OpenStreetMap contributors,© 2025 TomTom, Microsoft" at bounding box center [548, 250] width 1097 height 501
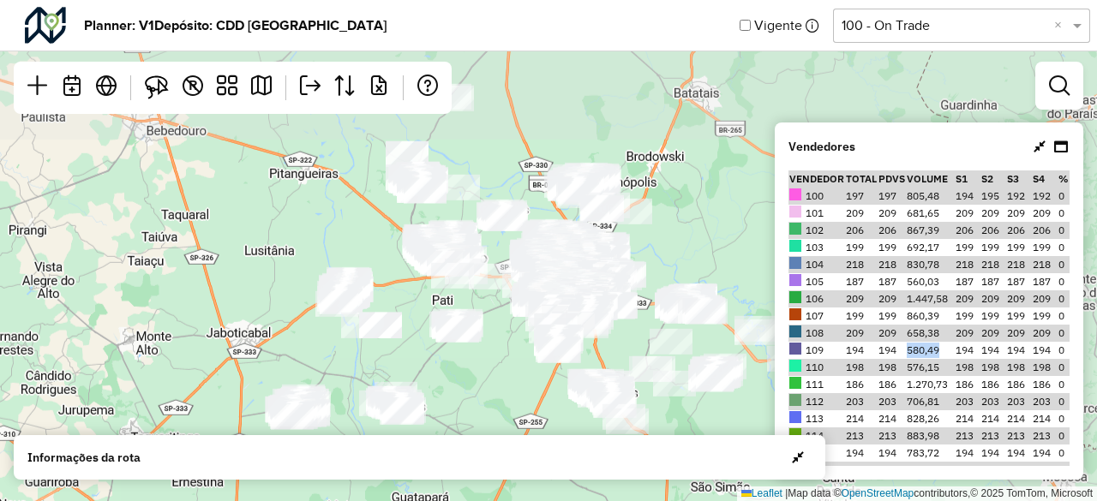
drag, startPoint x: 616, startPoint y: 215, endPoint x: 501, endPoint y: 380, distance: 200.7
click at [501, 380] on div "Leaflet | Map data © OpenStreetMap contributors,© 2025 TomTom, Microsoft" at bounding box center [548, 250] width 1097 height 501
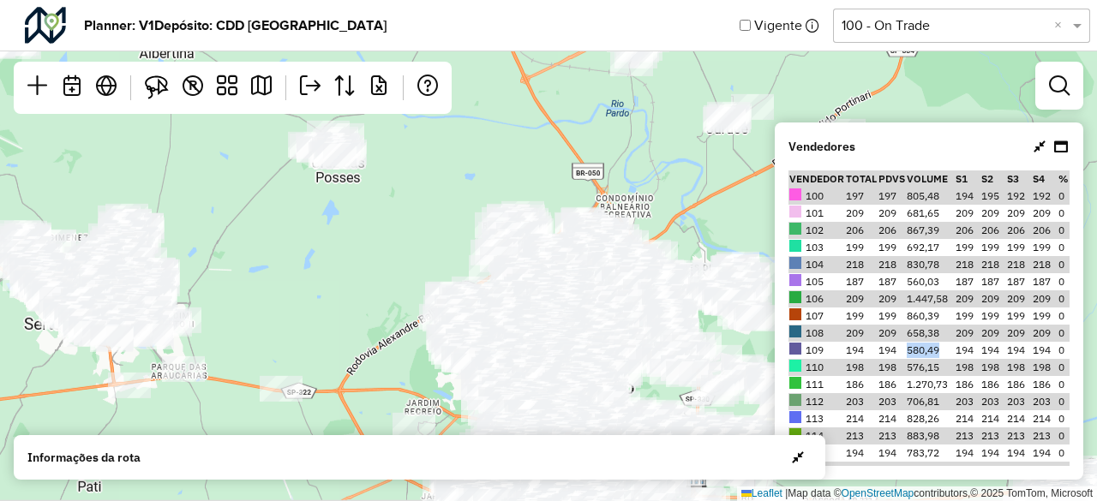
drag, startPoint x: 500, startPoint y: 277, endPoint x: 424, endPoint y: 248, distance: 80.9
click at [424, 248] on div "Leaflet | Map data © OpenStreetMap contributors,© 2025 TomTom, Microsoft" at bounding box center [548, 250] width 1097 height 501
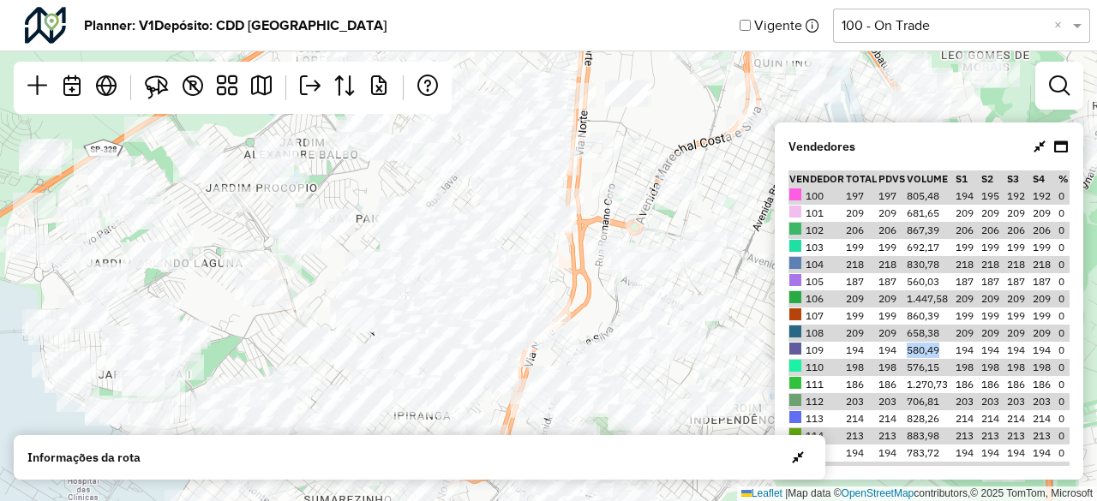
drag, startPoint x: 513, startPoint y: 237, endPoint x: 363, endPoint y: 191, distance: 155.9
click at [365, 191] on div "Leaflet | Map data © OpenStreetMap contributors,© 2025 TomTom, Microsoft" at bounding box center [548, 250] width 1097 height 501
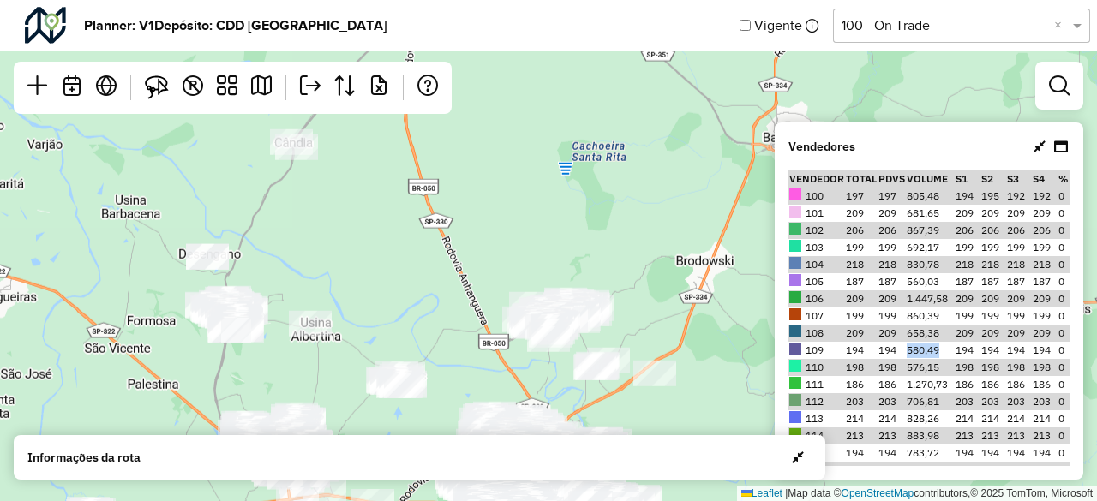
drag, startPoint x: 452, startPoint y: 193, endPoint x: 497, endPoint y: 371, distance: 184.0
click at [497, 371] on div "Leaflet | Map data © OpenStreetMap contributors,© 2025 TomTom, Microsoft" at bounding box center [548, 250] width 1097 height 501
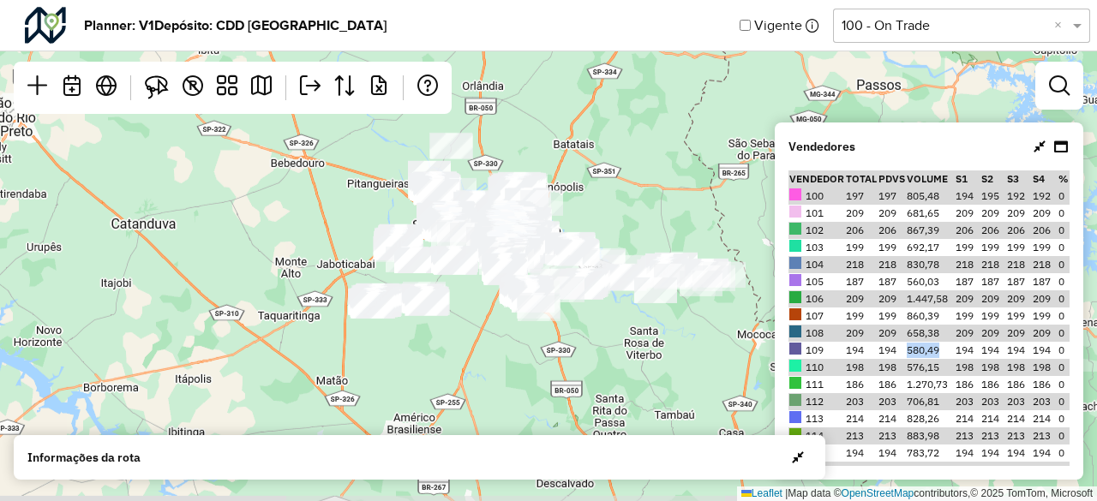
drag, startPoint x: 514, startPoint y: 273, endPoint x: 519, endPoint y: 104, distance: 169.8
click at [519, 104] on div "Leaflet | Map data © OpenStreetMap contributors,© 2025 TomTom, Microsoft" at bounding box center [548, 250] width 1097 height 501
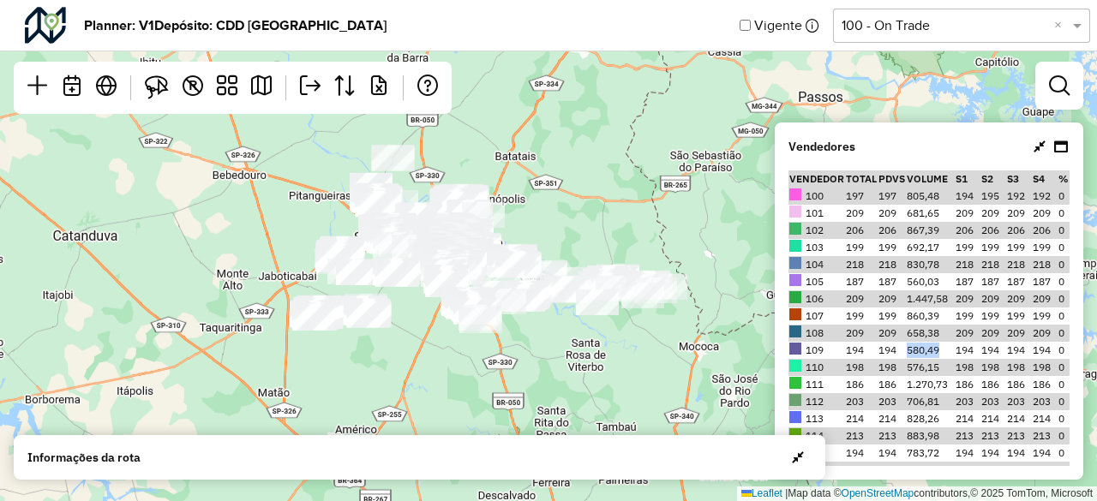
drag, startPoint x: 581, startPoint y: 217, endPoint x: 498, endPoint y: 246, distance: 88.1
click at [498, 246] on div "Leaflet | Map data © OpenStreetMap contributors,© 2025 TomTom, Microsoft" at bounding box center [548, 250] width 1097 height 501
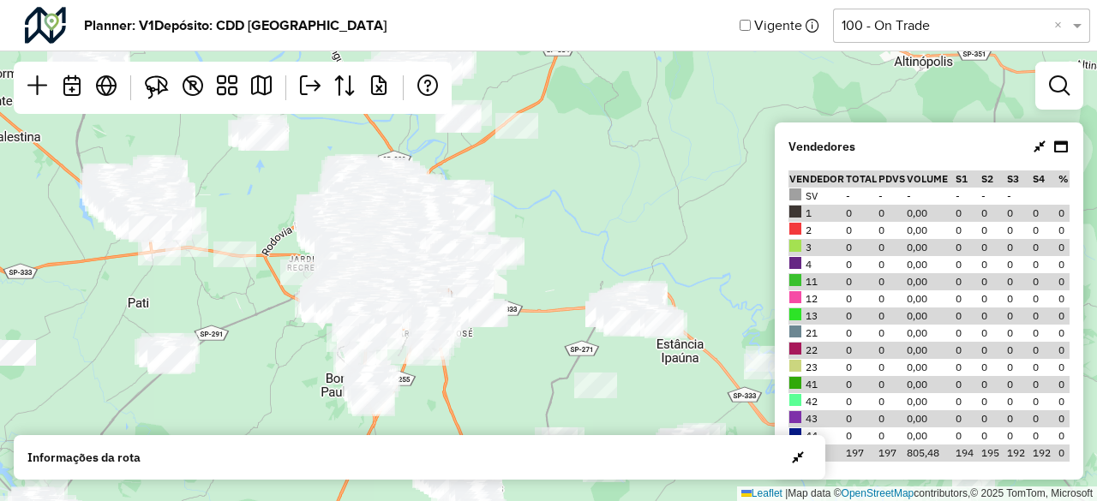
scroll to position [257, 0]
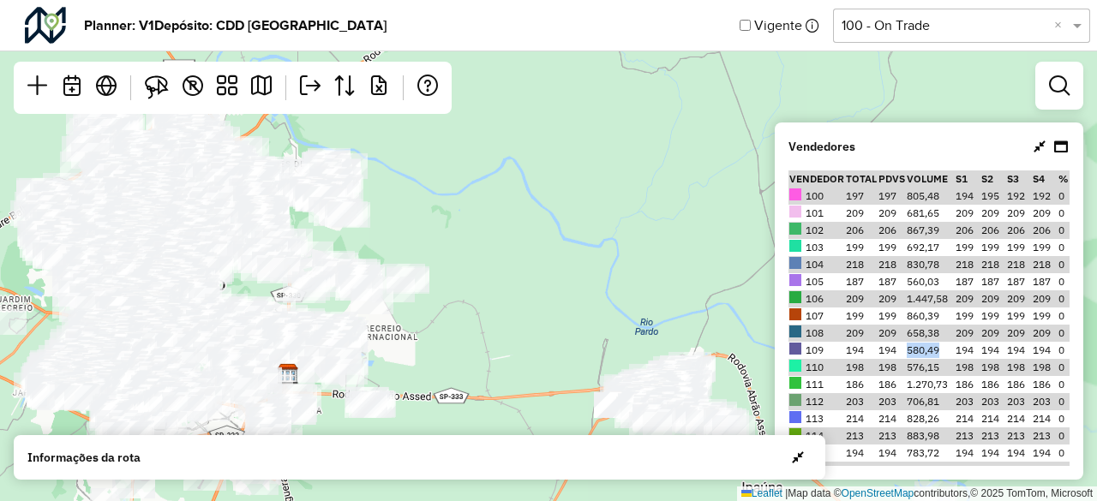
click at [598, 224] on div "Leaflet | Map data © OpenStreetMap contributors,© 2025 TomTom, Microsoft" at bounding box center [548, 250] width 1097 height 501
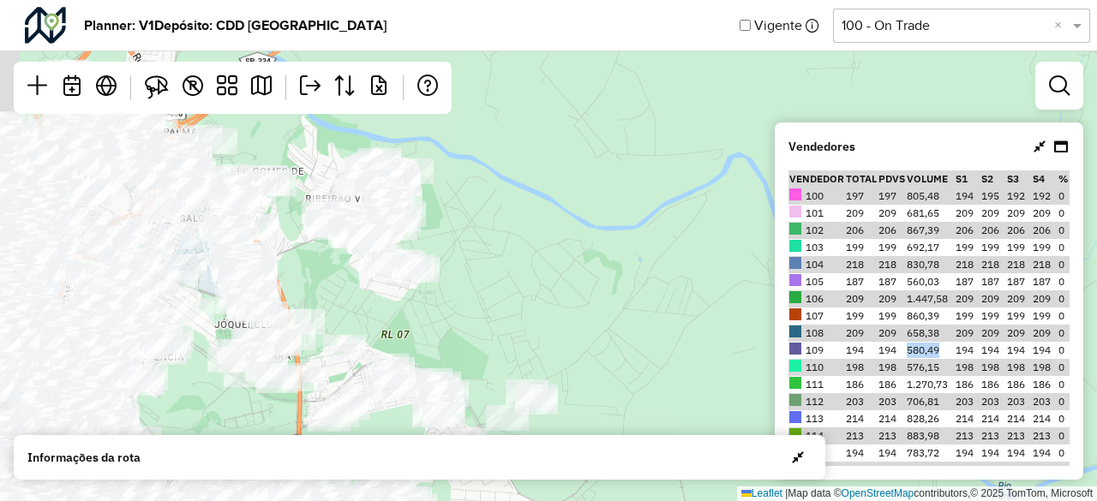
drag, startPoint x: 401, startPoint y: 223, endPoint x: 720, endPoint y: 285, distance: 324.9
click at [720, 285] on div "Leaflet | Map data © OpenStreetMap contributors,© 2025 TomTom, Microsoft" at bounding box center [548, 250] width 1097 height 501
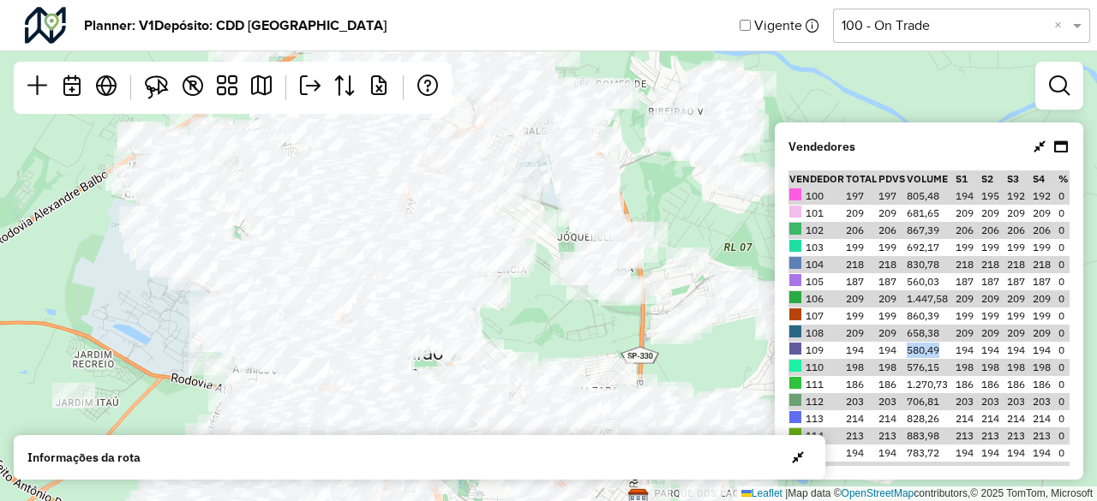
drag, startPoint x: 434, startPoint y: 327, endPoint x: 777, endPoint y: 240, distance: 353.8
click at [777, 240] on hb-planner "Planner: V1 Depósito: CDD Ribeirão Preto Vigente Selecione uma opção 100 - On T…" at bounding box center [548, 250] width 1097 height 501
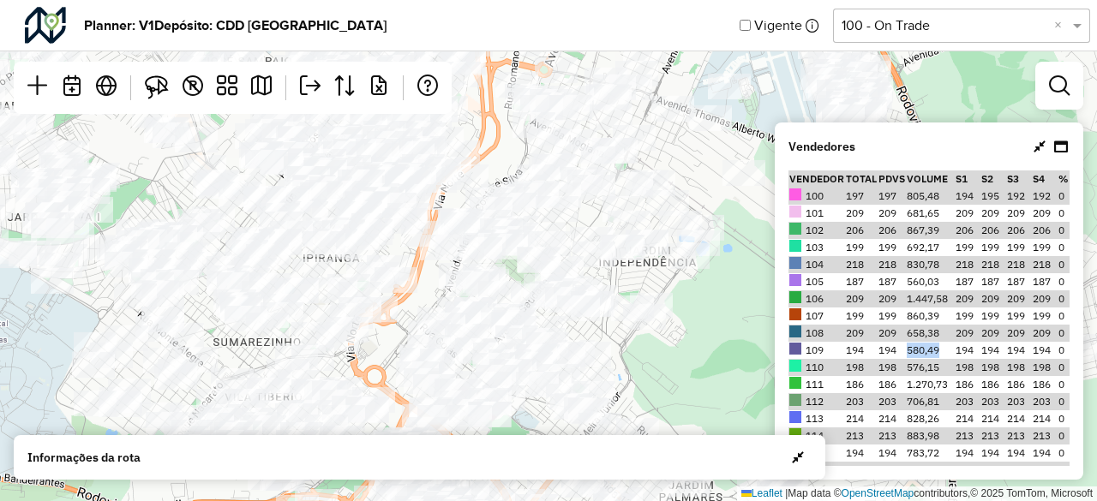
drag, startPoint x: 639, startPoint y: 373, endPoint x: 720, endPoint y: 322, distance: 95.1
click at [720, 322] on div "Leaflet | Map data © OpenStreetMap contributors,© 2025 TomTom, Microsoft" at bounding box center [548, 250] width 1097 height 501
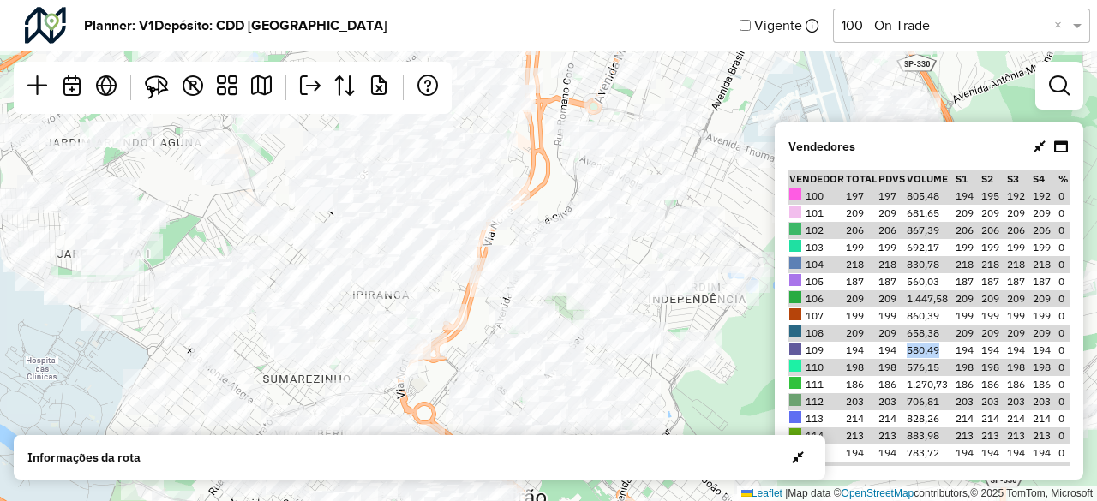
drag, startPoint x: 496, startPoint y: 263, endPoint x: 209, endPoint y: 231, distance: 289.0
click at [209, 231] on div "Leaflet | Map data © OpenStreetMap contributors,© 2025 TomTom, Microsoft" at bounding box center [548, 250] width 1097 height 501
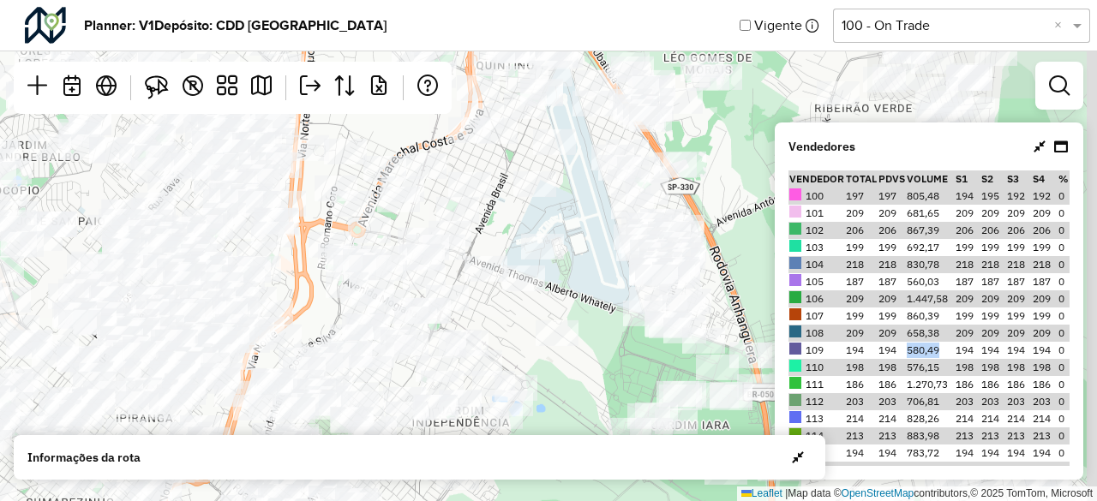
drag, startPoint x: 718, startPoint y: 191, endPoint x: 475, endPoint y: 321, distance: 276.1
click at [475, 321] on div "Leaflet | Map data © OpenStreetMap contributors,© 2025 TomTom, Microsoft" at bounding box center [548, 250] width 1097 height 501
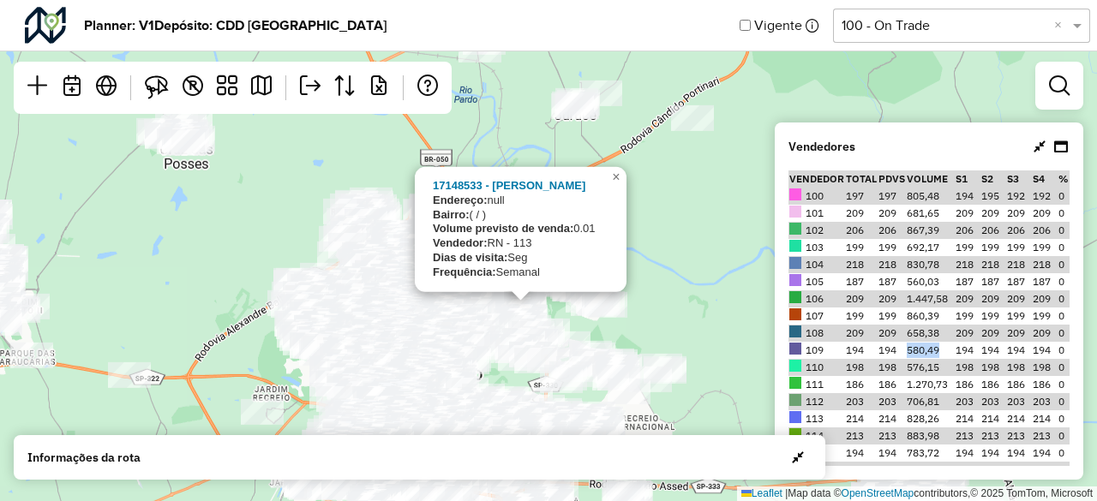
click at [646, 317] on div "17148533 - [PERSON_NAME]: null Bairro: ( / ) Volume previsto de venda: 0.01 Ven…" at bounding box center [548, 250] width 1097 height 501
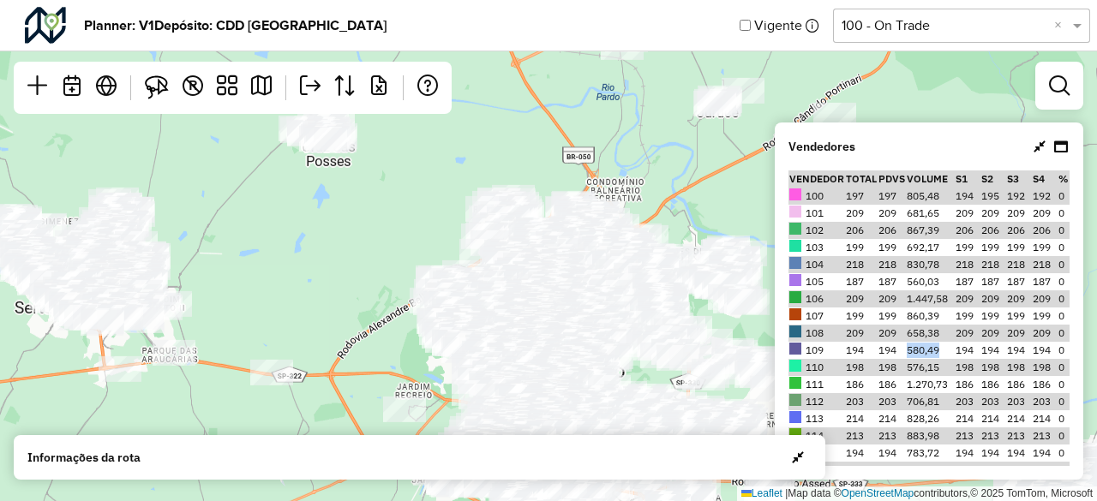
drag, startPoint x: 177, startPoint y: 250, endPoint x: 319, endPoint y: 248, distance: 142.3
click at [319, 248] on div "Leaflet | Map data © OpenStreetMap contributors,© 2025 TomTom, Microsoft" at bounding box center [548, 250] width 1097 height 501
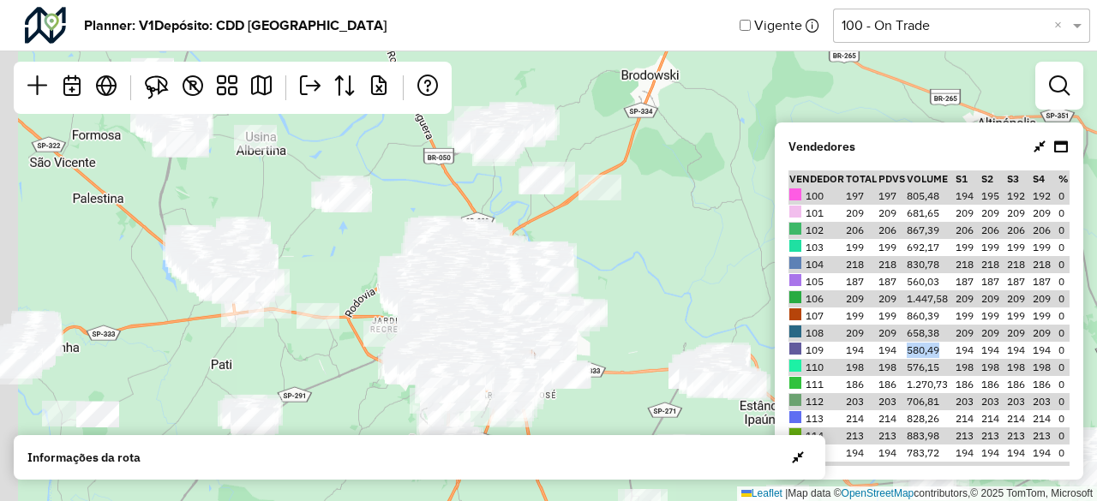
drag, startPoint x: 262, startPoint y: 261, endPoint x: 309, endPoint y: 260, distance: 47.2
click at [309, 260] on div "Leaflet | Map data © OpenStreetMap contributors,© 2025 TomTom, Microsoft" at bounding box center [548, 250] width 1097 height 501
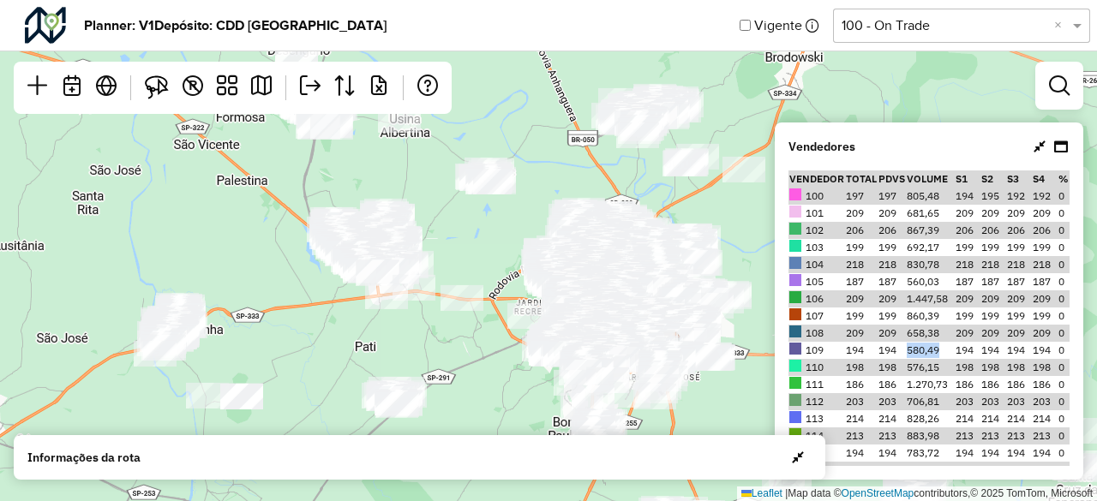
drag, startPoint x: 151, startPoint y: 304, endPoint x: 279, endPoint y: 273, distance: 131.4
click at [279, 273] on div "Leaflet | Map data © OpenStreetMap contributors,© 2025 TomTom, Microsoft" at bounding box center [548, 250] width 1097 height 501
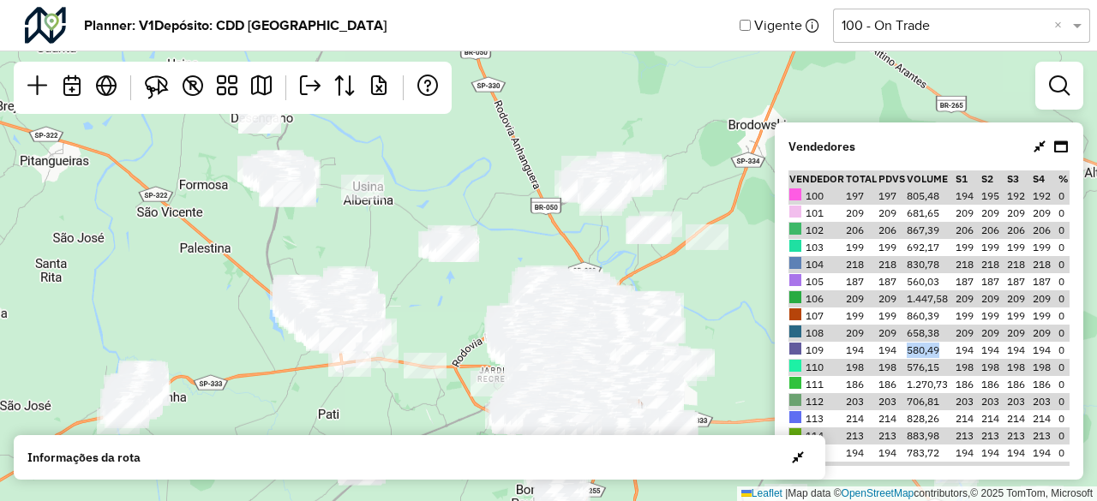
drag, startPoint x: 513, startPoint y: 229, endPoint x: 449, endPoint y: 301, distance: 95.9
click at [449, 301] on div "Leaflet | Map data © OpenStreetMap contributors,© 2025 TomTom, Microsoft" at bounding box center [548, 250] width 1097 height 501
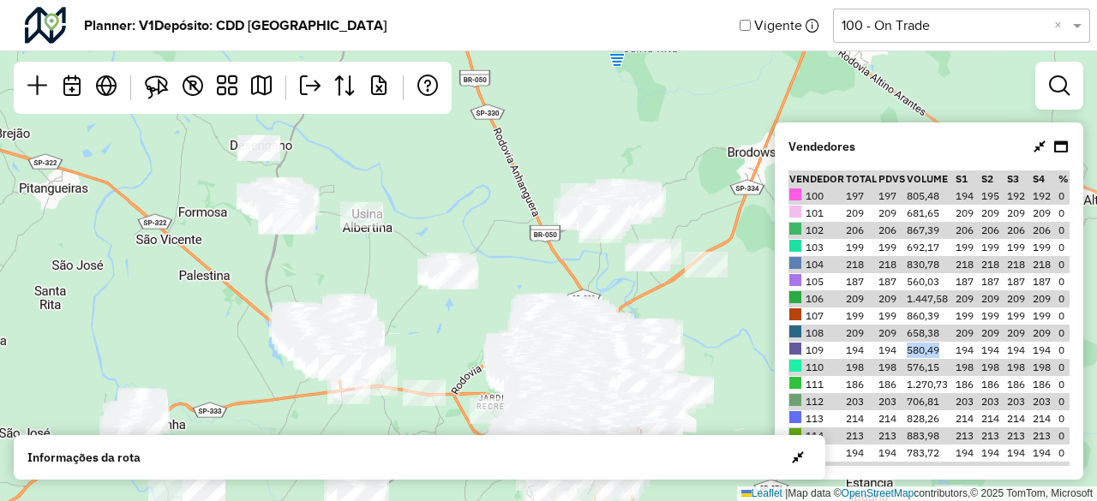
drag, startPoint x: 321, startPoint y: 224, endPoint x: 321, endPoint y: 253, distance: 29.1
click at [321, 253] on div "Leaflet | Map data © OpenStreetMap contributors,© 2025 TomTom, Microsoft" at bounding box center [548, 250] width 1097 height 501
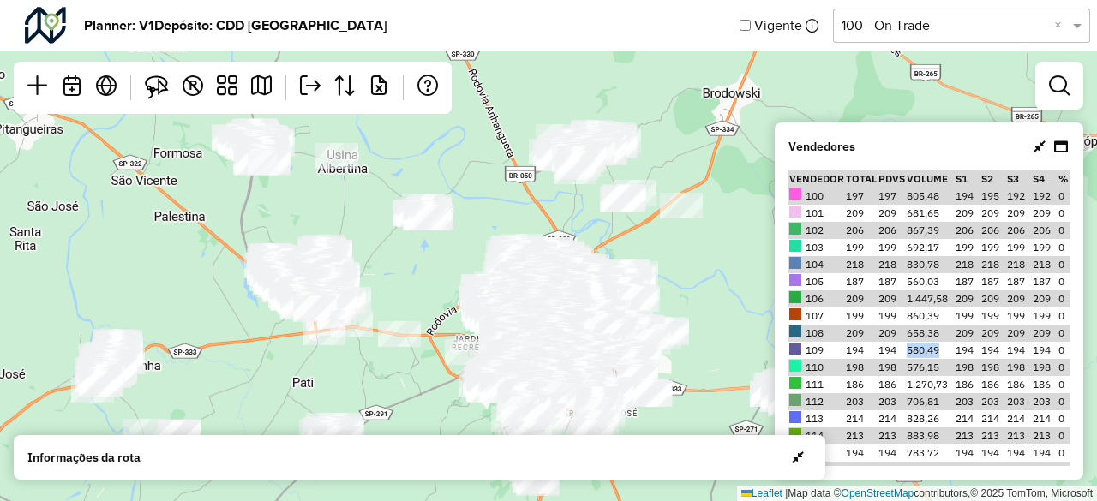
drag, startPoint x: 524, startPoint y: 401, endPoint x: 401, endPoint y: 254, distance: 191.7
click at [401, 254] on div "Leaflet | Map data © OpenStreetMap contributors,© 2025 TomTom, Microsoft" at bounding box center [548, 250] width 1097 height 501
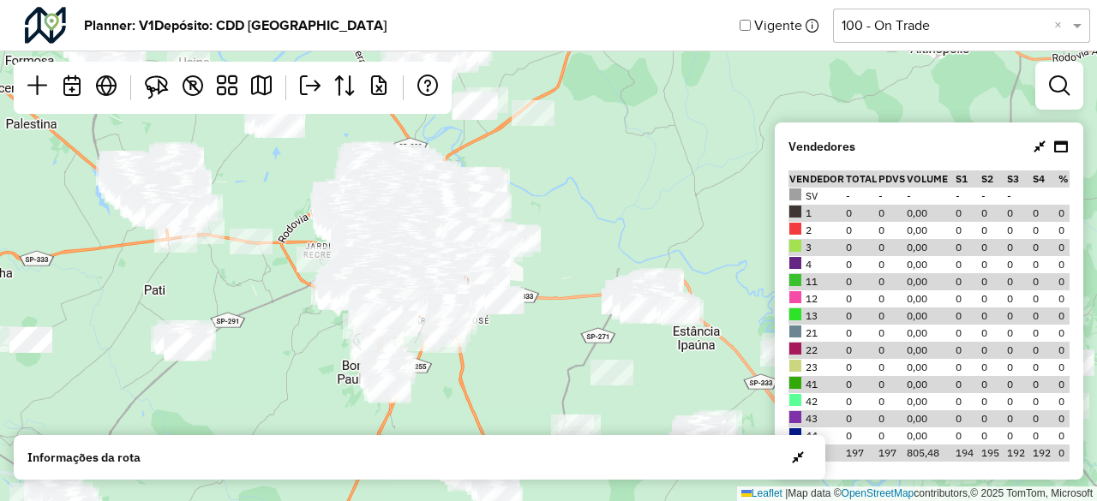
scroll to position [257, 0]
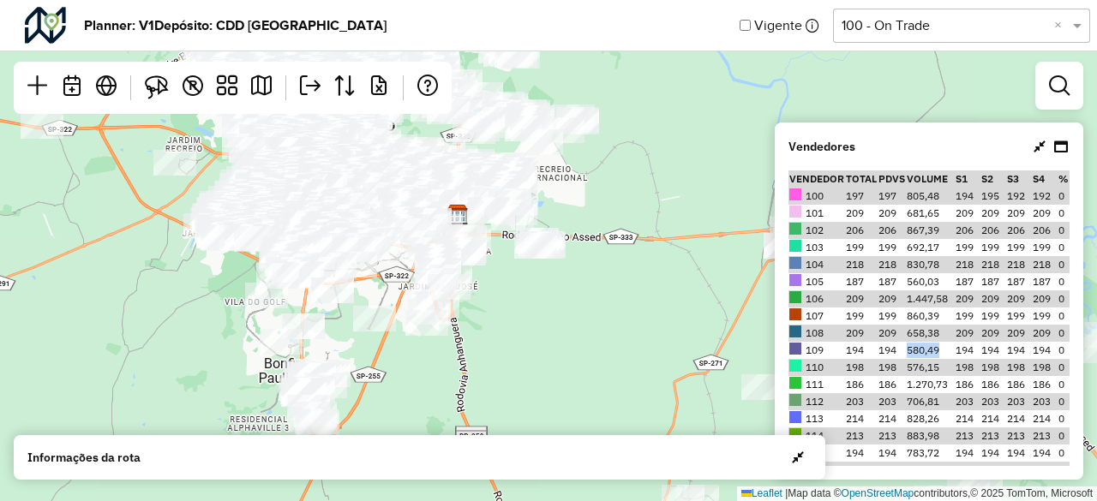
drag, startPoint x: 606, startPoint y: 407, endPoint x: 538, endPoint y: 294, distance: 131.9
click at [563, 275] on div "Leaflet | Map data © OpenStreetMap contributors,© 2025 TomTom, Microsoft" at bounding box center [548, 250] width 1097 height 501
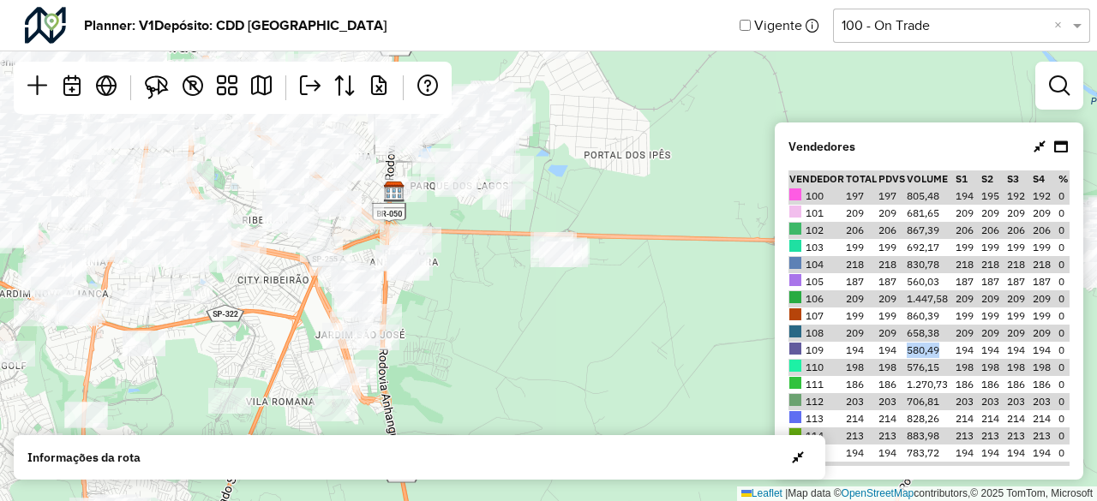
drag, startPoint x: 460, startPoint y: 229, endPoint x: 478, endPoint y: 279, distance: 52.9
click at [478, 279] on div "Leaflet | Map data © OpenStreetMap contributors,© 2025 TomTom, Microsoft" at bounding box center [548, 250] width 1097 height 501
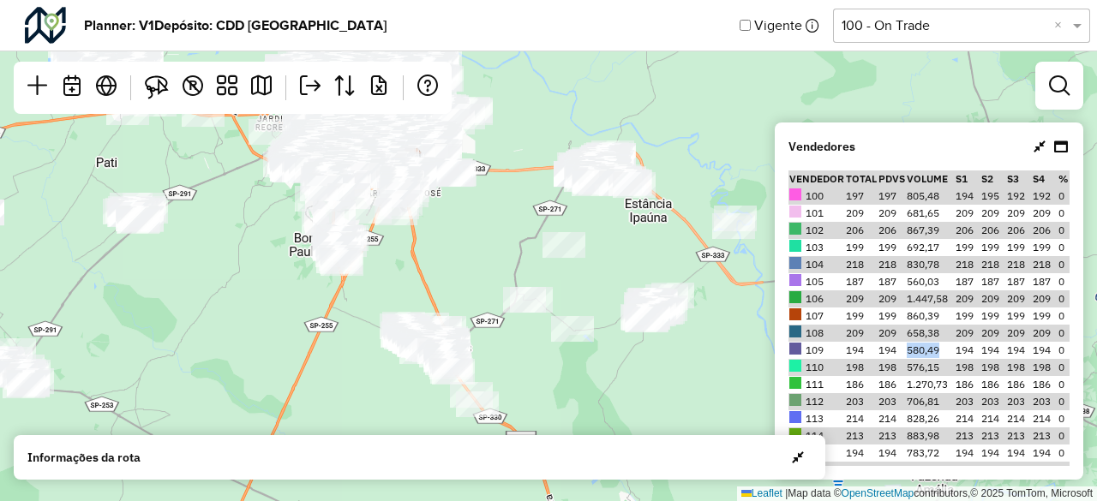
drag, startPoint x: 663, startPoint y: 341, endPoint x: 559, endPoint y: 224, distance: 156.7
click at [559, 224] on div "Leaflet | Map data © OpenStreetMap contributors,© 2025 TomTom, Microsoft" at bounding box center [548, 250] width 1097 height 501
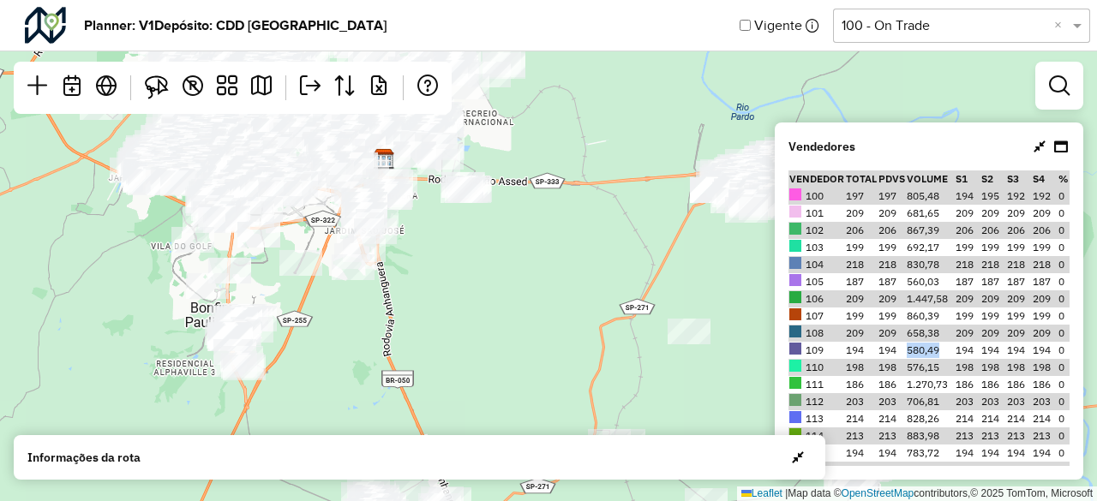
drag, startPoint x: 424, startPoint y: 211, endPoint x: 436, endPoint y: 309, distance: 98.4
click at [436, 309] on div "Leaflet | Map data © OpenStreetMap contributors,© 2025 TomTom, Microsoft" at bounding box center [548, 250] width 1097 height 501
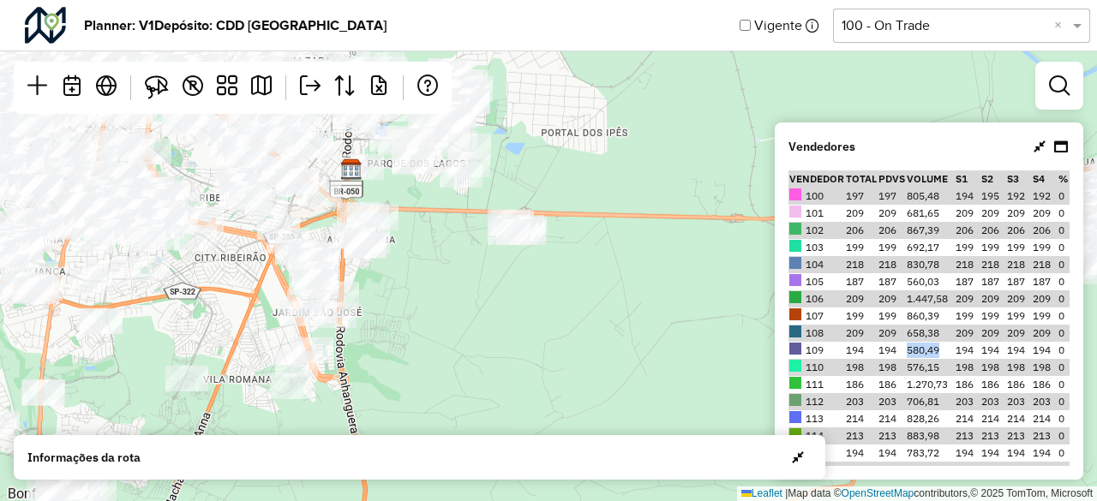
drag, startPoint x: 436, startPoint y: 212, endPoint x: 451, endPoint y: 325, distance: 114.1
click at [451, 325] on div "Leaflet | Map data © OpenStreetMap contributors,© 2025 TomTom, Microsoft" at bounding box center [548, 250] width 1097 height 501
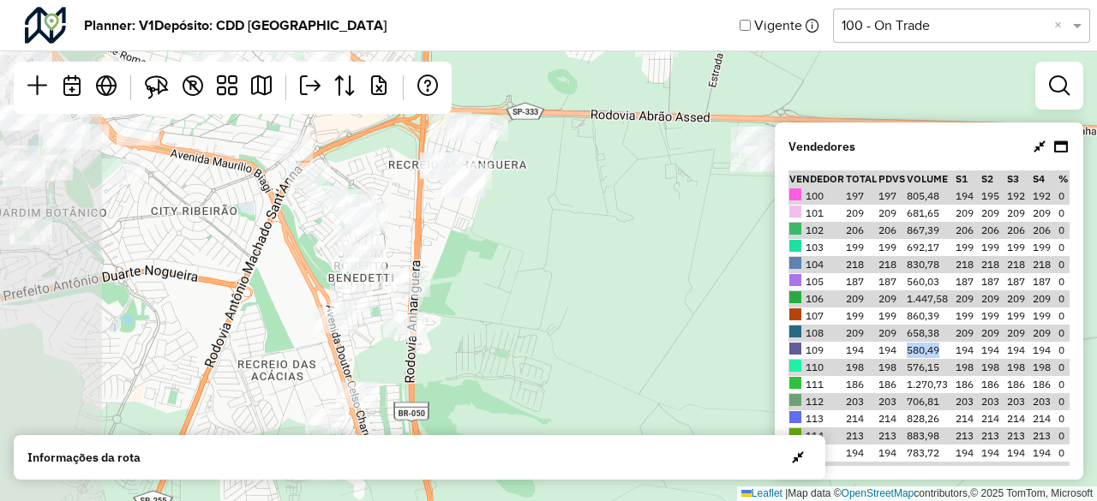
drag, startPoint x: 333, startPoint y: 241, endPoint x: 516, endPoint y: 260, distance: 183.5
click at [516, 260] on div "Leaflet | Map data © OpenStreetMap contributors,© 2025 TomTom, Microsoft" at bounding box center [548, 250] width 1097 height 501
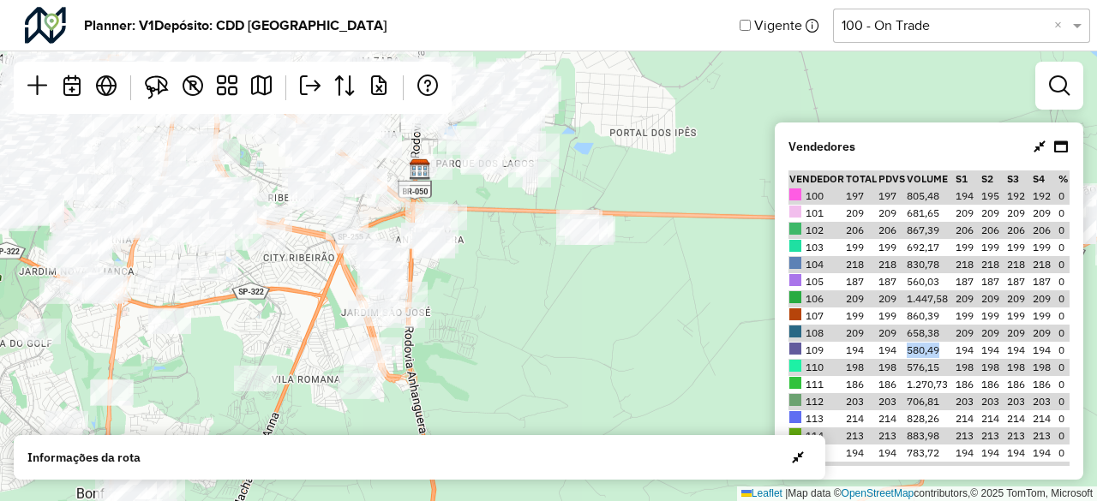
drag, startPoint x: 574, startPoint y: 323, endPoint x: 519, endPoint y: 305, distance: 57.7
click at [519, 305] on div "Leaflet | Map data © OpenStreetMap contributors,© 2025 TomTom, Microsoft" at bounding box center [548, 250] width 1097 height 501
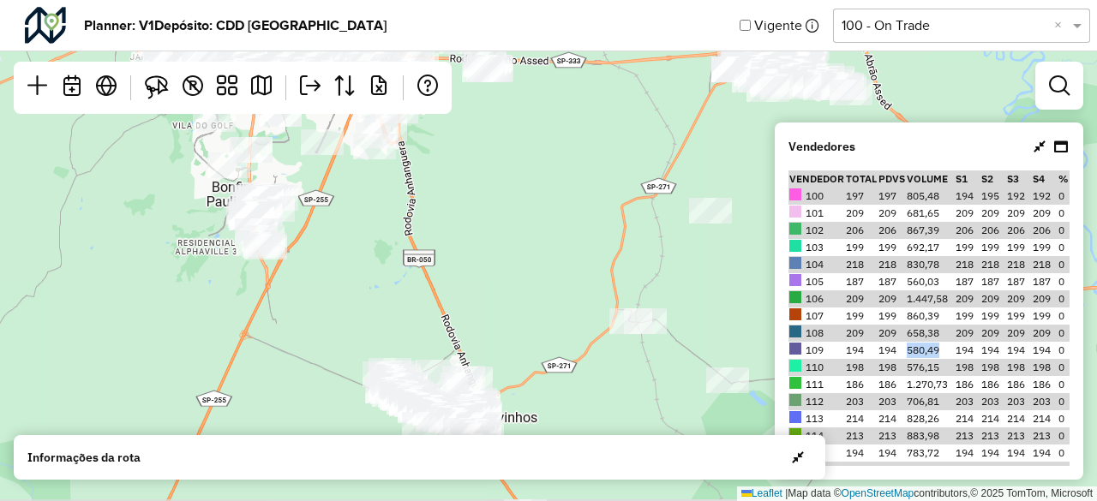
drag, startPoint x: 610, startPoint y: 384, endPoint x: 536, endPoint y: 159, distance: 237.4
click at [536, 159] on div "Leaflet | Map data © OpenStreetMap contributors,© 2025 TomTom, Microsoft" at bounding box center [548, 250] width 1097 height 501
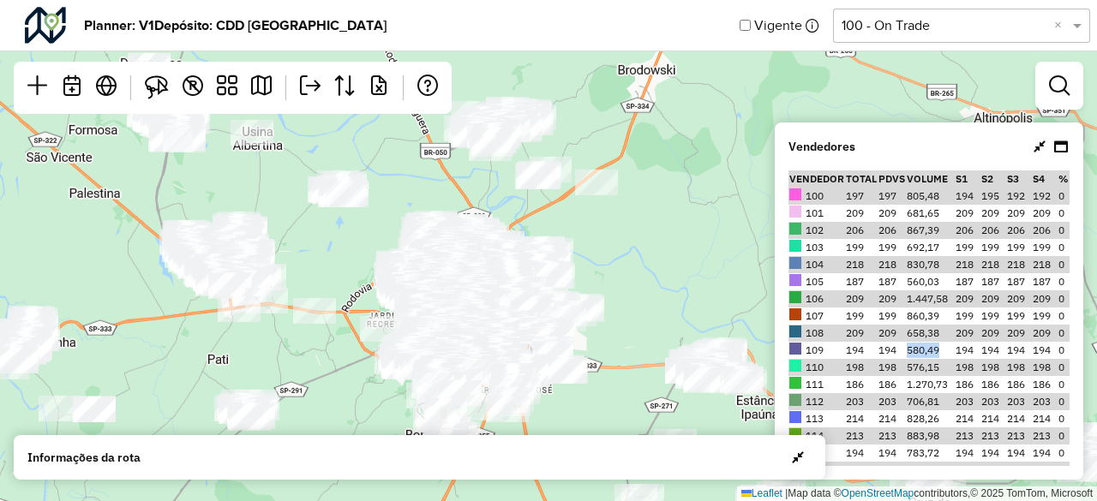
drag, startPoint x: 547, startPoint y: 177, endPoint x: 597, endPoint y: 411, distance: 238.4
click at [597, 411] on div "Leaflet | Map data © OpenStreetMap contributors,© 2025 TomTom, Microsoft" at bounding box center [548, 250] width 1097 height 501
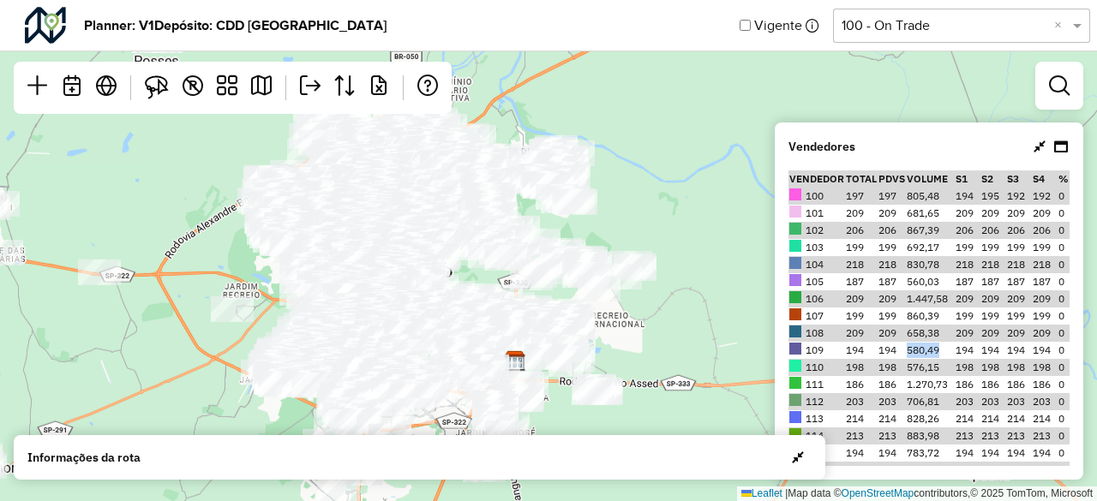
drag, startPoint x: 595, startPoint y: 247, endPoint x: 630, endPoint y: 231, distance: 38.7
click at [630, 231] on div "Leaflet | Map data © OpenStreetMap contributors,© 2025 TomTom, Microsoft" at bounding box center [548, 250] width 1097 height 501
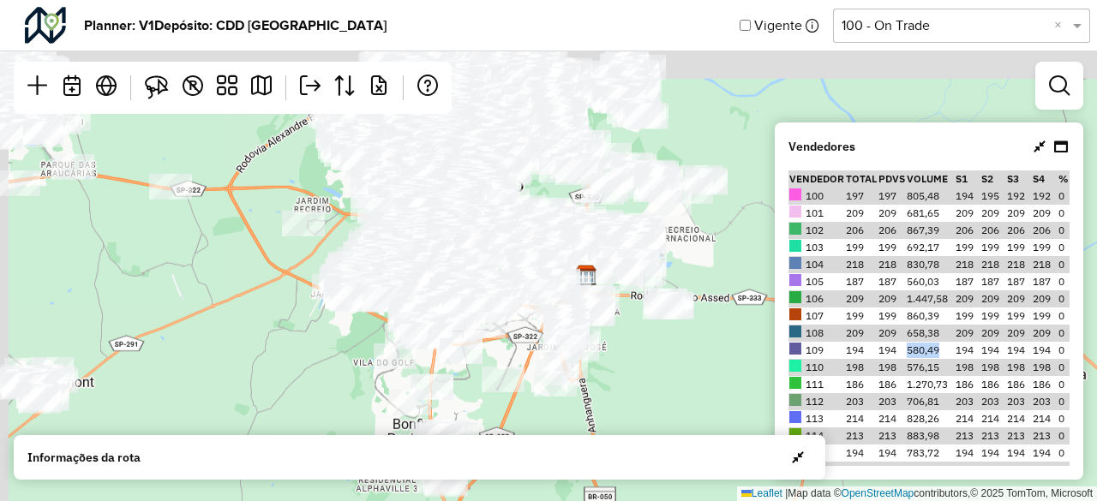
drag, startPoint x: 206, startPoint y: 214, endPoint x: 310, endPoint y: 357, distance: 176.6
click at [310, 359] on div "Leaflet | Map data © OpenStreetMap contributors,© 2025 TomTom, Microsoft" at bounding box center [548, 250] width 1097 height 501
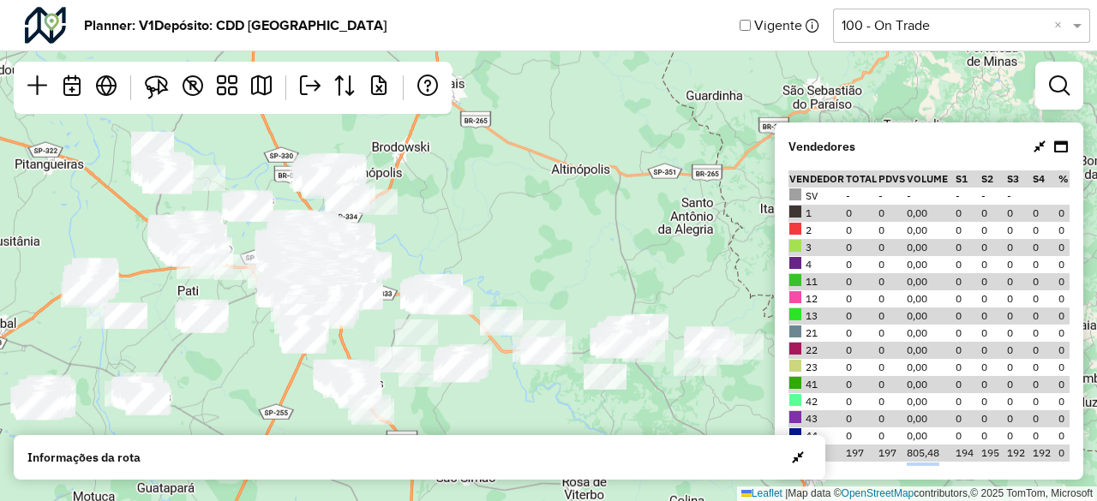
scroll to position [257, 0]
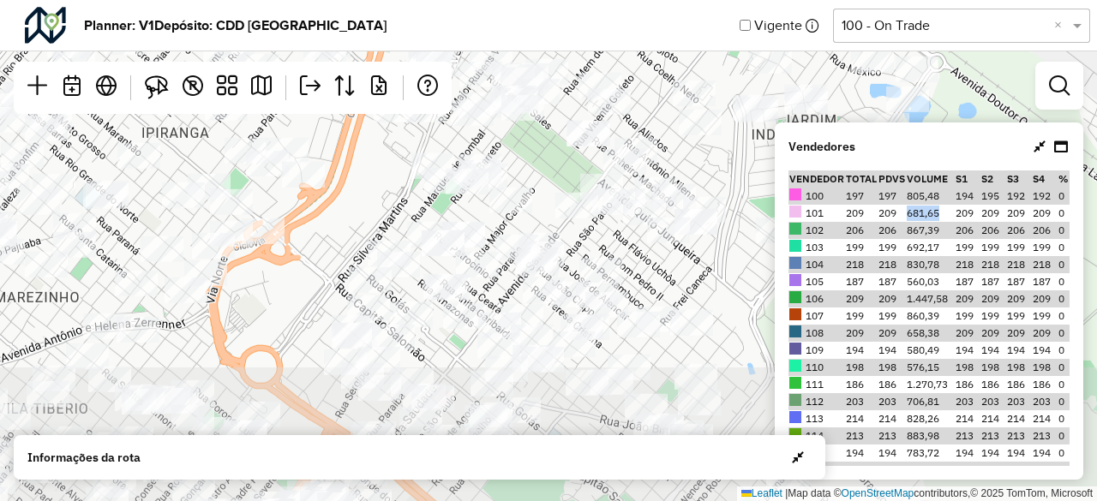
drag, startPoint x: 486, startPoint y: 231, endPoint x: 754, endPoint y: 92, distance: 302.1
click at [754, 92] on div "Leaflet | Map data © OpenStreetMap contributors,© 2025 TomTom, Microsoft" at bounding box center [548, 250] width 1097 height 501
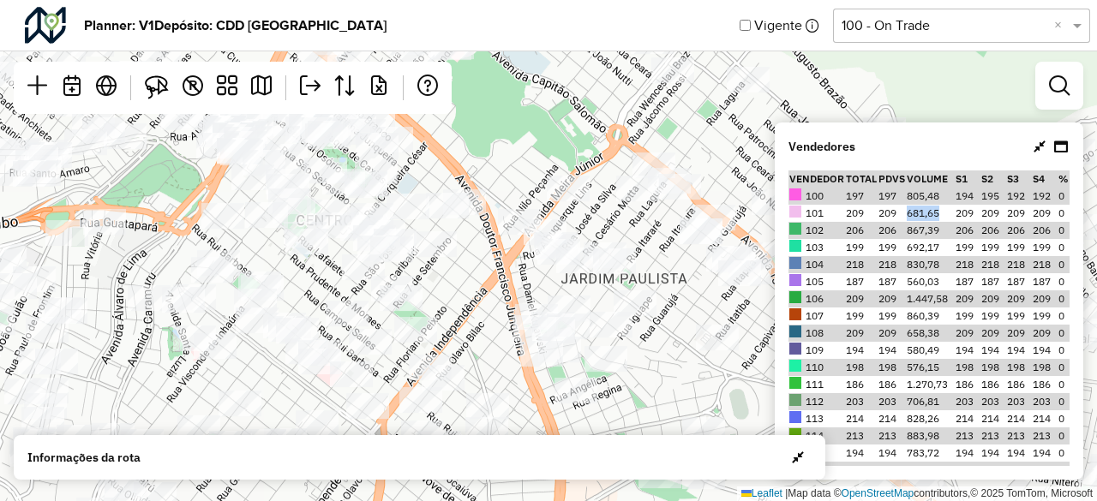
drag, startPoint x: 537, startPoint y: 274, endPoint x: 521, endPoint y: 147, distance: 128.7
click at [488, 81] on div "Leaflet | Map data © OpenStreetMap contributors,© 2025 TomTom, Microsoft" at bounding box center [548, 250] width 1097 height 501
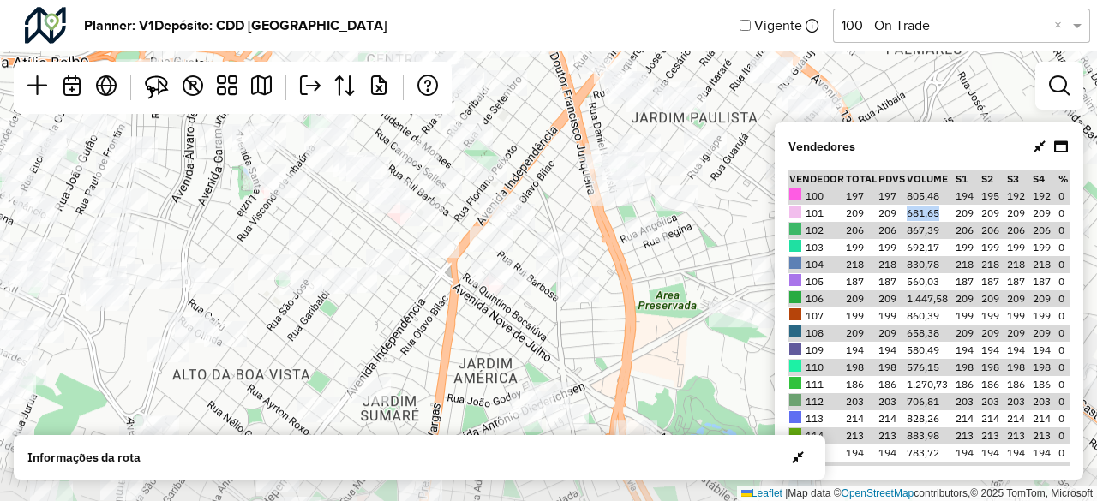
drag, startPoint x: 625, startPoint y: 283, endPoint x: 690, endPoint y: 123, distance: 173.0
click at [690, 123] on div "Leaflet | Map data © OpenStreetMap contributors,© 2025 TomTom, Microsoft" at bounding box center [548, 250] width 1097 height 501
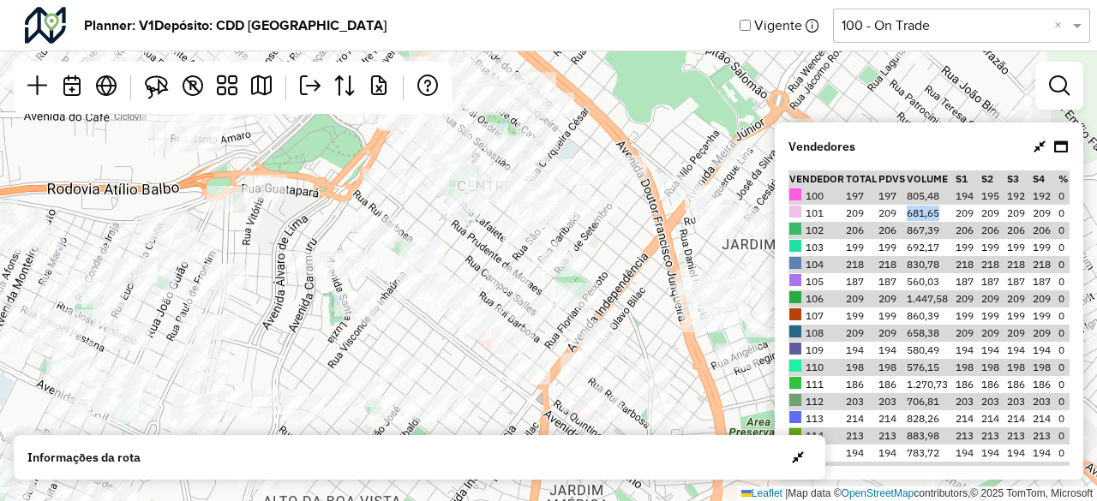
drag, startPoint x: 403, startPoint y: 236, endPoint x: 501, endPoint y: 352, distance: 152.1
click at [495, 362] on div "Leaflet | Map data © OpenStreetMap contributors,© 2025 TomTom, Microsoft" at bounding box center [548, 250] width 1097 height 501
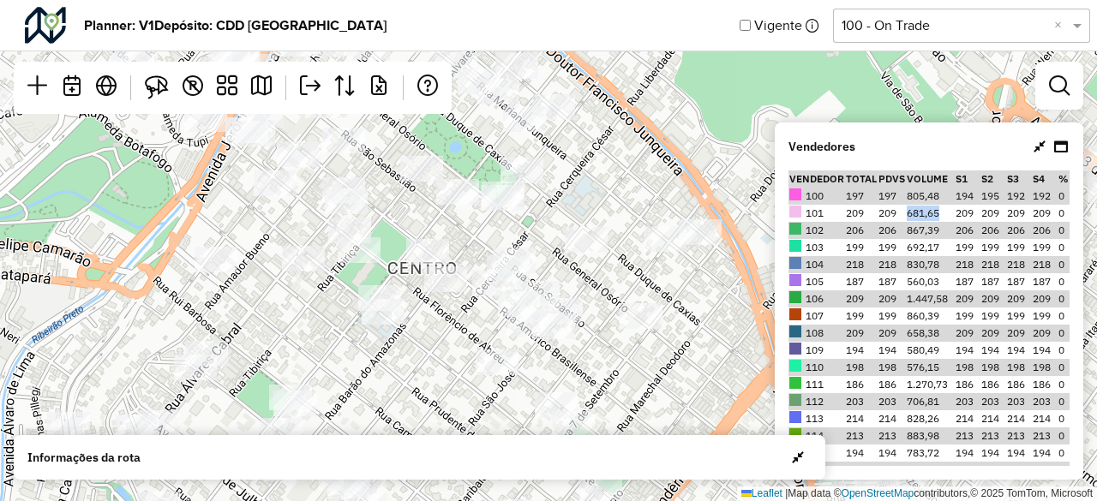
click at [480, 453] on hb-planner "Planner: V1 Depósito: CDD Ribeirão Preto Vigente Selecione uma opção 100 - On T…" at bounding box center [548, 250] width 1097 height 501
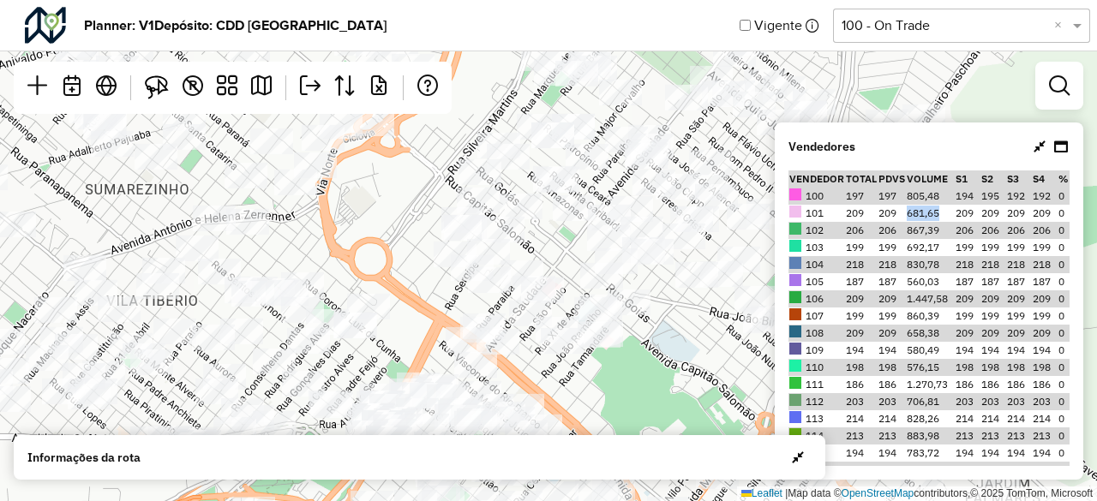
drag, startPoint x: 428, startPoint y: 275, endPoint x: 574, endPoint y: 261, distance: 147.3
click at [573, 261] on div "Leaflet | Map data © OpenStreetMap contributors,© 2025 TomTom, Microsoft" at bounding box center [548, 250] width 1097 height 501
